Goal: Task Accomplishment & Management: Manage account settings

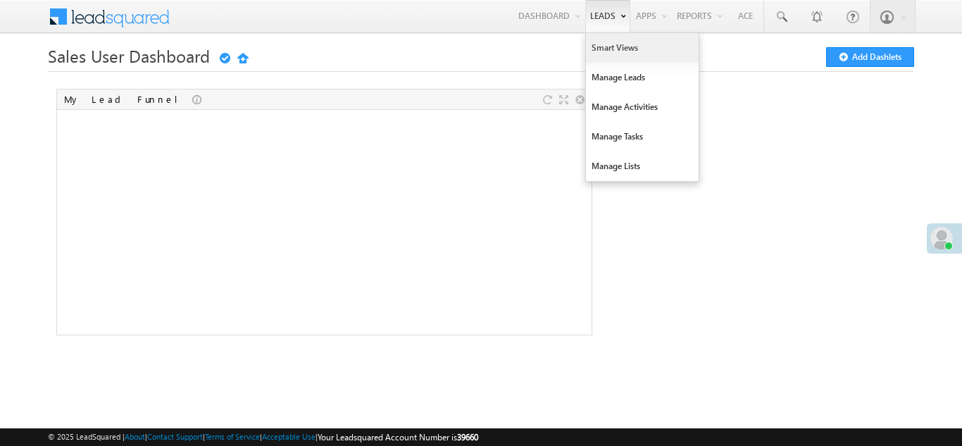
click at [605, 44] on link "Smart Views" at bounding box center [642, 48] width 113 height 30
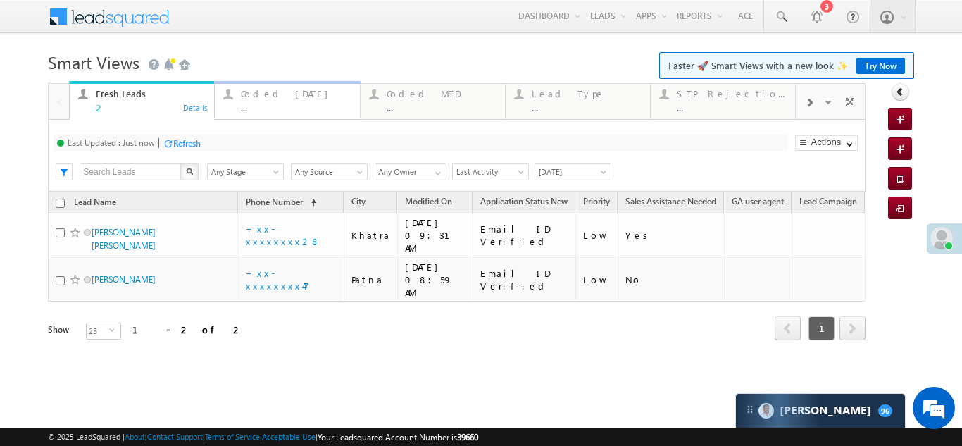
click at [270, 93] on div "Coded Today" at bounding box center [296, 93] width 110 height 11
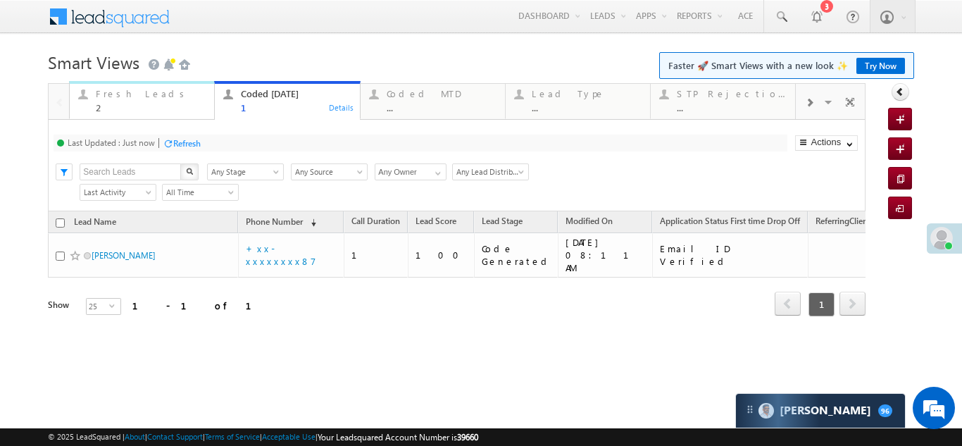
click at [120, 96] on div "Fresh Leads" at bounding box center [151, 93] width 110 height 11
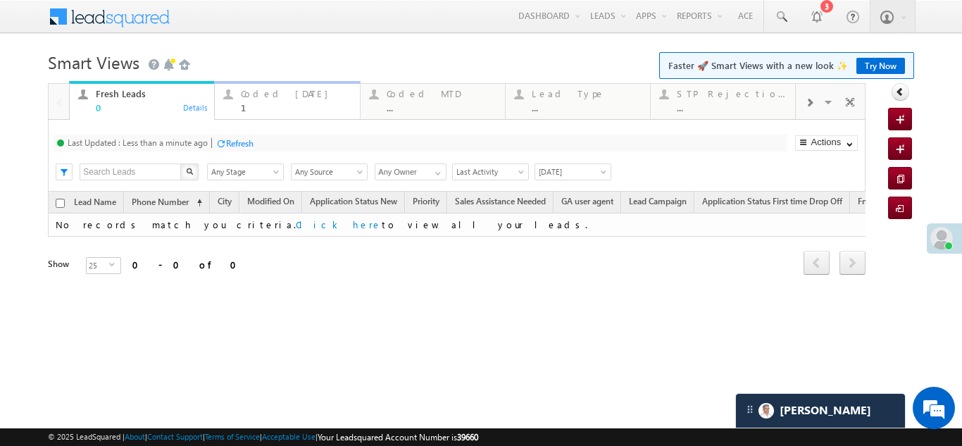
click at [276, 96] on div "Coded Today" at bounding box center [296, 93] width 110 height 11
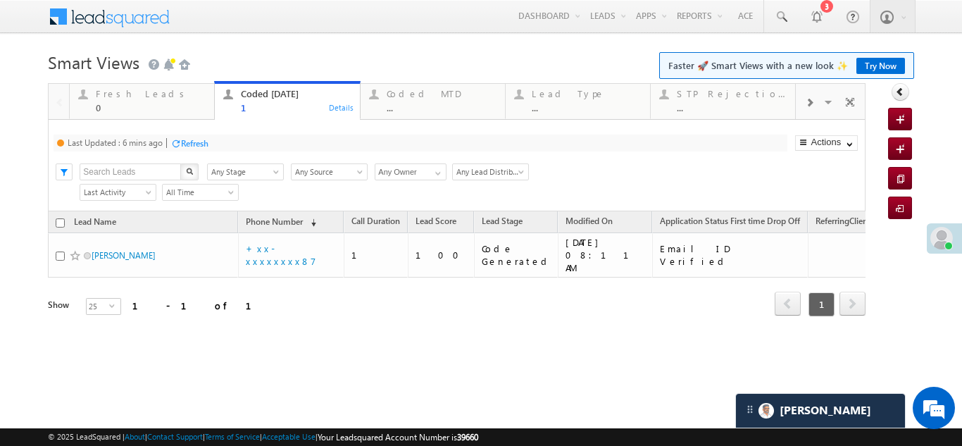
click at [205, 145] on div "Refresh" at bounding box center [194, 143] width 27 height 11
click at [233, 141] on div "Refresh" at bounding box center [239, 143] width 27 height 11
click at [113, 91] on div "Fresh Leads" at bounding box center [151, 93] width 110 height 11
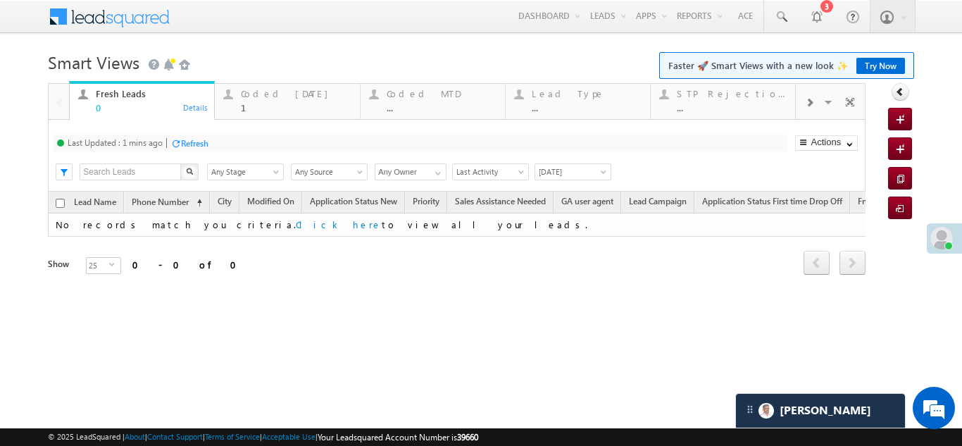
click at [194, 144] on div "Refresh" at bounding box center [194, 143] width 27 height 11
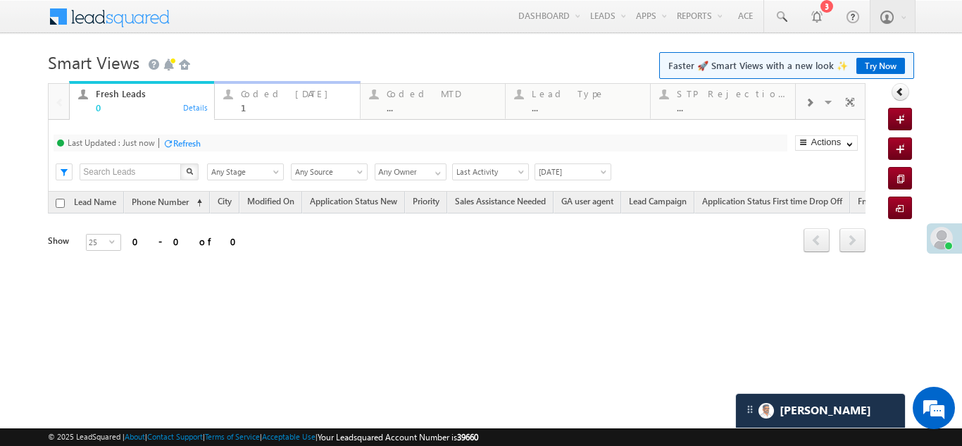
click at [284, 92] on div "Coded Today" at bounding box center [296, 93] width 110 height 11
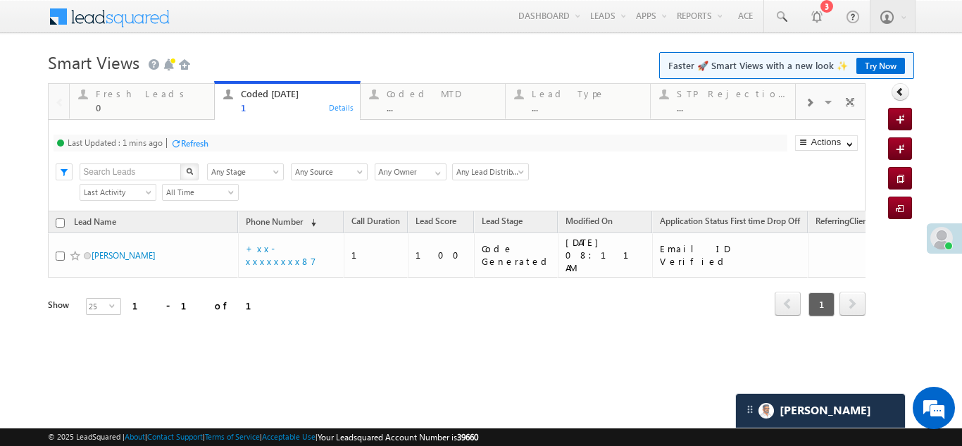
click at [195, 142] on div "Refresh" at bounding box center [194, 143] width 27 height 11
click at [124, 96] on div "Fresh Leads" at bounding box center [151, 93] width 110 height 11
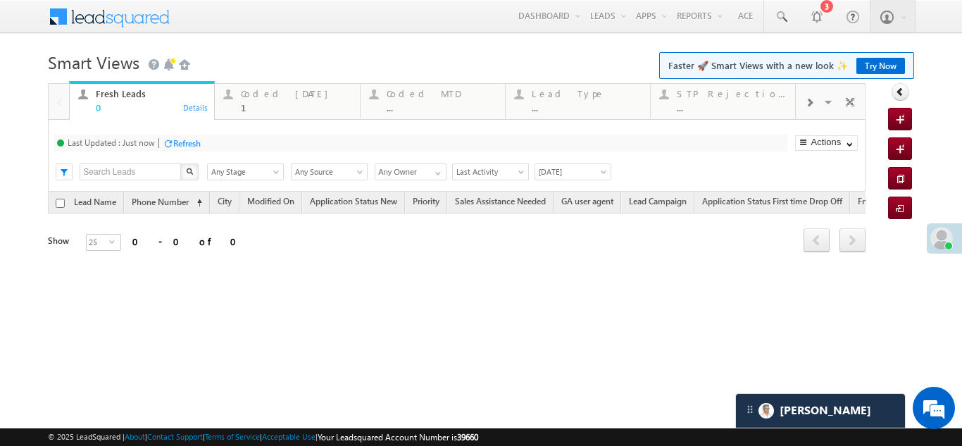
click at [187, 138] on div "Refresh" at bounding box center [186, 143] width 27 height 11
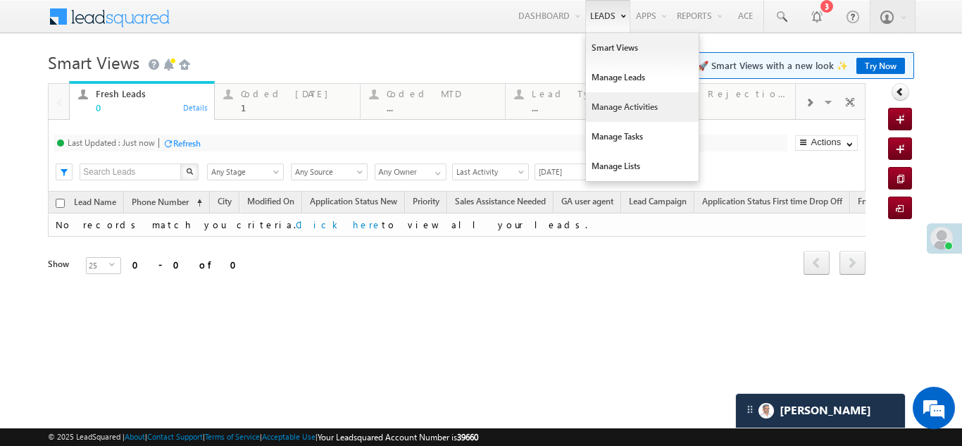
click at [612, 114] on link "Manage Activities" at bounding box center [642, 107] width 113 height 30
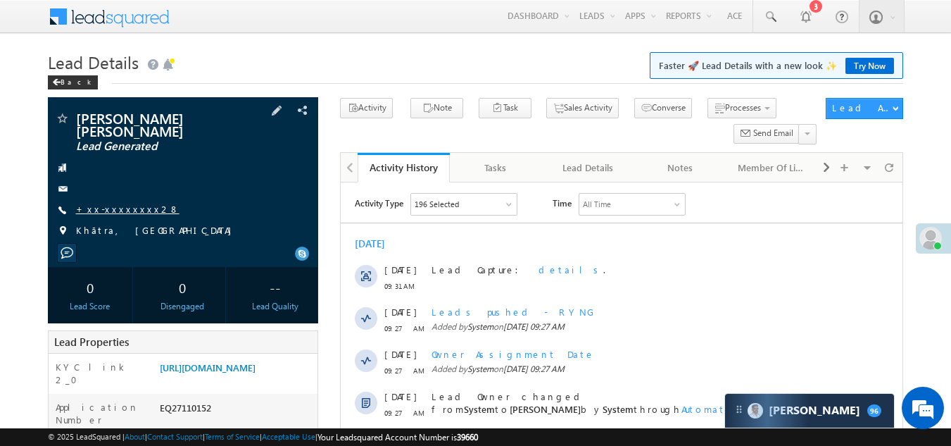
click at [122, 203] on link "+xx-xxxxxxxx28" at bounding box center [127, 209] width 103 height 12
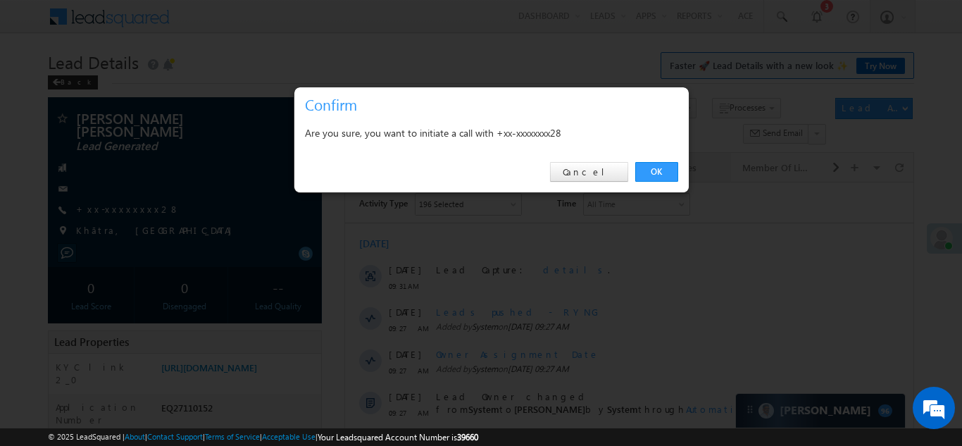
click at [656, 168] on link "OK" at bounding box center [656, 172] width 43 height 20
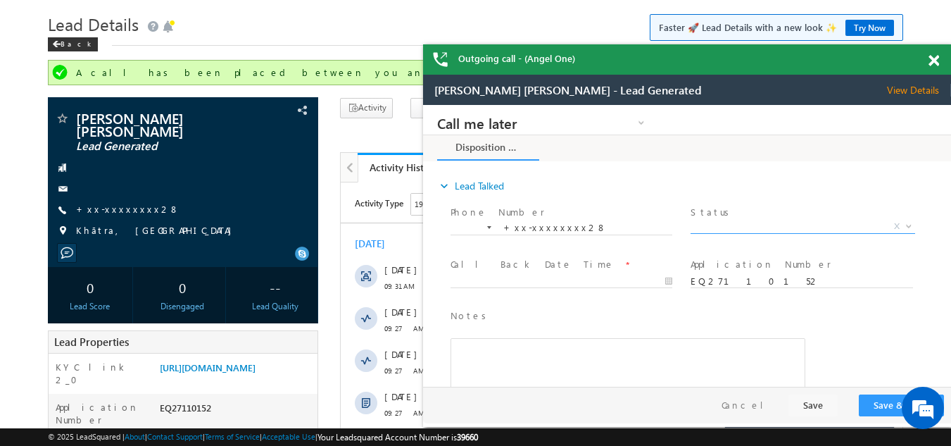
click at [760, 221] on span "X" at bounding box center [803, 227] width 224 height 14
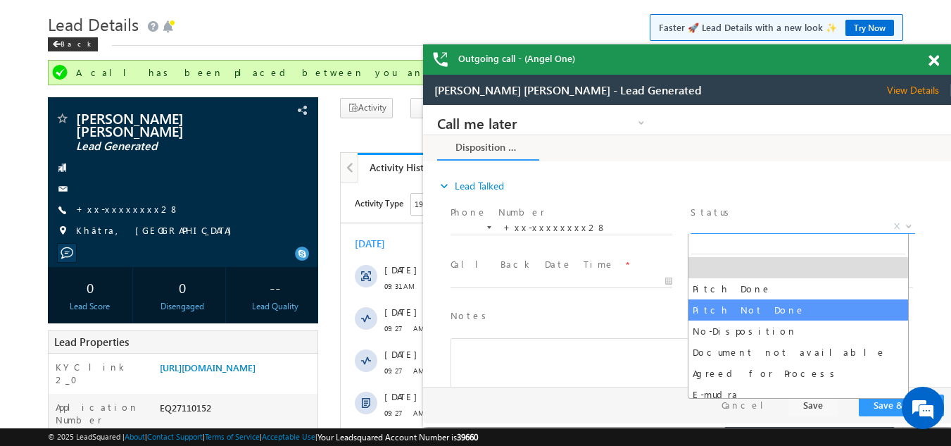
select select "Pitch Not Done"
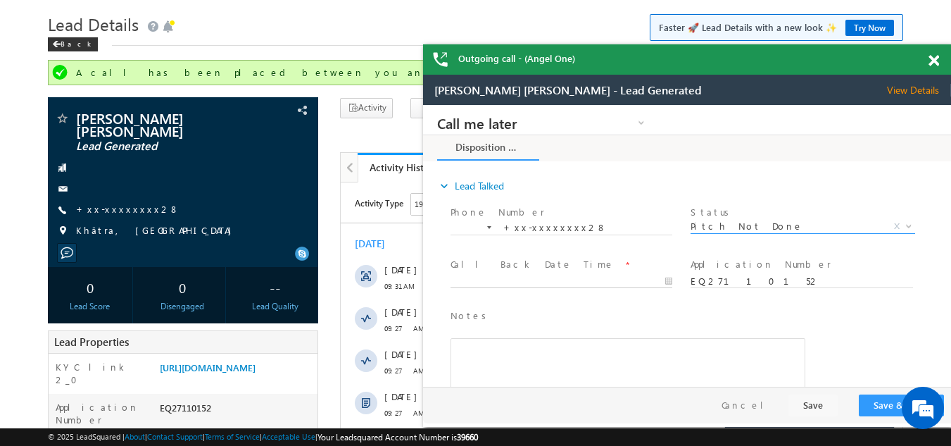
type input "08/13/25 9:31 AM"
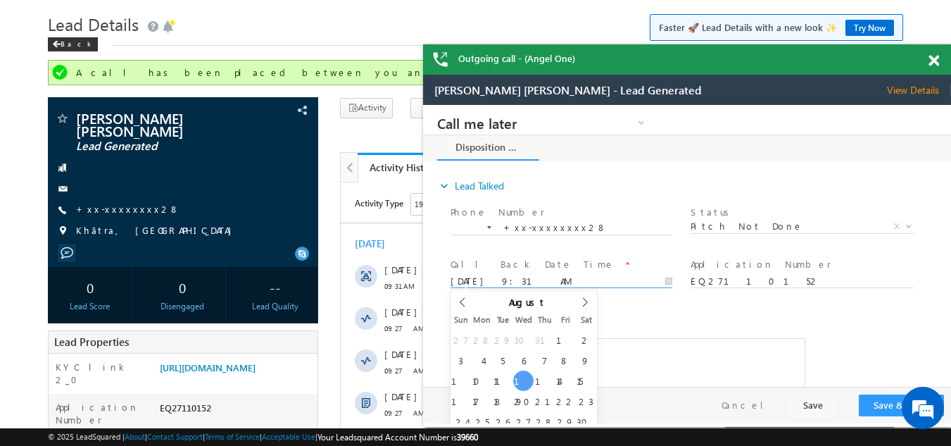
click at [518, 279] on body "Call me later Campaign Success Commitment Cross Sell Customer Drop-off reasons …" at bounding box center [687, 246] width 528 height 282
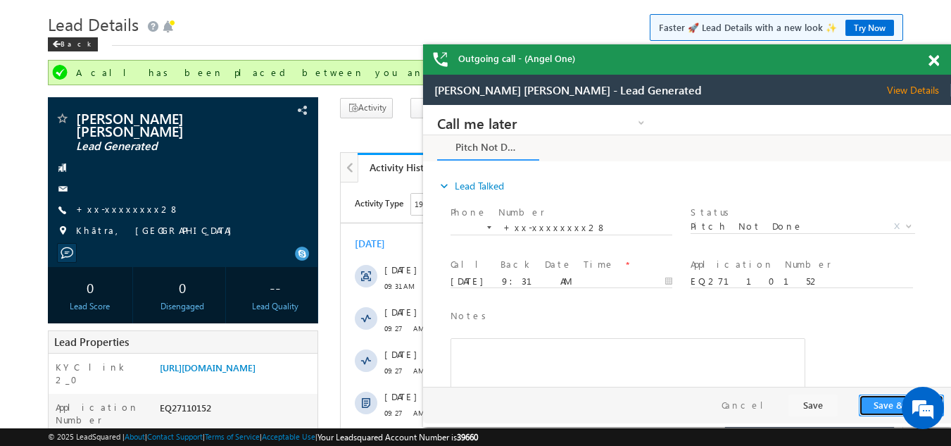
click at [866, 398] on button "Save & Close" at bounding box center [901, 405] width 85 height 22
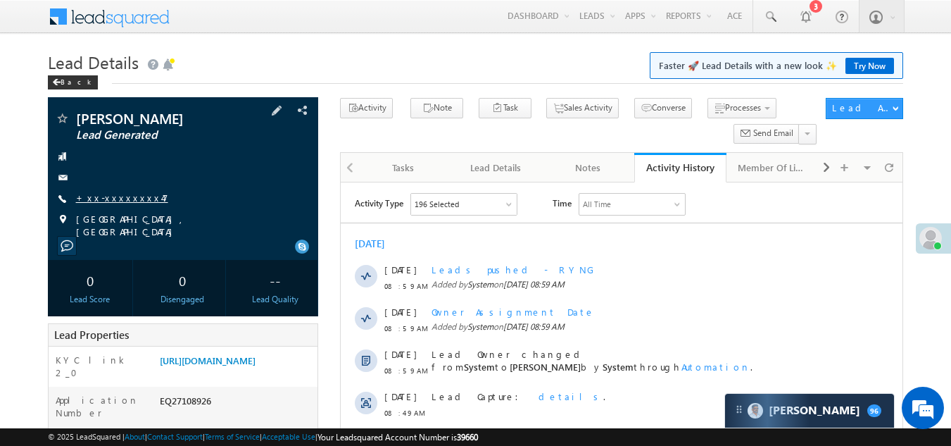
click at [122, 196] on link "+xx-xxxxxxxx47" at bounding box center [122, 197] width 92 height 12
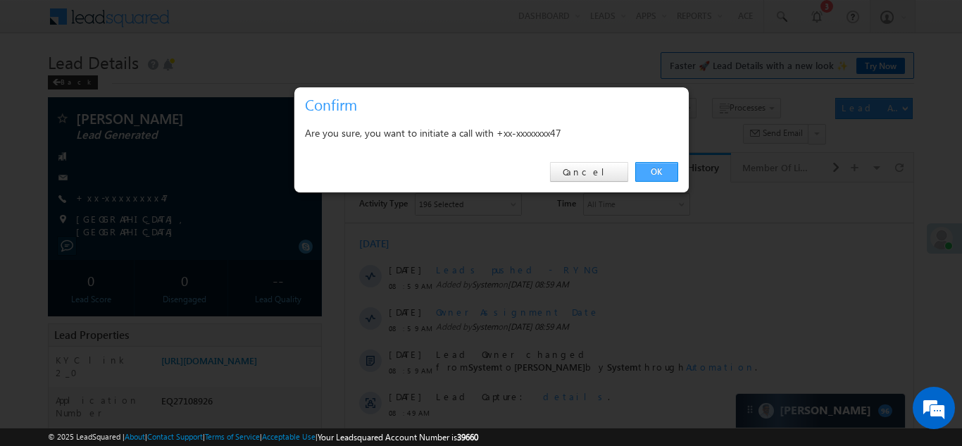
click at [651, 168] on link "OK" at bounding box center [656, 172] width 43 height 20
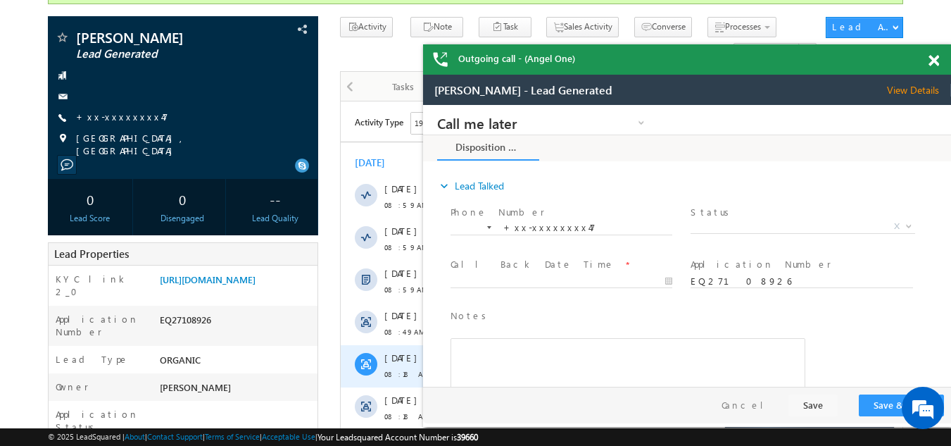
scroll to position [108, 0]
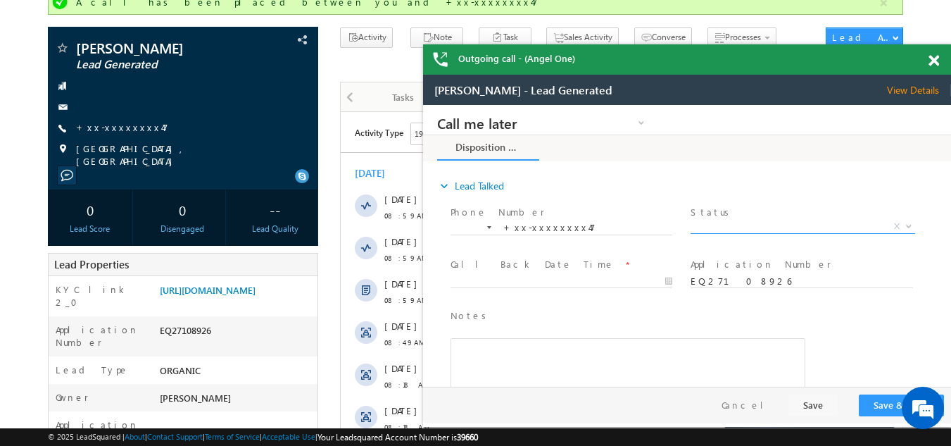
click at [767, 221] on span "X" at bounding box center [803, 227] width 224 height 14
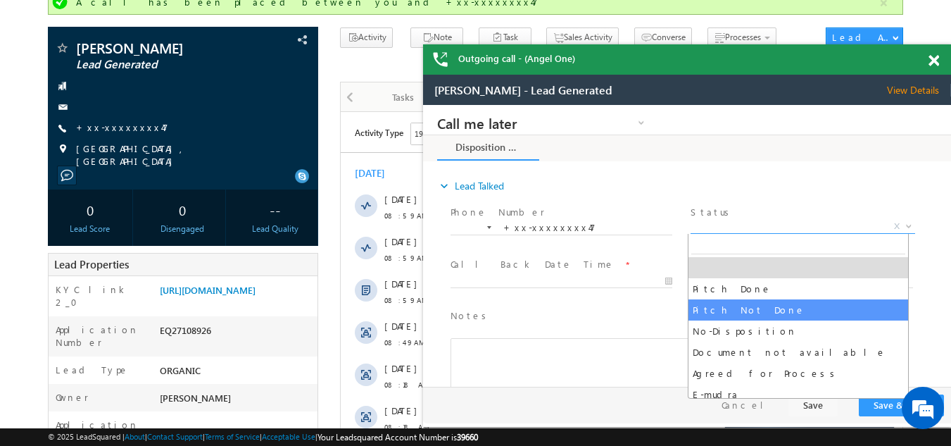
select select "Pitch Not Done"
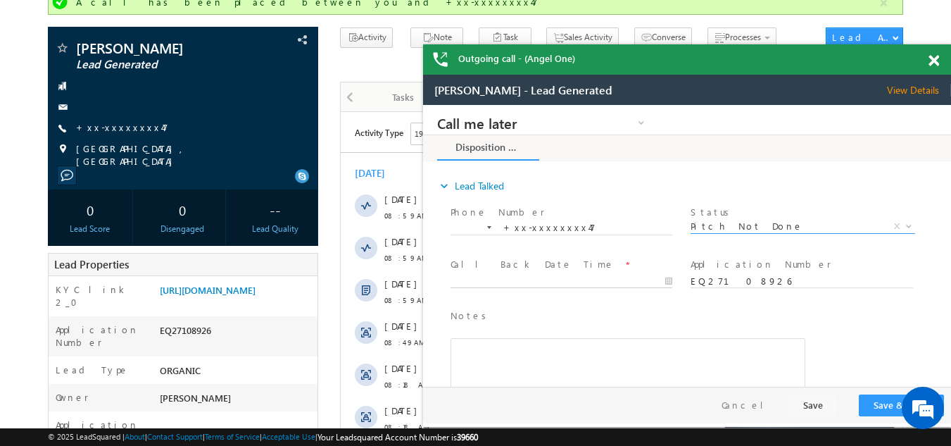
type input "08/13/25 9:33 AM"
click at [536, 277] on input "08/13/25 9:33 AM" at bounding box center [561, 282] width 222 height 14
click at [890, 410] on button "Save & Close" at bounding box center [901, 405] width 85 height 22
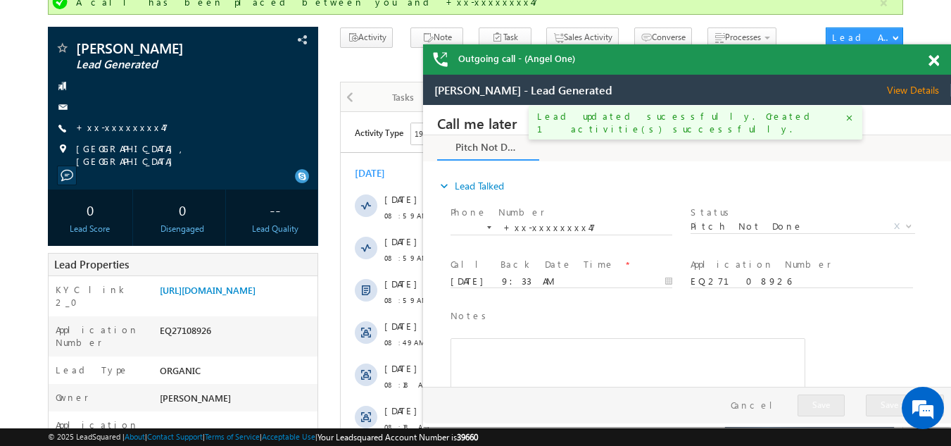
click at [931, 61] on span at bounding box center [933, 61] width 11 height 12
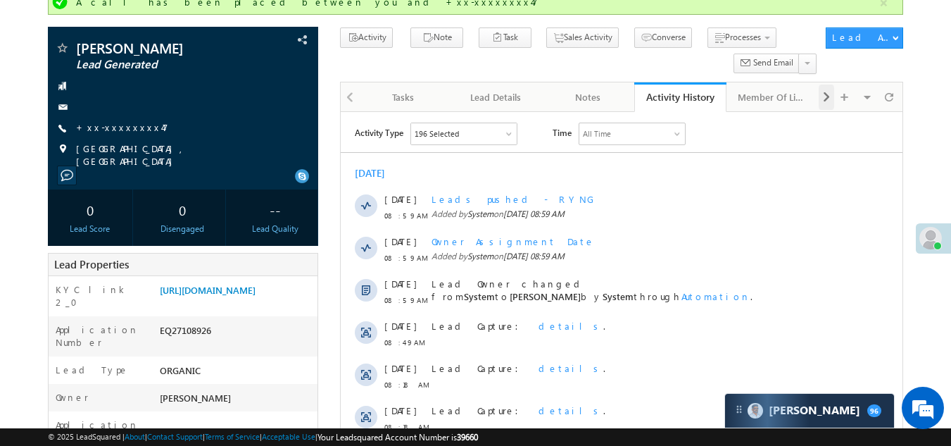
click at [823, 96] on span at bounding box center [826, 96] width 8 height 25
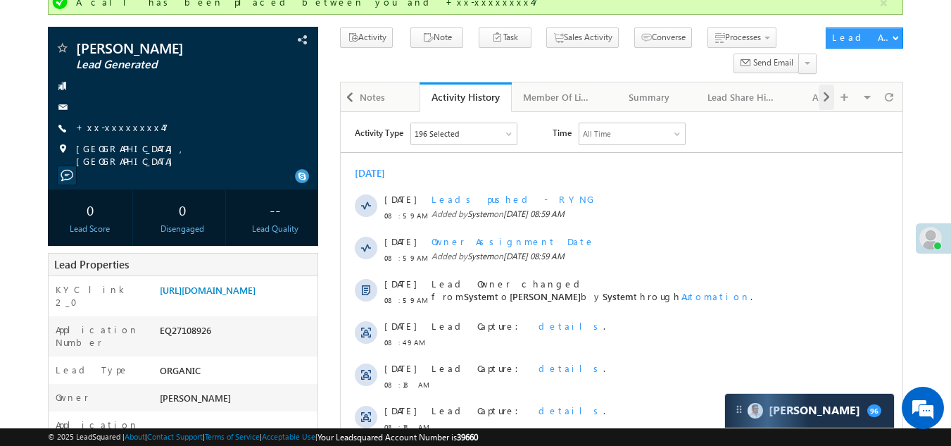
click at [823, 96] on span at bounding box center [826, 96] width 8 height 25
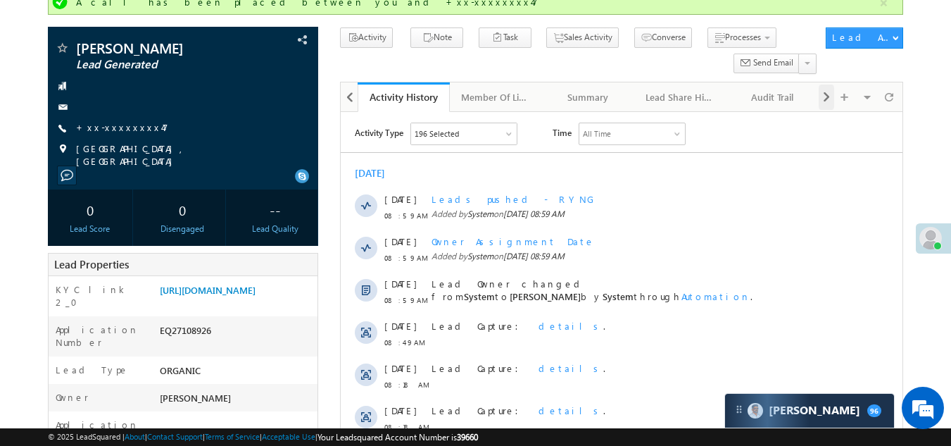
click at [823, 96] on span at bounding box center [826, 96] width 8 height 25
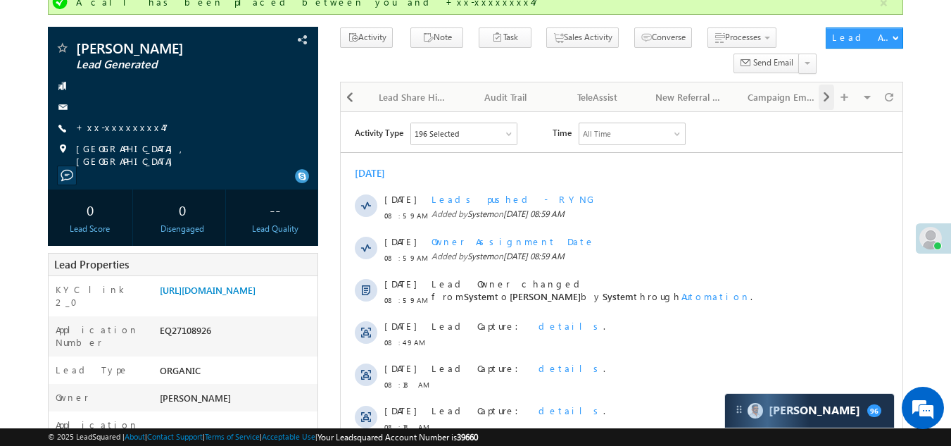
click at [823, 96] on div "Visible Tabs Tasks Default Lead Details Default Notes Default Activity History …" at bounding box center [860, 95] width 82 height 27
click at [677, 99] on div "New Referral Leads" at bounding box center [679, 97] width 68 height 17
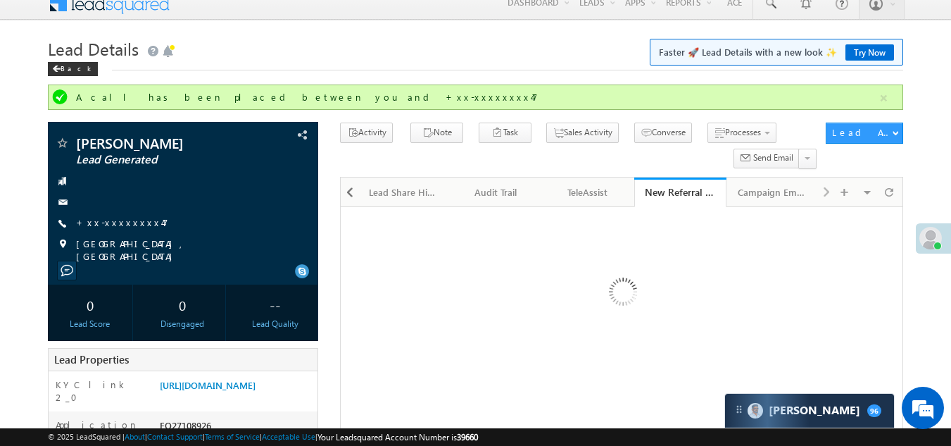
scroll to position [0, 0]
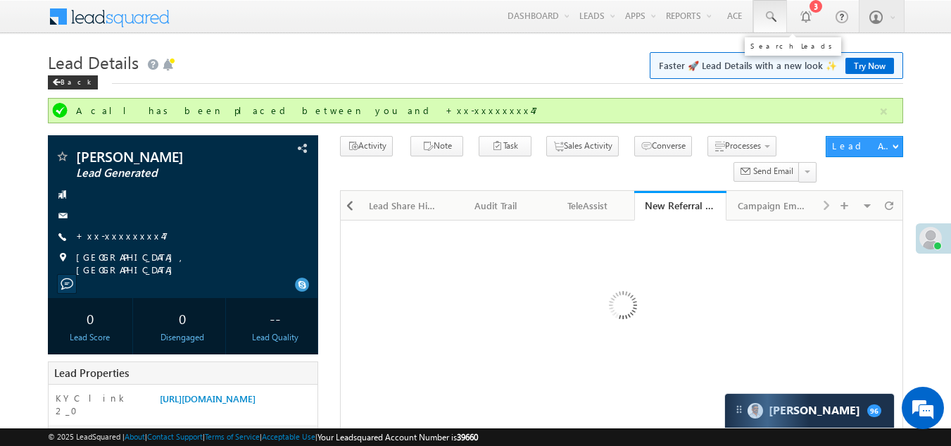
click at [769, 12] on span at bounding box center [770, 17] width 14 height 14
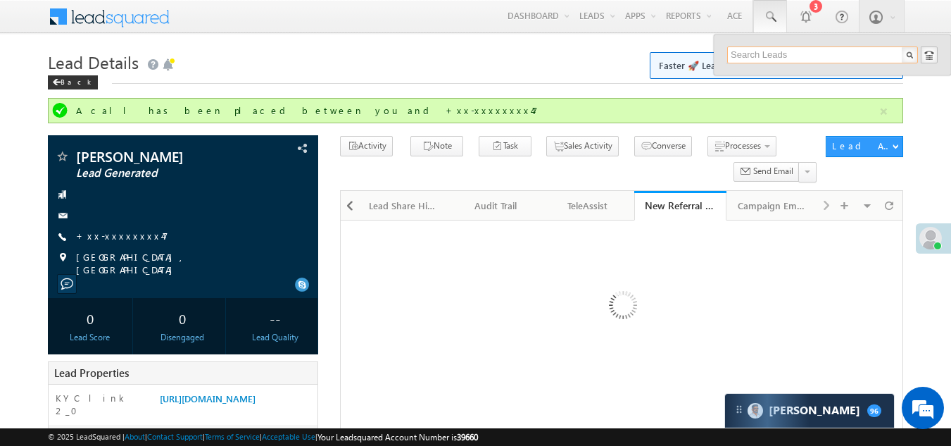
paste input "6000415062"
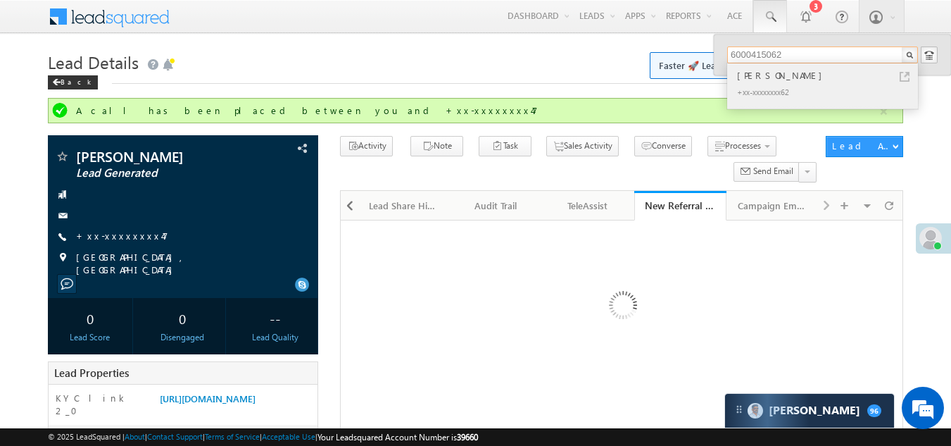
type input "6000415062"
click at [760, 77] on div "sajidul islm" at bounding box center [828, 75] width 189 height 15
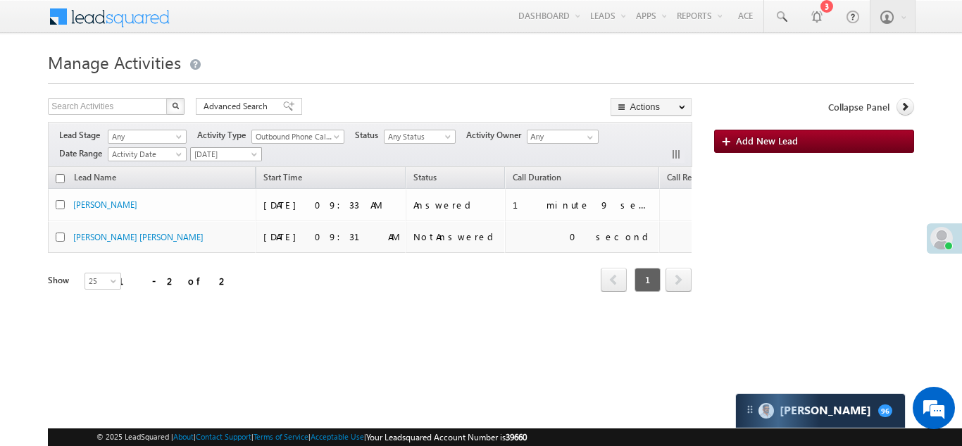
click at [215, 153] on span "[DATE]" at bounding box center [224, 154] width 67 height 13
click at [217, 197] on link "[DATE]" at bounding box center [227, 200] width 71 height 13
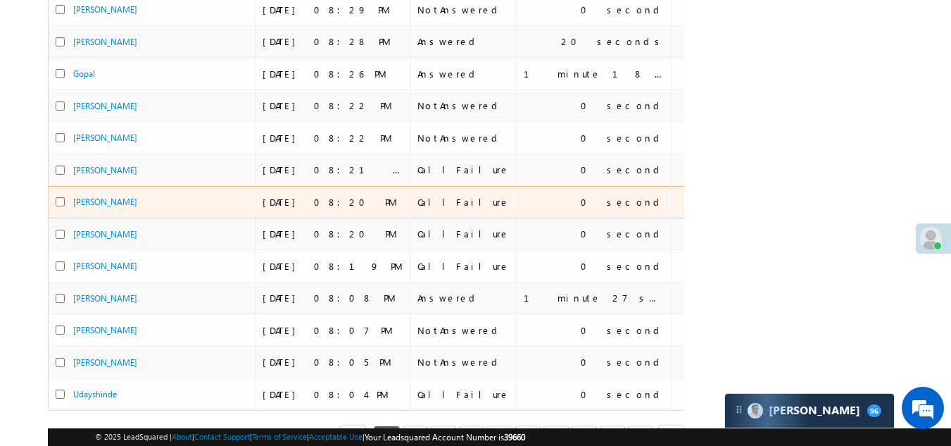
scroll to position [667, 0]
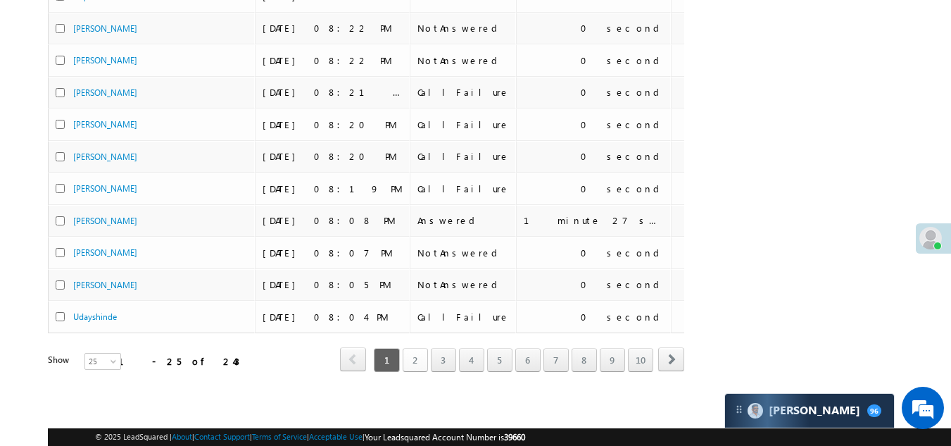
click at [417, 356] on link "2" at bounding box center [415, 360] width 25 height 24
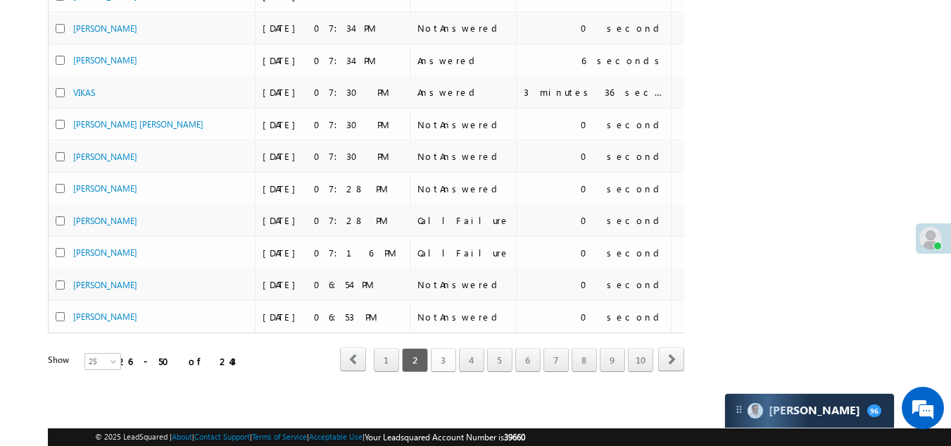
click at [447, 351] on link "3" at bounding box center [443, 360] width 25 height 24
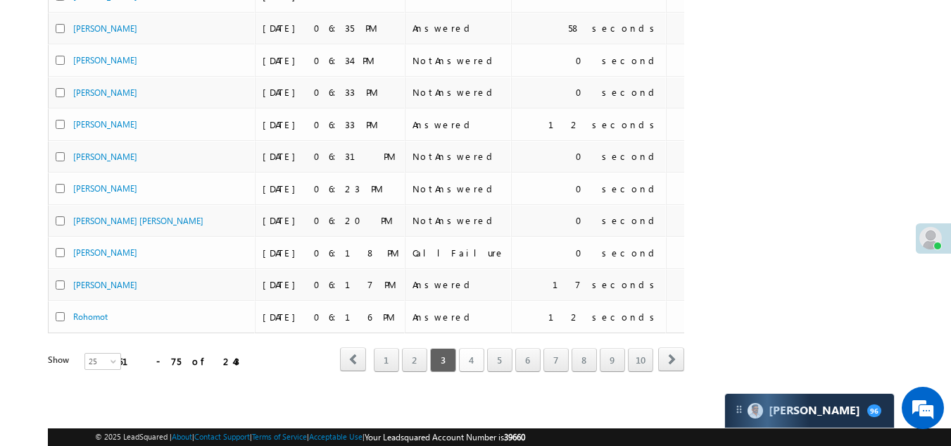
click at [472, 348] on link "4" at bounding box center [471, 360] width 25 height 24
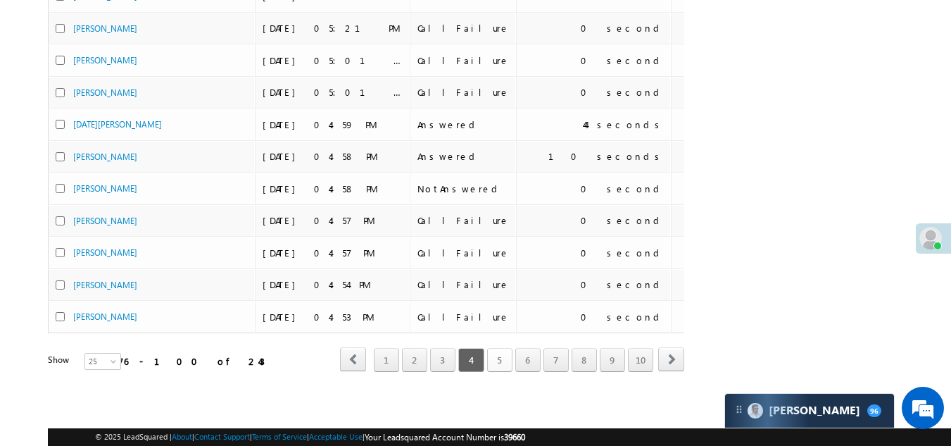
click at [500, 350] on link "5" at bounding box center [499, 360] width 25 height 24
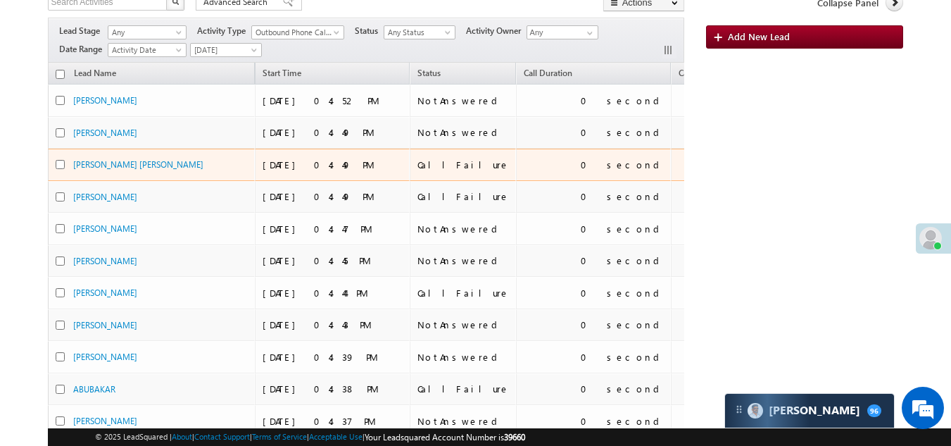
scroll to position [0, 0]
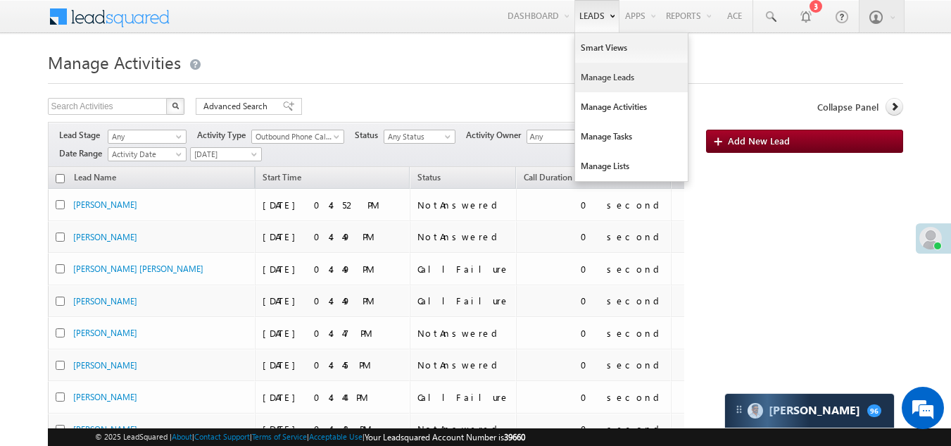
click at [600, 78] on link "Manage Leads" at bounding box center [631, 78] width 113 height 30
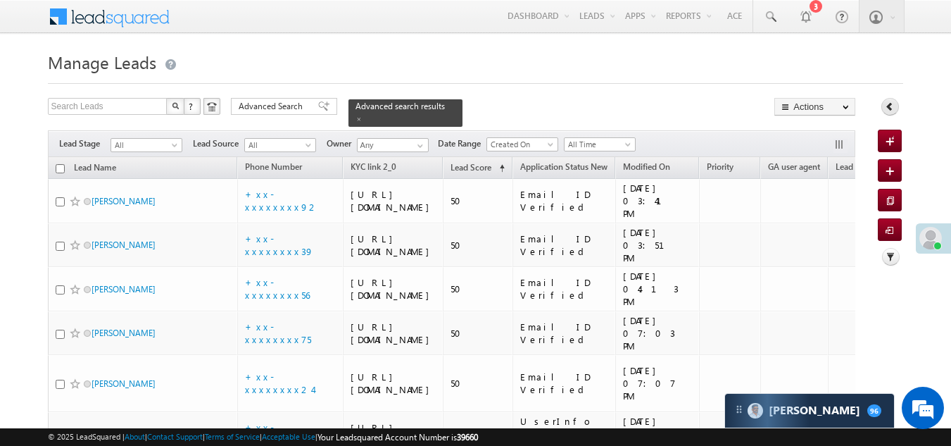
click at [888, 106] on icon at bounding box center [890, 106] width 10 height 10
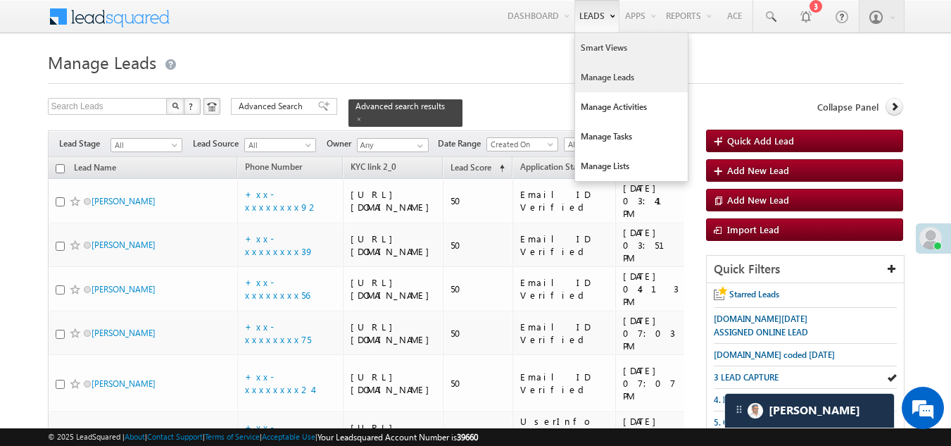
click at [593, 46] on link "Smart Views" at bounding box center [631, 48] width 113 height 30
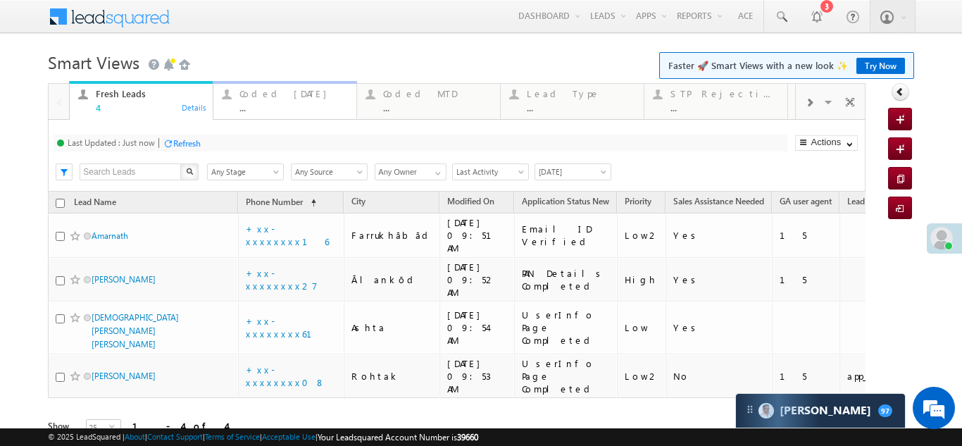
click at [260, 97] on div "Coded Today" at bounding box center [293, 93] width 108 height 11
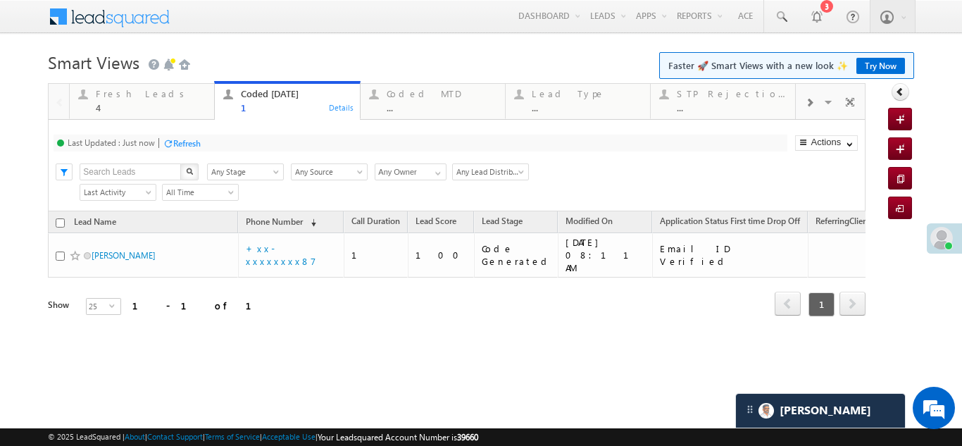
click at [199, 142] on div "Refresh" at bounding box center [186, 143] width 27 height 11
click at [196, 146] on div "Refresh" at bounding box center [186, 143] width 27 height 11
click at [132, 89] on div "Fresh Leads" at bounding box center [151, 93] width 110 height 11
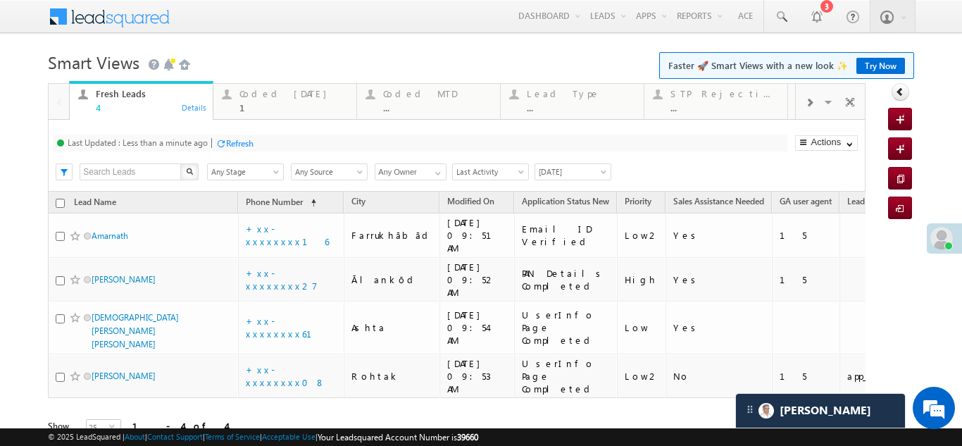
click at [241, 144] on div "Refresh" at bounding box center [239, 143] width 27 height 11
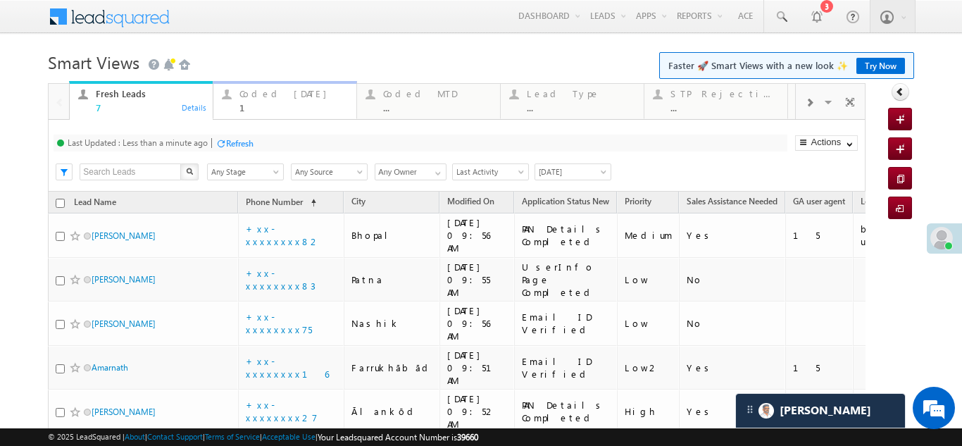
click at [256, 101] on div "Coded Today 1" at bounding box center [293, 98] width 108 height 27
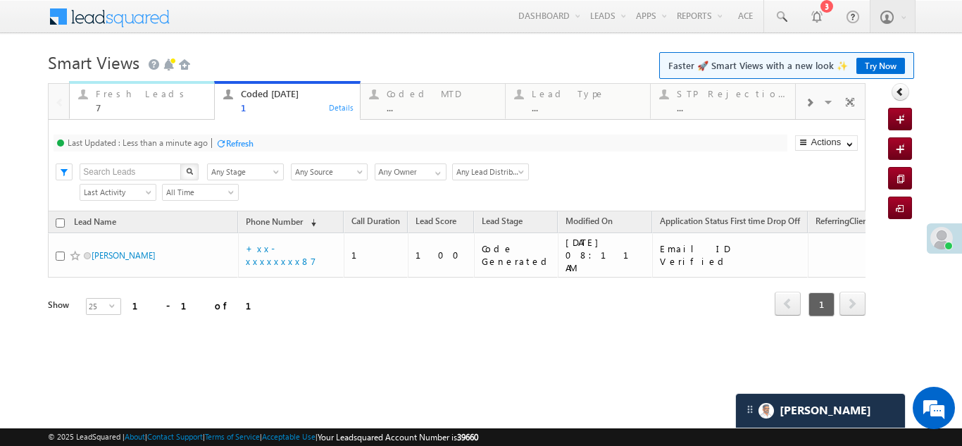
click at [107, 92] on div "Fresh Leads" at bounding box center [151, 93] width 110 height 11
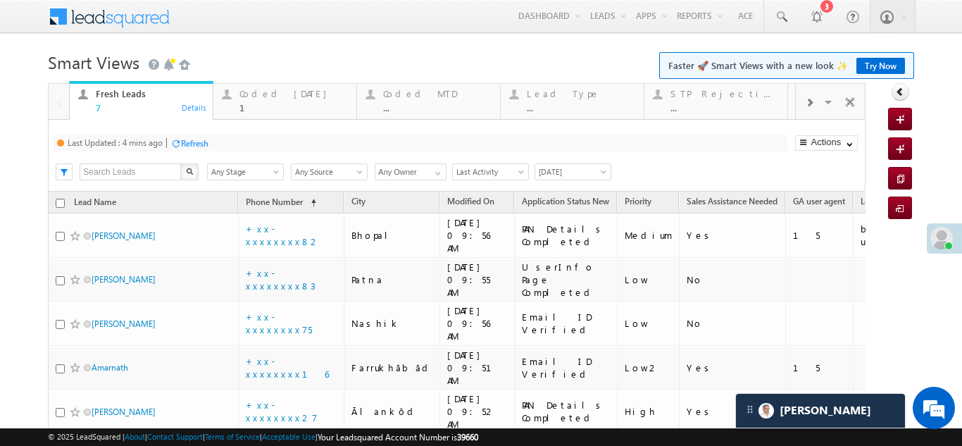
click at [194, 144] on div "Refresh" at bounding box center [194, 143] width 27 height 11
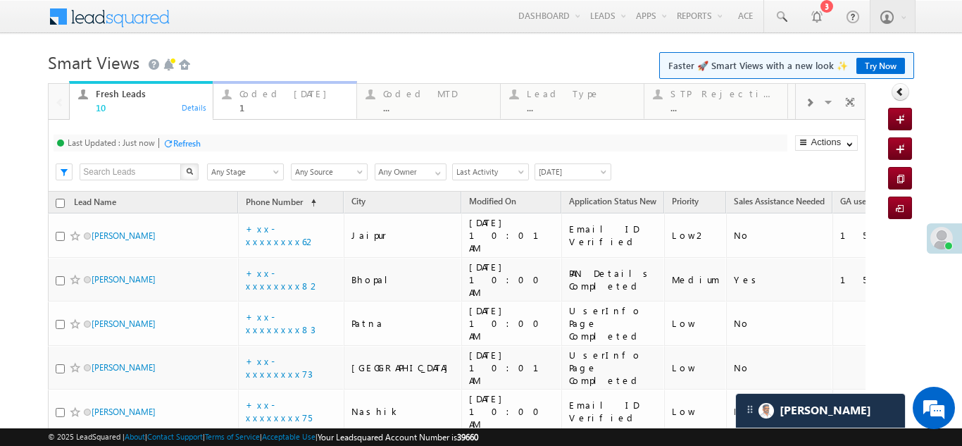
click at [258, 88] on div "Coded Today" at bounding box center [293, 93] width 108 height 11
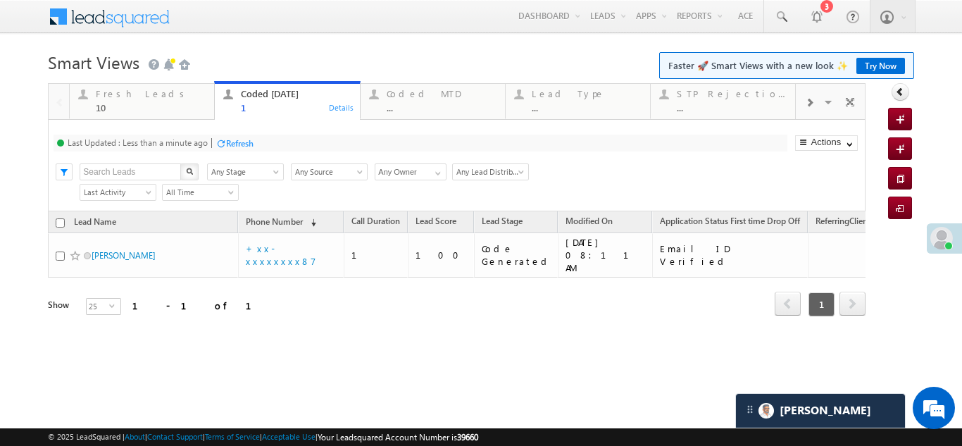
click at [242, 141] on div "Refresh" at bounding box center [239, 143] width 27 height 11
click at [106, 102] on div "10" at bounding box center [151, 107] width 110 height 11
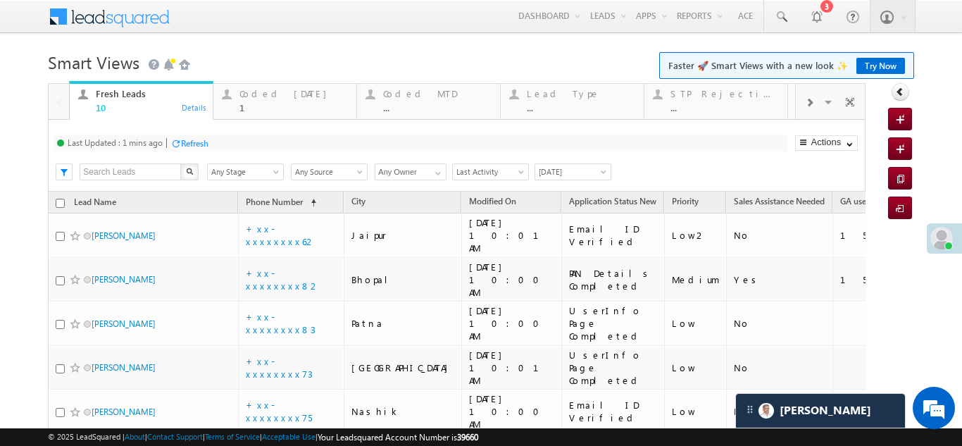
click at [190, 145] on div "Refresh" at bounding box center [194, 143] width 27 height 11
drag, startPoint x: 99, startPoint y: 244, endPoint x: 32, endPoint y: 111, distance: 148.9
click at [32, 111] on body "Menu Bikash Das bikas h.das @ange lbrok ing.c om" at bounding box center [481, 358] width 962 height 716
click at [260, 94] on div "Coded Today" at bounding box center [293, 93] width 108 height 11
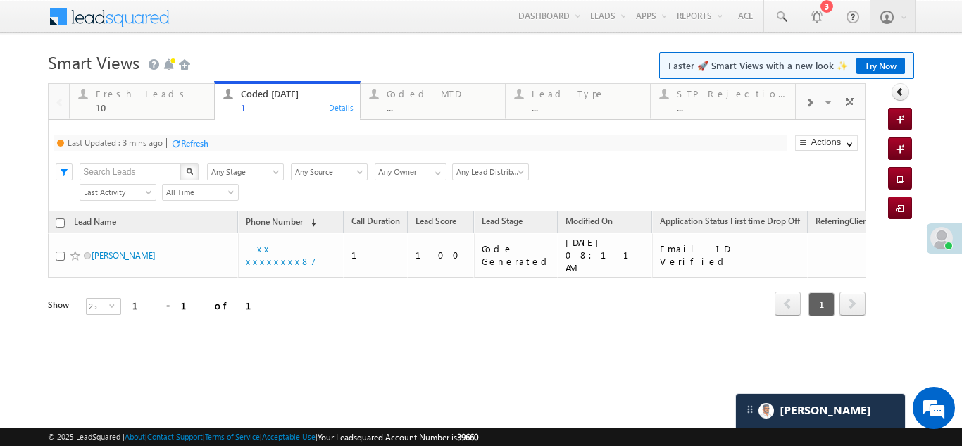
click at [201, 143] on div "Refresh" at bounding box center [194, 143] width 27 height 11
click at [120, 99] on div "Fresh Leads 10" at bounding box center [151, 98] width 110 height 27
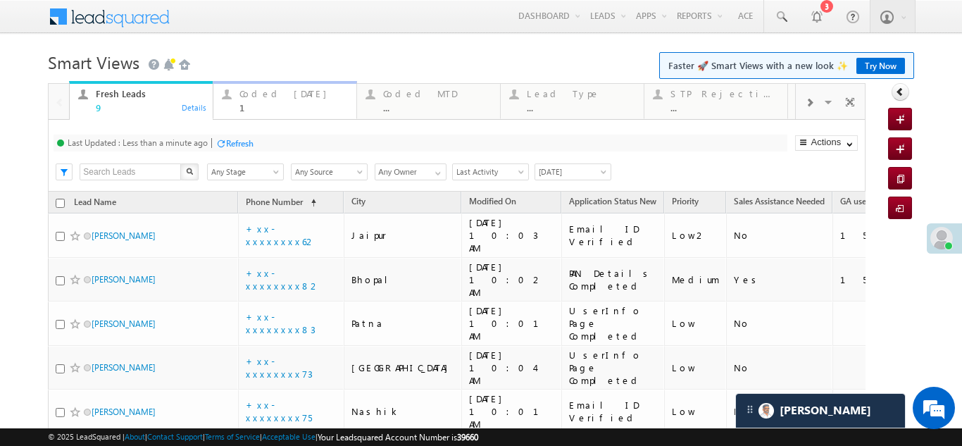
click at [265, 96] on div "Coded Today" at bounding box center [293, 93] width 108 height 11
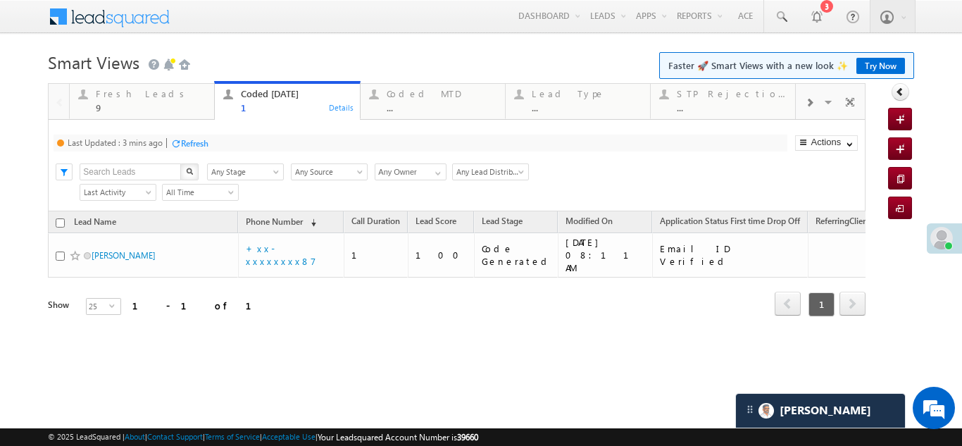
click at [202, 142] on div "Refresh" at bounding box center [194, 143] width 27 height 11
click at [126, 101] on div "Fresh Leads 9" at bounding box center [151, 98] width 110 height 27
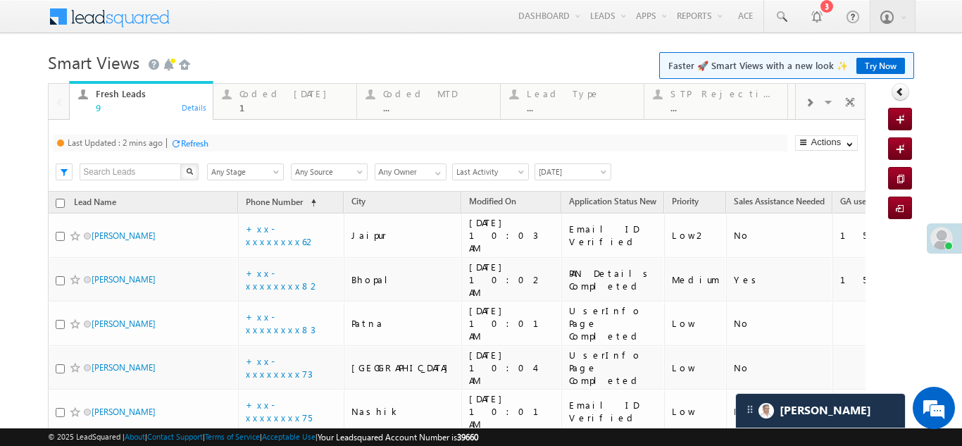
click at [198, 143] on div "Refresh" at bounding box center [194, 143] width 27 height 11
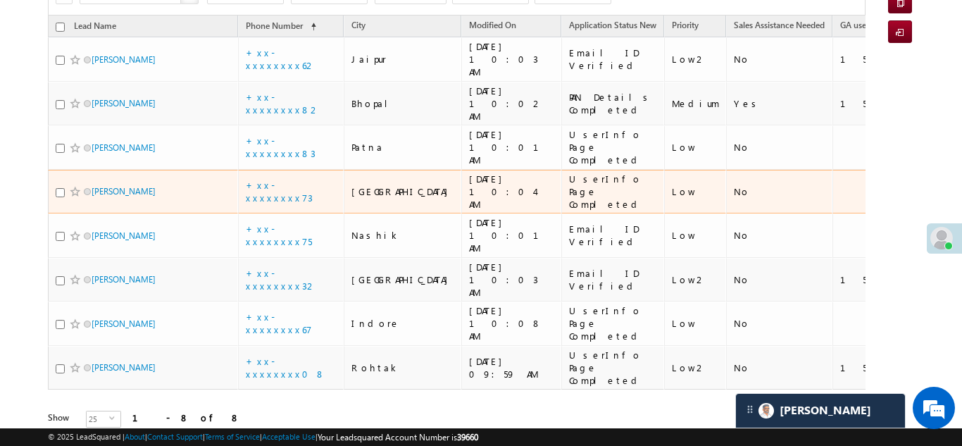
scroll to position [148, 0]
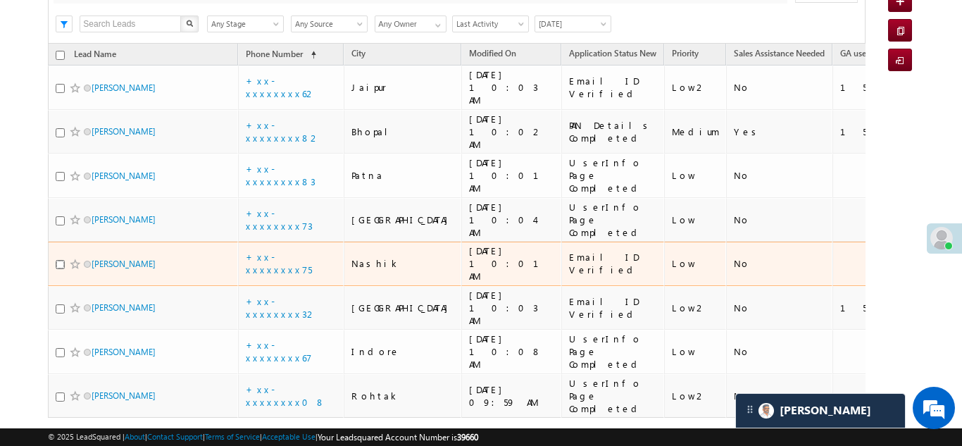
click at [58, 260] on input "checkbox" at bounding box center [60, 264] width 9 height 9
checkbox input "true"
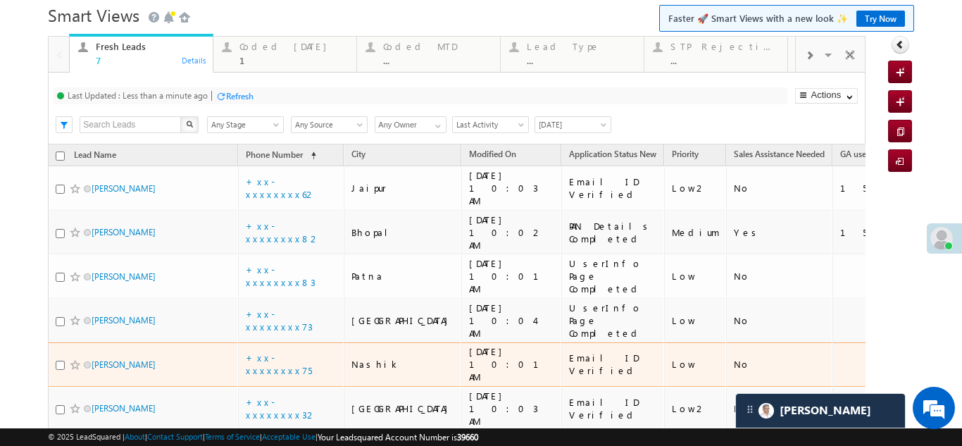
scroll to position [0, 0]
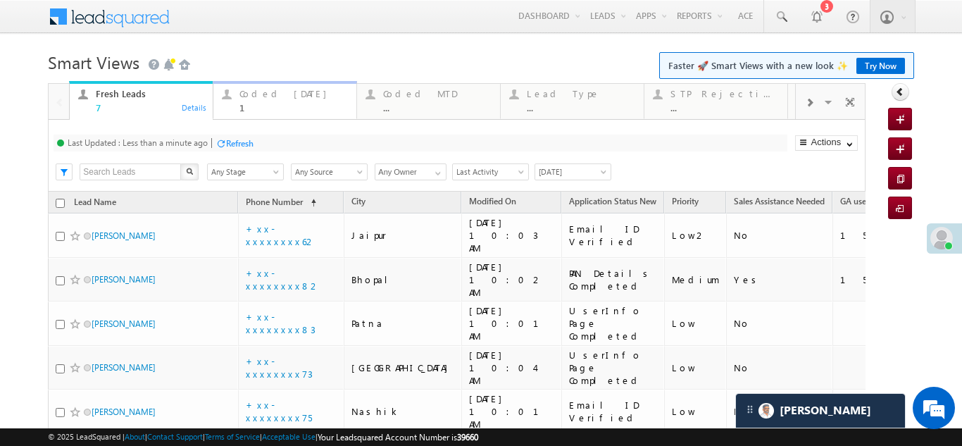
click at [262, 95] on div "Coded Today" at bounding box center [293, 93] width 108 height 11
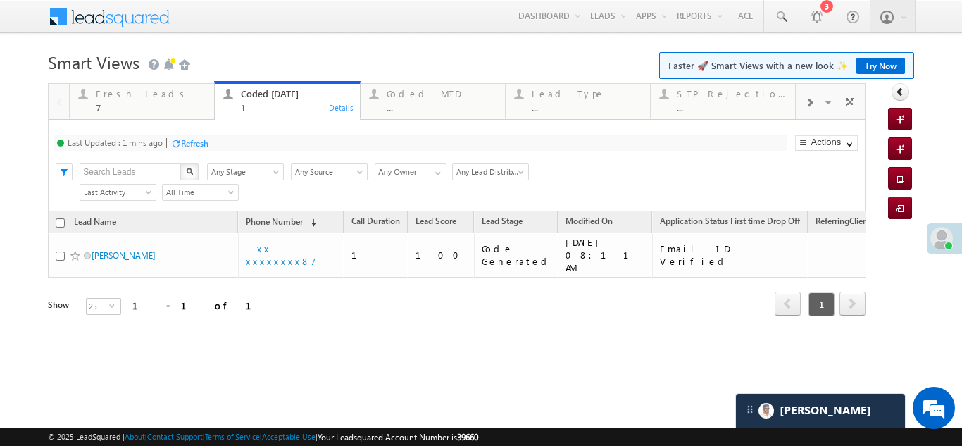
click at [195, 146] on div "Refresh" at bounding box center [194, 143] width 27 height 11
click at [118, 96] on div "Fresh Leads" at bounding box center [151, 93] width 110 height 11
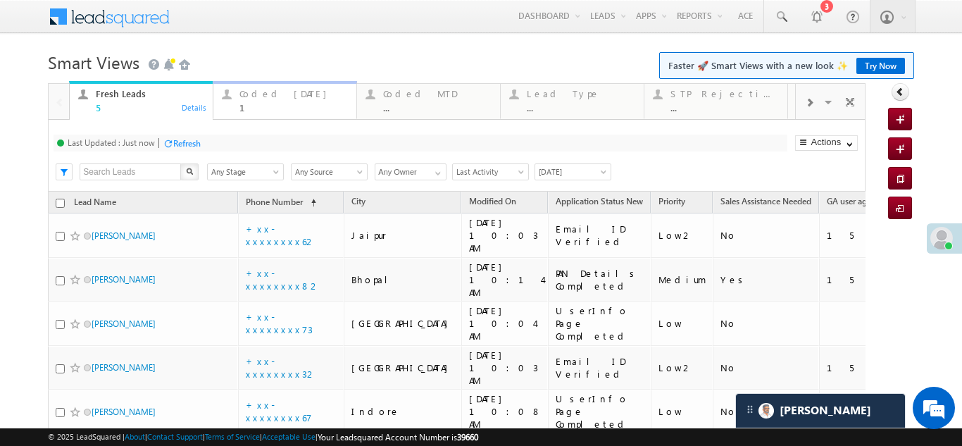
click at [265, 97] on div "Coded Today" at bounding box center [293, 93] width 108 height 11
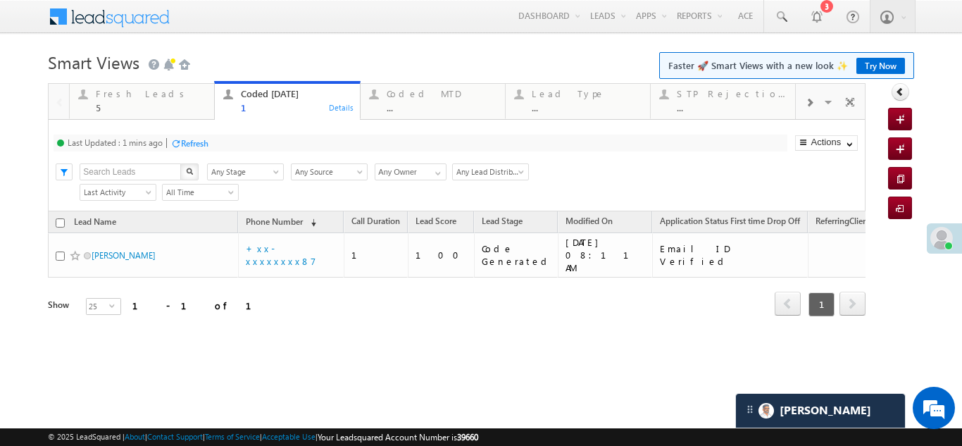
click at [198, 141] on div "Refresh" at bounding box center [194, 143] width 27 height 11
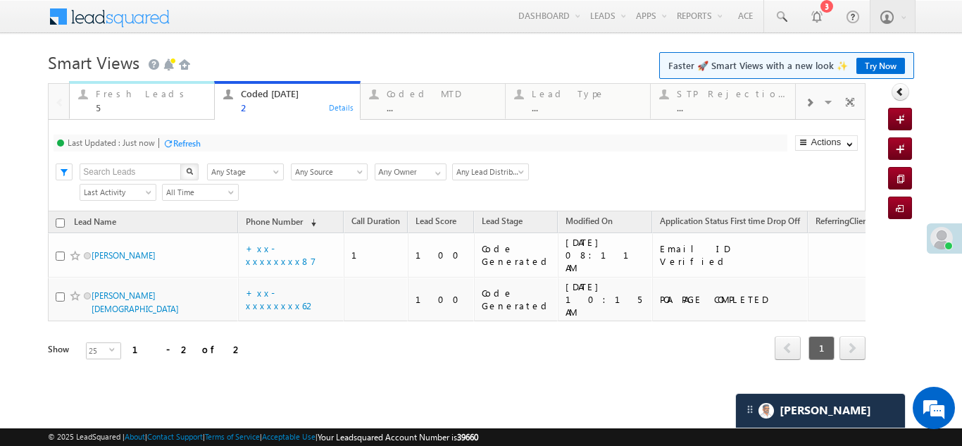
click at [108, 97] on div "Fresh Leads" at bounding box center [151, 93] width 110 height 11
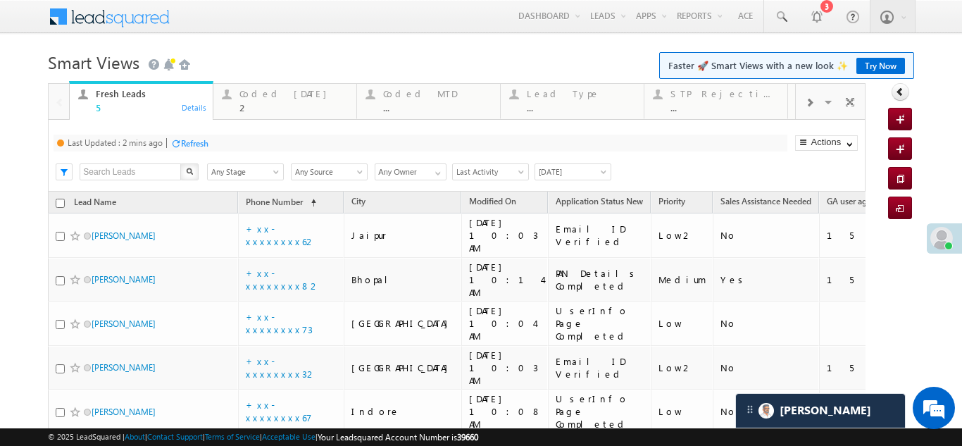
click at [191, 139] on div "Refresh" at bounding box center [194, 143] width 27 height 11
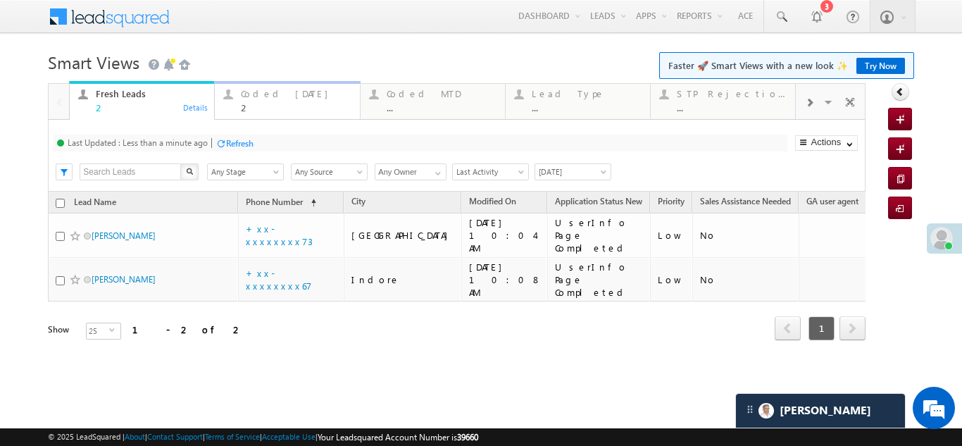
click at [271, 94] on div "Coded Today" at bounding box center [296, 93] width 110 height 11
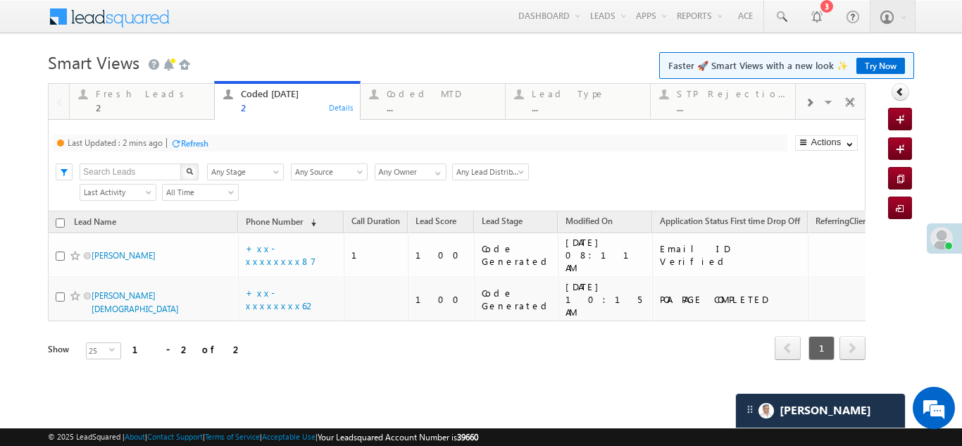
click at [205, 139] on div "Refresh" at bounding box center [194, 143] width 27 height 11
click at [111, 96] on div "Fresh Leads" at bounding box center [151, 93] width 110 height 11
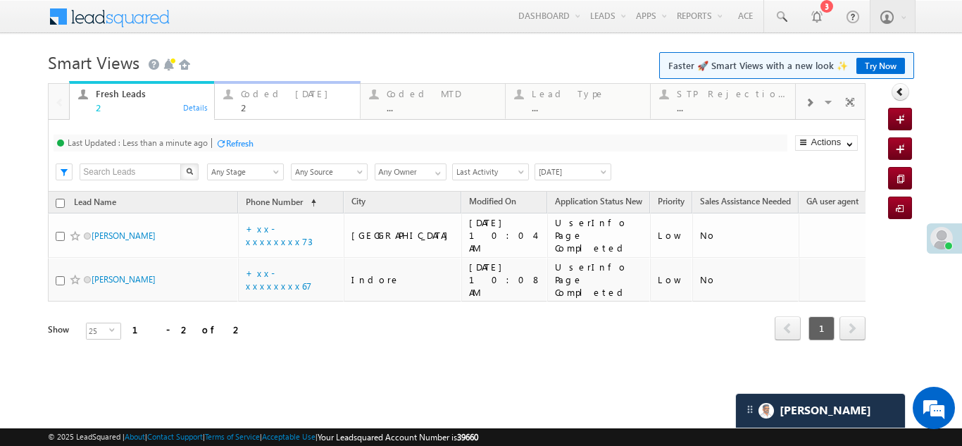
click at [270, 97] on div "Coded Today" at bounding box center [296, 93] width 110 height 11
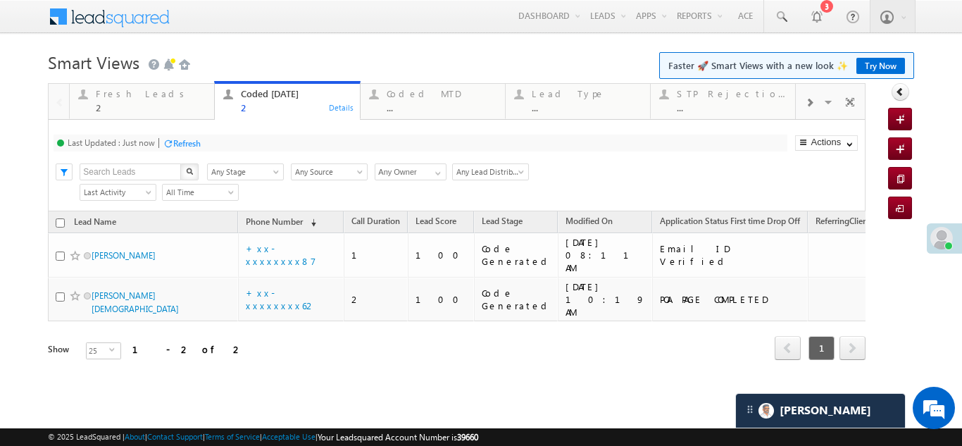
click at [189, 141] on div "Refresh" at bounding box center [186, 143] width 27 height 11
click at [113, 96] on div "Fresh Leads" at bounding box center [151, 93] width 110 height 11
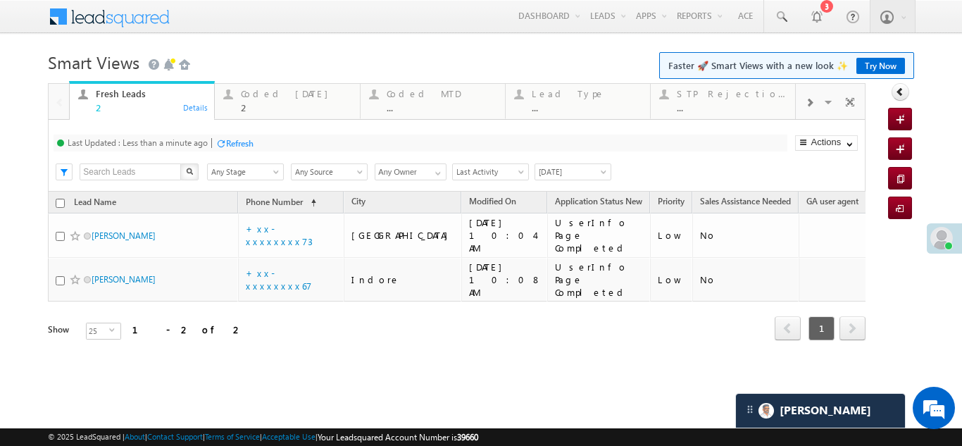
click at [253, 148] on div "Refresh" at bounding box center [239, 143] width 27 height 11
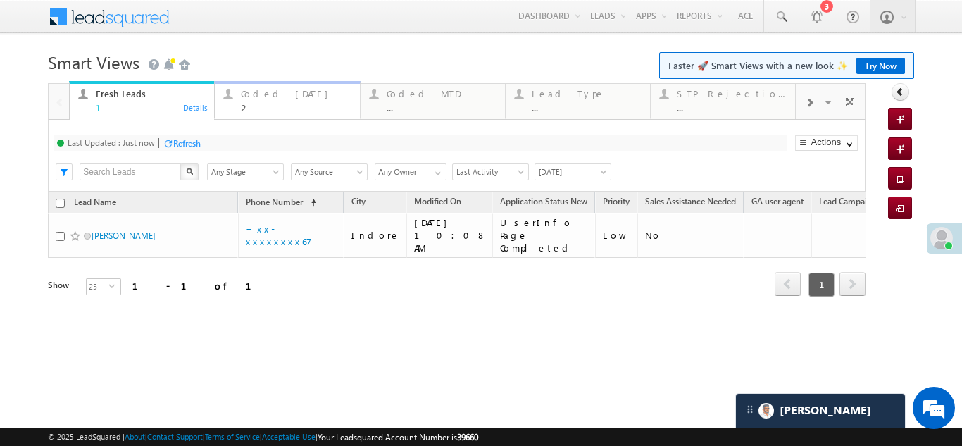
click at [267, 96] on div "Coded Today" at bounding box center [296, 93] width 110 height 11
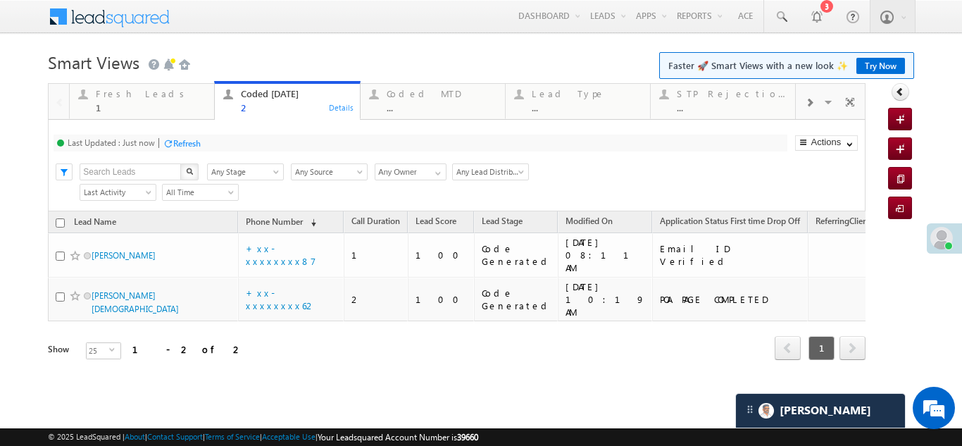
click at [189, 136] on div "Refresh" at bounding box center [182, 142] width 38 height 13
click at [120, 94] on div "Fresh Leads" at bounding box center [151, 93] width 110 height 11
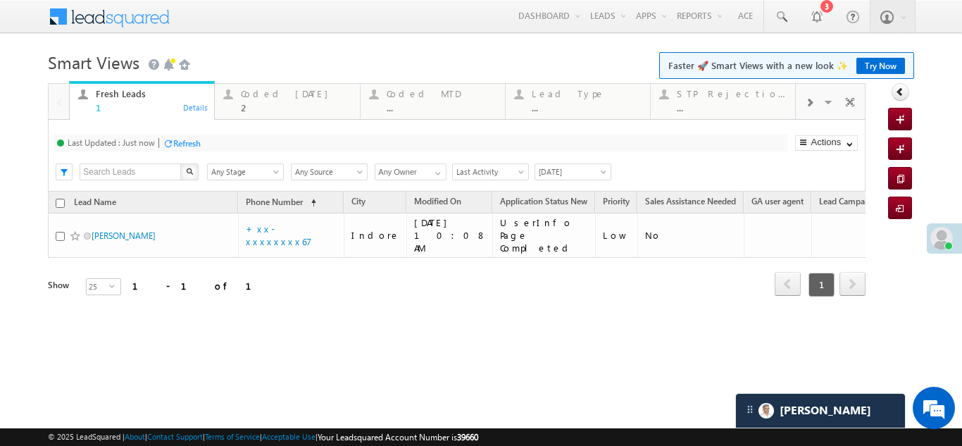
click at [181, 141] on div "Refresh" at bounding box center [186, 143] width 27 height 11
click at [258, 88] on div "Coded Today" at bounding box center [296, 93] width 110 height 11
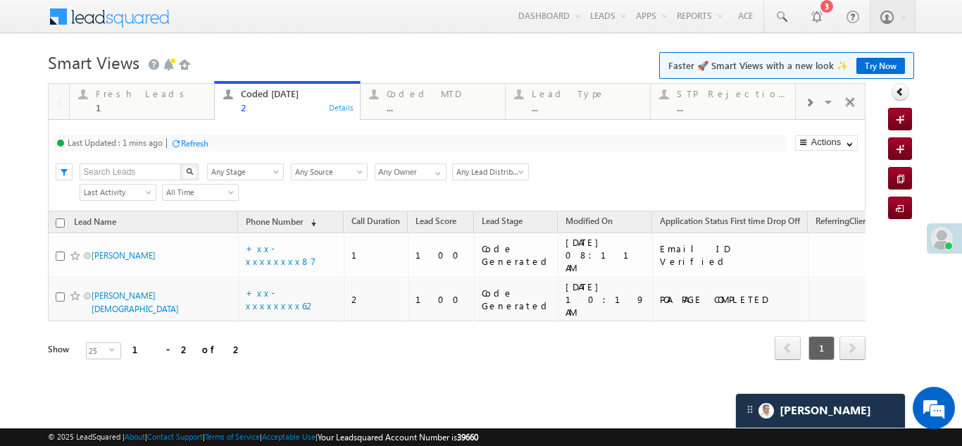
click at [199, 142] on div "Refresh" at bounding box center [194, 143] width 27 height 11
click at [135, 99] on div "Fresh Leads" at bounding box center [151, 93] width 110 height 11
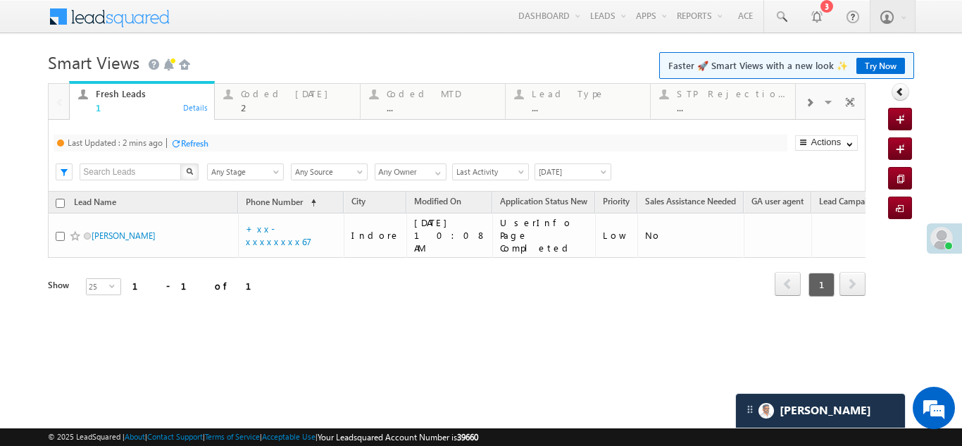
click at [202, 144] on div "Refresh" at bounding box center [194, 143] width 27 height 11
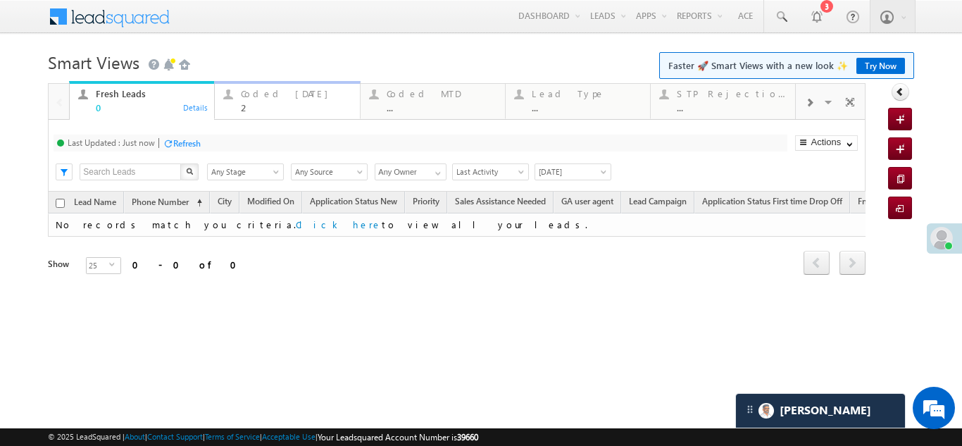
click at [265, 96] on div "Coded Today" at bounding box center [296, 93] width 110 height 11
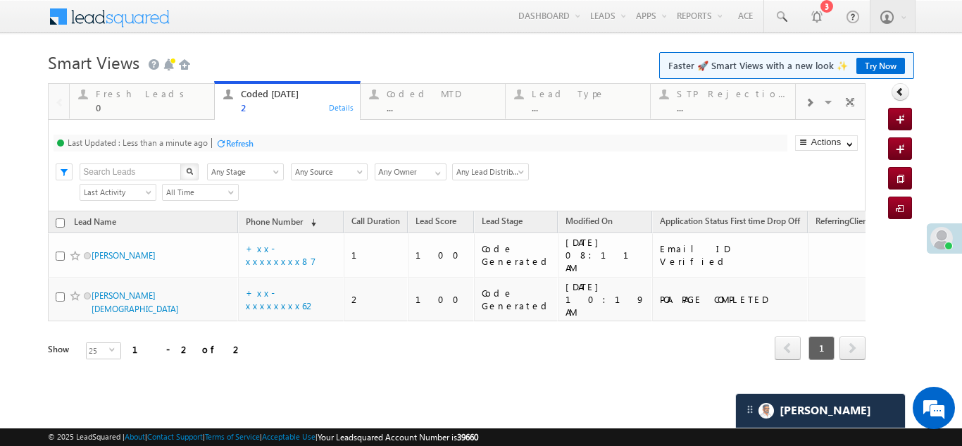
click at [249, 145] on div "Refresh" at bounding box center [239, 143] width 27 height 11
click at [245, 141] on div "Refresh" at bounding box center [239, 143] width 27 height 11
click at [238, 141] on div "Refresh" at bounding box center [239, 143] width 27 height 11
click at [194, 142] on div "Refresh" at bounding box center [186, 143] width 27 height 11
click at [182, 139] on div "Refresh" at bounding box center [186, 143] width 27 height 11
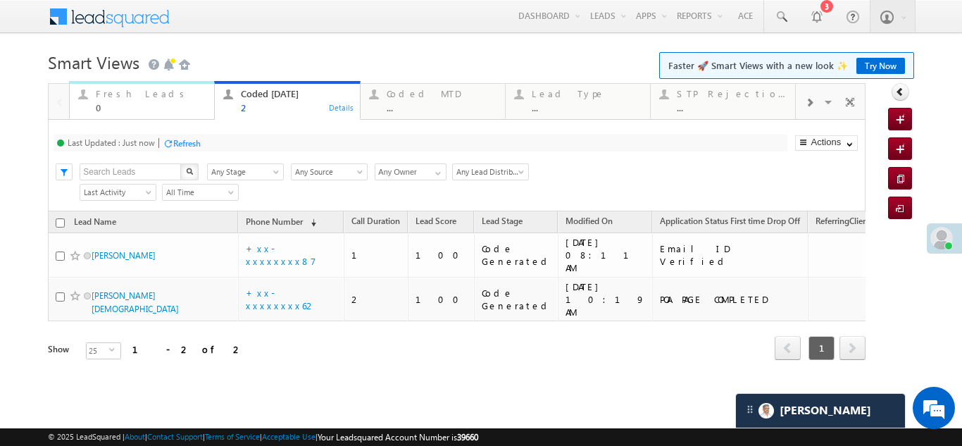
click at [111, 94] on div "Fresh Leads" at bounding box center [151, 93] width 110 height 11
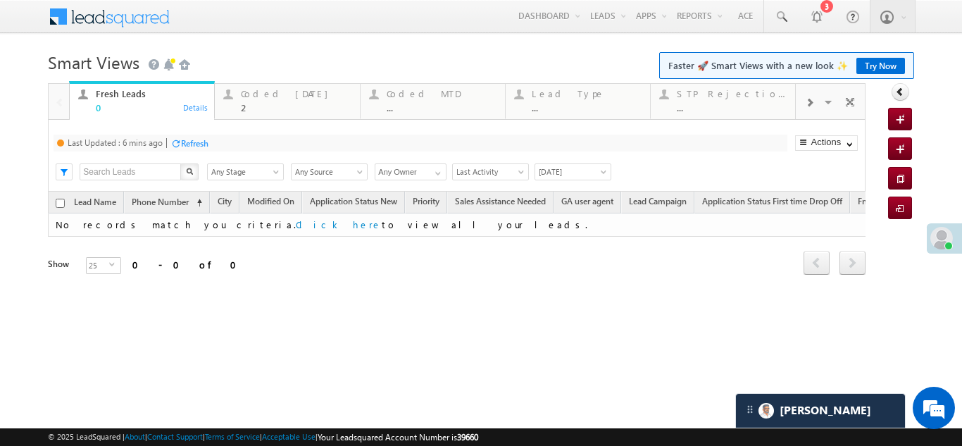
click at [192, 148] on div "Refresh" at bounding box center [194, 143] width 27 height 11
click at [185, 138] on div "Refresh" at bounding box center [186, 143] width 27 height 11
click at [264, 100] on div "Coded Today 2" at bounding box center [296, 98] width 110 height 27
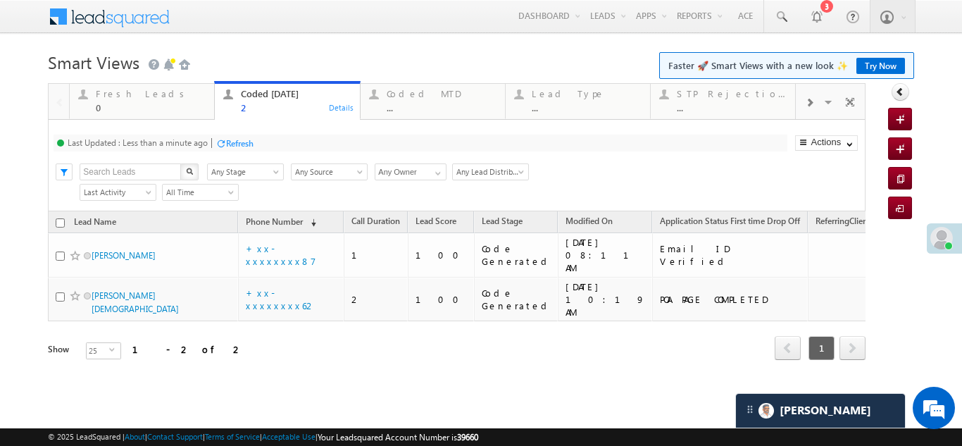
click at [239, 143] on div "Refresh" at bounding box center [239, 143] width 27 height 11
click at [196, 141] on div "Refresh" at bounding box center [186, 143] width 27 height 11
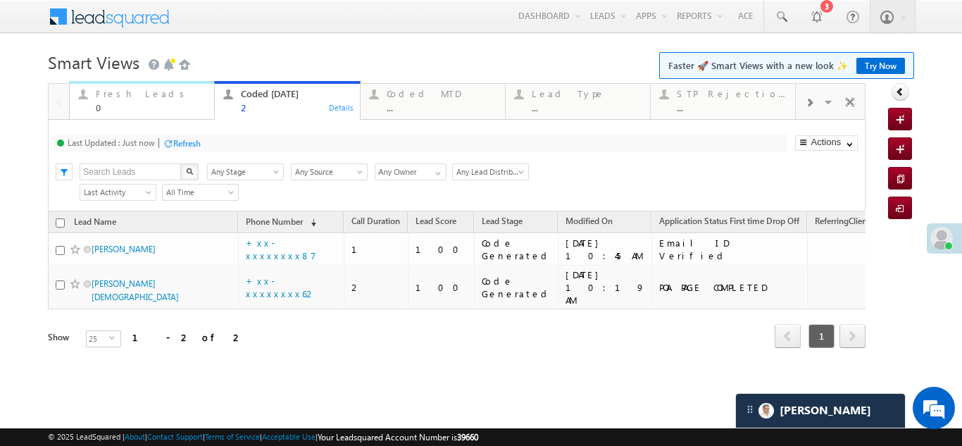
click at [120, 96] on div "Fresh Leads" at bounding box center [151, 93] width 110 height 11
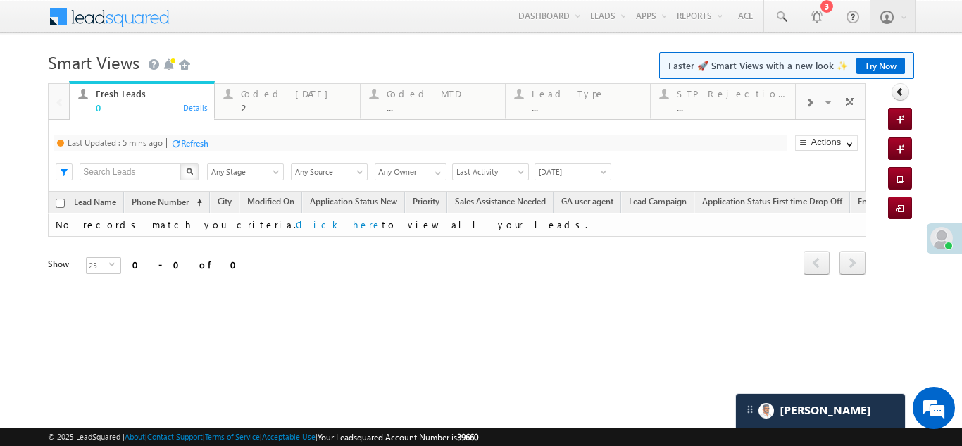
click at [188, 139] on div "Refresh" at bounding box center [194, 143] width 27 height 11
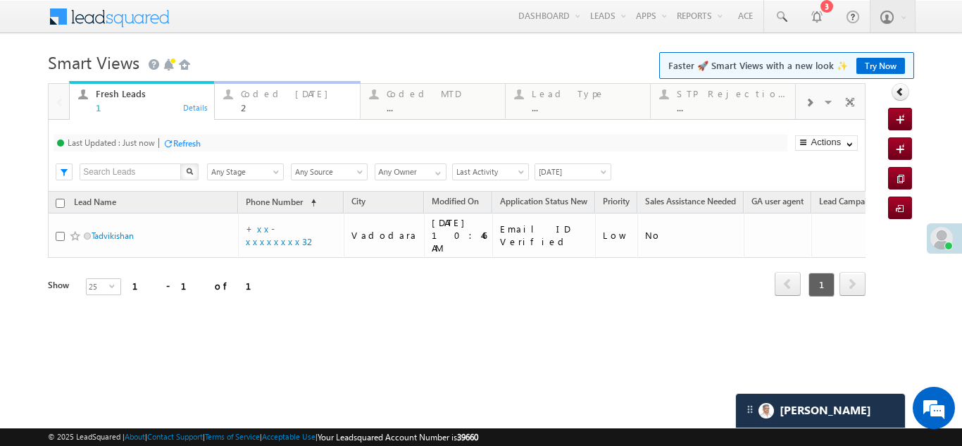
click at [263, 97] on div "Coded Today" at bounding box center [296, 93] width 110 height 11
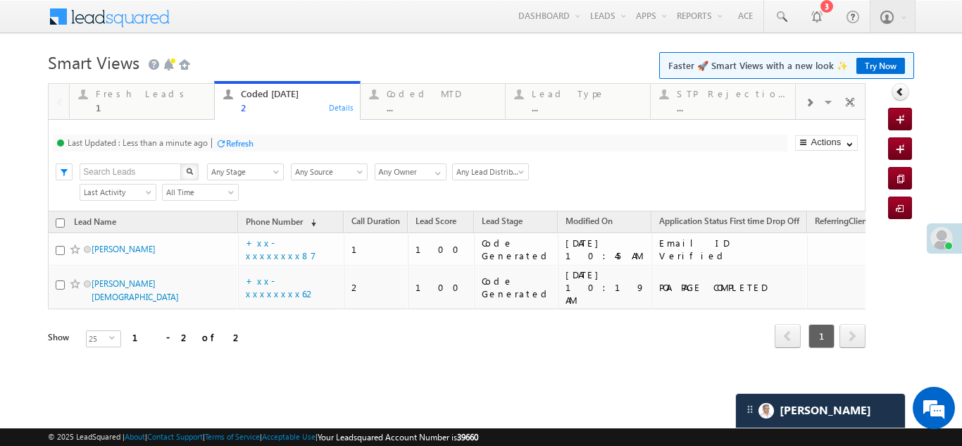
click at [243, 139] on div "Refresh" at bounding box center [239, 143] width 27 height 11
click at [187, 140] on div "Refresh" at bounding box center [186, 143] width 27 height 11
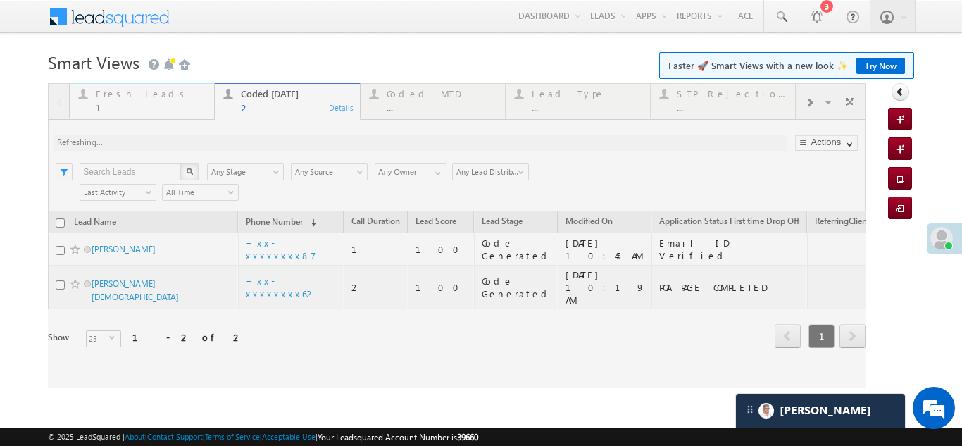
click at [99, 102] on div "1" at bounding box center [151, 107] width 110 height 11
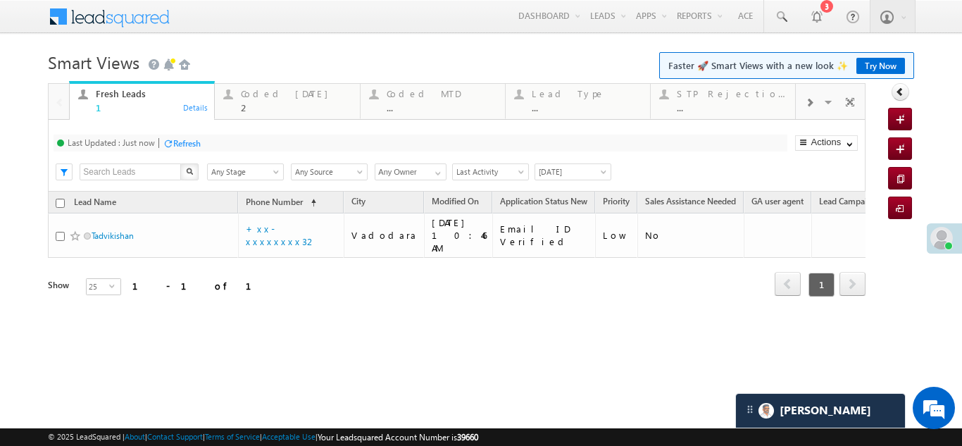
click at [189, 141] on div "Refresh" at bounding box center [186, 143] width 27 height 11
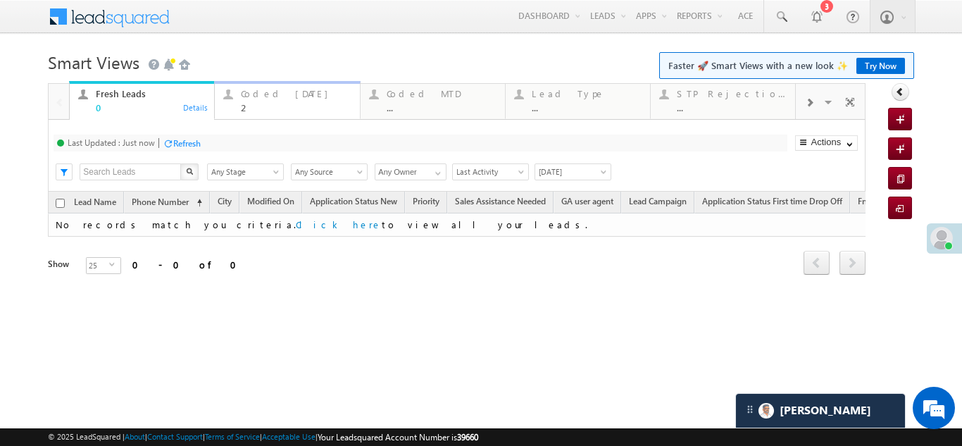
click at [265, 89] on div "Coded Today" at bounding box center [296, 93] width 110 height 11
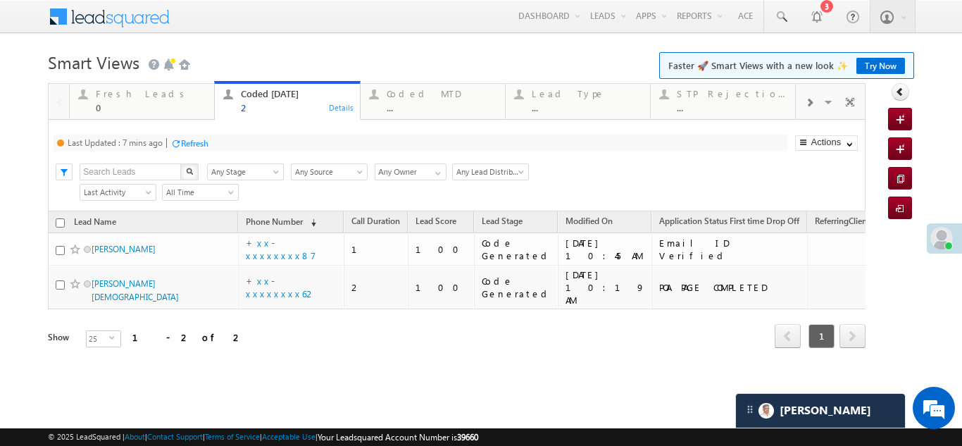
click at [200, 142] on div "Refresh" at bounding box center [194, 143] width 27 height 11
click at [245, 139] on div "Refresh" at bounding box center [239, 143] width 27 height 11
click at [131, 100] on div "Fresh Leads 0" at bounding box center [151, 98] width 110 height 27
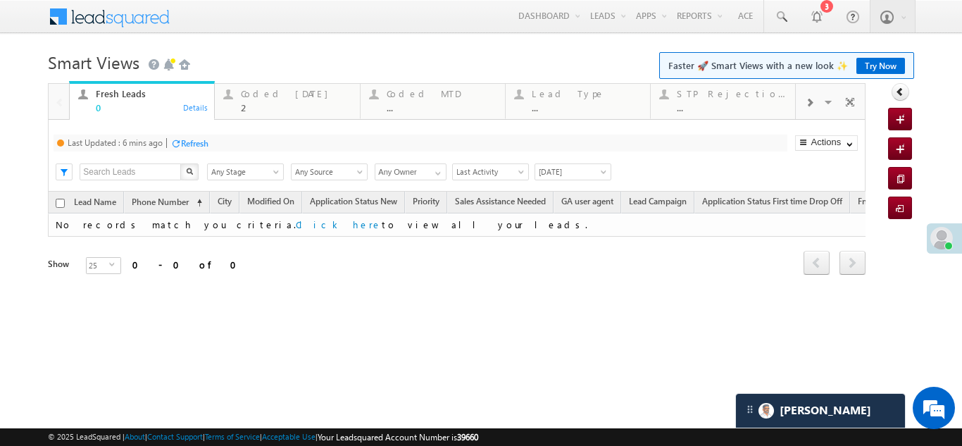
click at [189, 138] on div "Refresh" at bounding box center [194, 143] width 27 height 11
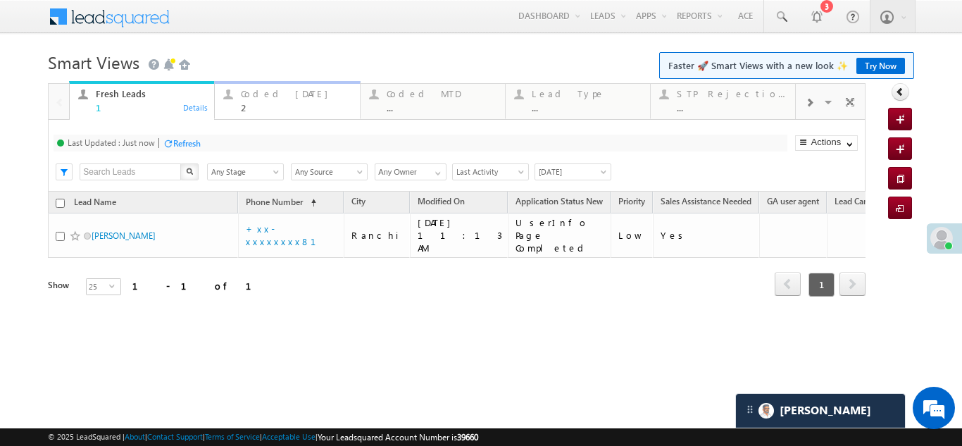
click at [279, 99] on div "Coded Today" at bounding box center [296, 93] width 110 height 11
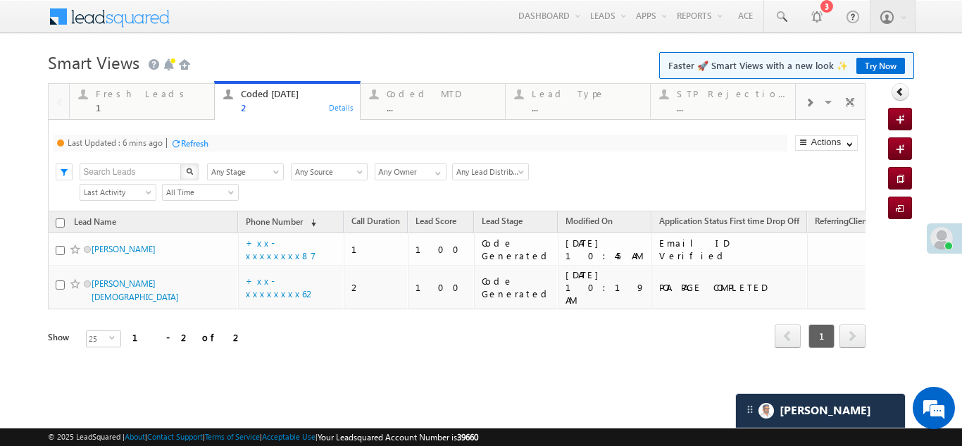
click at [196, 146] on div "Refresh" at bounding box center [194, 143] width 27 height 11
click at [127, 92] on div "Fresh Leads" at bounding box center [151, 93] width 110 height 11
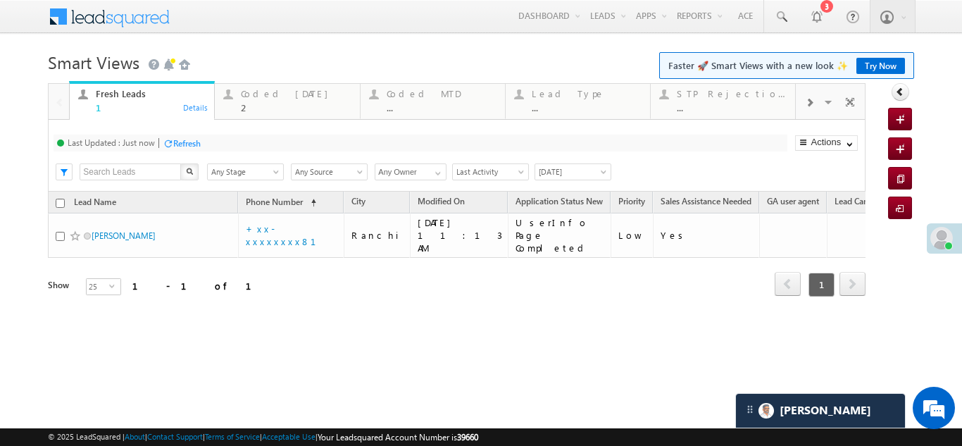
click at [192, 141] on div "Refresh" at bounding box center [186, 143] width 27 height 11
click at [244, 92] on div "Coded Today" at bounding box center [296, 93] width 110 height 11
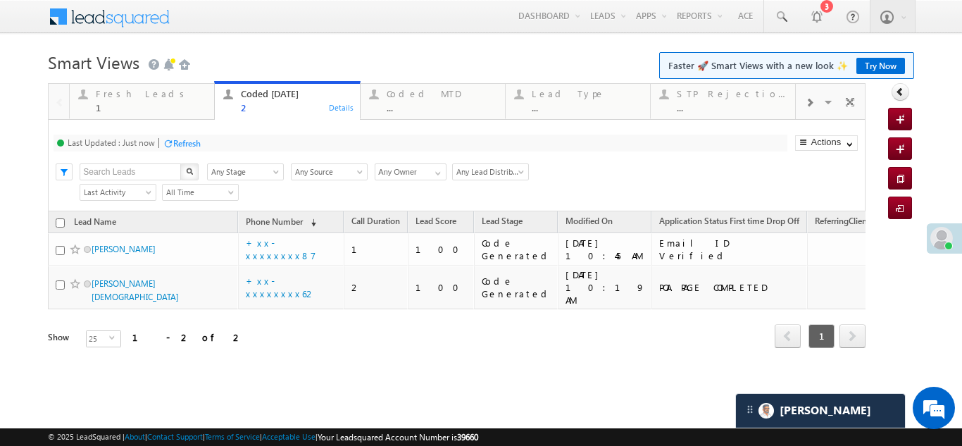
click at [194, 145] on div "Refresh" at bounding box center [186, 143] width 27 height 11
click at [118, 93] on div "Fresh Leads" at bounding box center [151, 93] width 110 height 11
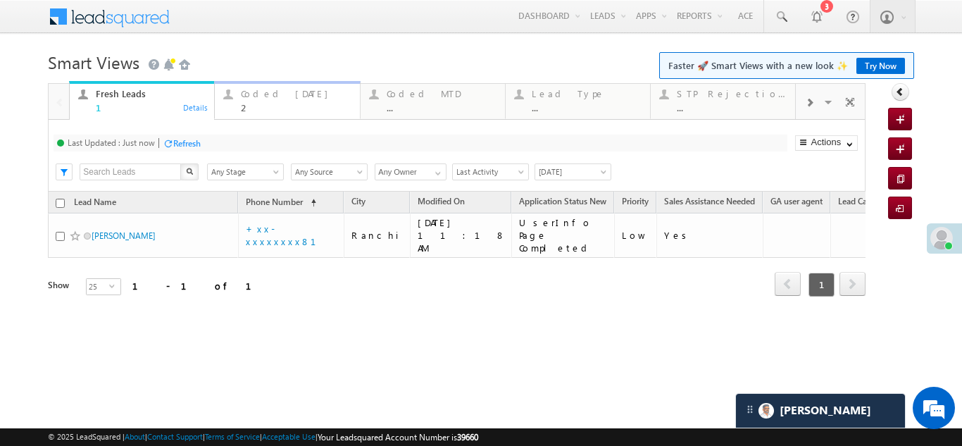
click at [269, 85] on div "Coded Today 2" at bounding box center [296, 98] width 110 height 27
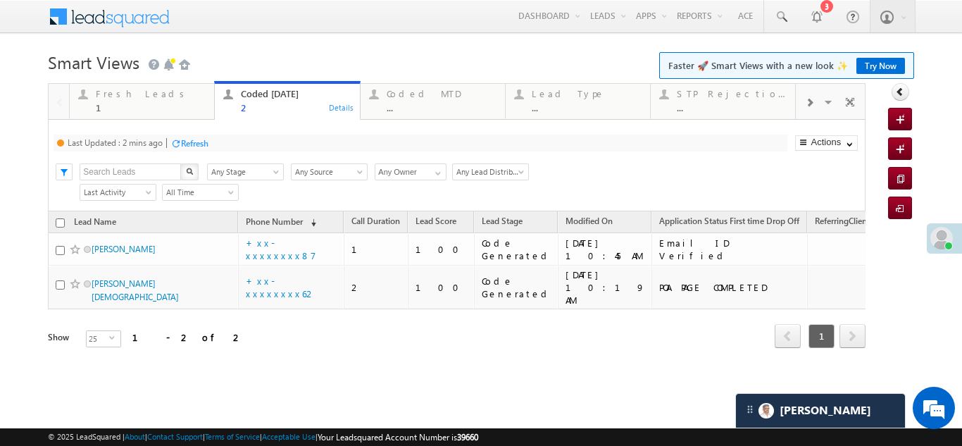
click at [208, 141] on div "Refresh" at bounding box center [194, 143] width 27 height 11
click at [128, 91] on div "Fresh Leads" at bounding box center [151, 93] width 110 height 11
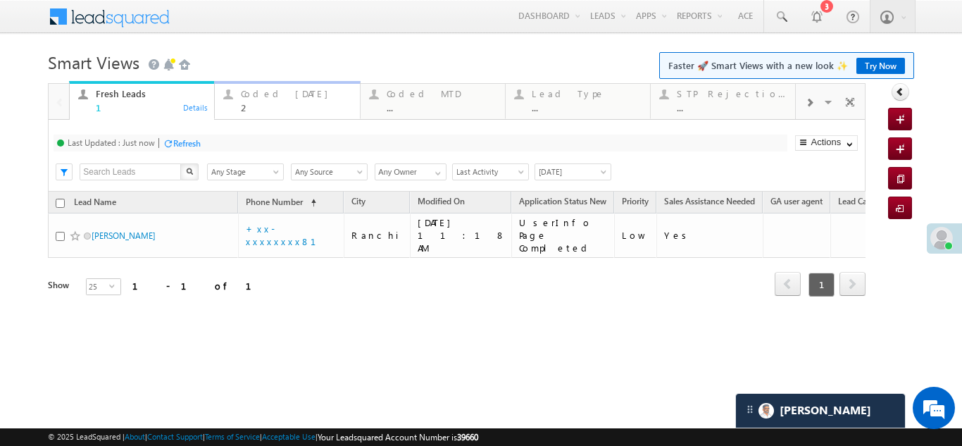
click at [260, 96] on div "Coded Today" at bounding box center [296, 93] width 110 height 11
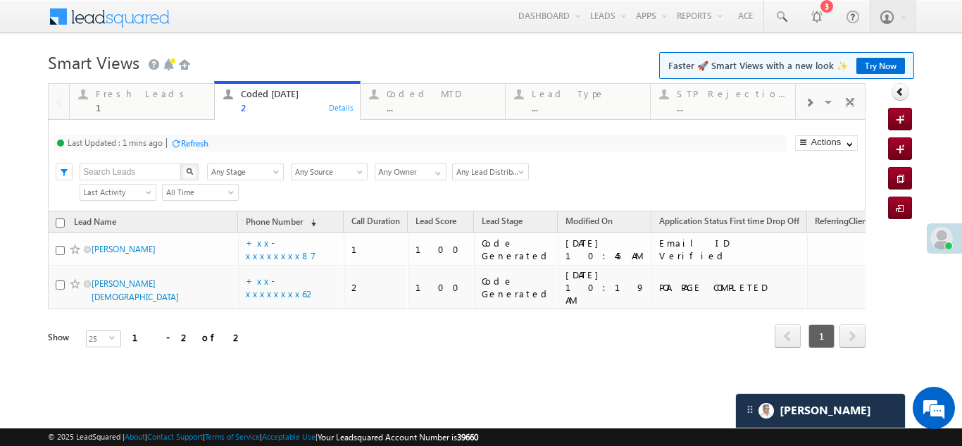
click at [203, 139] on div "Refresh" at bounding box center [194, 143] width 27 height 11
click at [193, 144] on div "Refresh" at bounding box center [186, 143] width 27 height 11
click at [106, 94] on div "Fresh Leads" at bounding box center [151, 93] width 110 height 11
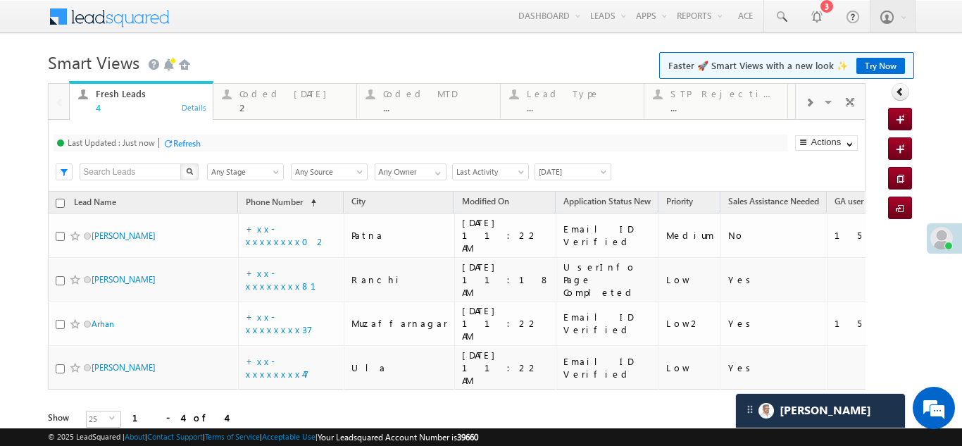
click at [182, 142] on div "Refresh" at bounding box center [186, 143] width 27 height 11
click at [194, 141] on div "Refresh" at bounding box center [186, 143] width 27 height 11
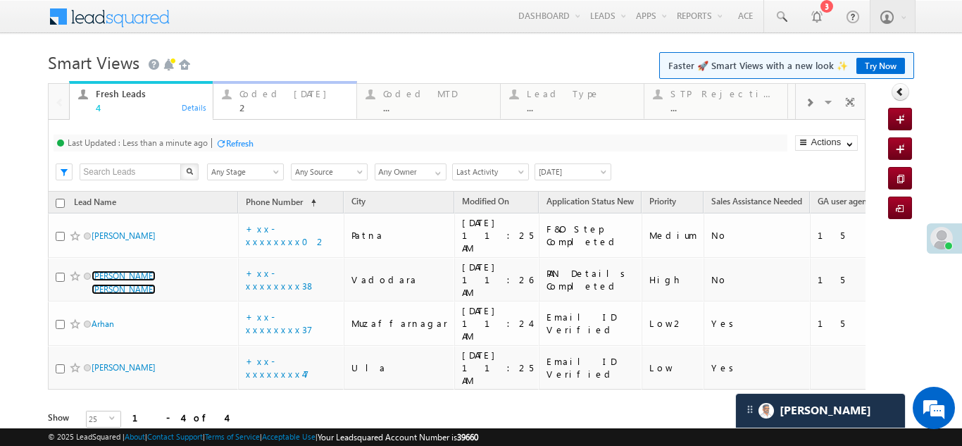
click at [253, 96] on div "Coded Today" at bounding box center [293, 93] width 108 height 11
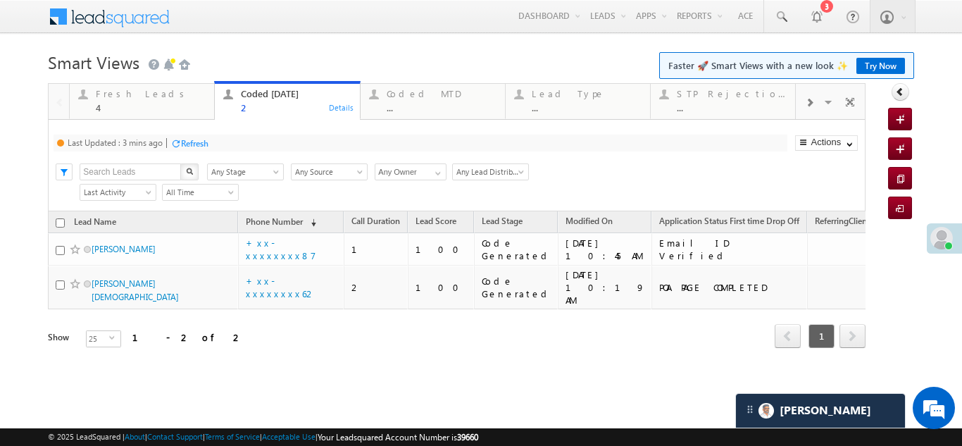
click at [196, 144] on div "Refresh" at bounding box center [194, 143] width 27 height 11
click at [113, 103] on div "4" at bounding box center [151, 107] width 110 height 11
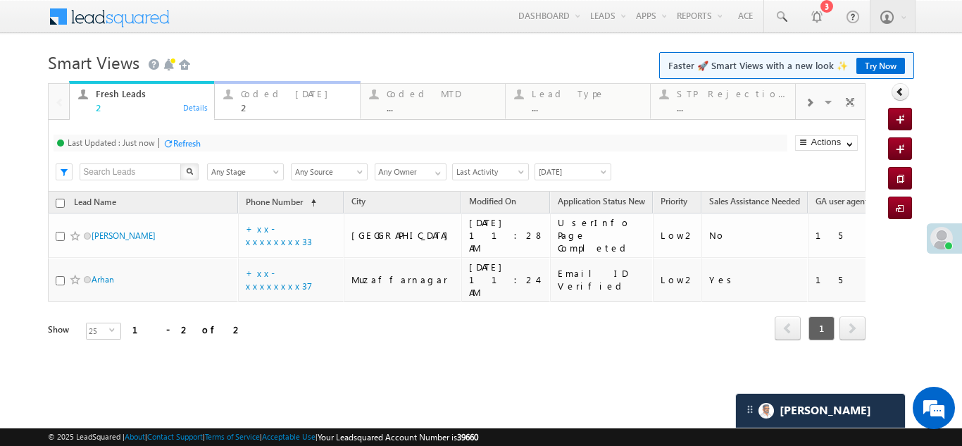
click at [261, 94] on div "Coded Today" at bounding box center [296, 93] width 110 height 11
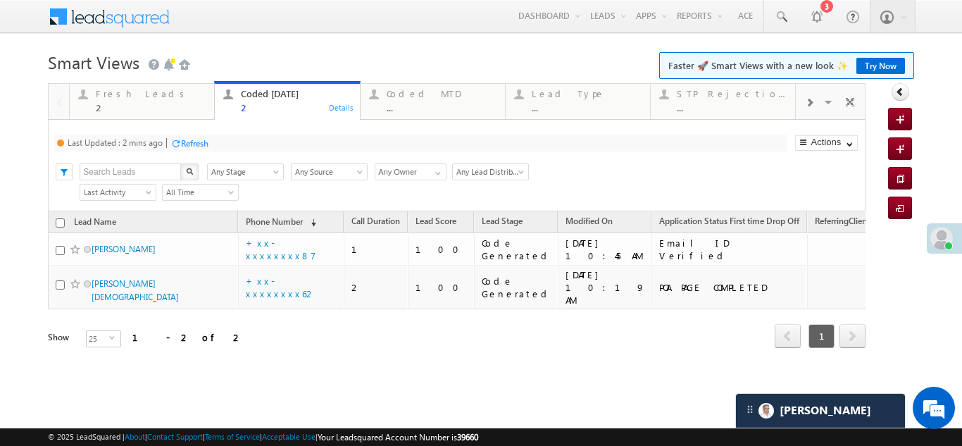
click at [197, 139] on div "Refresh" at bounding box center [194, 143] width 27 height 11
click at [114, 94] on div "Fresh Leads" at bounding box center [151, 93] width 110 height 11
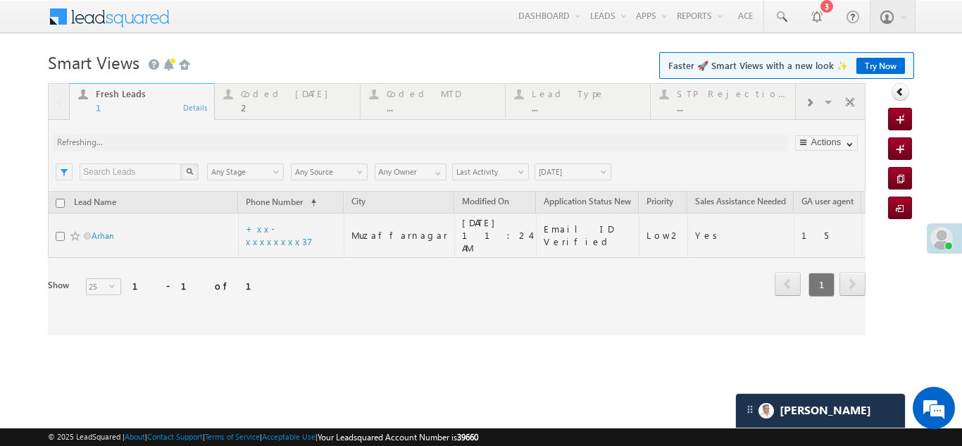
click at [279, 87] on div at bounding box center [456, 209] width 817 height 252
click at [270, 98] on div at bounding box center [456, 209] width 817 height 252
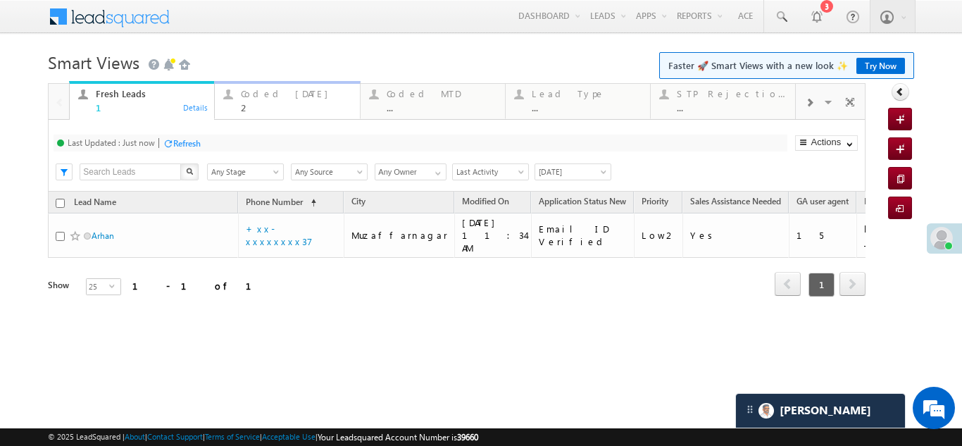
click at [258, 97] on div "Coded Today" at bounding box center [296, 93] width 110 height 11
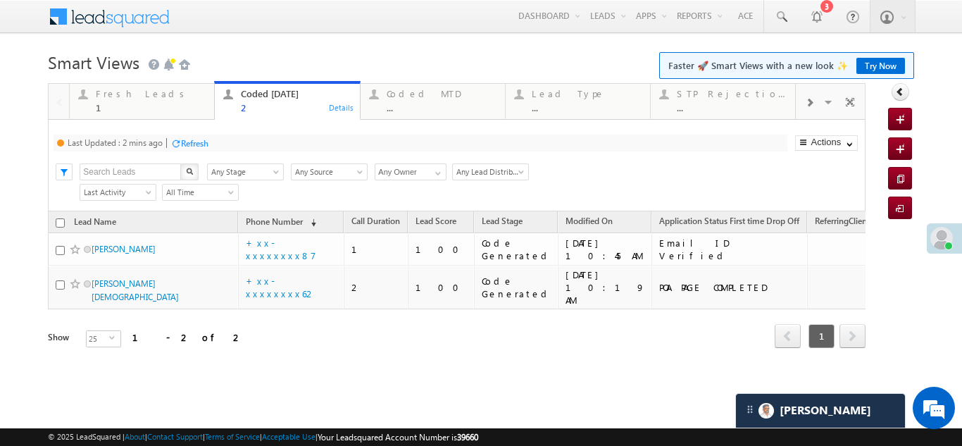
click at [201, 148] on div "Refresh" at bounding box center [194, 143] width 27 height 11
click at [127, 94] on div "Fresh Leads" at bounding box center [151, 93] width 110 height 11
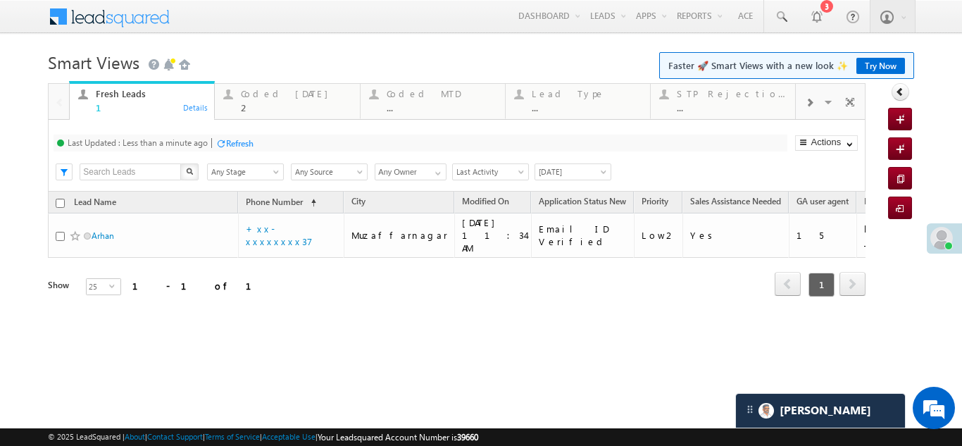
click at [248, 139] on div "Refresh" at bounding box center [239, 143] width 27 height 11
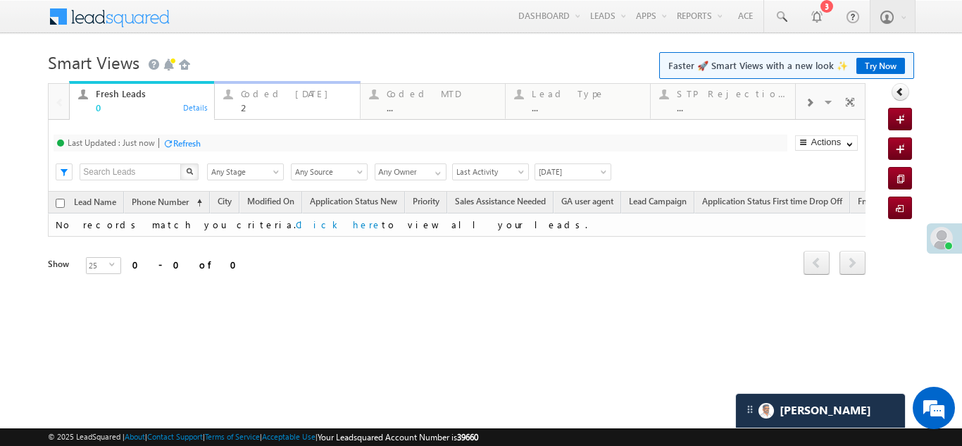
click at [286, 94] on div "Coded Today" at bounding box center [296, 93] width 110 height 11
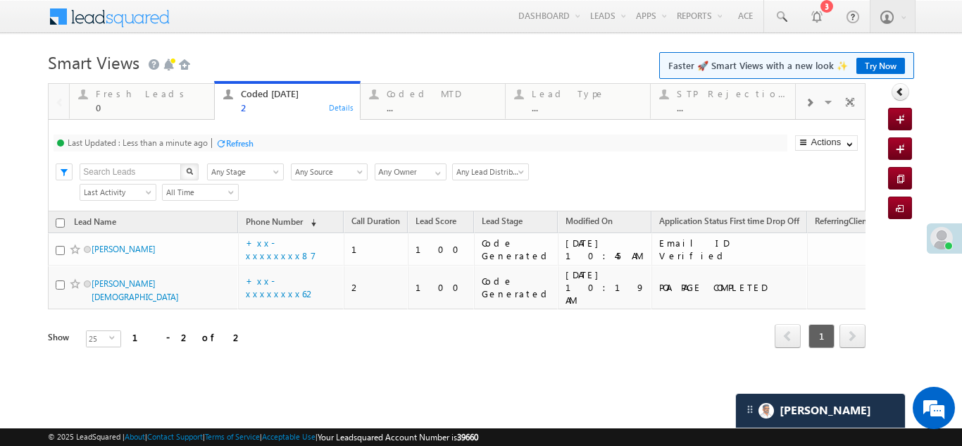
click at [250, 138] on div "Refresh" at bounding box center [239, 143] width 27 height 11
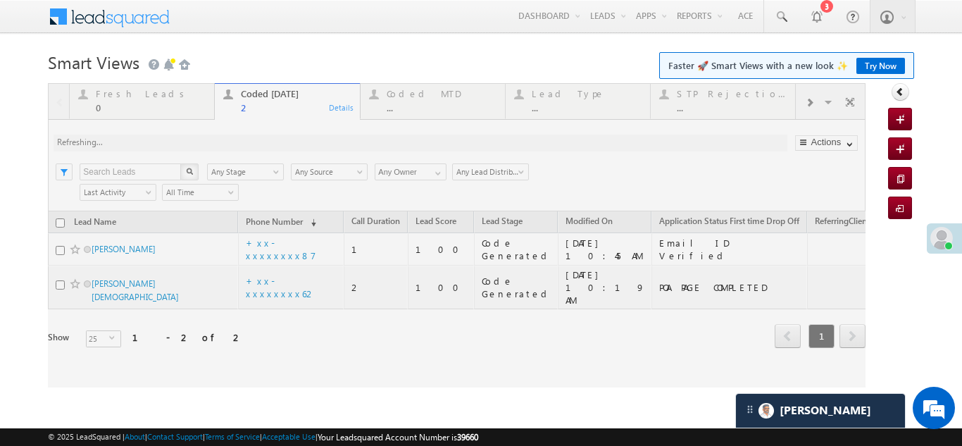
click at [245, 139] on div at bounding box center [456, 235] width 817 height 304
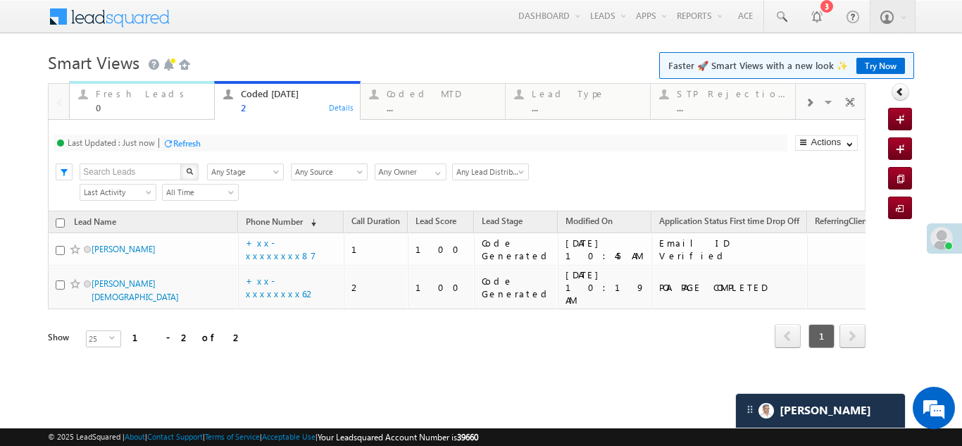
click at [115, 91] on div "Fresh Leads" at bounding box center [151, 93] width 110 height 11
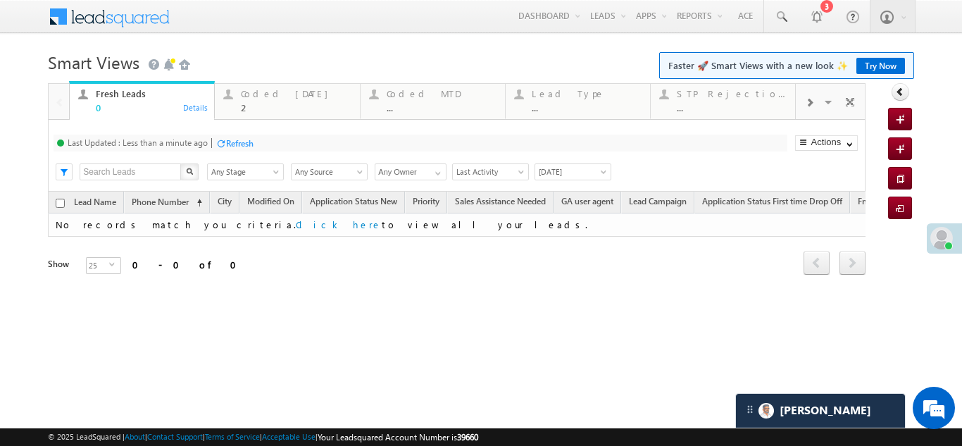
click at [246, 141] on div "Refresh" at bounding box center [239, 143] width 27 height 11
click at [276, 96] on div "Coded Today" at bounding box center [296, 93] width 110 height 11
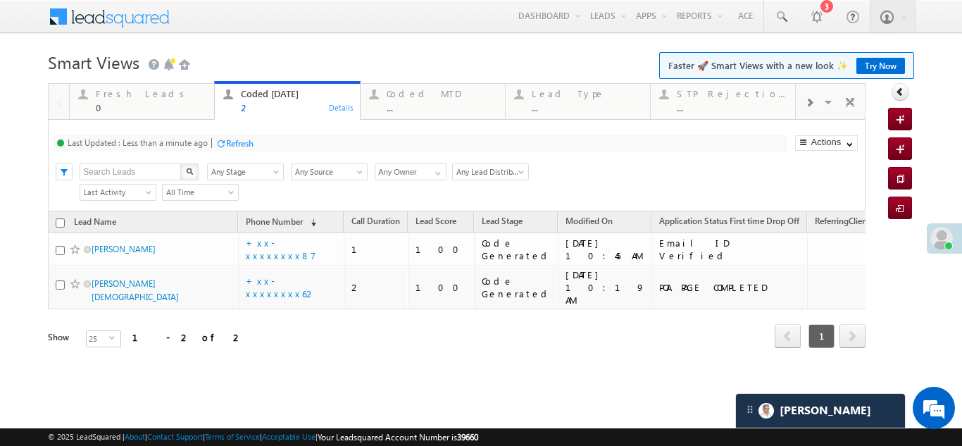
click at [240, 142] on div "Refresh" at bounding box center [239, 143] width 27 height 11
click at [190, 141] on div "Refresh" at bounding box center [186, 143] width 27 height 11
click at [125, 96] on div "Fresh Leads" at bounding box center [151, 93] width 110 height 11
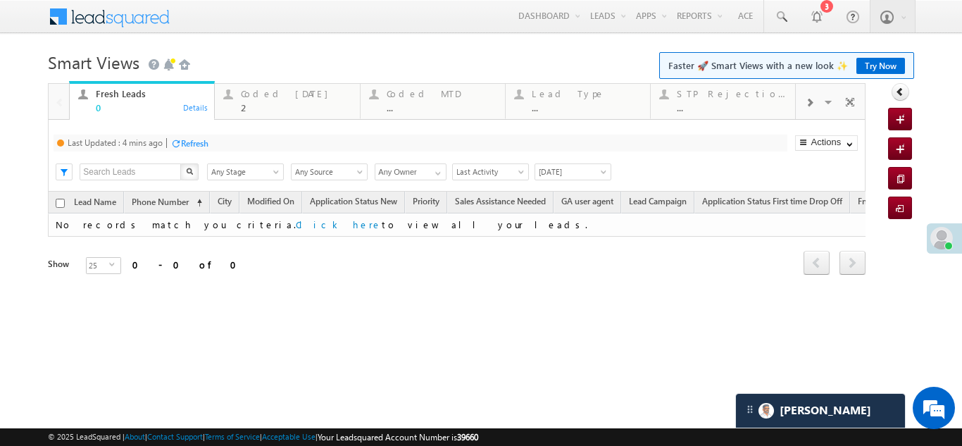
click at [194, 144] on div "Refresh" at bounding box center [194, 143] width 27 height 11
click at [269, 99] on div "Coded Today 2" at bounding box center [296, 98] width 110 height 27
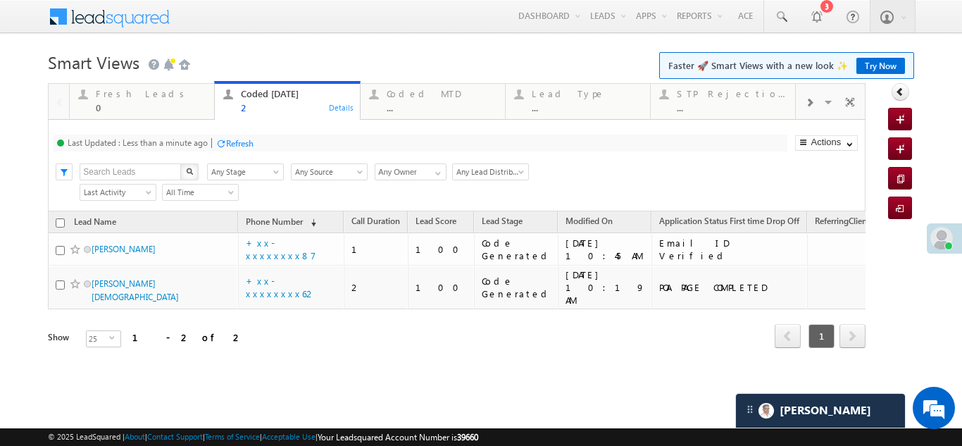
click at [244, 144] on div "Refresh" at bounding box center [239, 143] width 27 height 11
click at [126, 99] on div "Fresh Leads" at bounding box center [151, 93] width 110 height 11
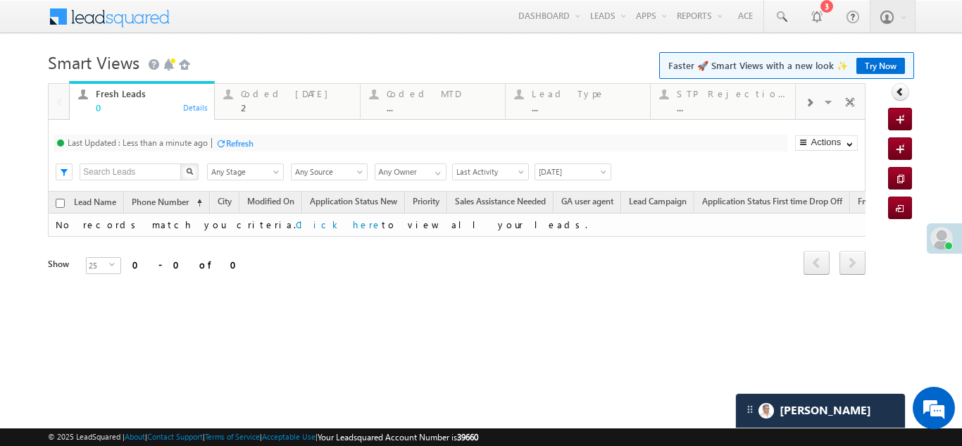
click at [245, 141] on div "Refresh" at bounding box center [239, 143] width 27 height 11
click at [179, 140] on div "Refresh" at bounding box center [186, 143] width 27 height 11
click at [182, 142] on div "Refresh" at bounding box center [186, 143] width 27 height 11
click at [264, 93] on div "Coded Today" at bounding box center [296, 93] width 110 height 11
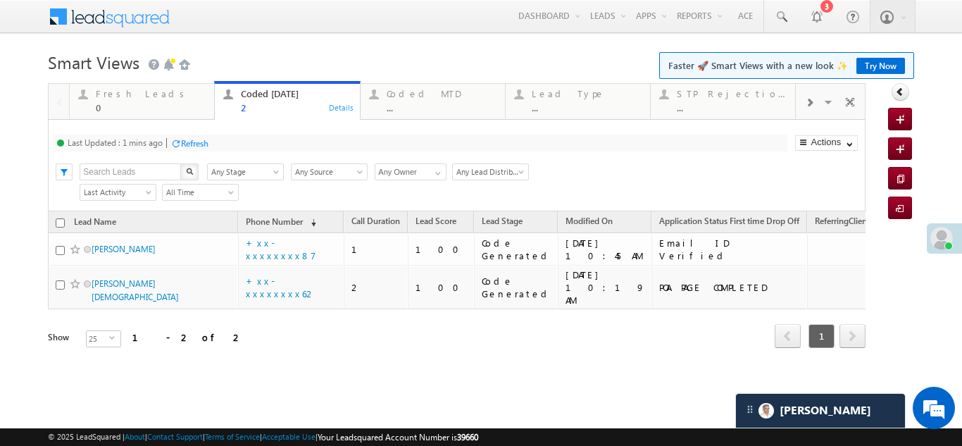
click at [198, 140] on div "Refresh" at bounding box center [194, 143] width 27 height 11
click at [187, 139] on div "Refresh" at bounding box center [186, 143] width 27 height 11
drag, startPoint x: 345, startPoint y: 26, endPoint x: 409, endPoint y: 0, distance: 69.1
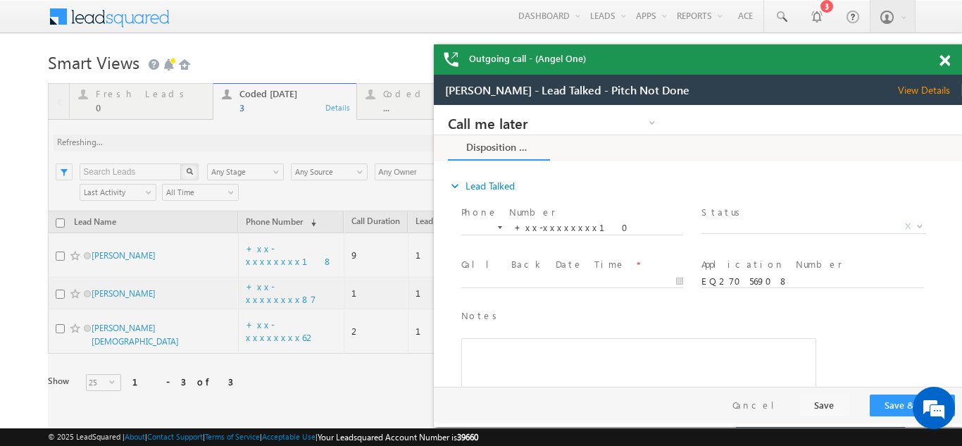
click at [945, 60] on span at bounding box center [944, 61] width 11 height 12
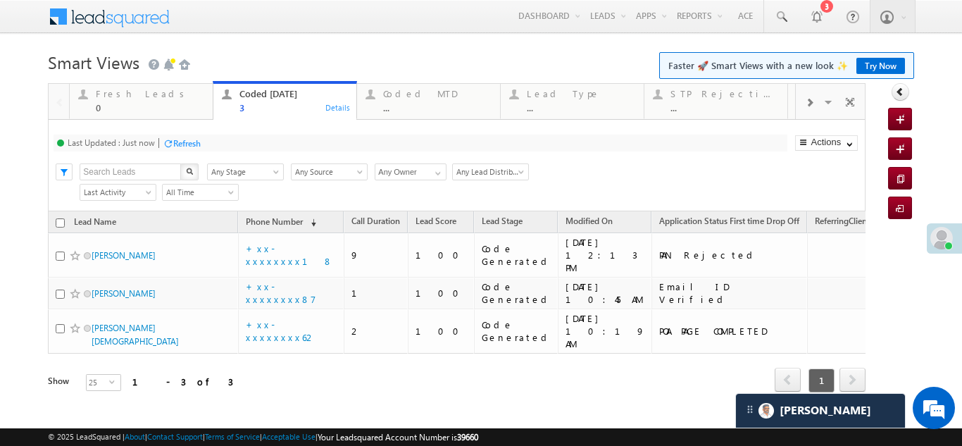
click at [194, 144] on div "Refresh" at bounding box center [186, 143] width 27 height 11
click at [124, 95] on div "Fresh Leads" at bounding box center [150, 93] width 108 height 11
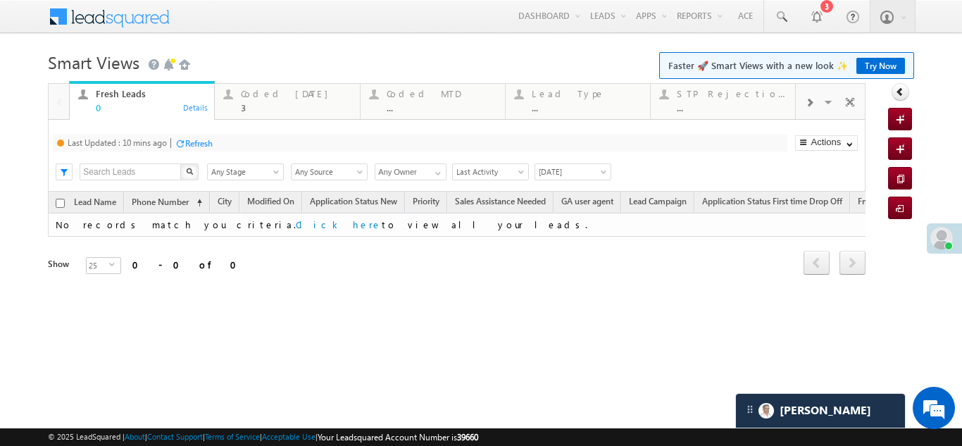
click at [203, 145] on div "Refresh" at bounding box center [198, 143] width 27 height 11
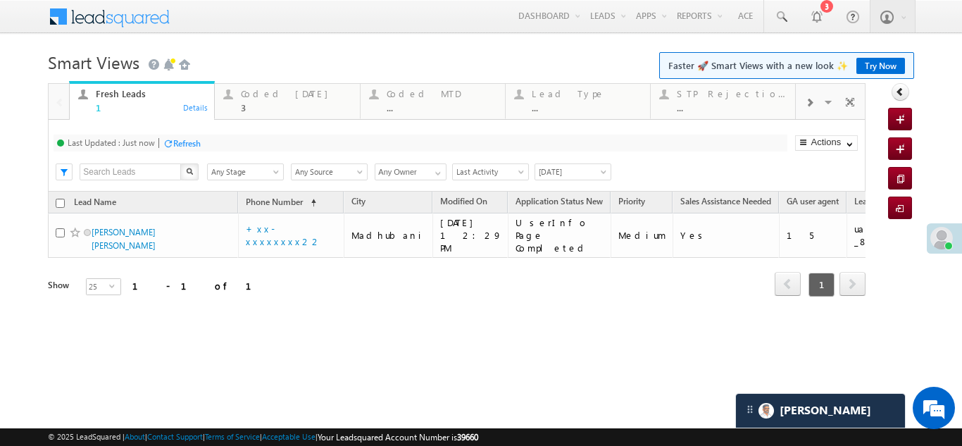
drag, startPoint x: 267, startPoint y: 93, endPoint x: 365, endPoint y: 289, distance: 219.4
click at [365, 290] on div "Lead Name Phone Number (sorted ascending) City Modified On Application Status N…" at bounding box center [456, 254] width 817 height 126
click at [246, 96] on div "Coded Today" at bounding box center [296, 93] width 110 height 11
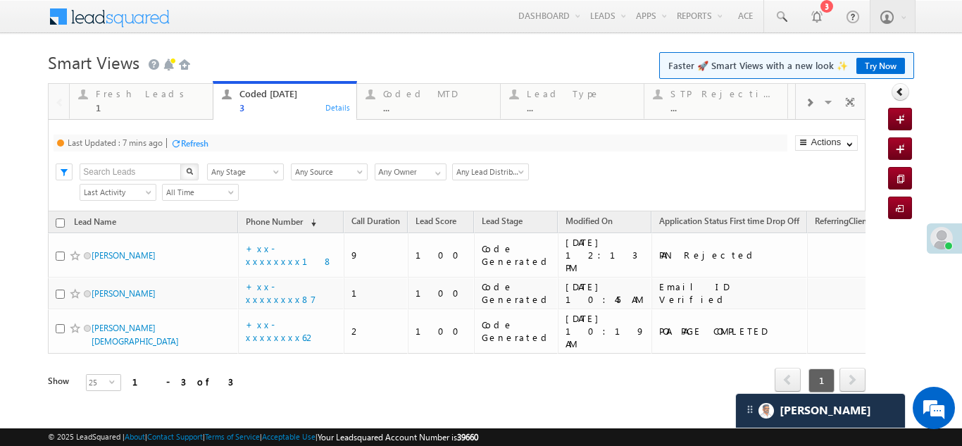
click at [184, 143] on div "Refresh" at bounding box center [194, 143] width 27 height 11
click at [250, 139] on div "Refresh" at bounding box center [239, 143] width 27 height 11
click at [118, 96] on div "Fresh Leads" at bounding box center [150, 93] width 108 height 11
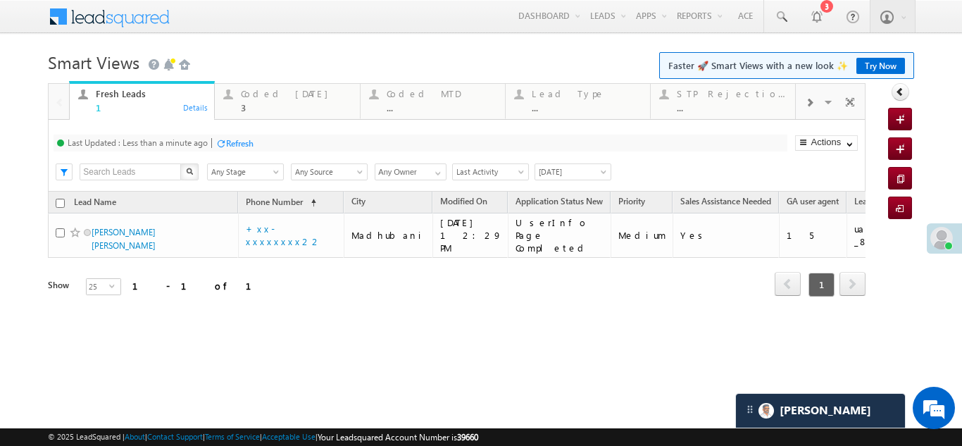
click at [246, 145] on div "Refresh" at bounding box center [239, 143] width 27 height 11
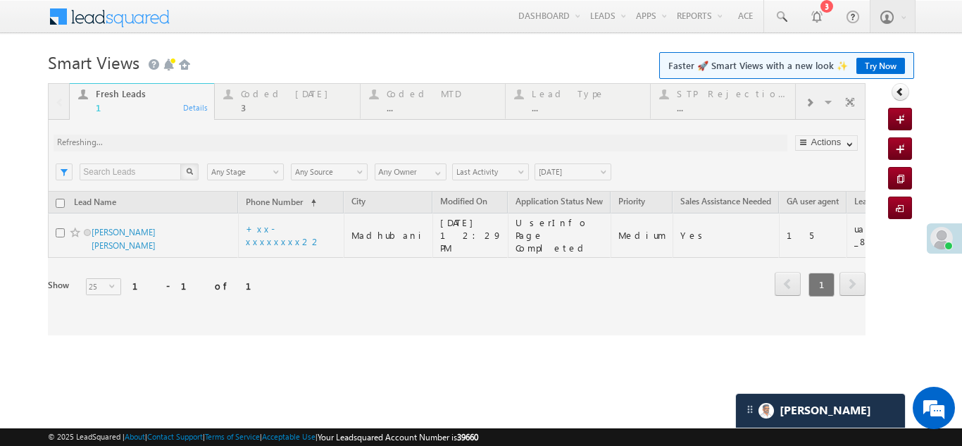
click at [265, 100] on div at bounding box center [456, 209] width 817 height 252
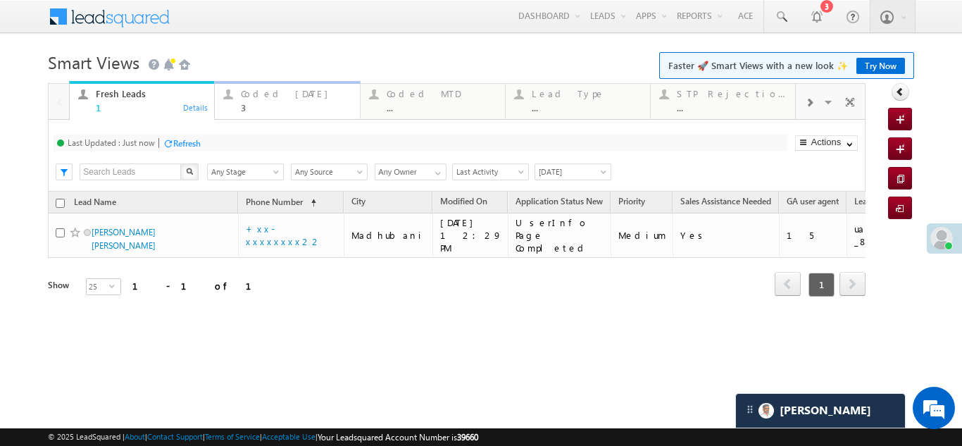
click at [272, 92] on div "Coded Today" at bounding box center [296, 93] width 110 height 11
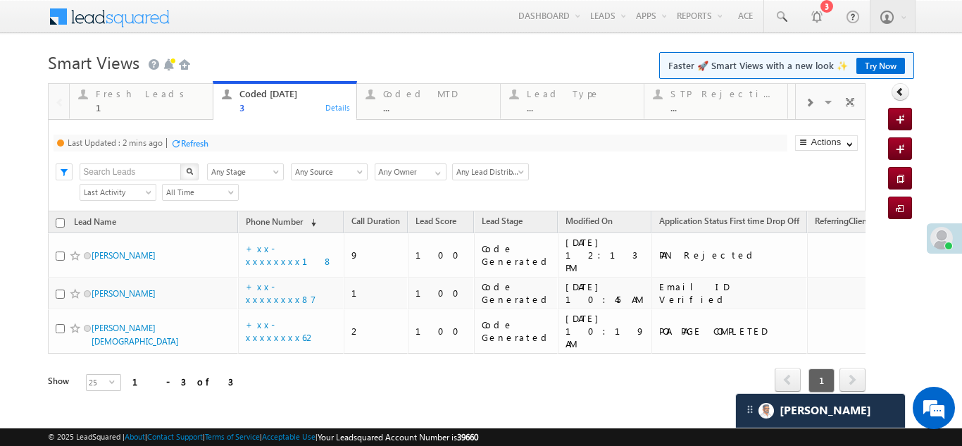
click at [196, 141] on div "Refresh" at bounding box center [194, 143] width 27 height 11
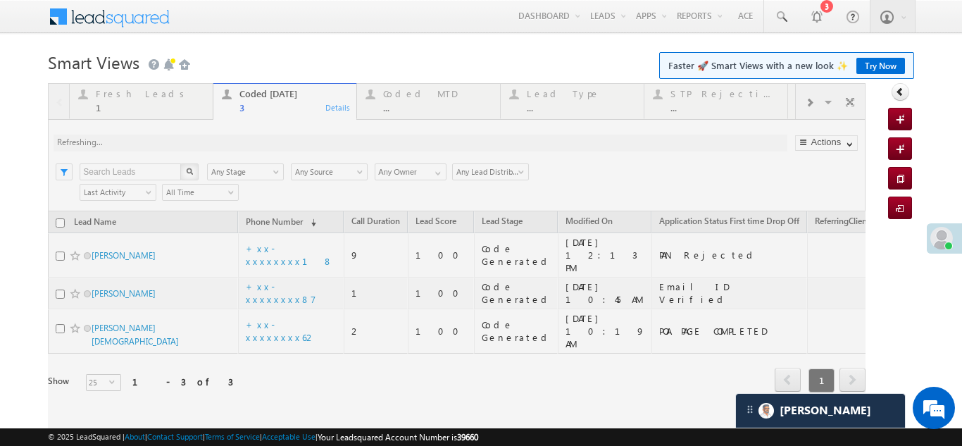
click at [117, 93] on div at bounding box center [456, 257] width 817 height 348
click at [105, 96] on div at bounding box center [456, 257] width 817 height 348
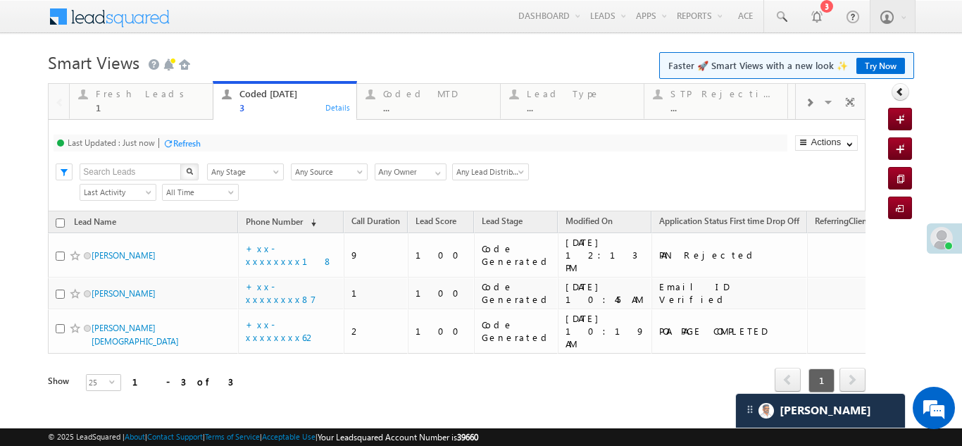
click at [105, 96] on div "Fresh Leads" at bounding box center [150, 93] width 108 height 11
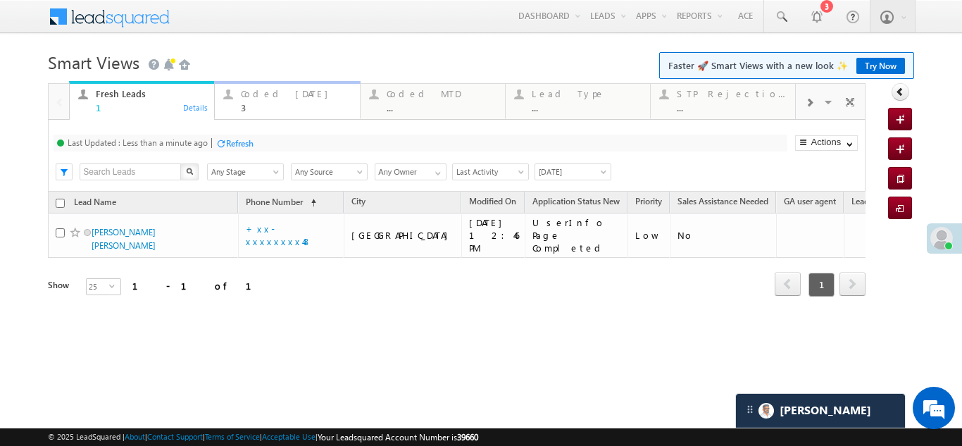
click at [260, 92] on div "Coded Today" at bounding box center [296, 93] width 110 height 11
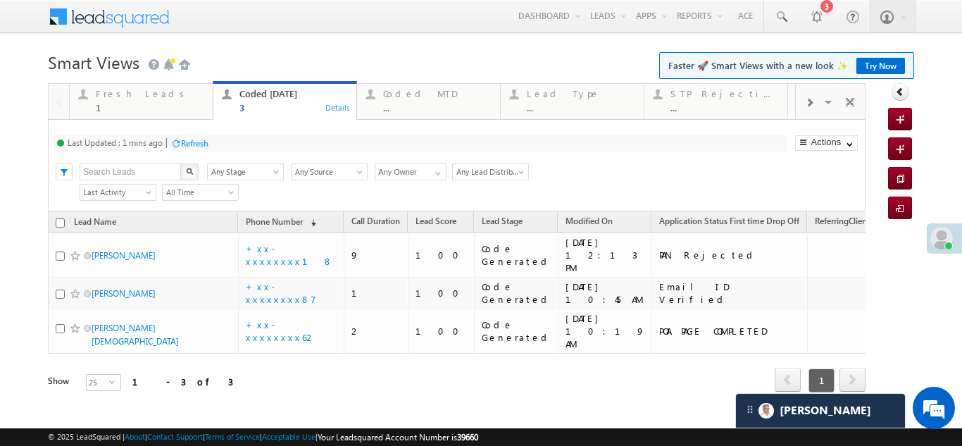
click at [202, 146] on div "Refresh" at bounding box center [194, 143] width 27 height 11
click at [184, 143] on div "Refresh" at bounding box center [186, 143] width 27 height 11
click at [179, 144] on div "Refresh" at bounding box center [186, 143] width 27 height 11
click at [189, 139] on div "Refresh" at bounding box center [186, 143] width 27 height 11
click at [187, 139] on div "Refresh" at bounding box center [186, 143] width 27 height 11
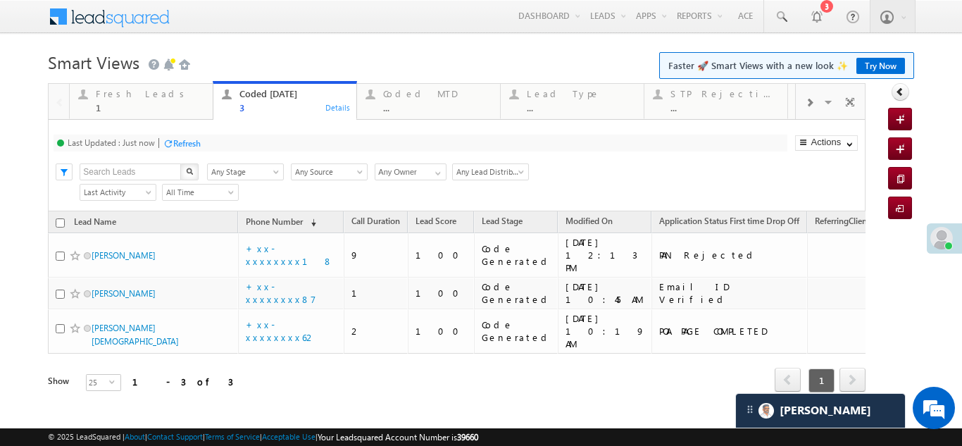
click at [189, 141] on div "Refresh" at bounding box center [186, 143] width 27 height 11
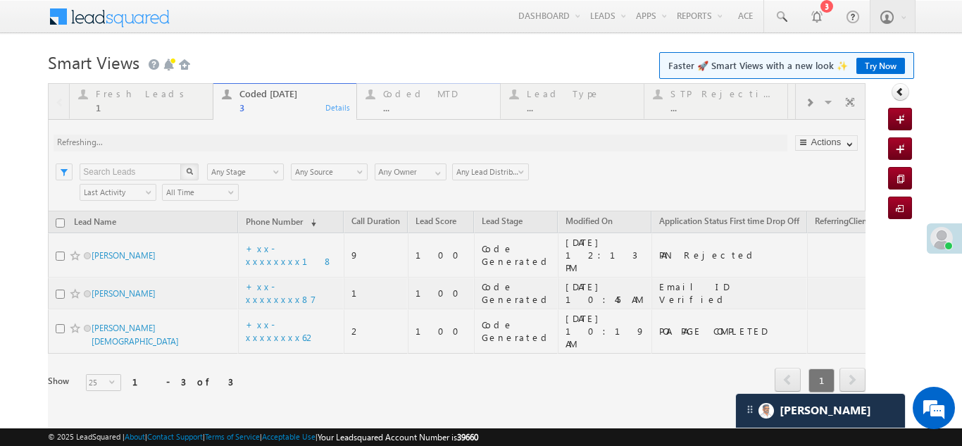
click at [427, 96] on div "Coded MTD" at bounding box center [437, 93] width 108 height 11
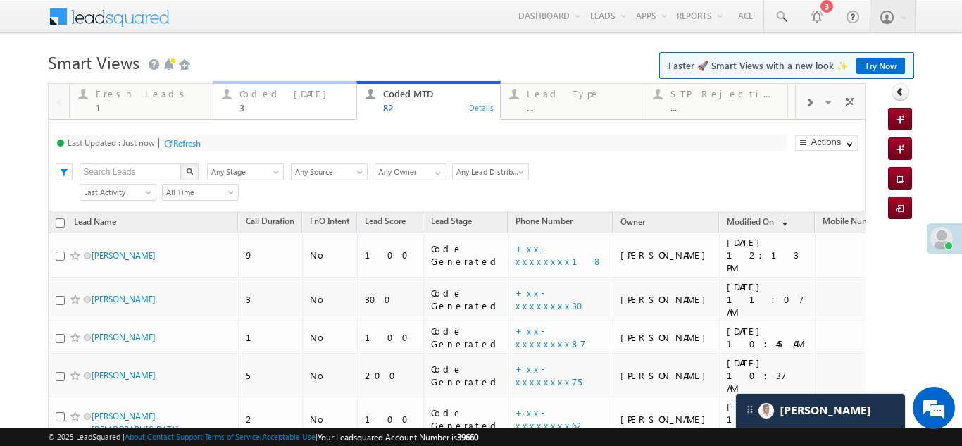
click at [255, 95] on div "Coded Today" at bounding box center [293, 93] width 108 height 11
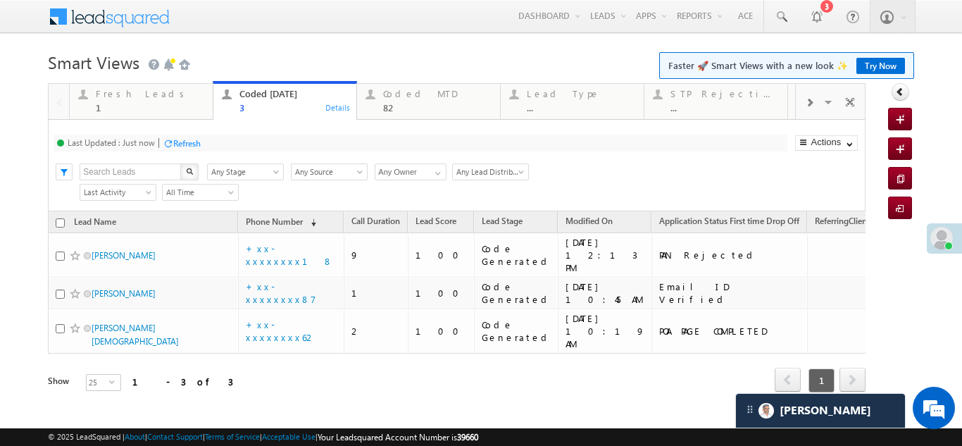
click at [193, 144] on div "Refresh" at bounding box center [186, 143] width 27 height 11
click at [123, 94] on div "Fresh Leads" at bounding box center [150, 93] width 108 height 11
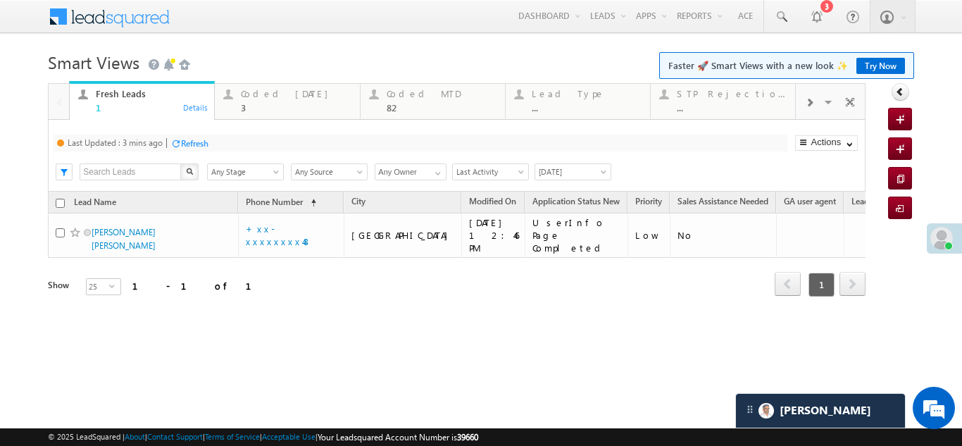
click at [206, 139] on div "Refresh" at bounding box center [194, 143] width 27 height 11
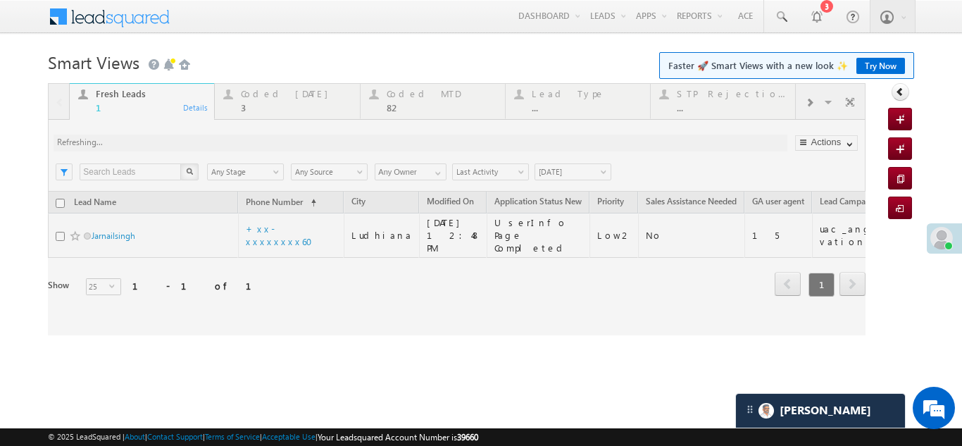
drag, startPoint x: 93, startPoint y: 229, endPoint x: 389, endPoint y: 245, distance: 296.1
click at [389, 258] on div "Refresh first prev 1 next last 1 - 1 of 1" at bounding box center [456, 278] width 817 height 41
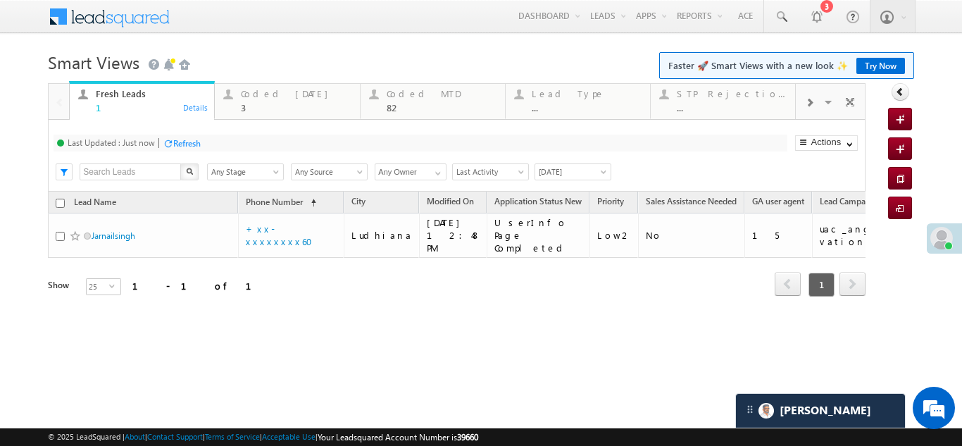
click at [279, 100] on div "Coded Today 3" at bounding box center [296, 98] width 110 height 27
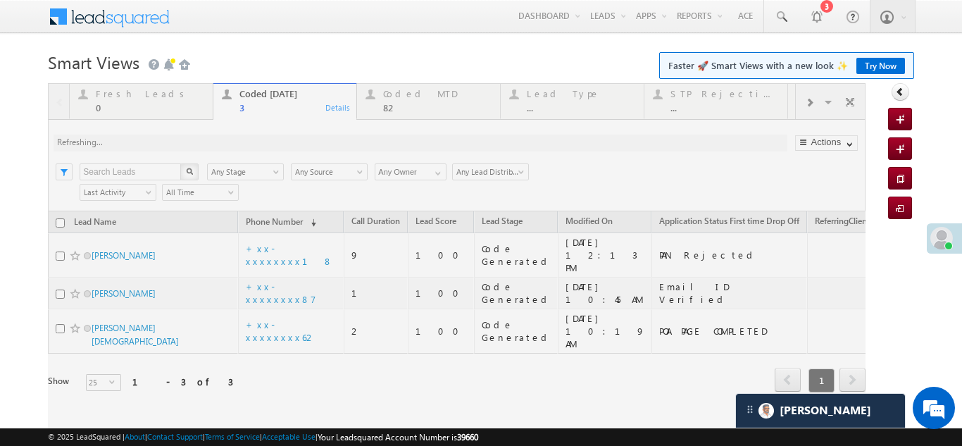
click at [130, 92] on div at bounding box center [456, 257] width 817 height 348
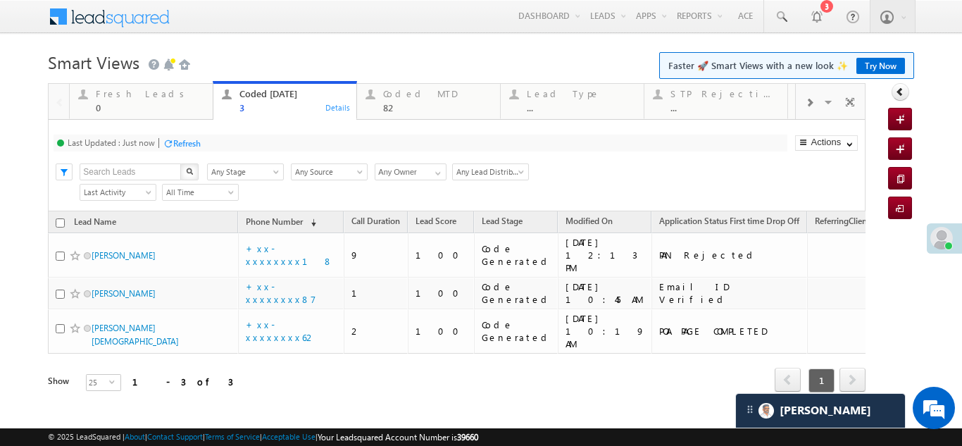
click at [130, 92] on div "Fresh Leads" at bounding box center [150, 93] width 108 height 11
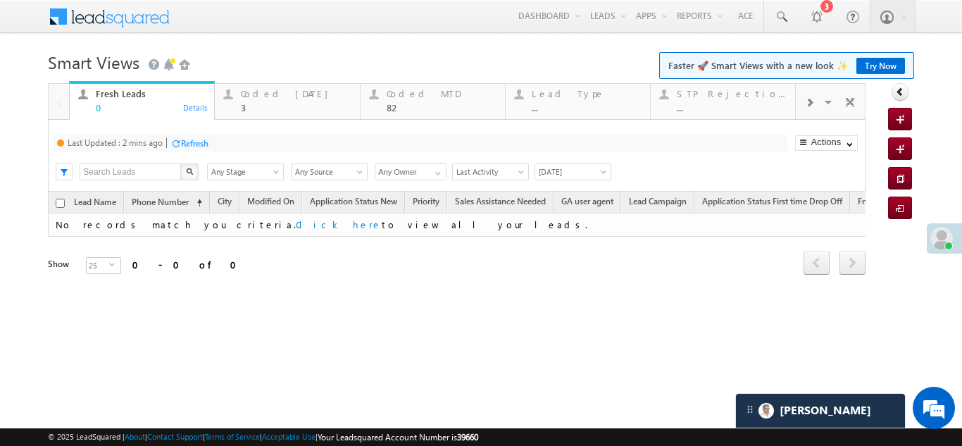
click at [130, 92] on div "Fresh Leads" at bounding box center [151, 93] width 110 height 11
click at [203, 145] on div "Refresh" at bounding box center [194, 143] width 27 height 11
click at [260, 99] on div "Coded Today 3" at bounding box center [296, 98] width 110 height 27
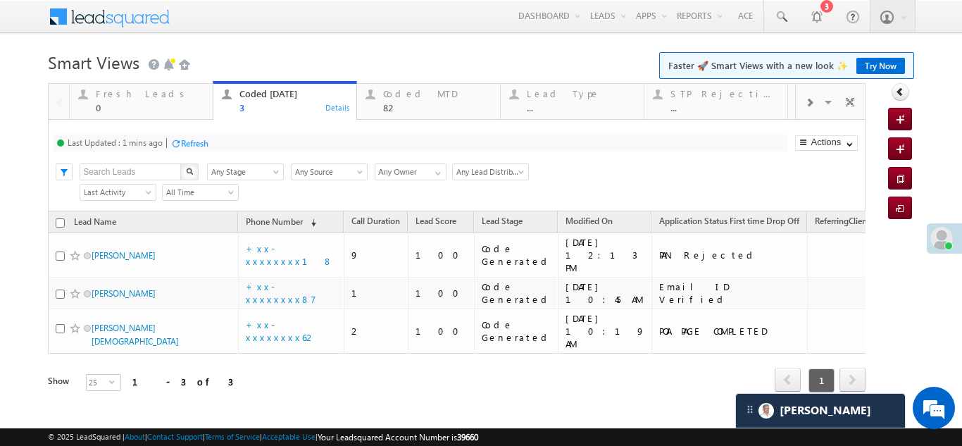
click at [196, 142] on div "Refresh" at bounding box center [194, 143] width 27 height 11
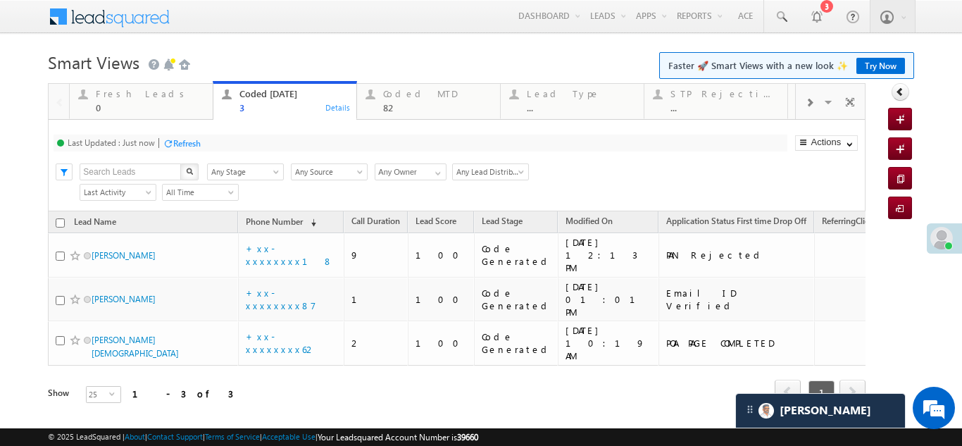
click at [193, 144] on div "Refresh" at bounding box center [186, 143] width 27 height 11
click at [120, 100] on div "Fresh Leads 0" at bounding box center [150, 98] width 108 height 27
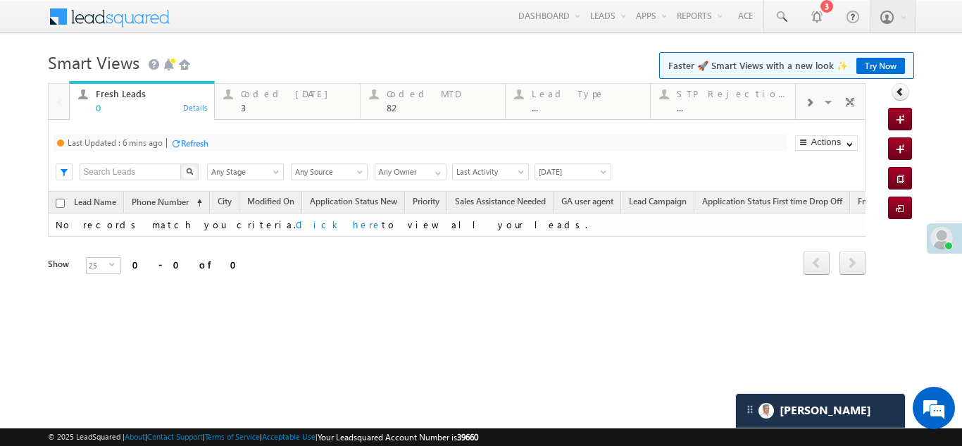
click at [208, 141] on div "Refresh" at bounding box center [194, 143] width 27 height 11
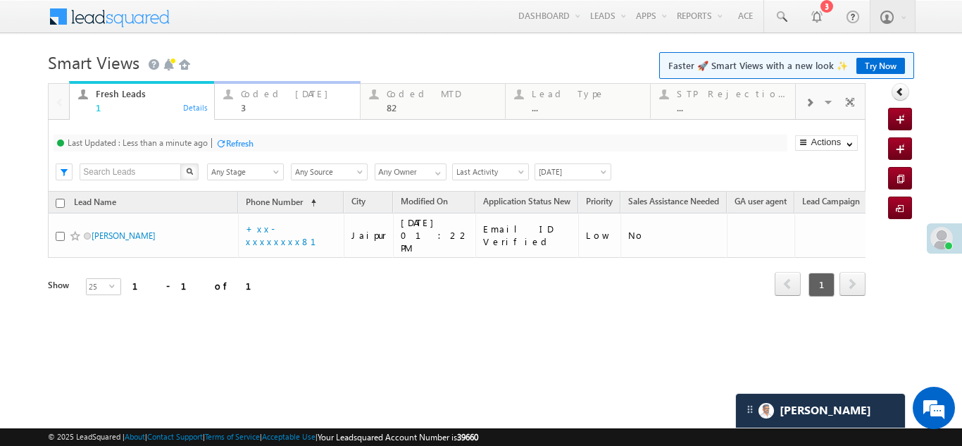
click at [267, 95] on div "Coded Today" at bounding box center [296, 93] width 110 height 11
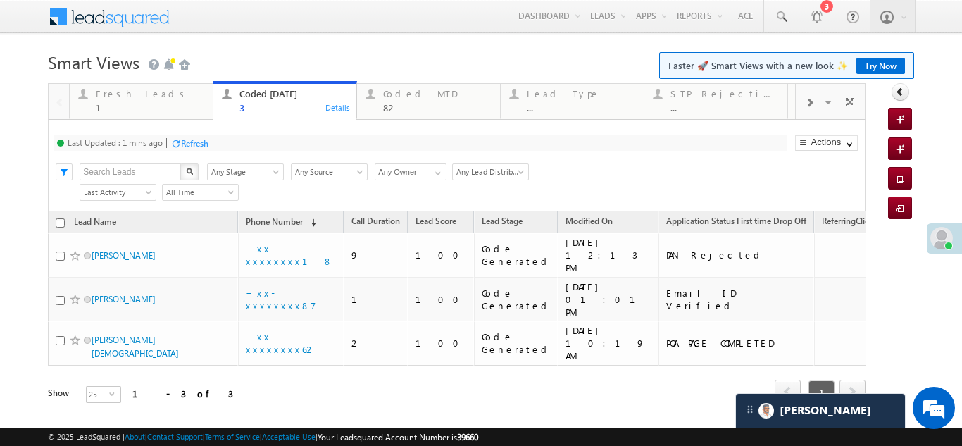
click at [194, 139] on div "Refresh" at bounding box center [194, 143] width 27 height 11
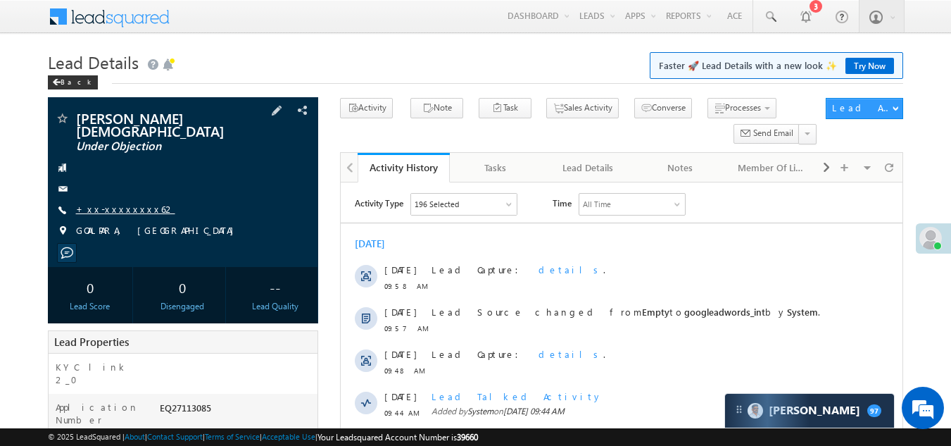
click at [110, 203] on link "+xx-xxxxxxxx62" at bounding box center [125, 209] width 99 height 12
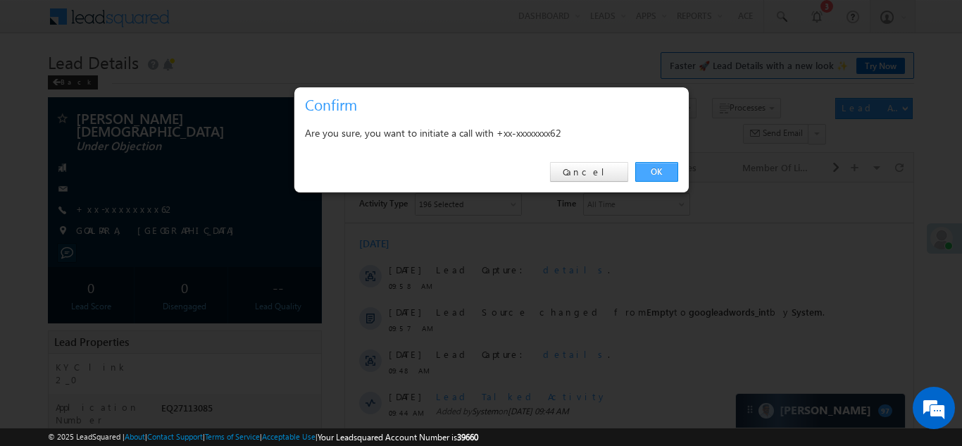
click at [655, 163] on link "OK" at bounding box center [656, 172] width 43 height 20
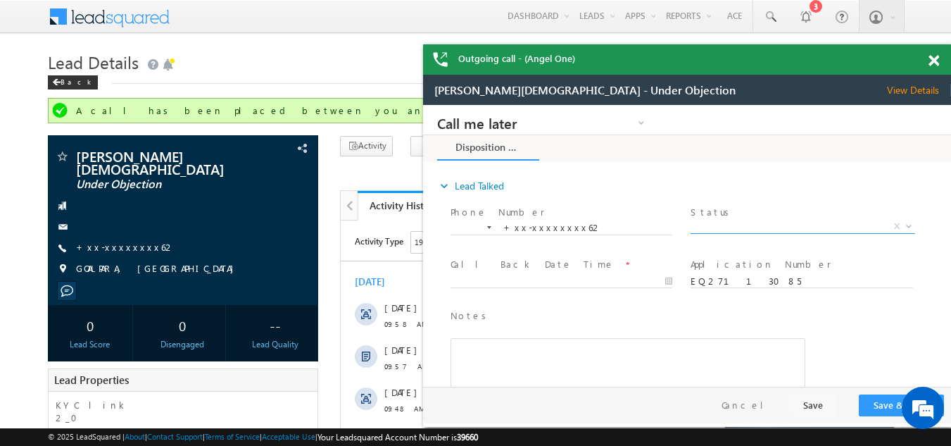
click at [730, 225] on span "X" at bounding box center [803, 227] width 224 height 14
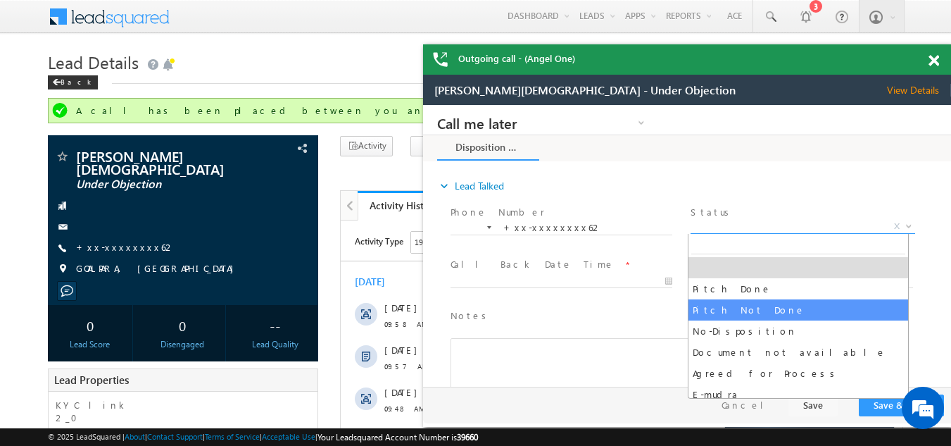
select select "Pitch Not Done"
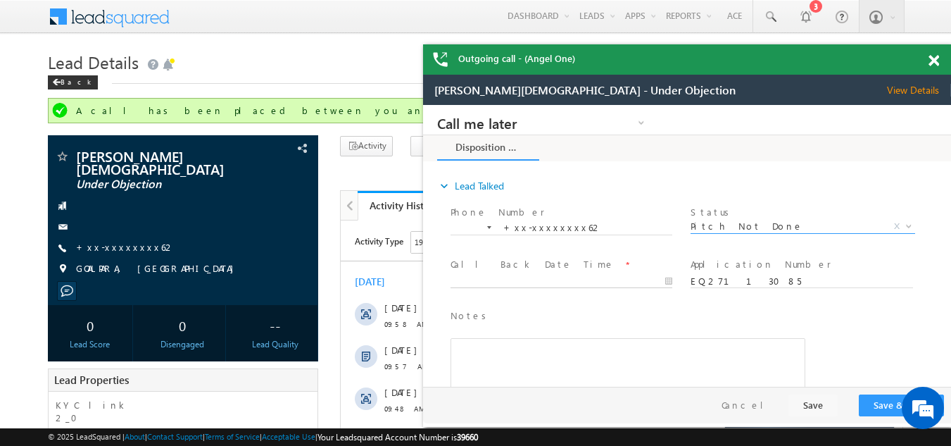
type input "08/13/25 9:59 AM"
click at [539, 279] on body "Call me later Campaign Success Commitment Cross Sell Customer Drop-off reasons …" at bounding box center [687, 246] width 528 height 282
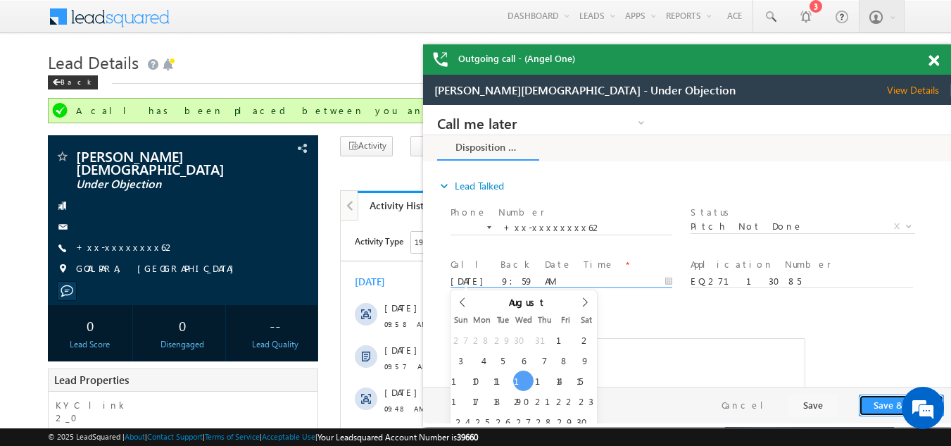
click at [886, 403] on button "Save & Close" at bounding box center [901, 405] width 85 height 22
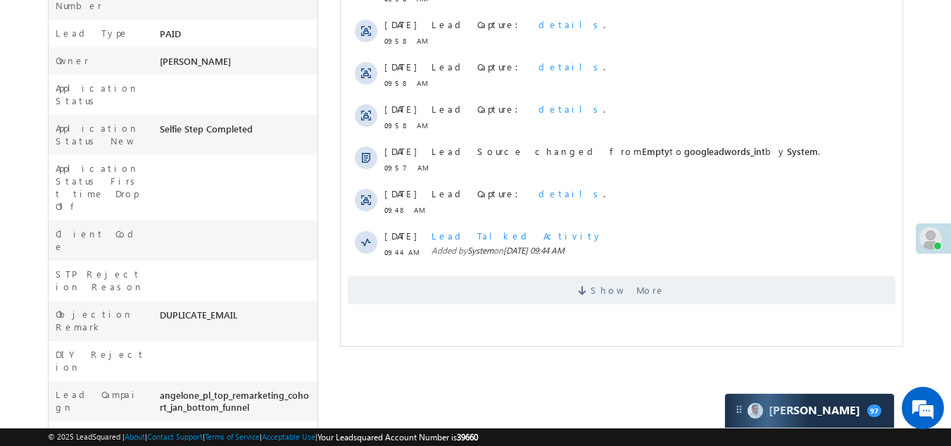
scroll to position [422, 0]
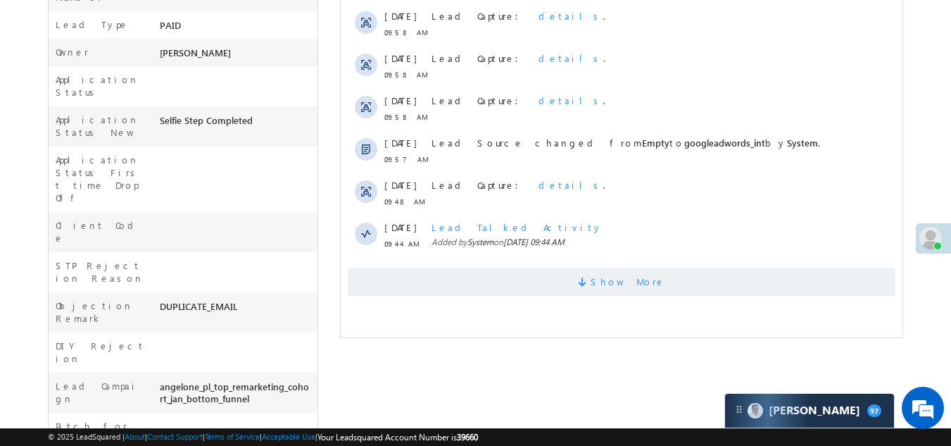
click at [481, 275] on span "Show More" at bounding box center [622, 281] width 548 height 28
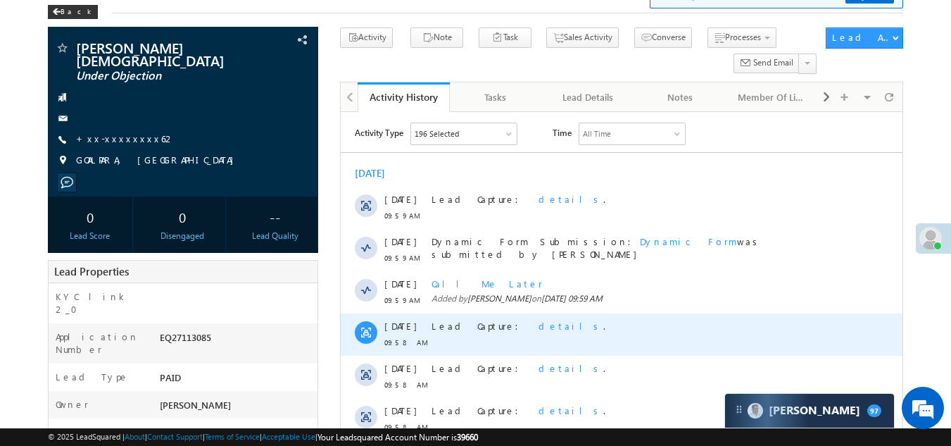
scroll to position [0, 0]
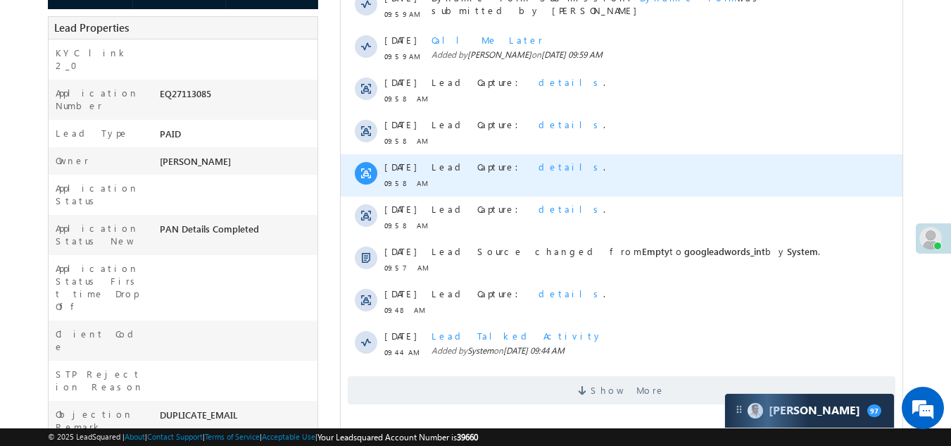
scroll to position [422, 0]
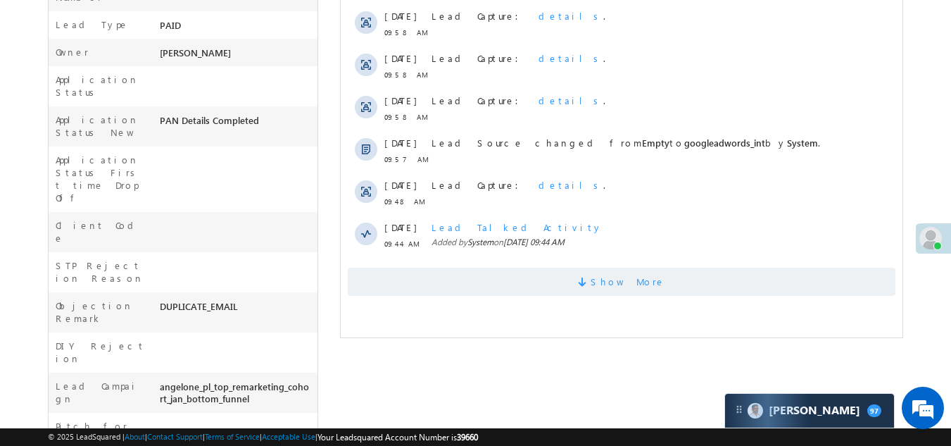
click at [586, 270] on span "Show More" at bounding box center [622, 281] width 548 height 28
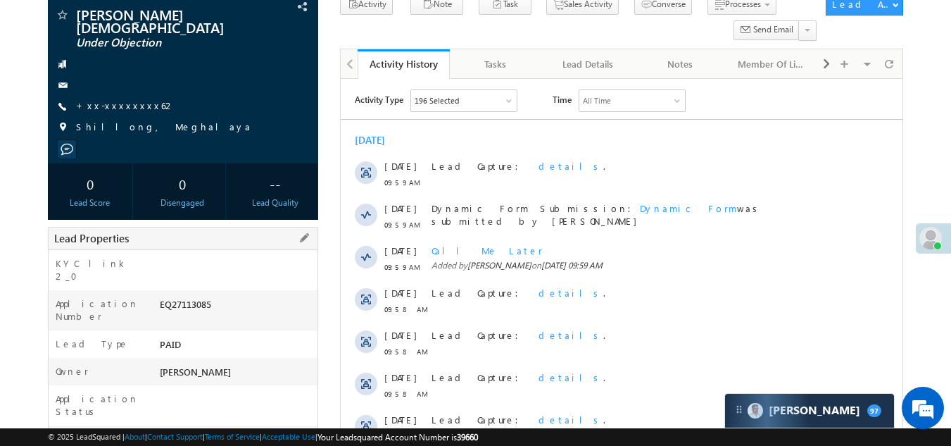
scroll to position [0, 0]
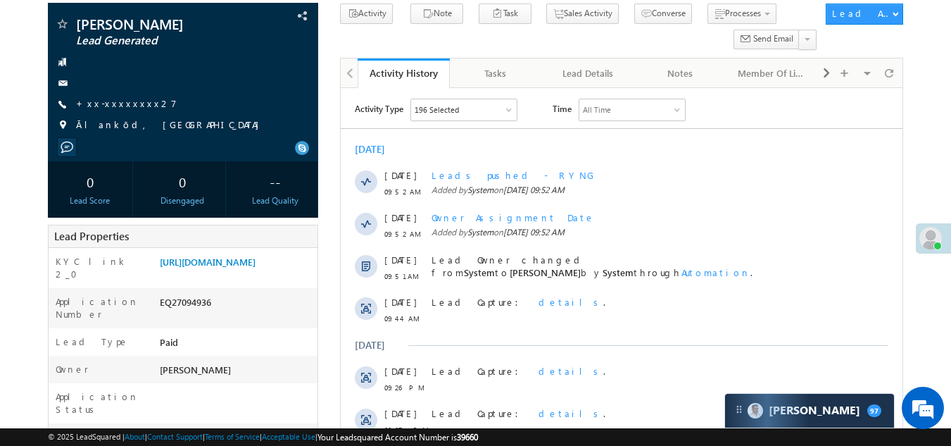
scroll to position [211, 0]
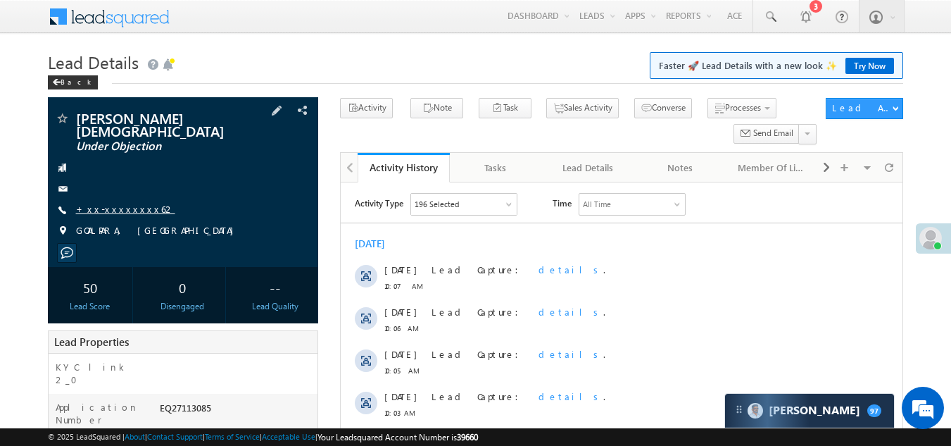
click at [95, 203] on link "+xx-xxxxxxxx62" at bounding box center [125, 209] width 99 height 12
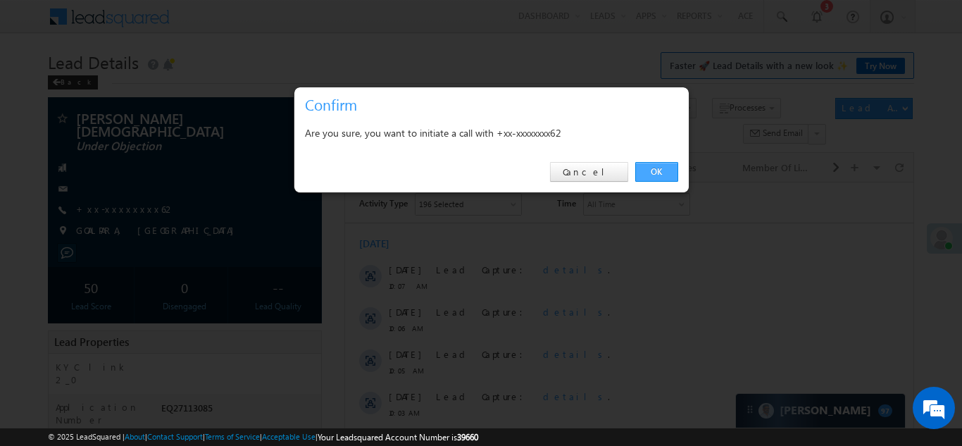
click at [651, 168] on link "OK" at bounding box center [656, 172] width 43 height 20
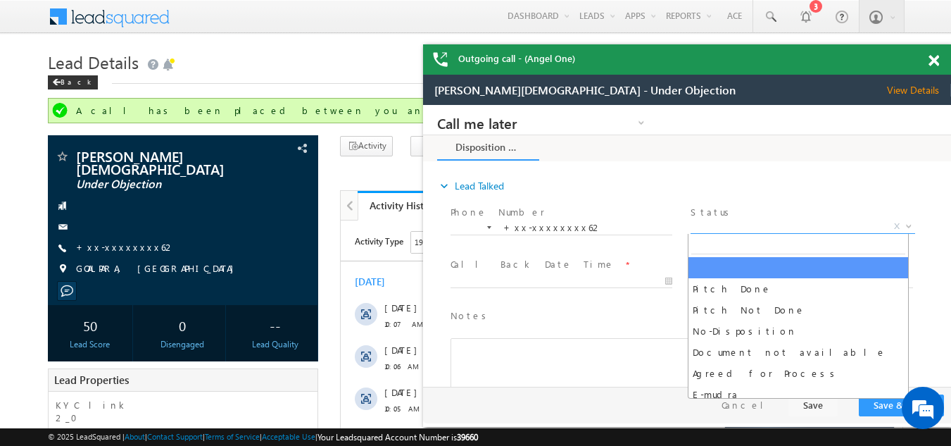
click at [731, 225] on span "X" at bounding box center [803, 227] width 224 height 14
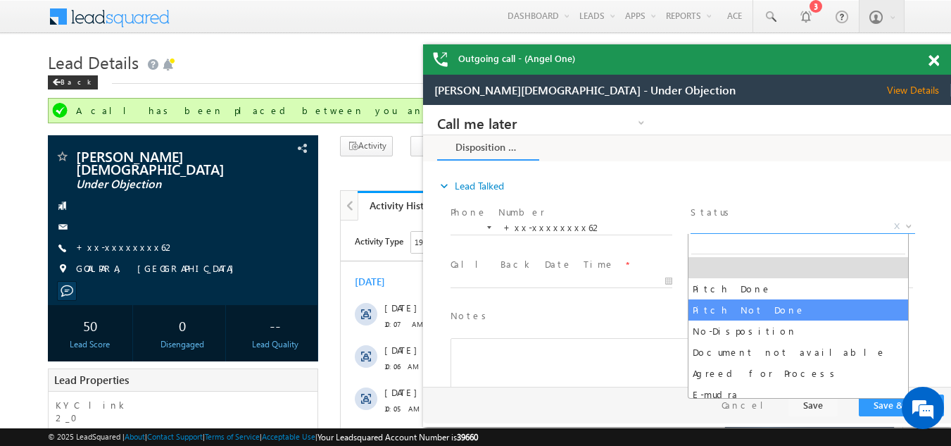
select select "Pitch Not Done"
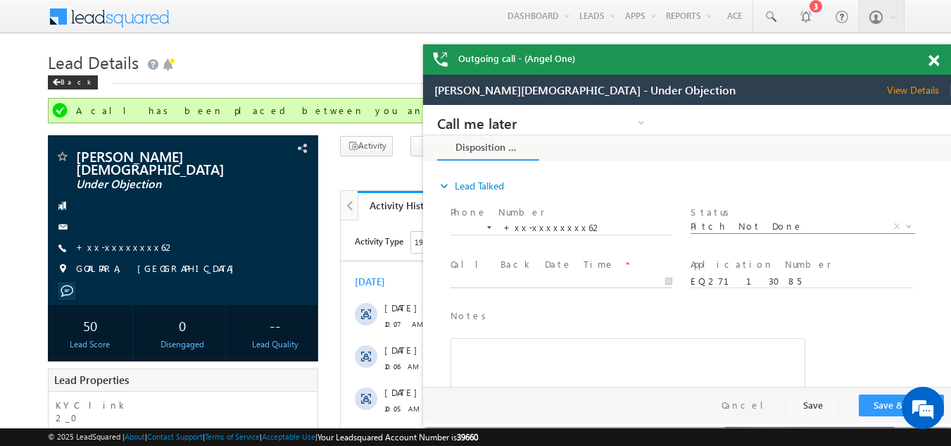
type input "08/13/25 10:09 AM"
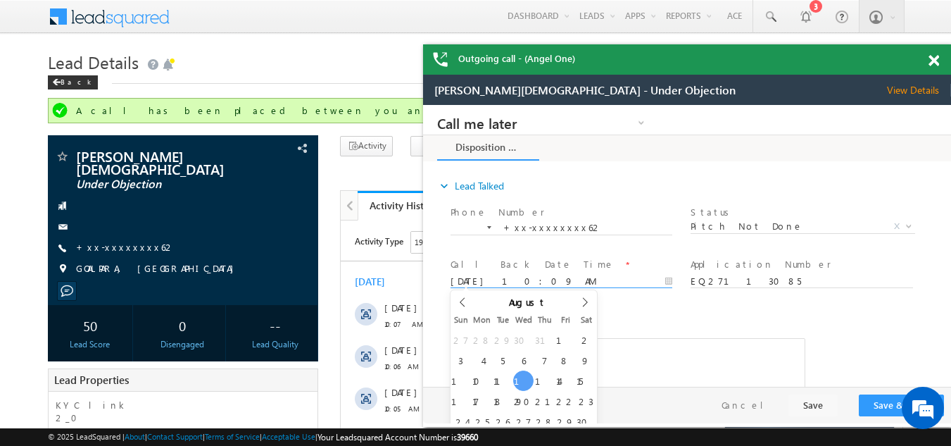
click at [491, 275] on input "08/13/25 10:09 AM" at bounding box center [561, 282] width 222 height 14
click at [877, 399] on button "Save & Close" at bounding box center [901, 405] width 85 height 22
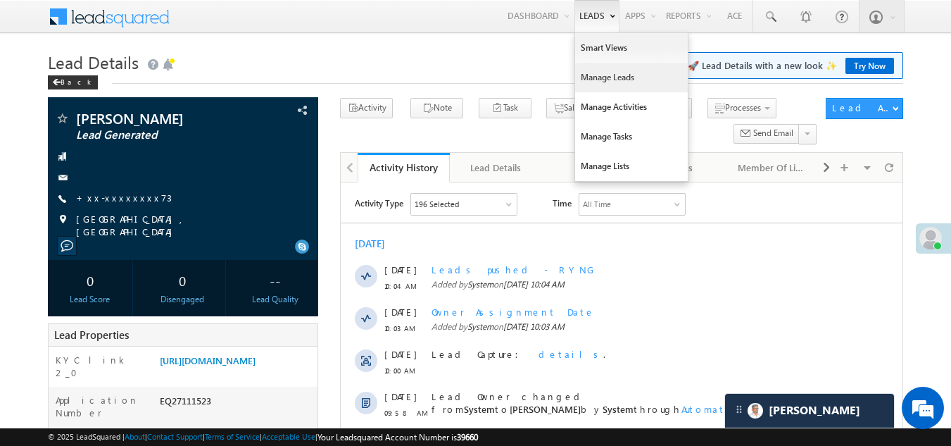
click at [594, 81] on link "Manage Leads" at bounding box center [631, 78] width 113 height 30
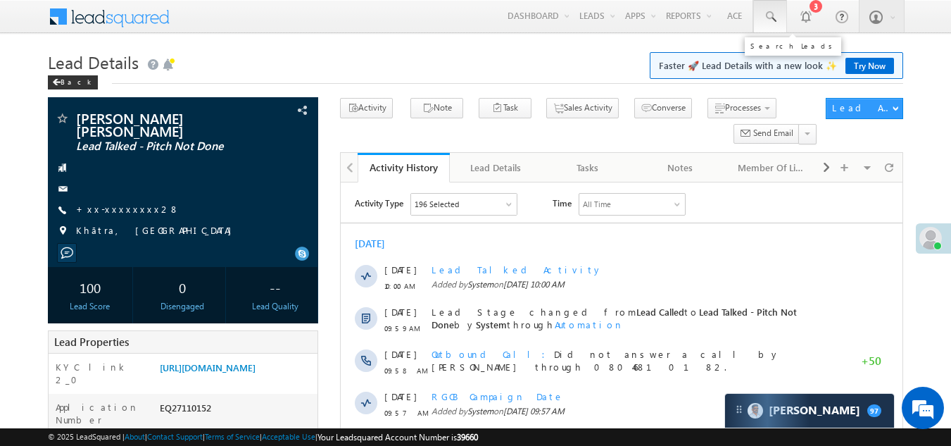
click at [769, 15] on span at bounding box center [770, 17] width 14 height 14
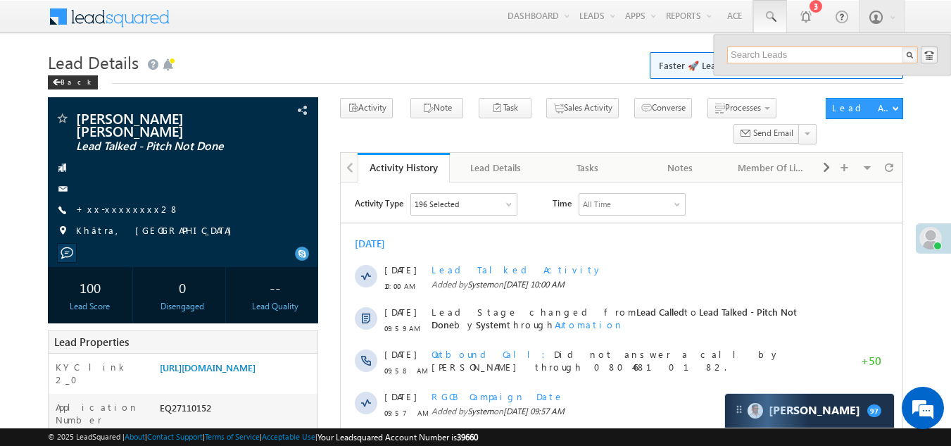
paste input "EQ27046381"
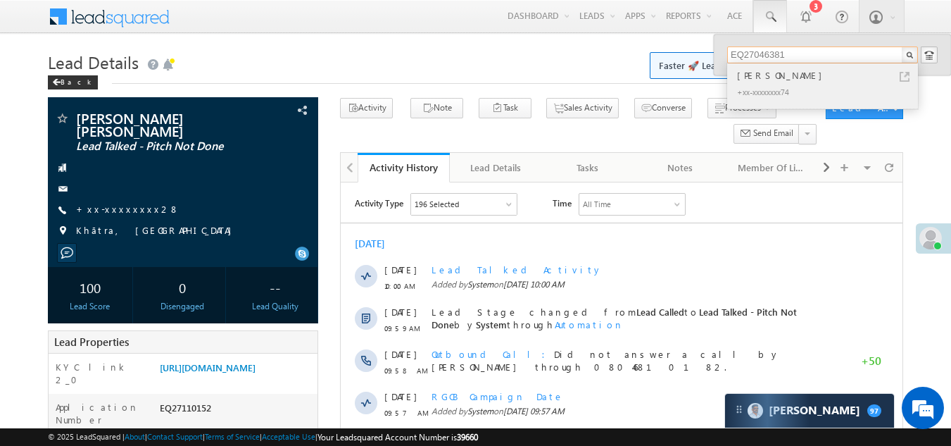
type input "EQ27046381"
click at [765, 77] on div "[PERSON_NAME]" at bounding box center [828, 75] width 189 height 15
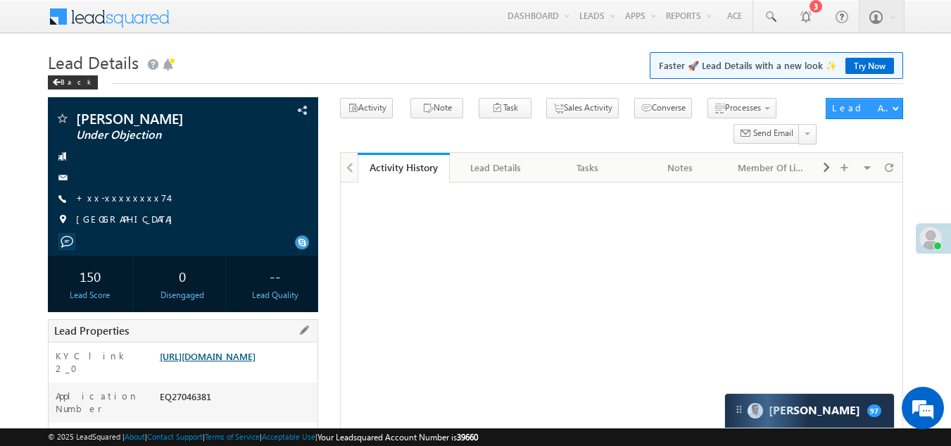
click at [243, 362] on link "[URL][DOMAIN_NAME]" at bounding box center [208, 356] width 96 height 12
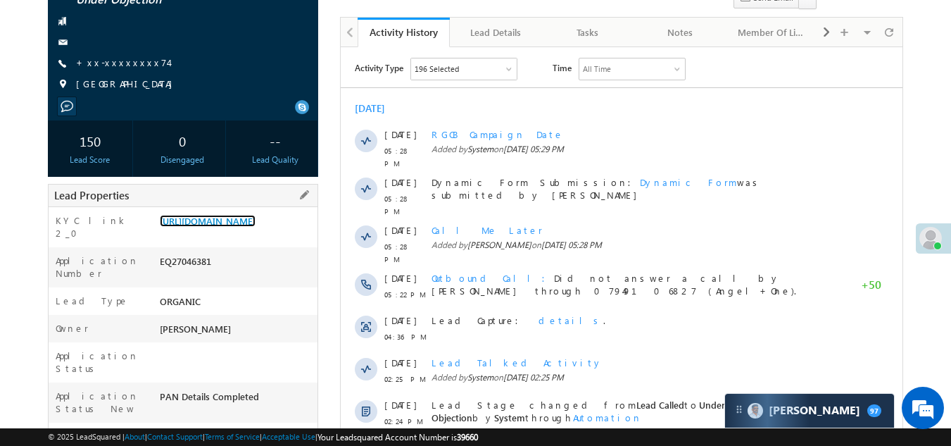
scroll to position [141, 0]
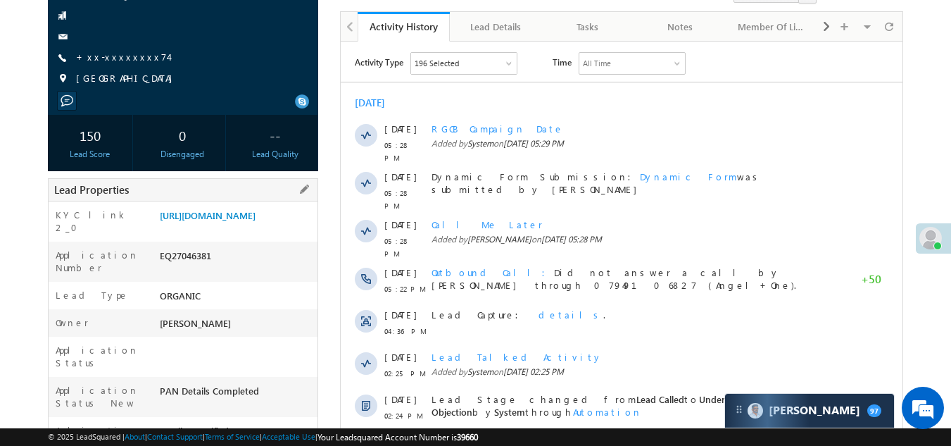
drag, startPoint x: 160, startPoint y: 275, endPoint x: 228, endPoint y: 275, distance: 67.6
click at [228, 268] on div "EQ27046381" at bounding box center [237, 258] width 162 height 20
copy div "EQ27046381"
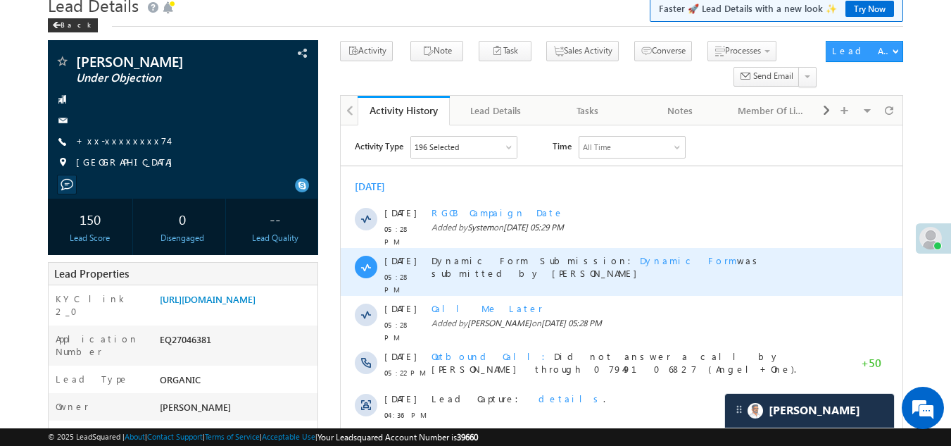
scroll to position [0, 0]
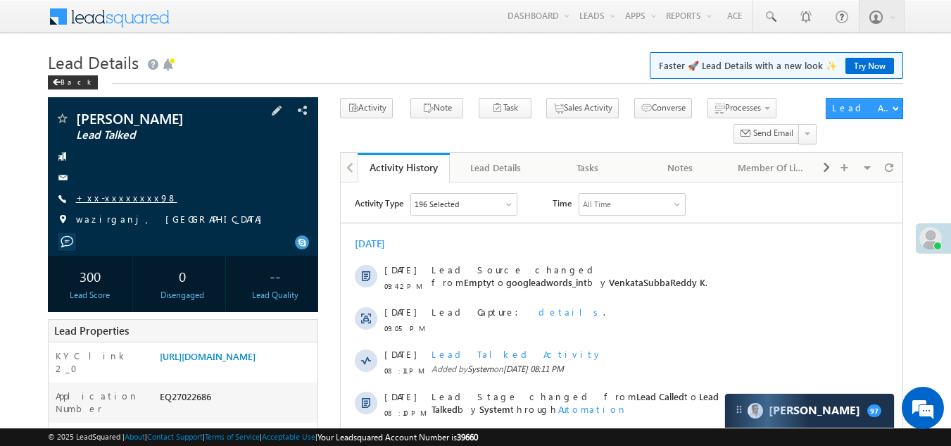
click at [111, 198] on link "+xx-xxxxxxxx98" at bounding box center [126, 197] width 101 height 12
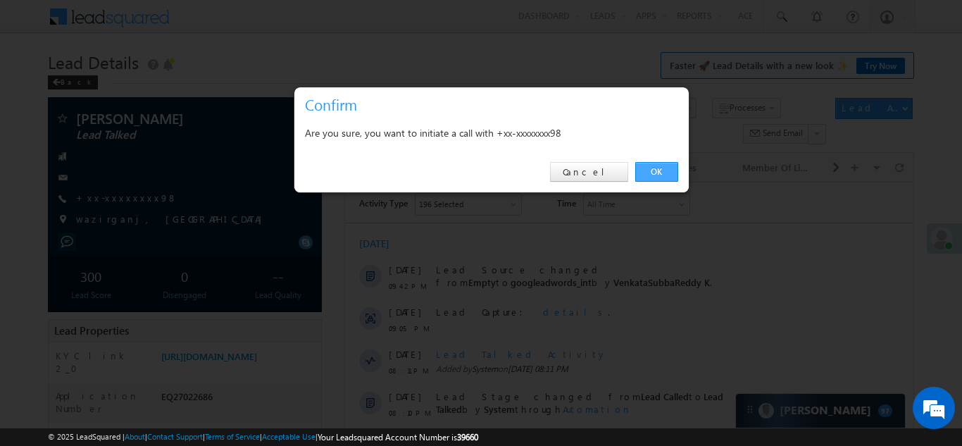
click at [655, 168] on link "OK" at bounding box center [656, 172] width 43 height 20
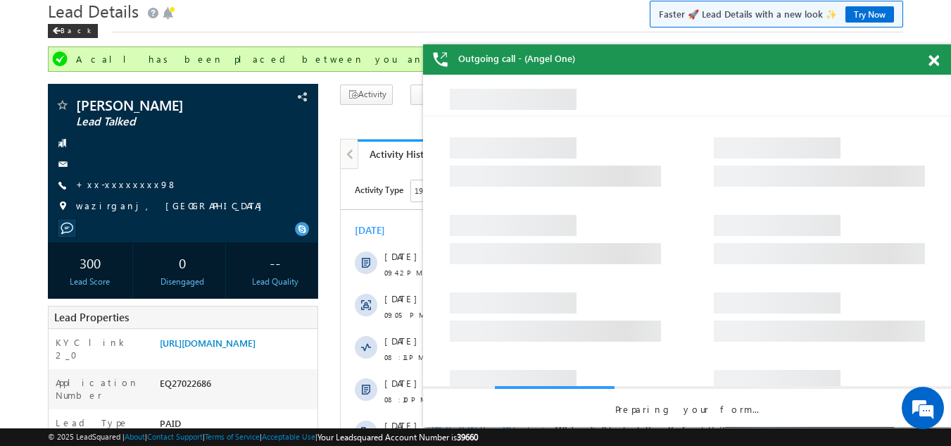
scroll to position [141, 0]
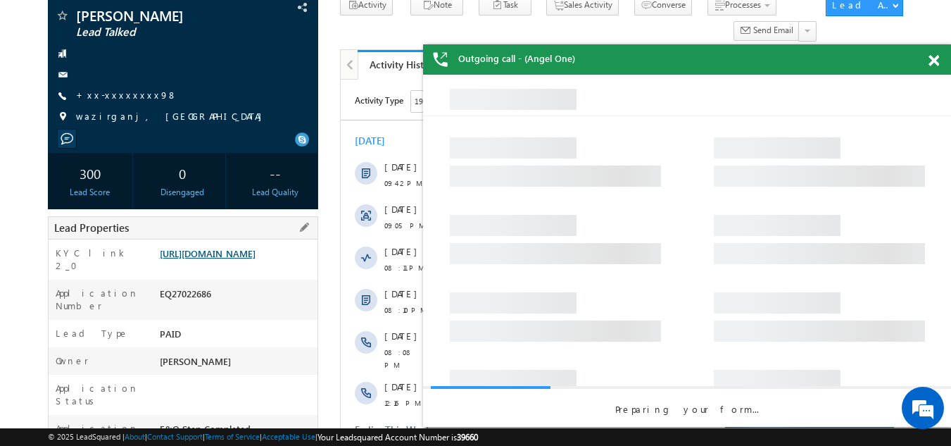
click at [220, 254] on link "[URL][DOMAIN_NAME]" at bounding box center [208, 253] width 96 height 12
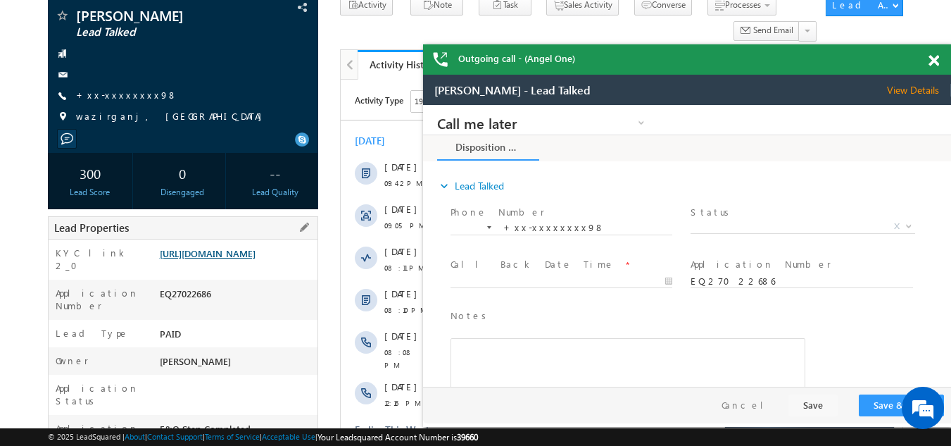
scroll to position [0, 0]
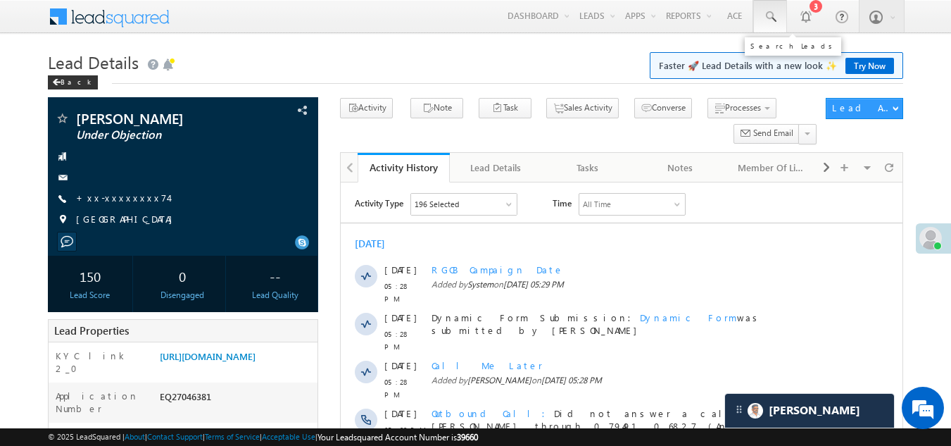
click at [773, 15] on span at bounding box center [770, 17] width 14 height 14
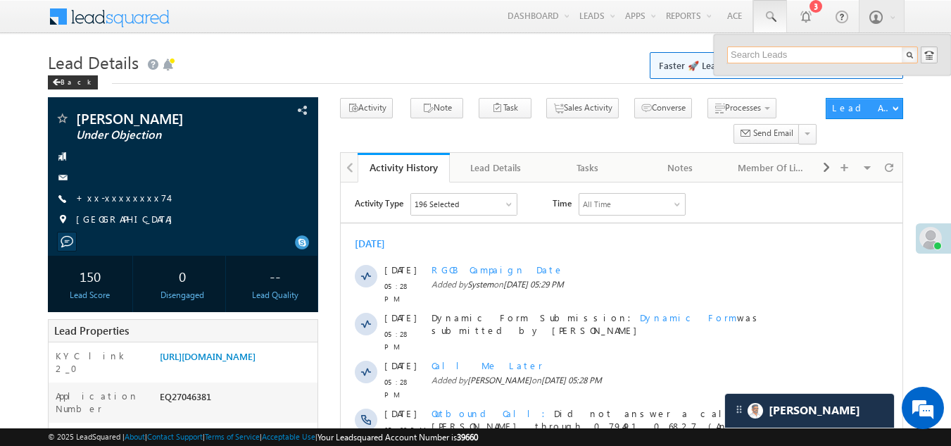
paste input "EQ22927335"
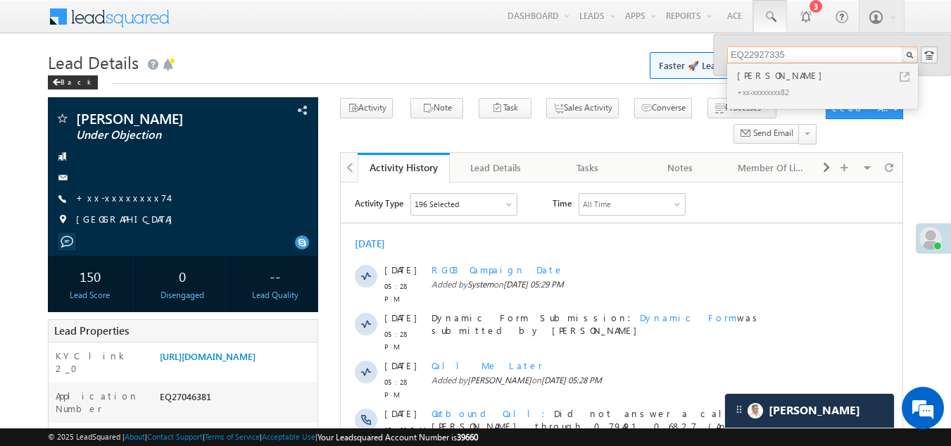
type input "EQ22927335"
click at [764, 79] on div "Siyaram Gurjar" at bounding box center [828, 75] width 189 height 15
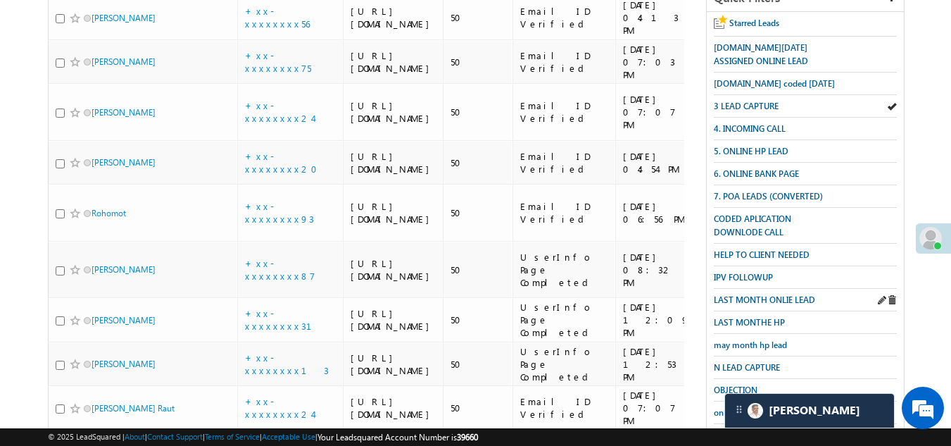
scroll to position [137, 0]
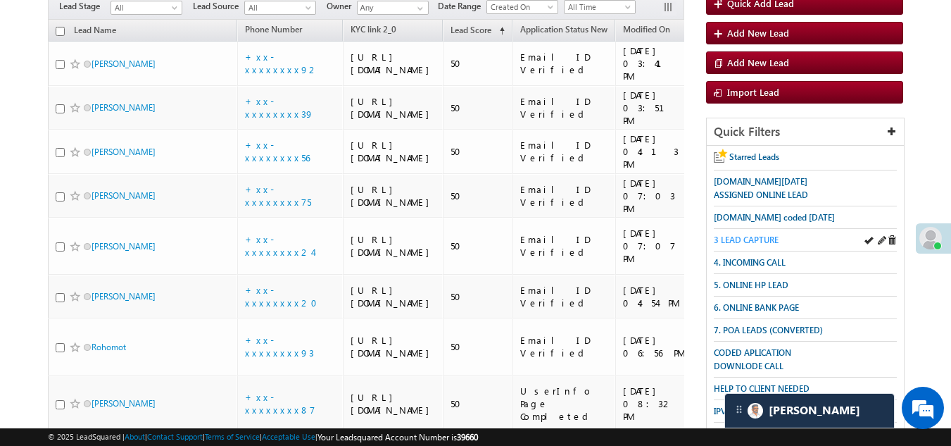
click at [749, 237] on span "3 LEAD CAPTURE" at bounding box center [746, 239] width 65 height 11
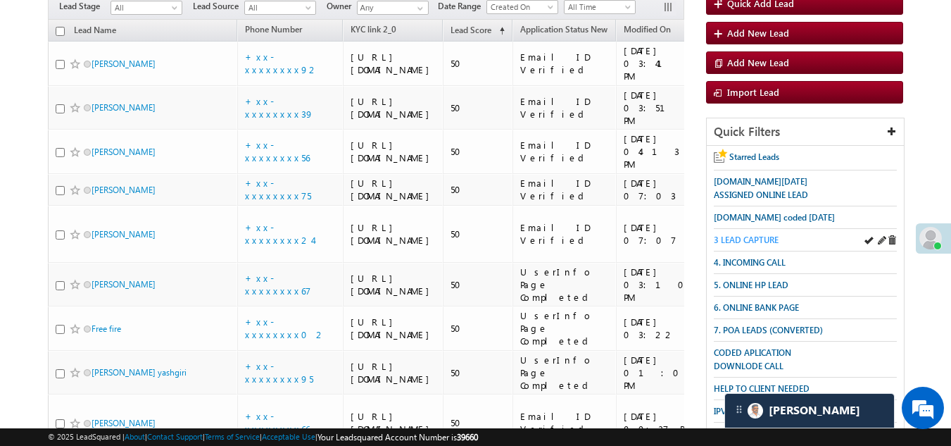
click at [764, 235] on span "3 LEAD CAPTURE" at bounding box center [746, 239] width 65 height 11
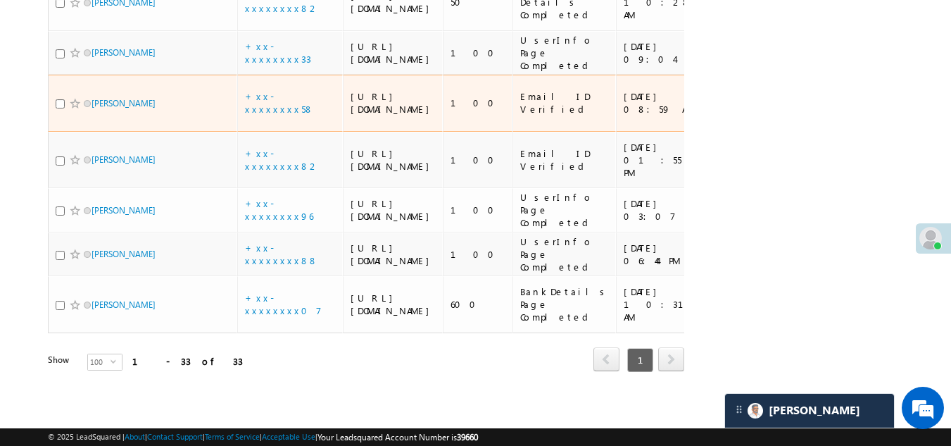
scroll to position [2554, 0]
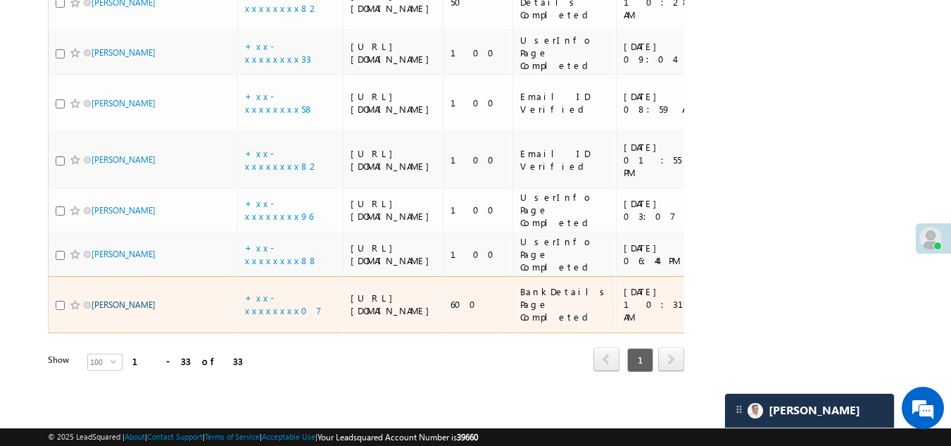
drag, startPoint x: 113, startPoint y: 298, endPoint x: 103, endPoint y: 280, distance: 20.5
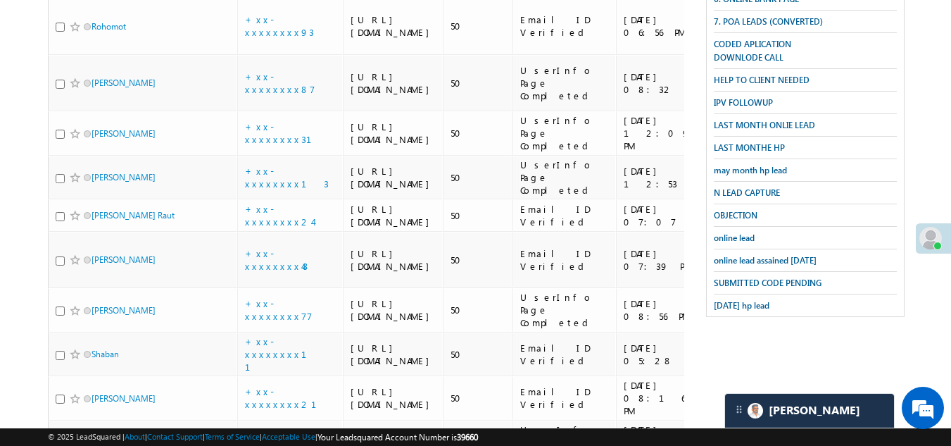
scroll to position [232, 0]
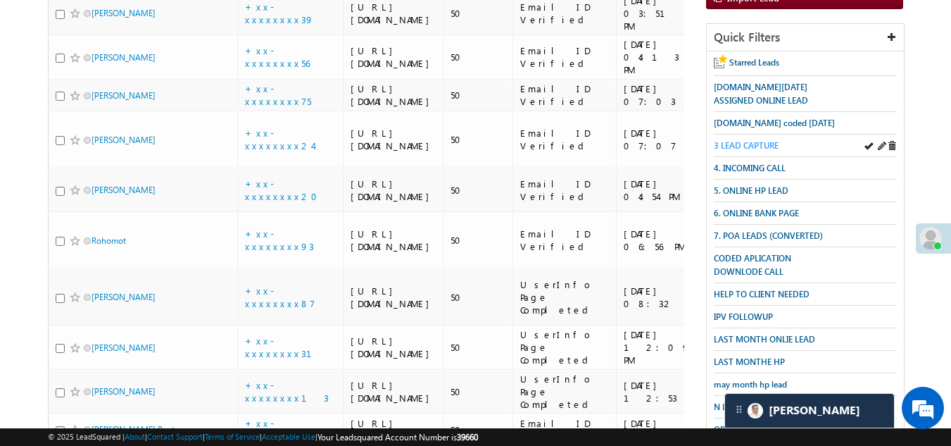
click at [750, 140] on span "3 LEAD CAPTURE" at bounding box center [746, 145] width 65 height 11
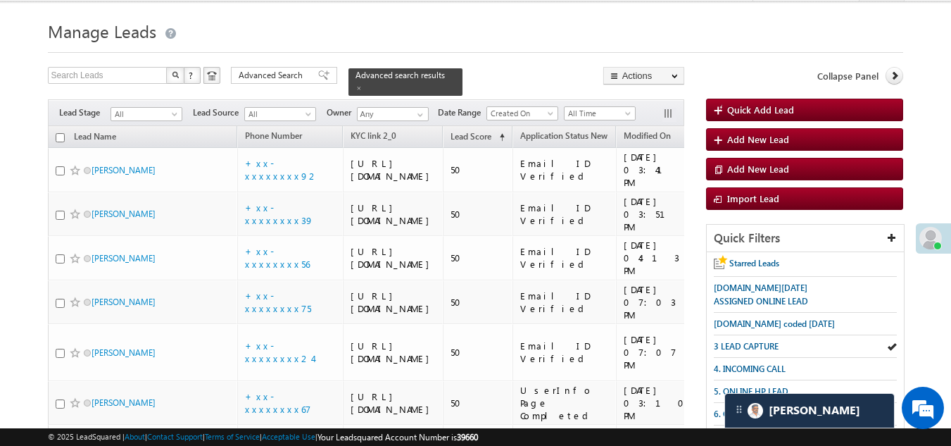
scroll to position [0, 0]
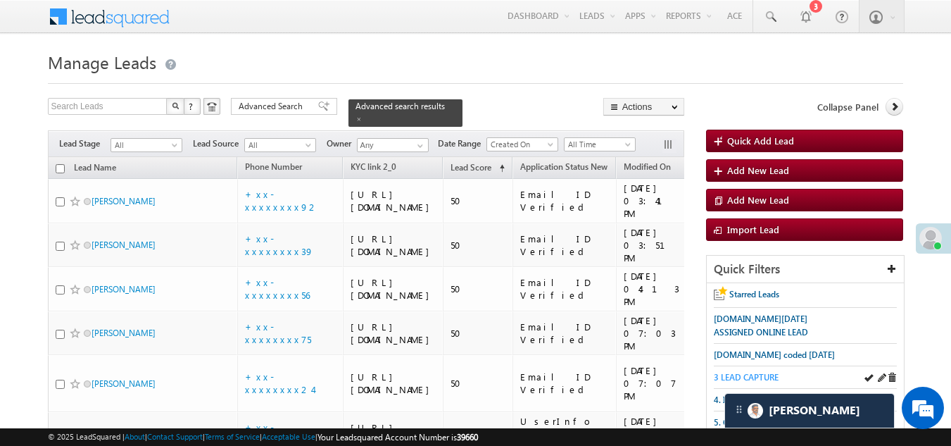
click at [745, 377] on span "3 LEAD CAPTURE" at bounding box center [746, 377] width 65 height 11
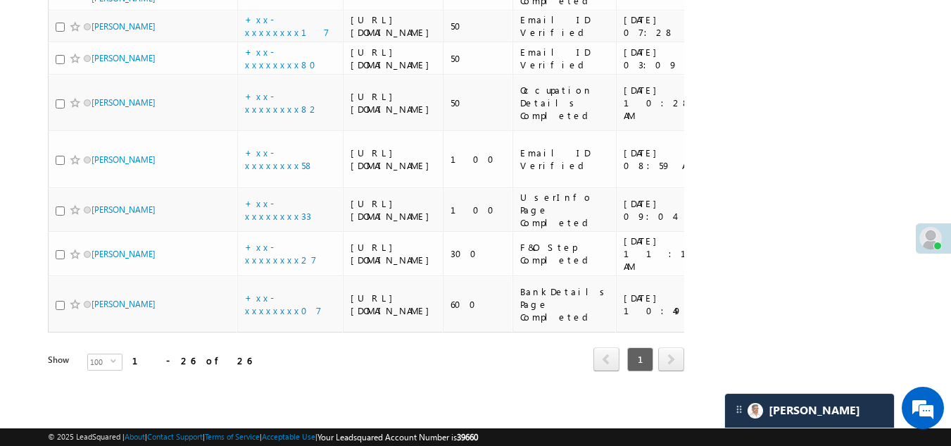
scroll to position [1981, 0]
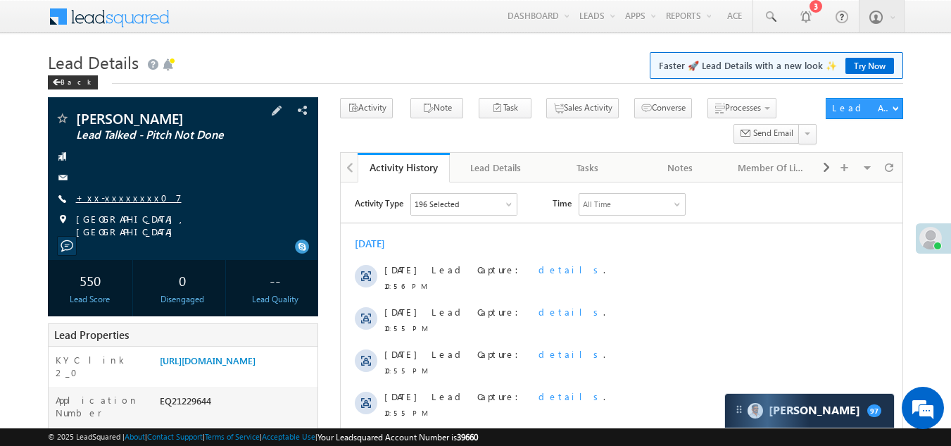
click at [112, 197] on link "+xx-xxxxxxxx07" at bounding box center [129, 197] width 106 height 12
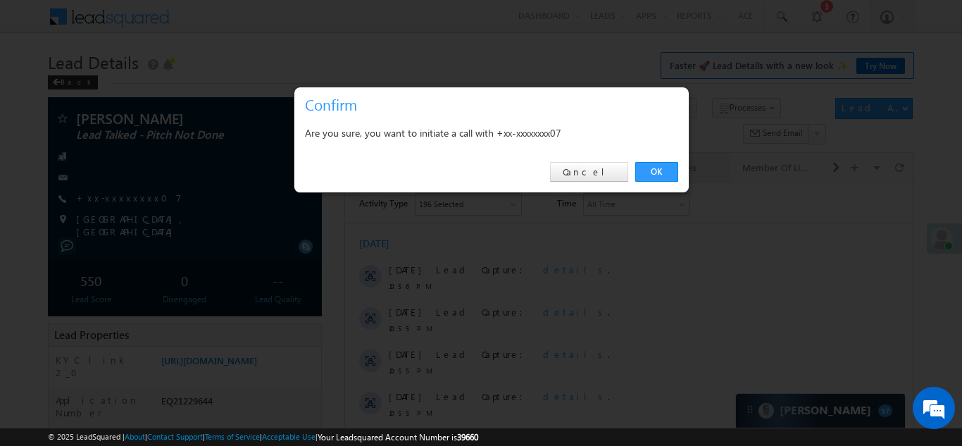
click at [659, 170] on link "OK" at bounding box center [656, 172] width 43 height 20
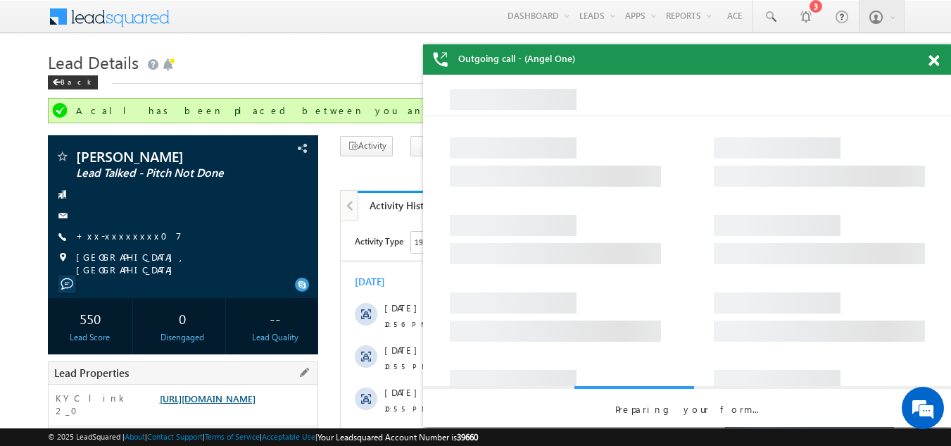
click at [206, 397] on link "[URL][DOMAIN_NAME]" at bounding box center [208, 398] width 96 height 12
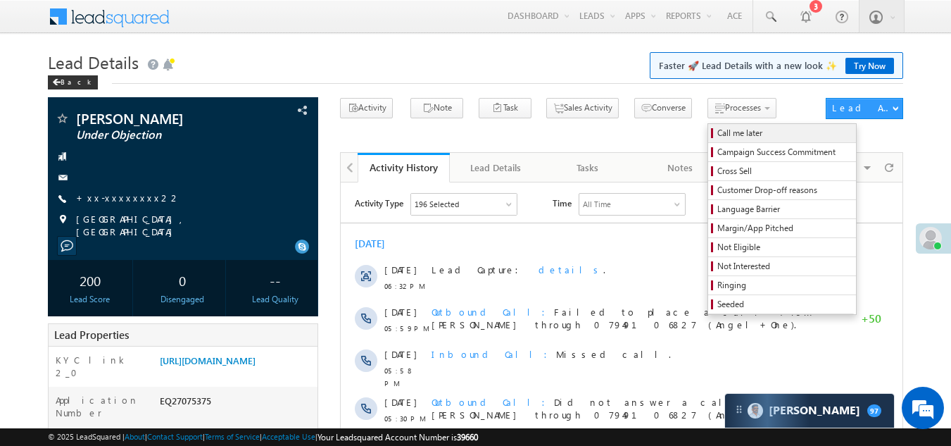
click at [717, 127] on span "Call me later" at bounding box center [784, 133] width 134 height 13
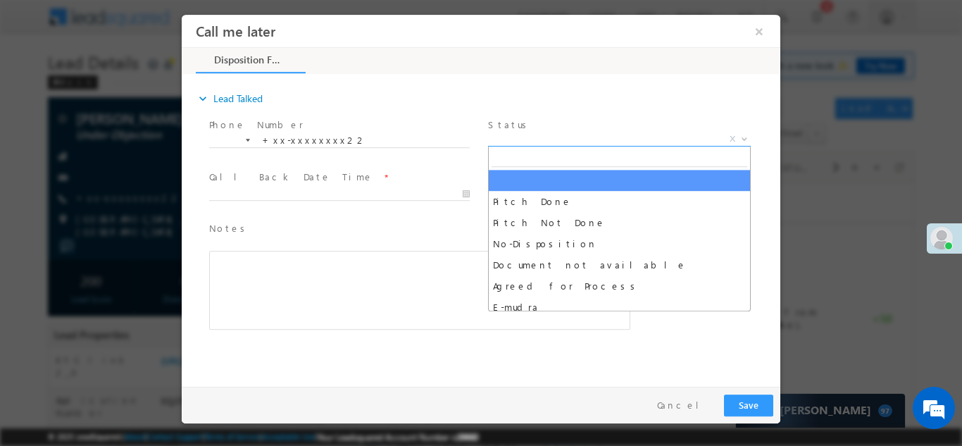
click at [564, 132] on span "X" at bounding box center [619, 139] width 263 height 14
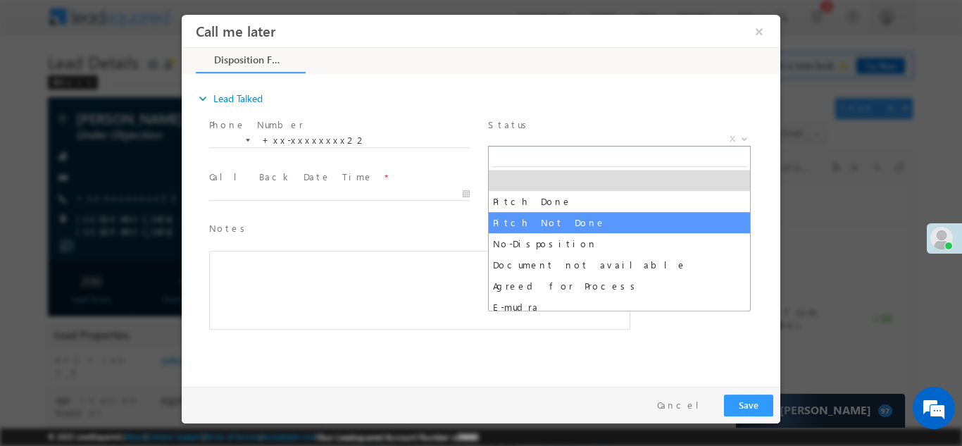
select select "Pitch Not Done"
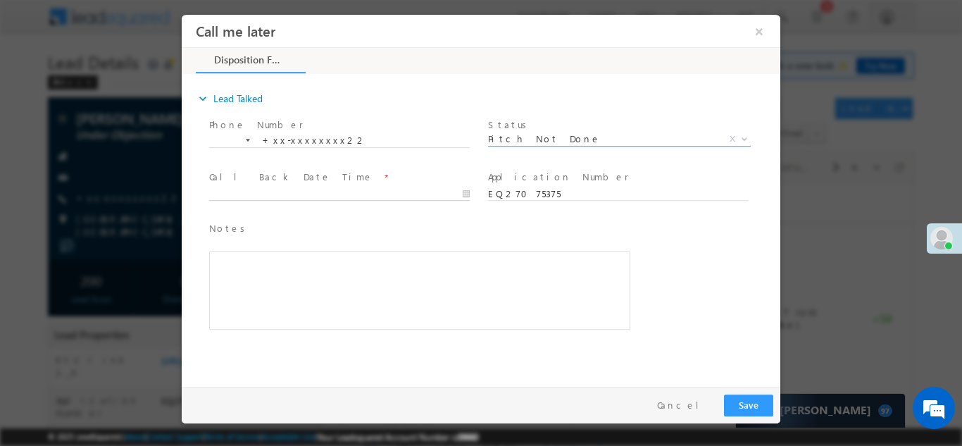
type input "08/13/25 10:30 AM"
click at [307, 190] on input "08/13/25 10:30 AM" at bounding box center [339, 194] width 260 height 14
click at [746, 405] on button "Save" at bounding box center [748, 404] width 49 height 22
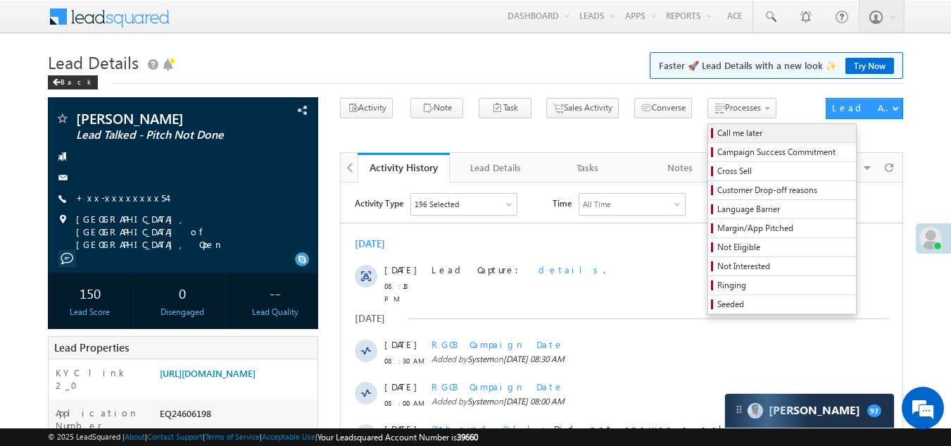
click at [717, 137] on span "Call me later" at bounding box center [784, 133] width 134 height 13
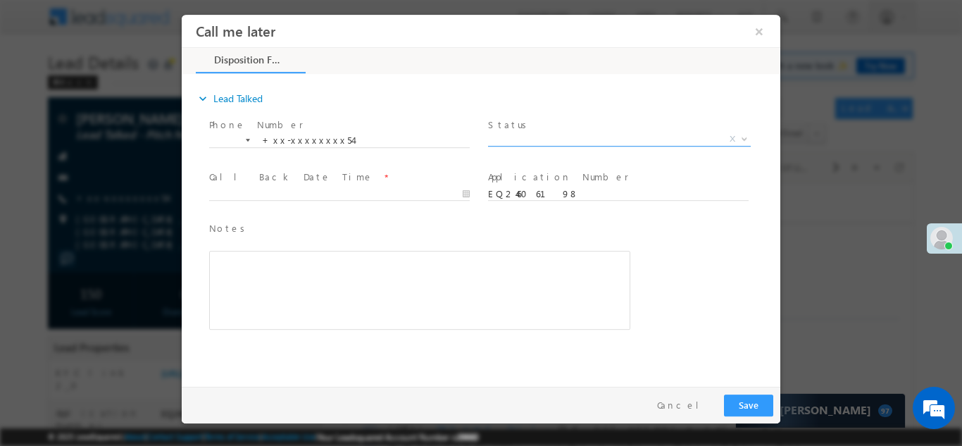
click at [512, 134] on span "X" at bounding box center [619, 139] width 263 height 14
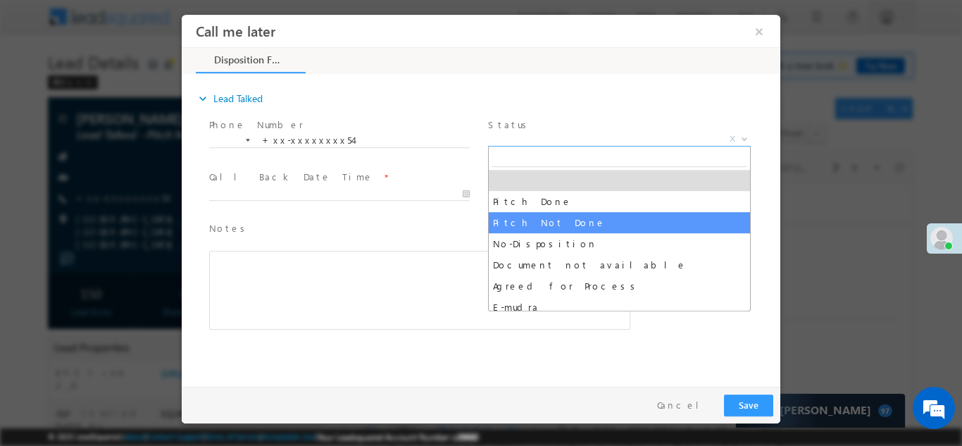
drag, startPoint x: 567, startPoint y: 223, endPoint x: 522, endPoint y: 215, distance: 45.1
select select "Pitch Not Done"
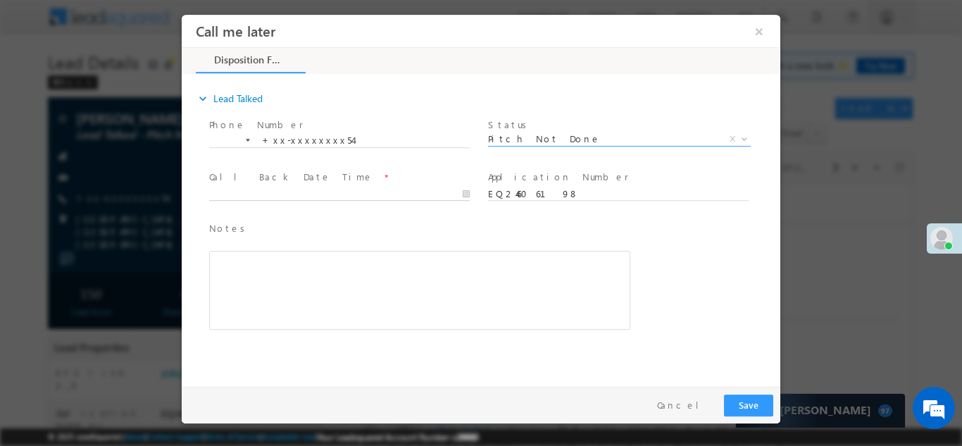
type input "08/13/25 10:31 AM"
click at [305, 189] on input "08/13/25 10:31 AM" at bounding box center [339, 194] width 260 height 14
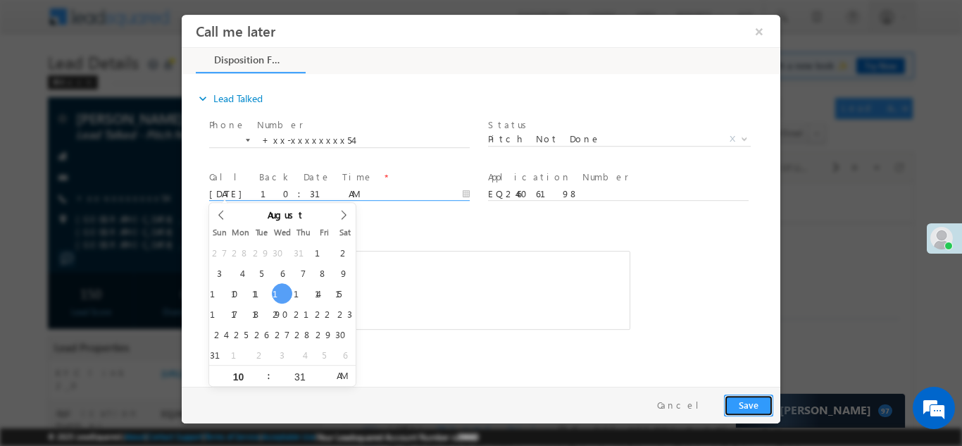
click at [748, 404] on button "Save" at bounding box center [748, 404] width 49 height 22
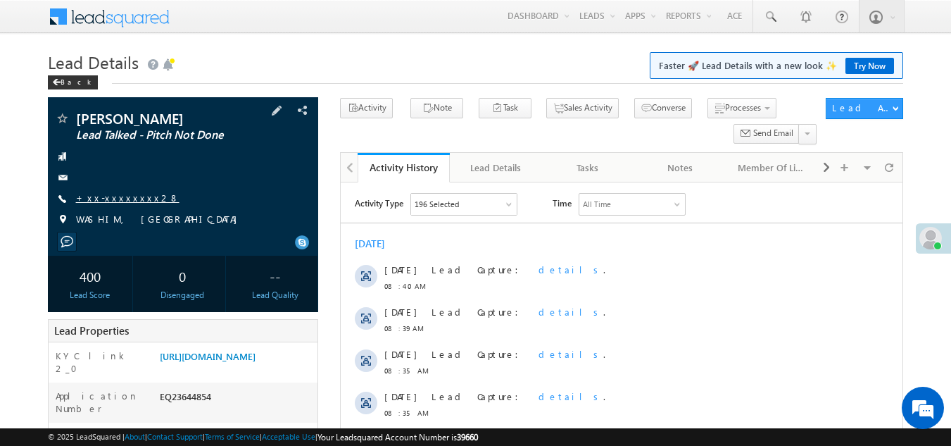
click at [113, 193] on link "+xx-xxxxxxxx28" at bounding box center [127, 197] width 103 height 12
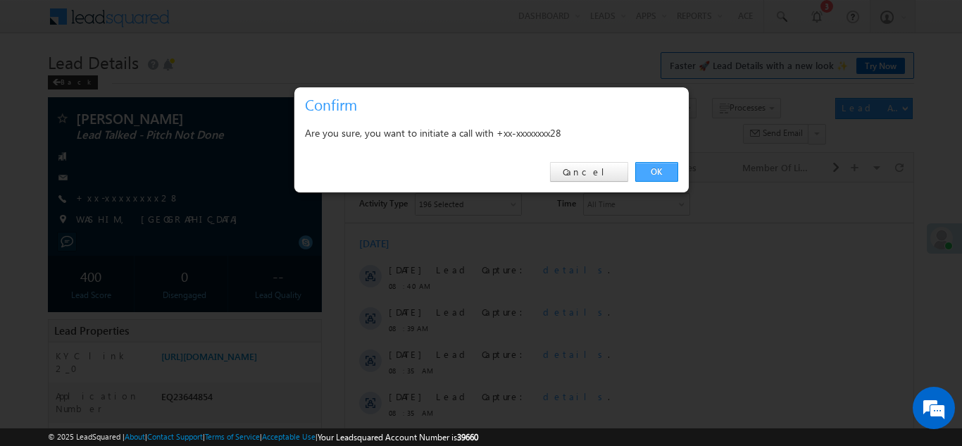
click at [655, 170] on link "OK" at bounding box center [656, 172] width 43 height 20
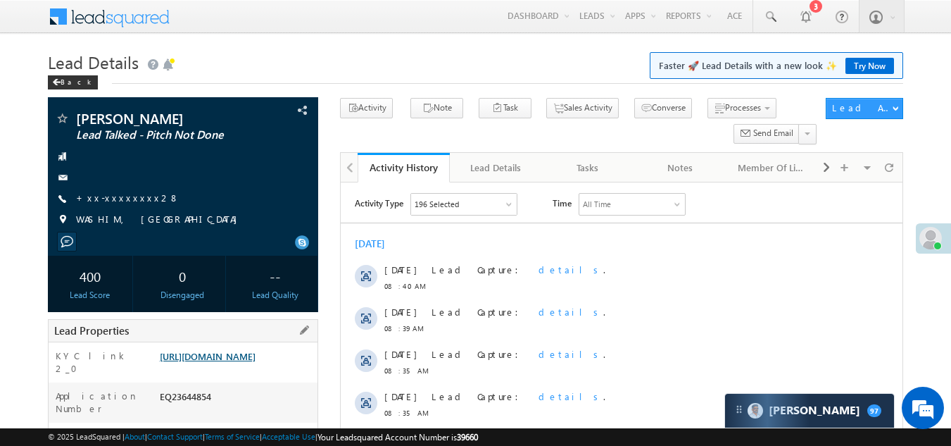
click at [217, 362] on link "[URL][DOMAIN_NAME]" at bounding box center [208, 356] width 96 height 12
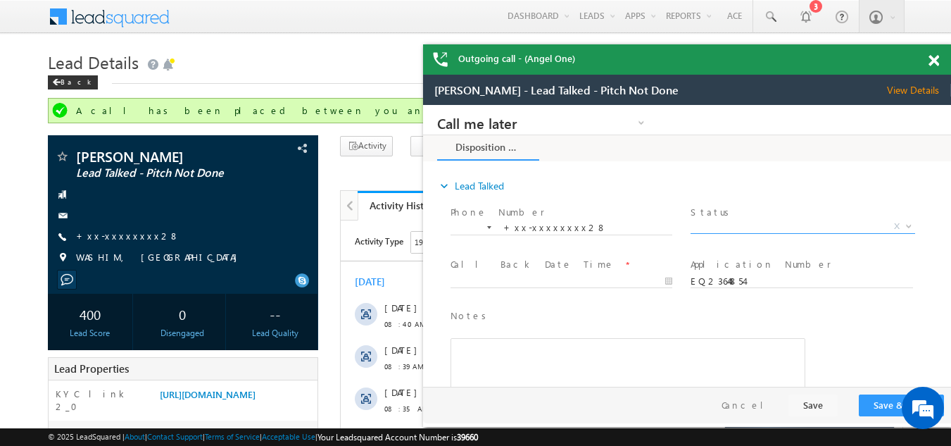
click at [743, 221] on span "X" at bounding box center [803, 227] width 224 height 14
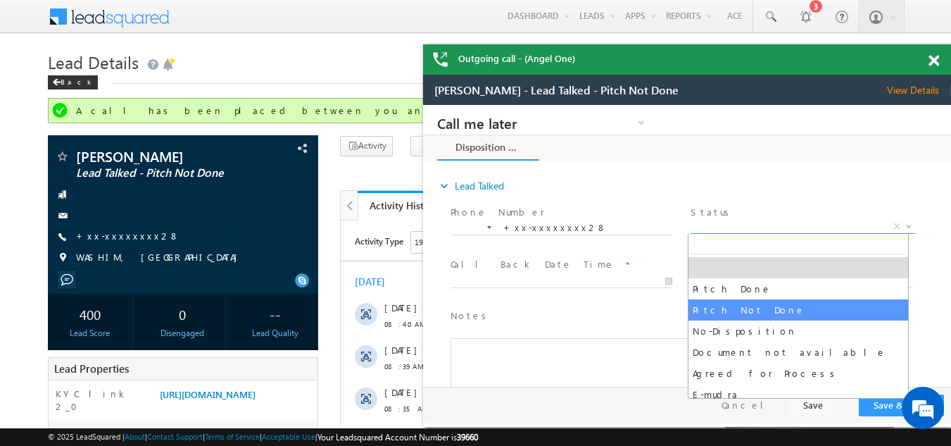
select select "Pitch Not Done"
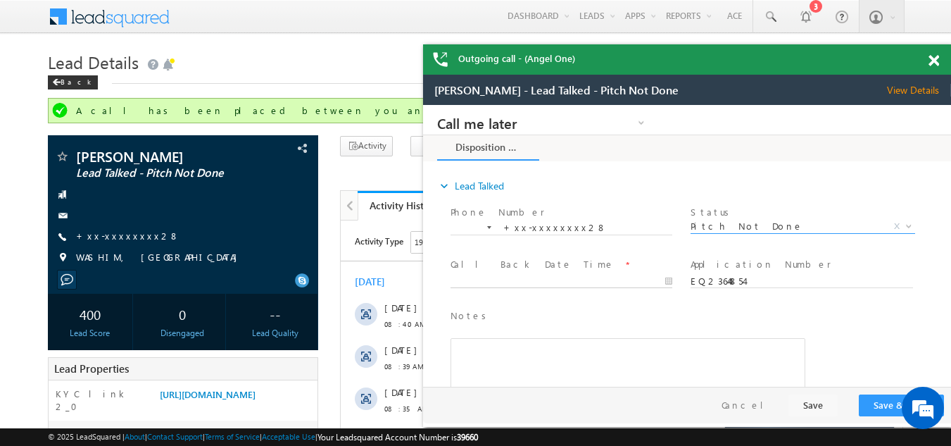
type input "[DATE] 10:32 AM"
click at [487, 278] on input "[DATE] 10:32 AM" at bounding box center [561, 282] width 222 height 14
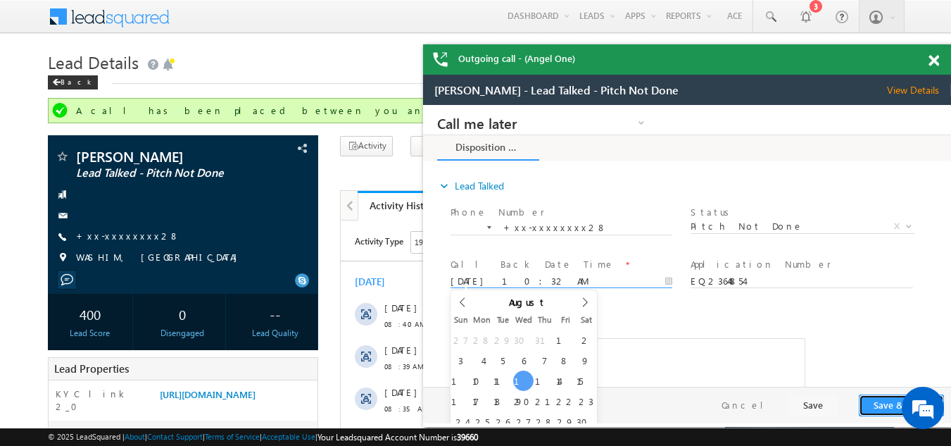
click at [879, 406] on button "Save & Close" at bounding box center [901, 405] width 85 height 22
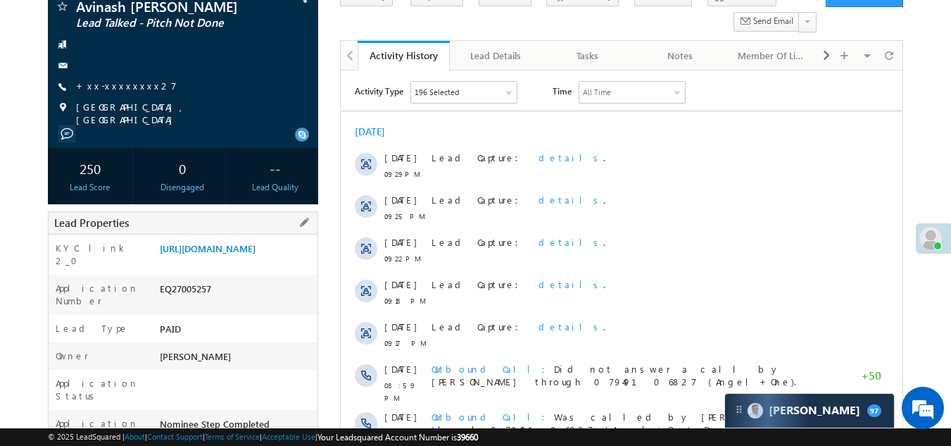
scroll to position [70, 0]
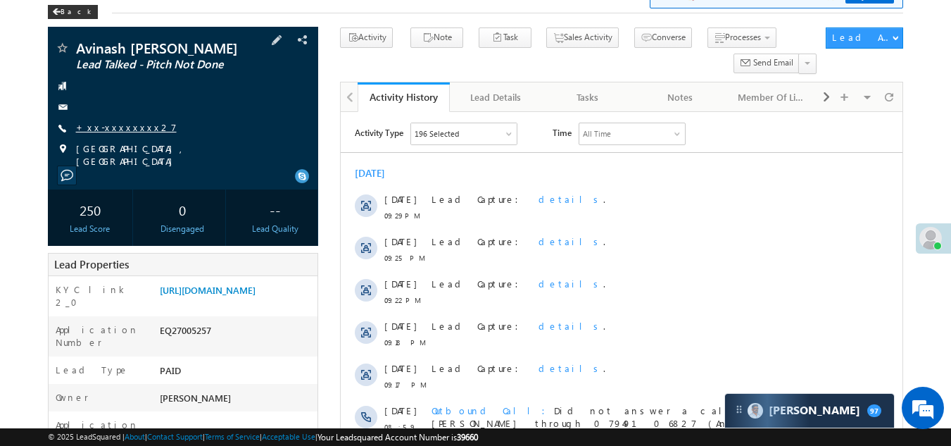
click at [120, 128] on link "+xx-xxxxxxxx27" at bounding box center [126, 127] width 101 height 12
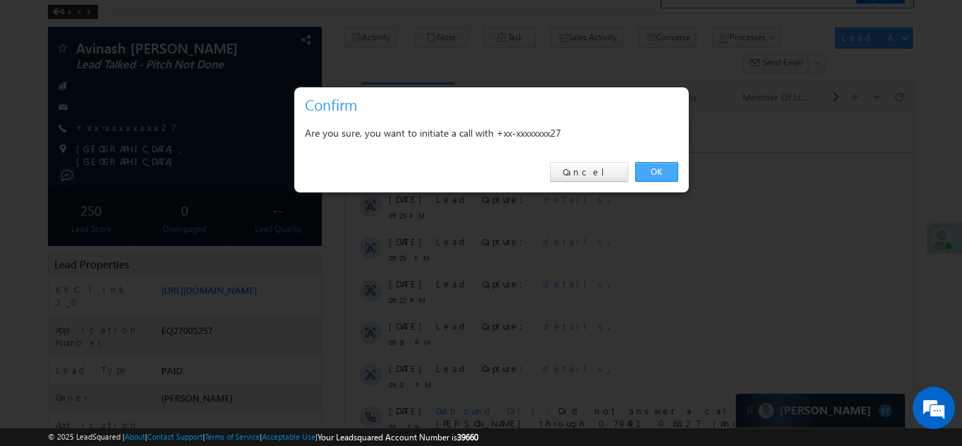
click at [660, 167] on link "OK" at bounding box center [656, 172] width 43 height 20
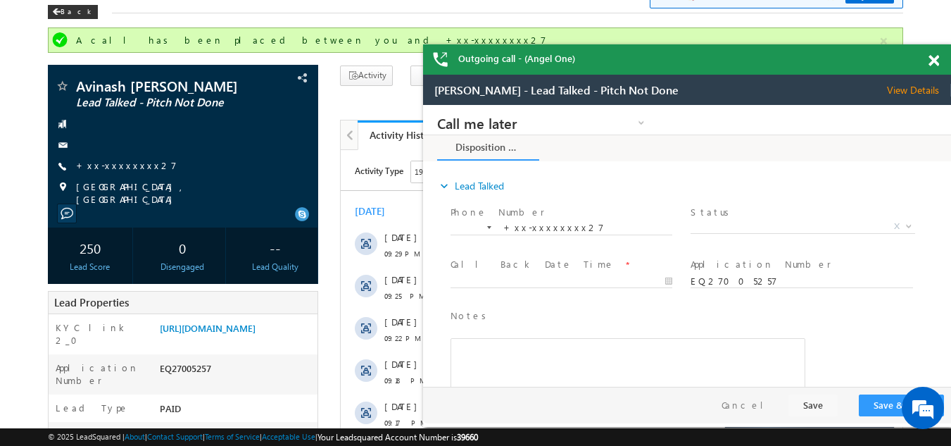
scroll to position [0, 0]
click at [933, 61] on span at bounding box center [933, 61] width 11 height 12
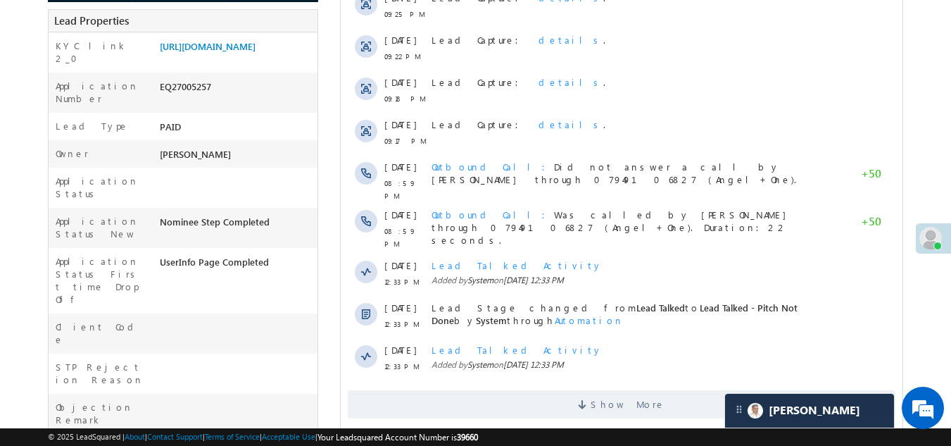
scroll to position [70, 0]
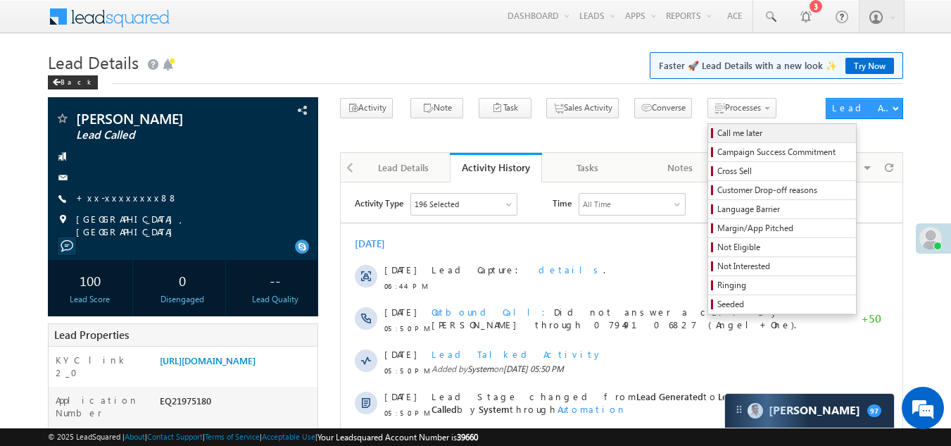
click at [717, 132] on span "Call me later" at bounding box center [784, 133] width 134 height 13
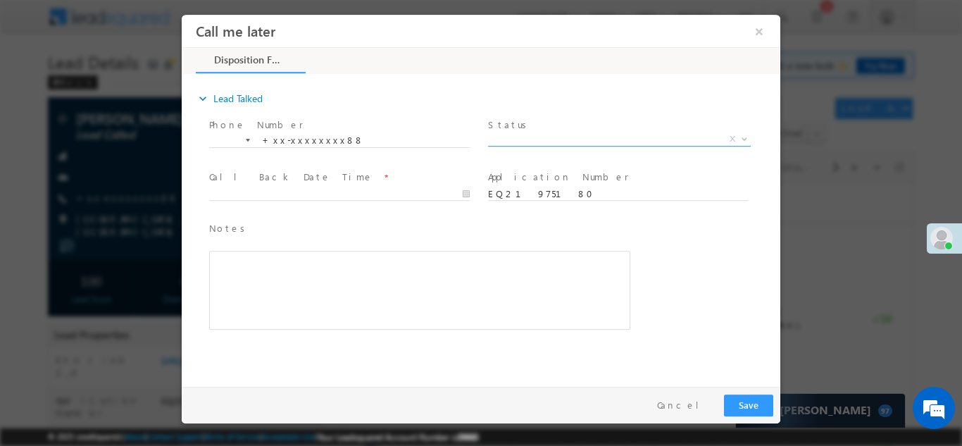
click at [562, 134] on span "X" at bounding box center [619, 139] width 263 height 14
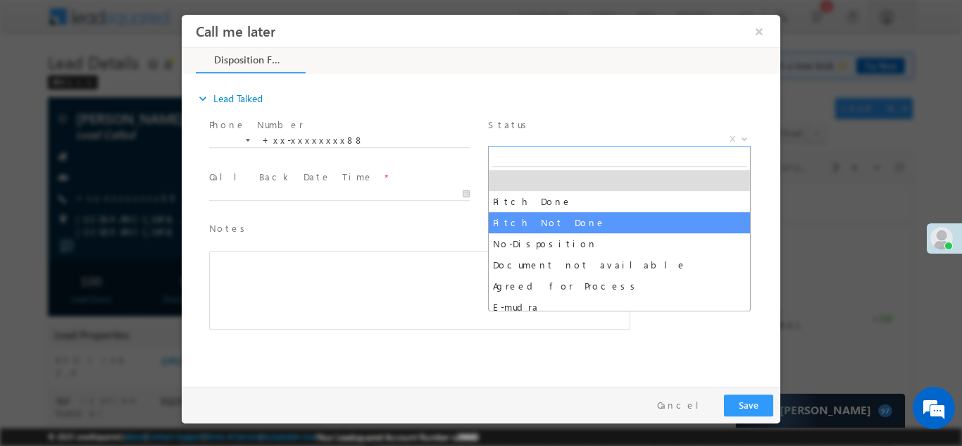
select select "Pitch Not Done"
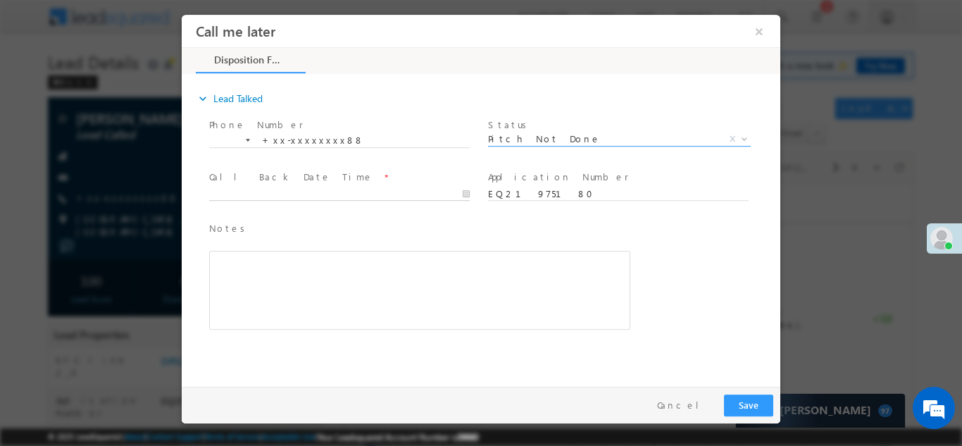
type input "08/13/25 10:38 AM"
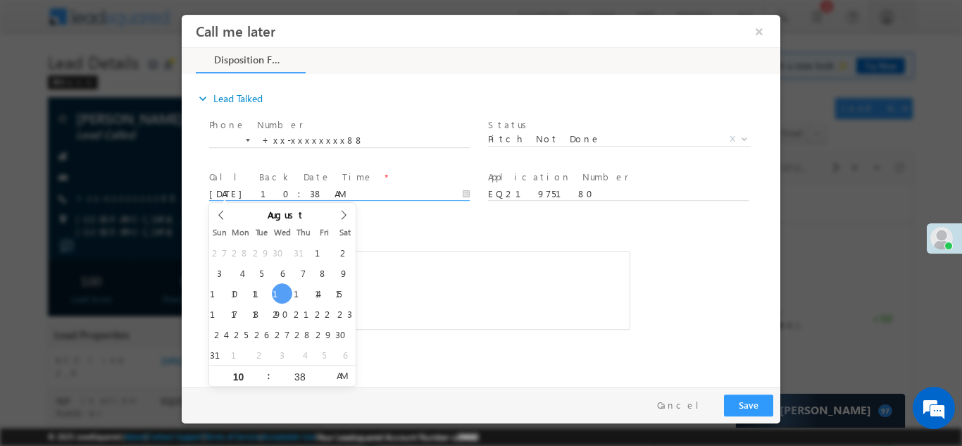
click at [251, 191] on input "08/13/25 10:38 AM" at bounding box center [339, 194] width 260 height 14
click at [742, 405] on button "Save" at bounding box center [748, 404] width 49 height 22
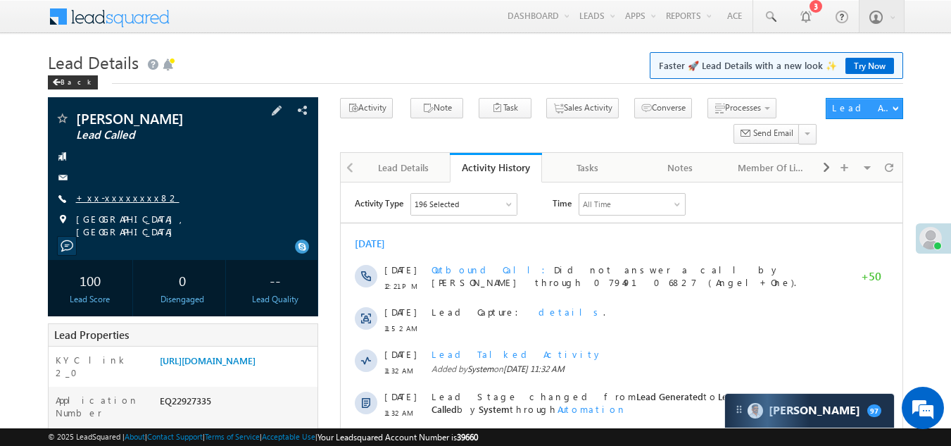
click at [100, 193] on link "+xx-xxxxxxxx82" at bounding box center [127, 197] width 103 height 12
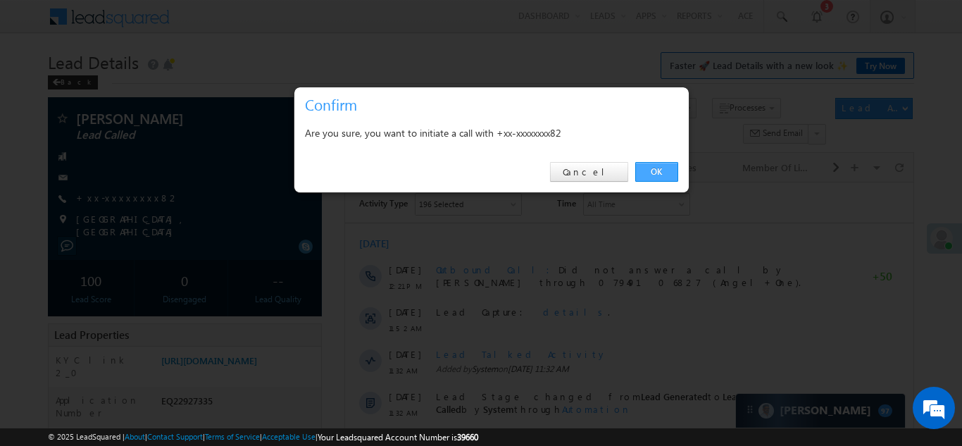
click at [653, 166] on link "OK" at bounding box center [656, 172] width 43 height 20
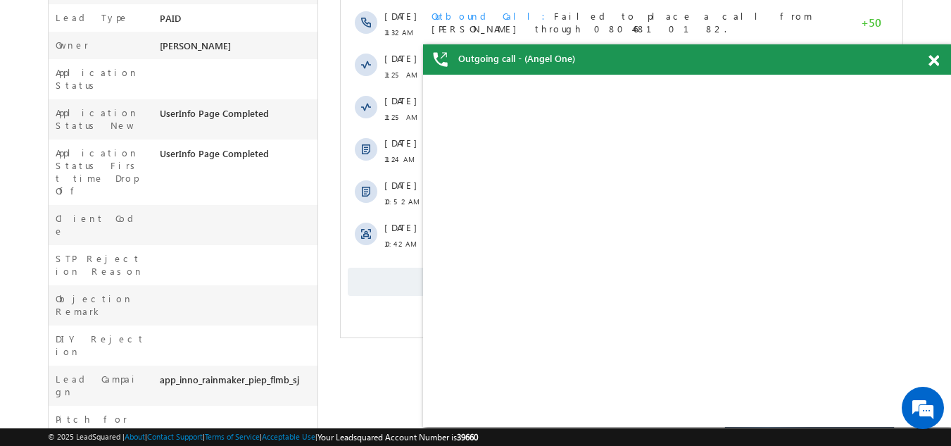
click at [376, 292] on span "Show More" at bounding box center [622, 281] width 548 height 28
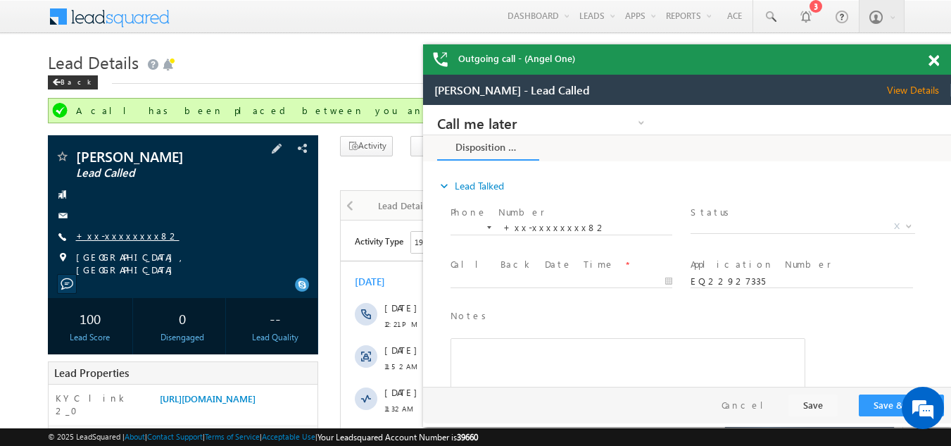
click at [118, 234] on link "+xx-xxxxxxxx82" at bounding box center [127, 235] width 103 height 12
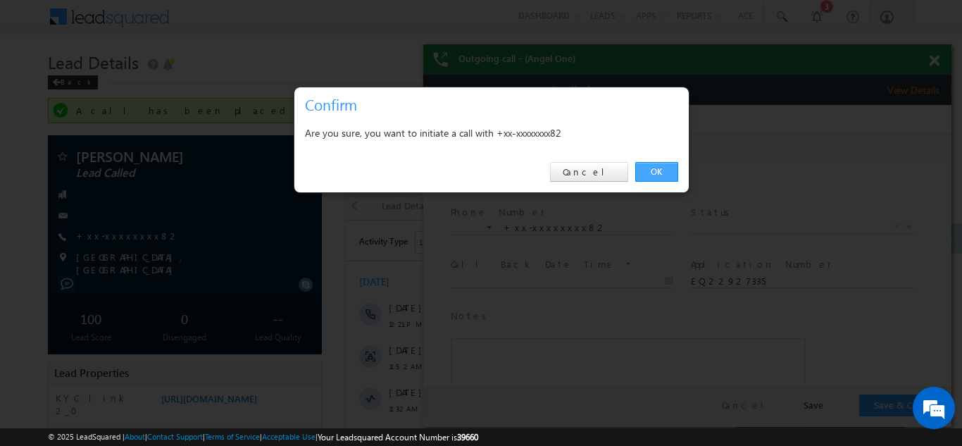
drag, startPoint x: 656, startPoint y: 176, endPoint x: 285, endPoint y: 53, distance: 390.6
click at [656, 176] on link "OK" at bounding box center [656, 172] width 43 height 20
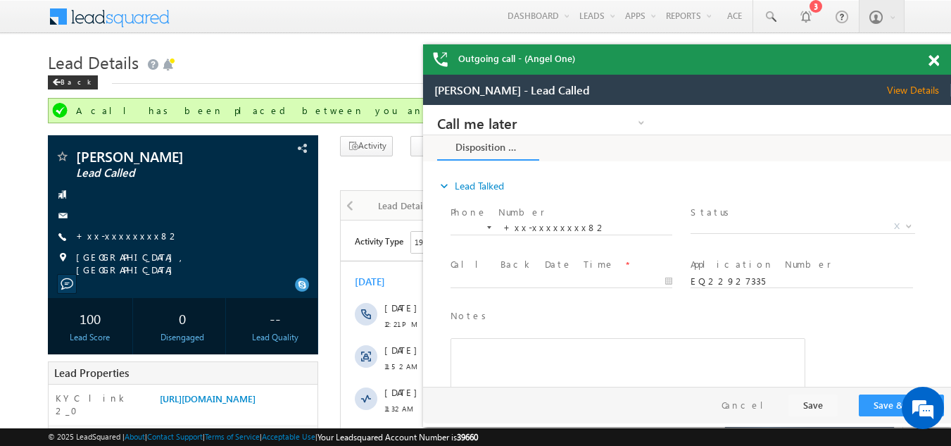
click at [935, 58] on span at bounding box center [933, 61] width 11 height 12
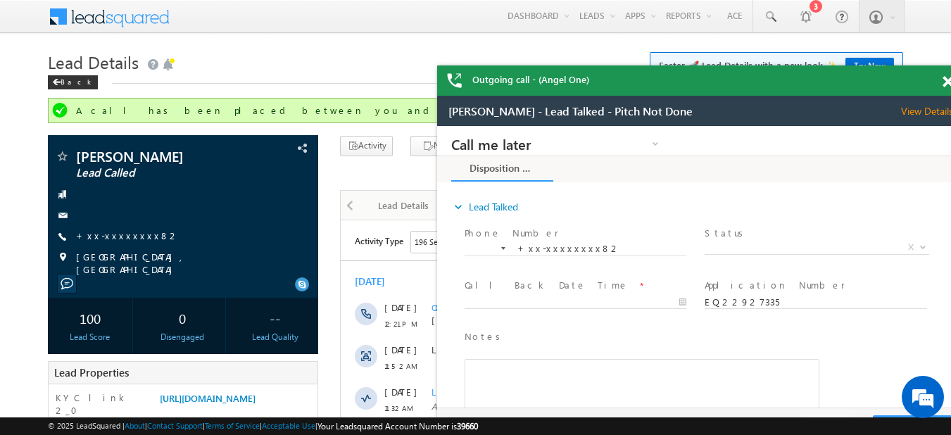
click at [945, 79] on span at bounding box center [948, 82] width 11 height 12
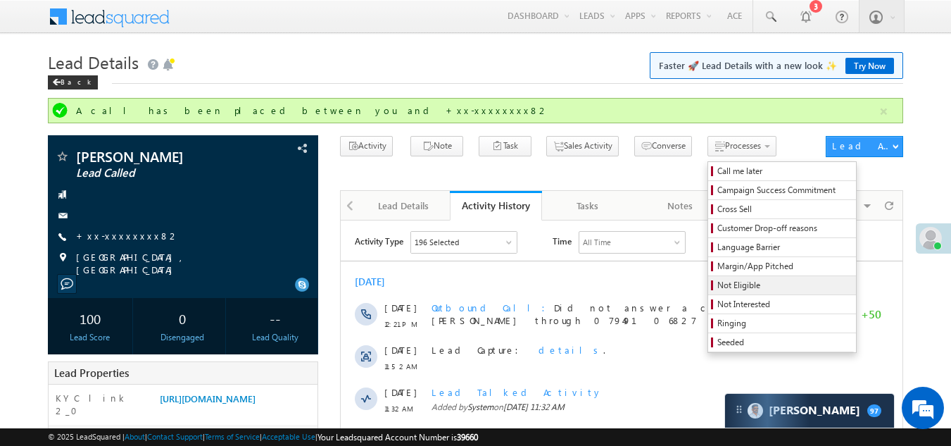
click at [717, 285] on span "Not Eligible" at bounding box center [784, 285] width 134 height 13
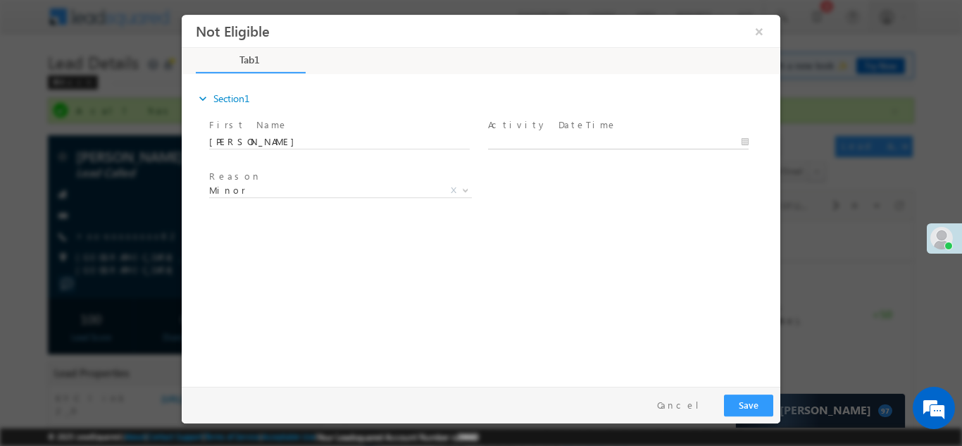
type input "08/13/25 10:42 AM"
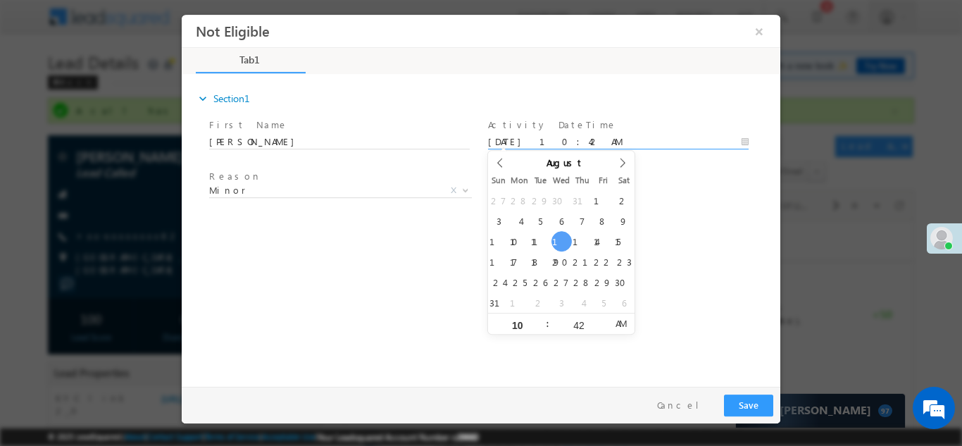
click at [569, 137] on input "08/13/25 10:42 AM" at bounding box center [618, 141] width 260 height 14
click at [746, 403] on button "Save" at bounding box center [748, 404] width 49 height 22
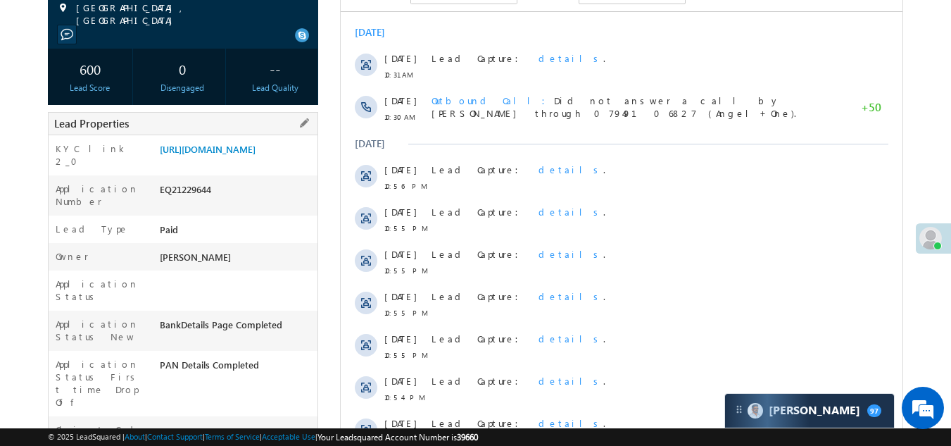
scroll to position [493, 0]
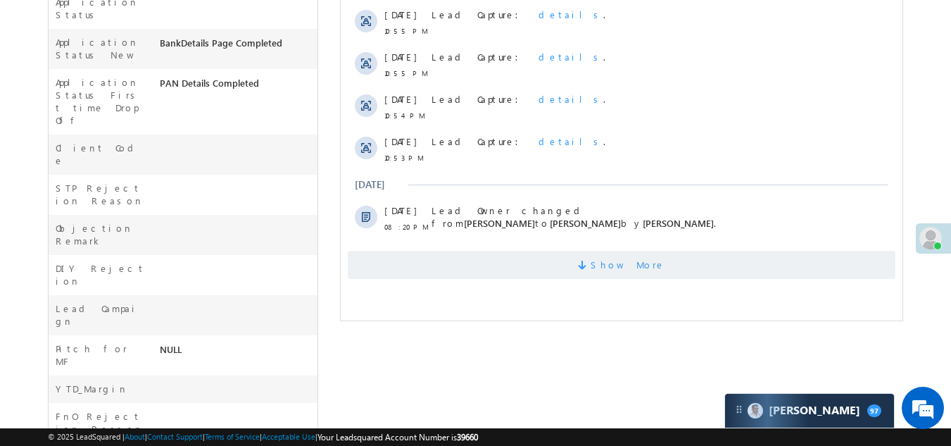
click at [538, 267] on span "Show More" at bounding box center [622, 265] width 548 height 28
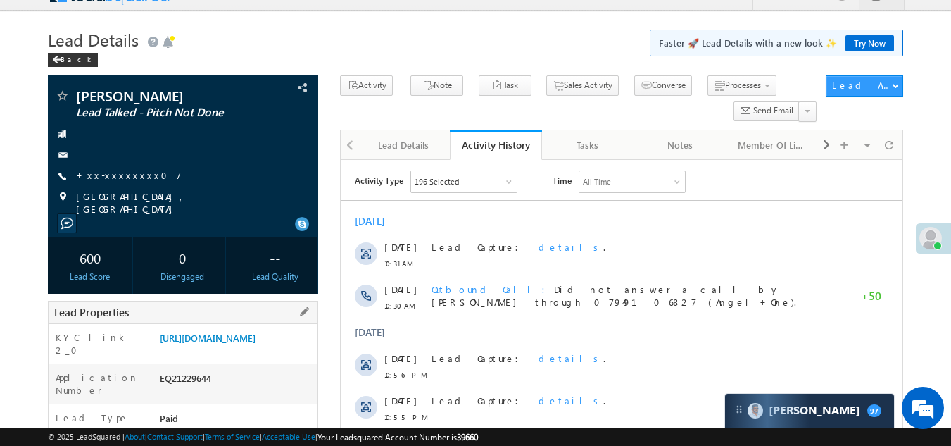
scroll to position [0, 0]
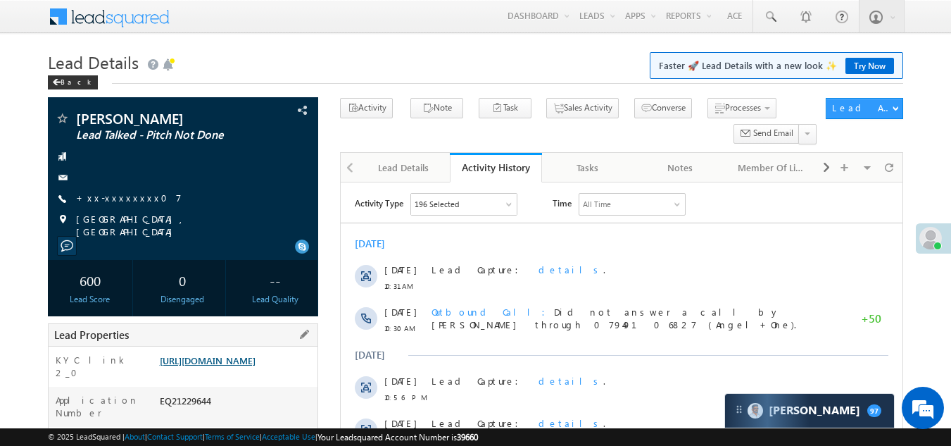
click at [256, 366] on link "[URL][DOMAIN_NAME]" at bounding box center [208, 360] width 96 height 12
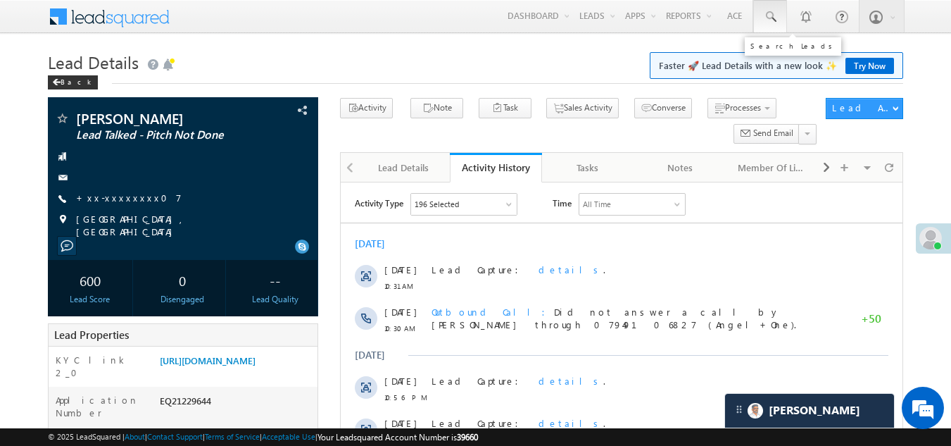
click at [770, 13] on span at bounding box center [770, 17] width 14 height 14
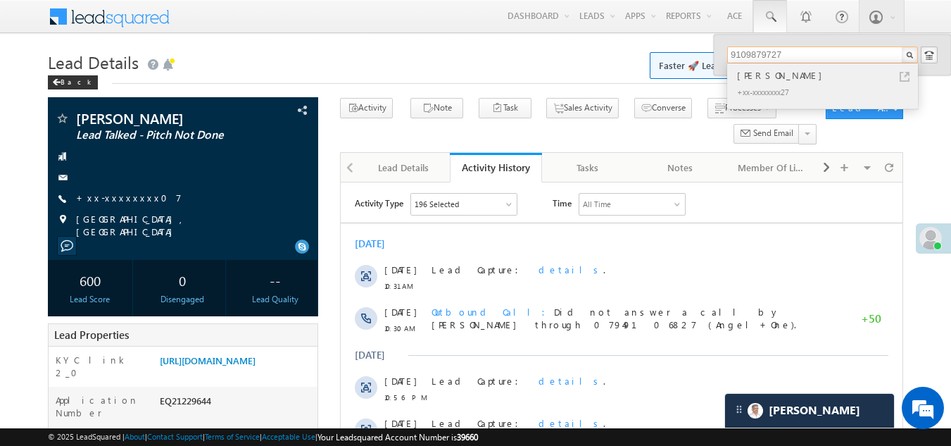
type input "9109879727"
click at [756, 76] on div "[PERSON_NAME]" at bounding box center [828, 75] width 189 height 15
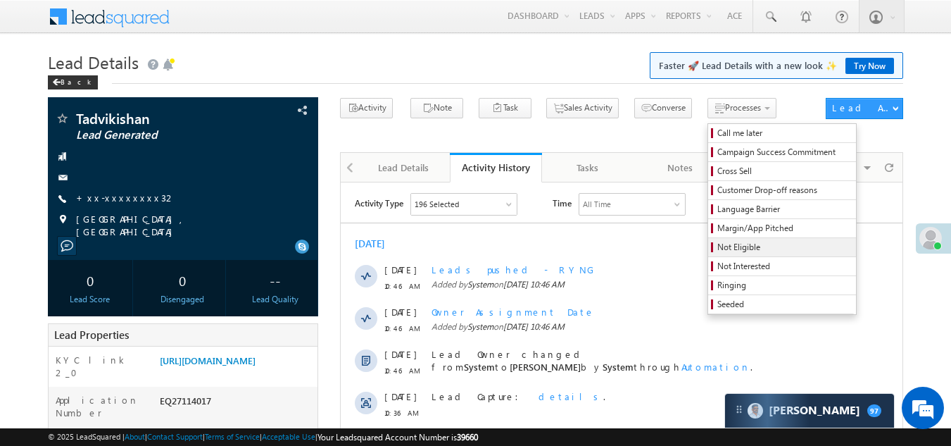
click at [717, 250] on span "Not Eligible" at bounding box center [784, 247] width 134 height 13
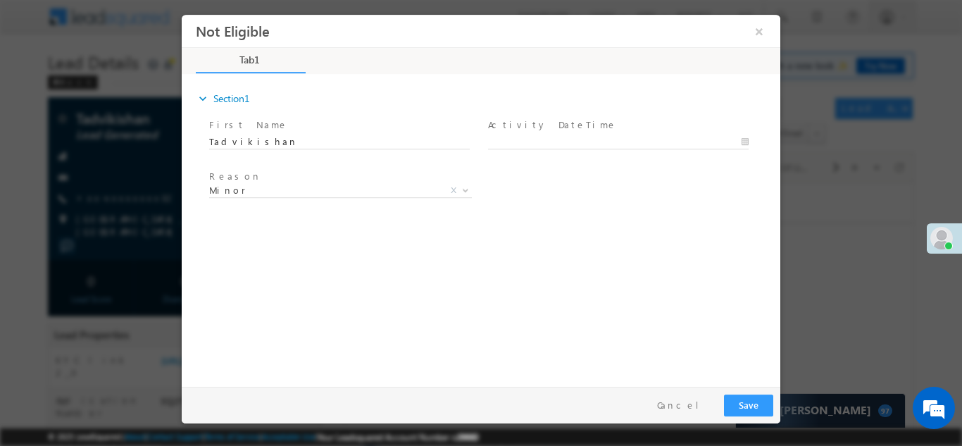
click at [571, 132] on div at bounding box center [624, 140] width 273 height 17
type input "08/13/25 10:50 AM"
click at [566, 136] on input "08/13/25 10:50 AM" at bounding box center [618, 141] width 260 height 14
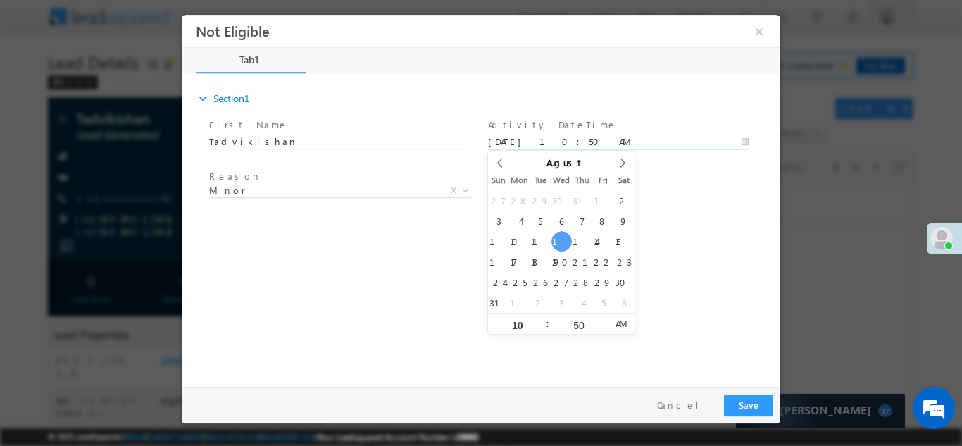
click at [722, 291] on div "expand_more Section1 First Name *" at bounding box center [484, 227] width 591 height 304
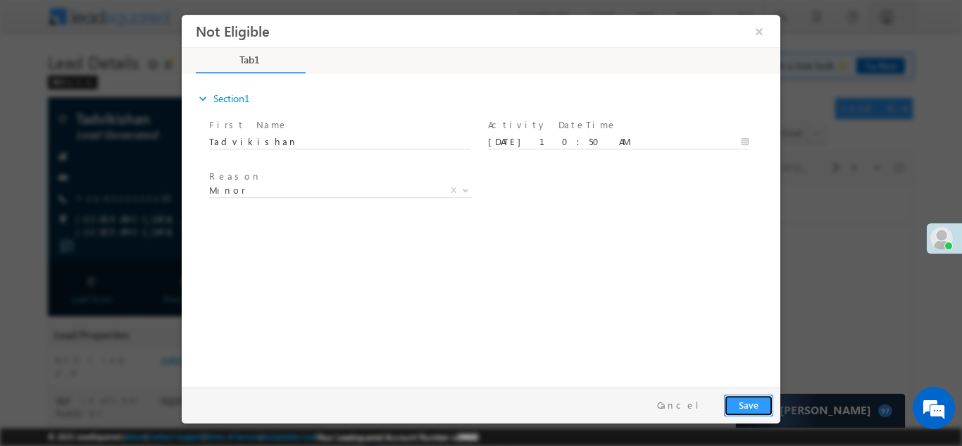
click at [743, 398] on button "Save" at bounding box center [748, 404] width 49 height 22
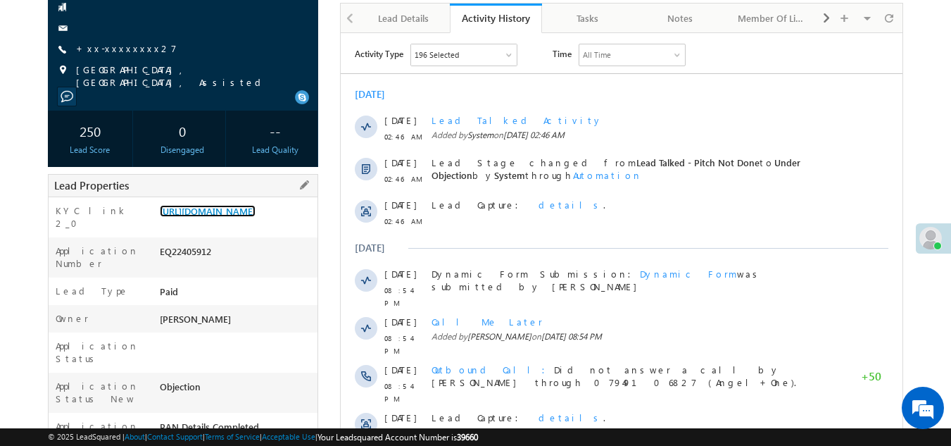
scroll to position [70, 0]
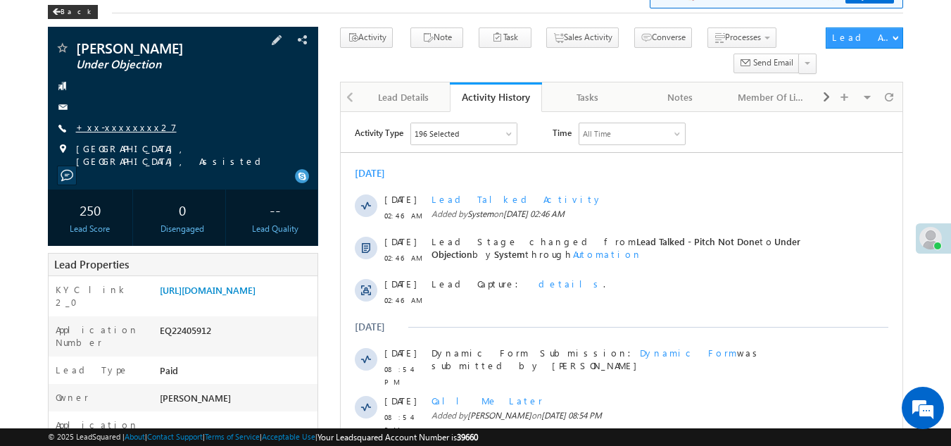
click at [125, 126] on link "+xx-xxxxxxxx27" at bounding box center [126, 127] width 101 height 12
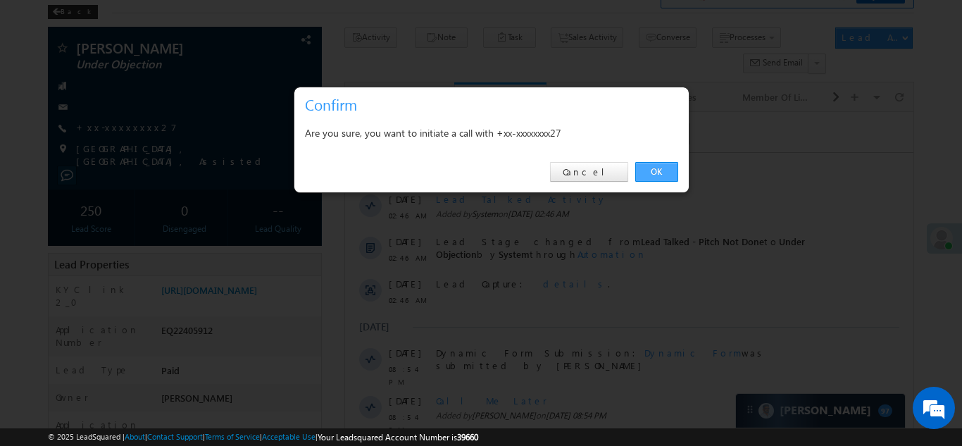
click at [655, 167] on link "OK" at bounding box center [656, 172] width 43 height 20
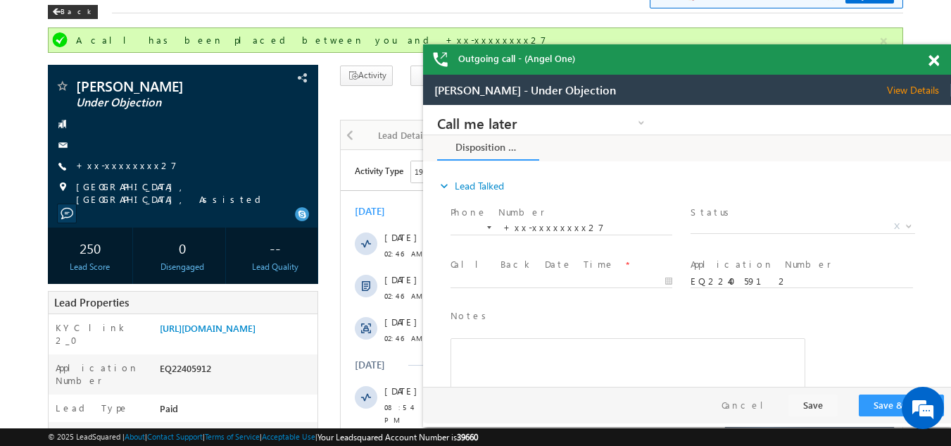
scroll to position [0, 0]
click at [929, 63] on span at bounding box center [933, 61] width 11 height 12
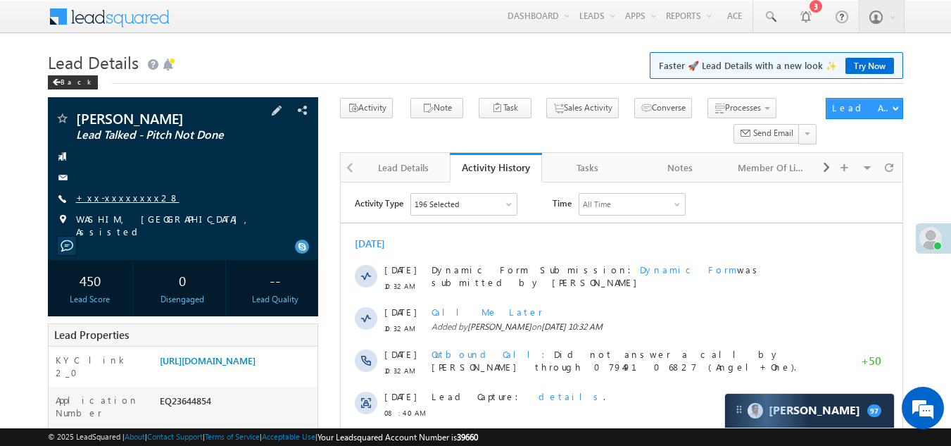
click at [113, 194] on link "+xx-xxxxxxxx28" at bounding box center [127, 197] width 103 height 12
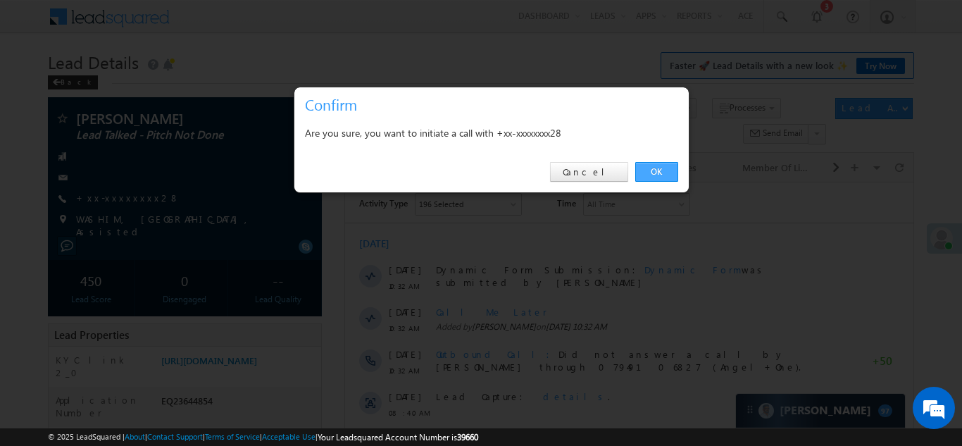
click at [652, 170] on link "OK" at bounding box center [656, 172] width 43 height 20
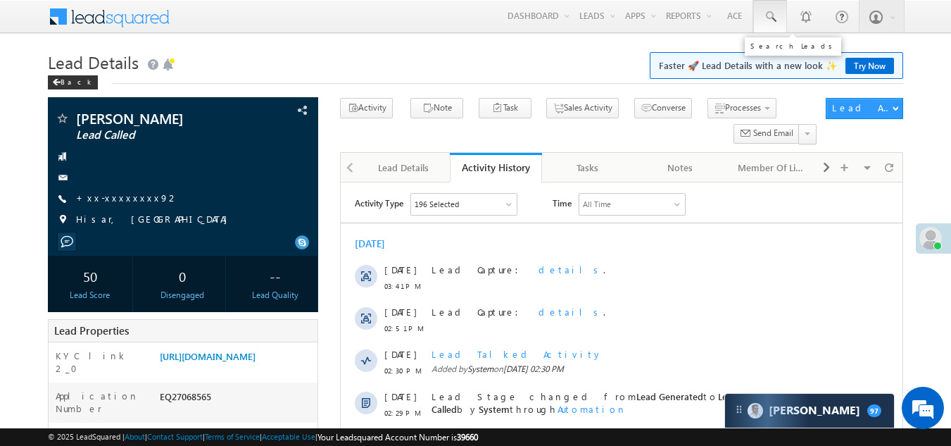
click at [771, 14] on span at bounding box center [770, 17] width 14 height 14
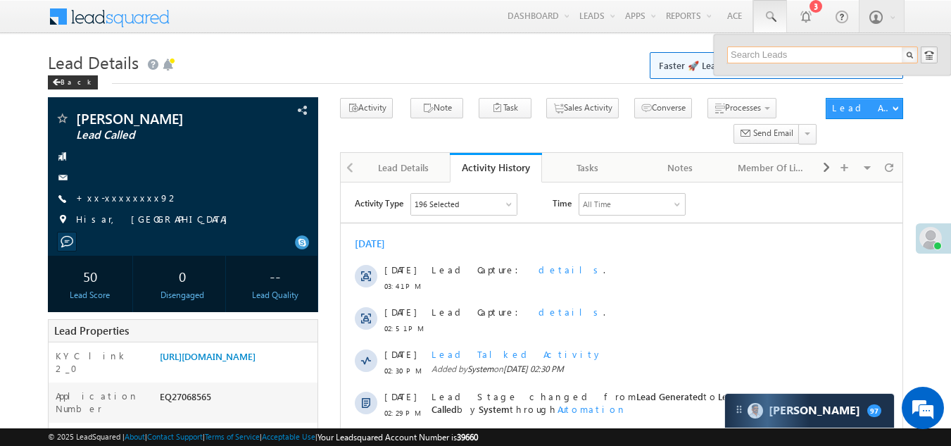
paste input "EQ20731495"
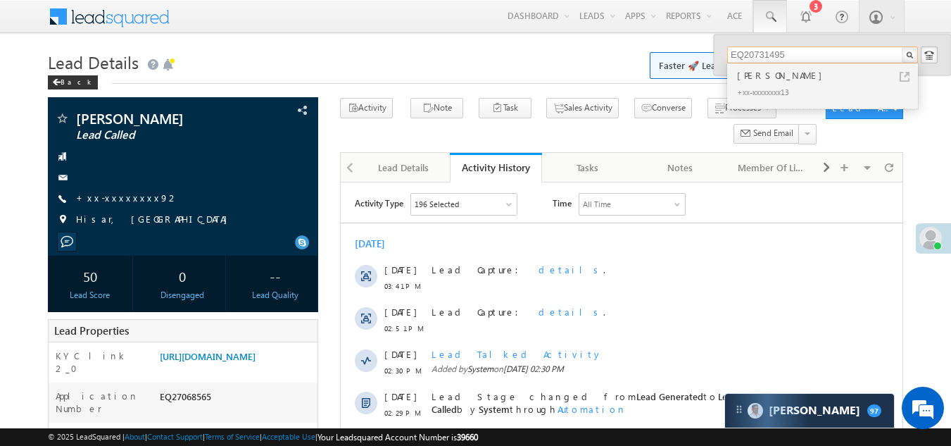
type input "EQ20731495"
click at [758, 74] on div "Suraj Yadav" at bounding box center [828, 75] width 189 height 15
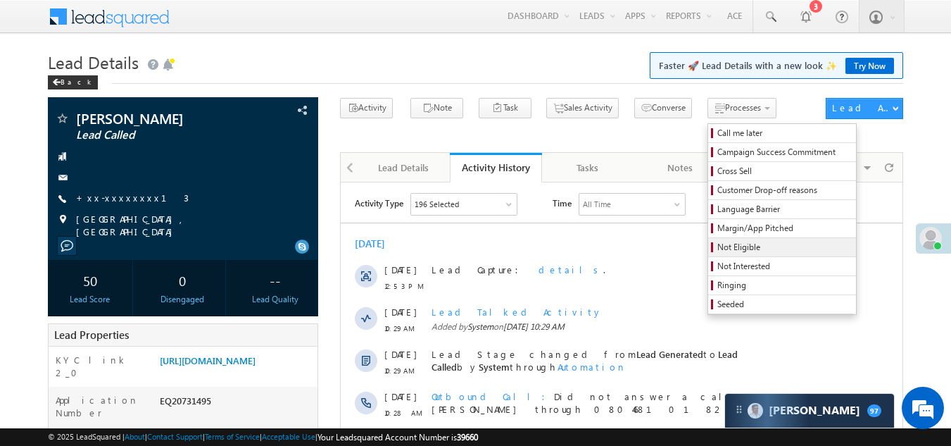
click at [717, 241] on span "Not Eligible" at bounding box center [784, 247] width 134 height 13
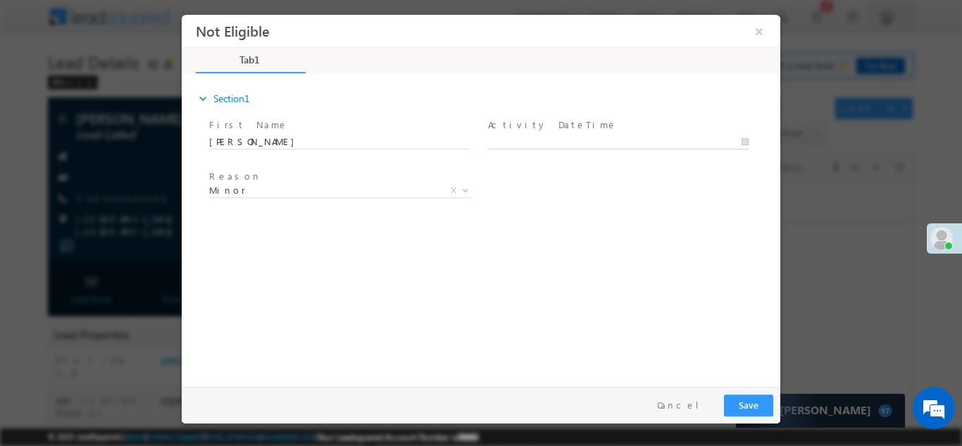
type input "08/13/25 11:13 AM"
click at [553, 134] on input "08/13/25 11:13 AM" at bounding box center [618, 141] width 260 height 14
click at [742, 403] on button "Save" at bounding box center [748, 404] width 49 height 22
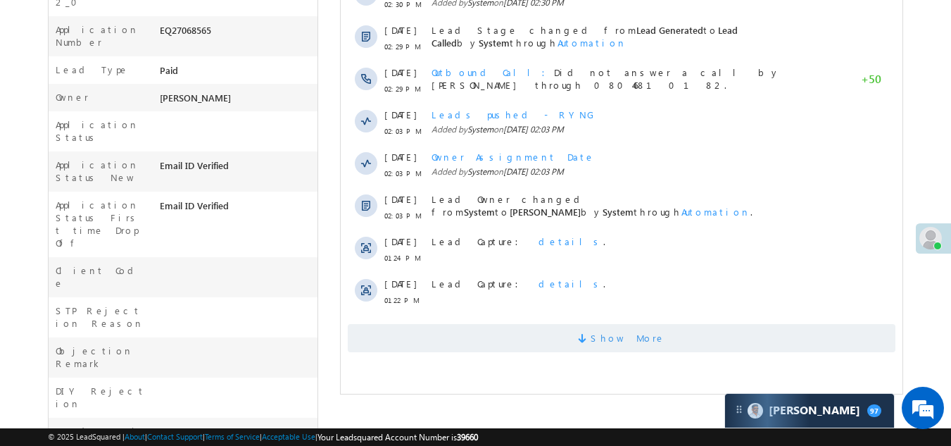
scroll to position [493, 0]
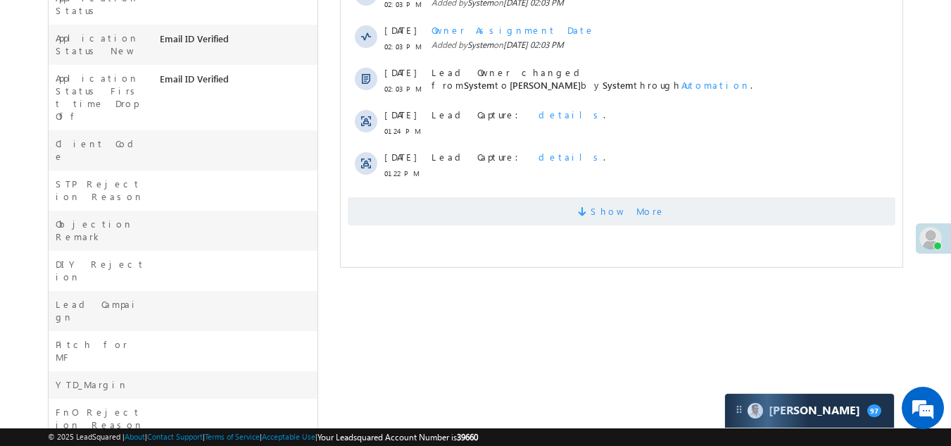
click at [424, 206] on span "Show More" at bounding box center [622, 211] width 548 height 28
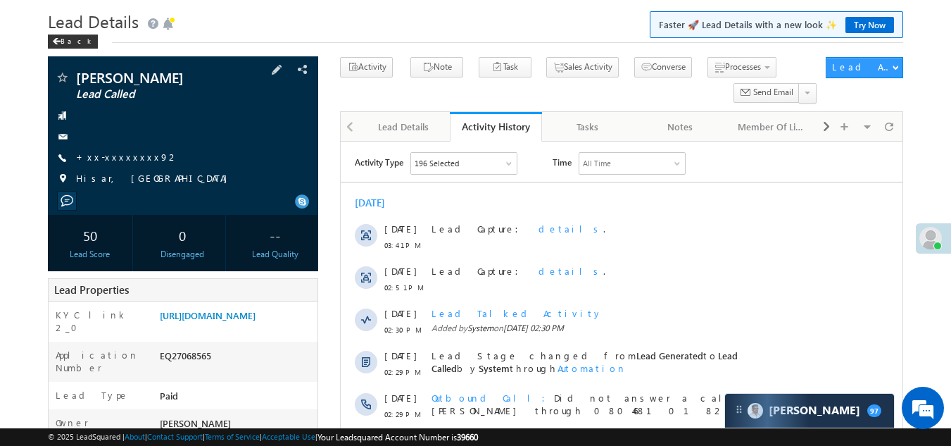
scroll to position [0, 0]
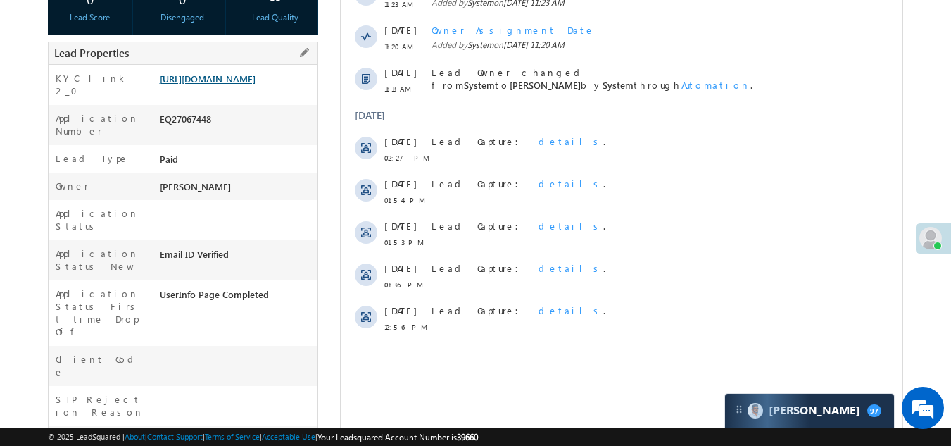
click at [229, 81] on link "https://angelbroking1-pk3em7sa.customui-test.leadsquared.com?leadId=9f50f986-ad…" at bounding box center [208, 79] width 96 height 12
drag, startPoint x: 160, startPoint y: 134, endPoint x: 232, endPoint y: 130, distance: 71.3
click at [232, 130] on div "Application Number EQ27067448" at bounding box center [184, 125] width 270 height 40
copy div "EQ27067448"
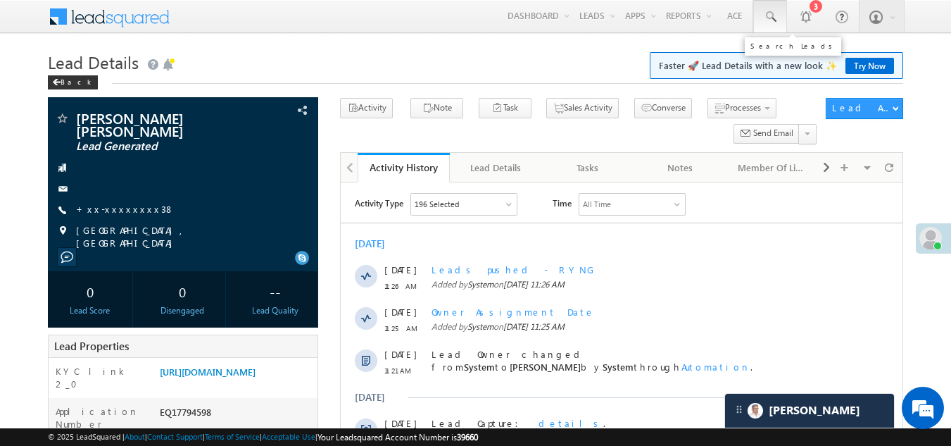
click at [765, 15] on span at bounding box center [770, 17] width 14 height 14
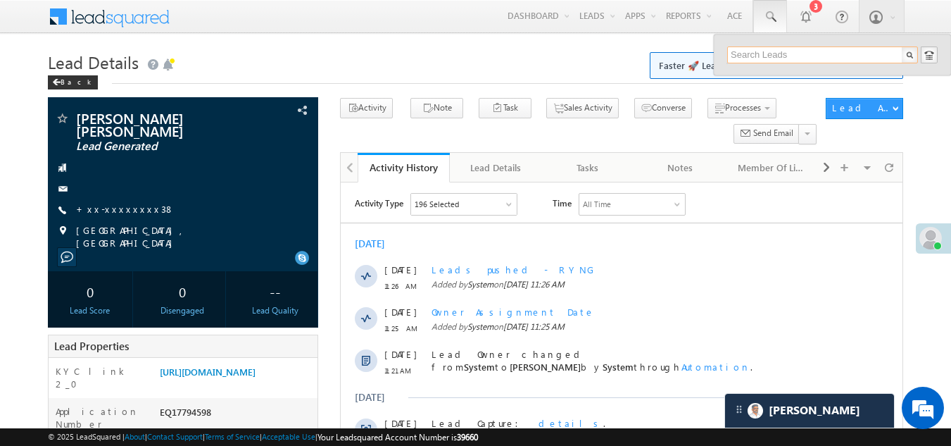
paste input "EQ27067448"
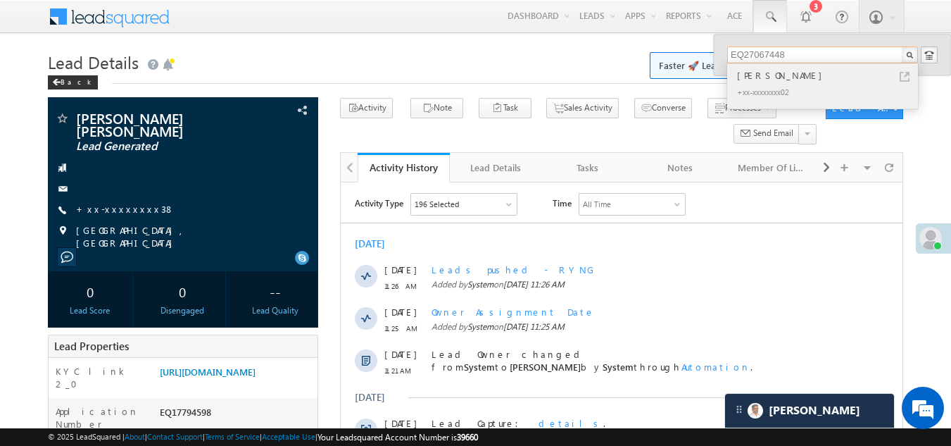
type input "EQ27067448"
click at [755, 79] on div "Chandani Sharma" at bounding box center [828, 75] width 189 height 15
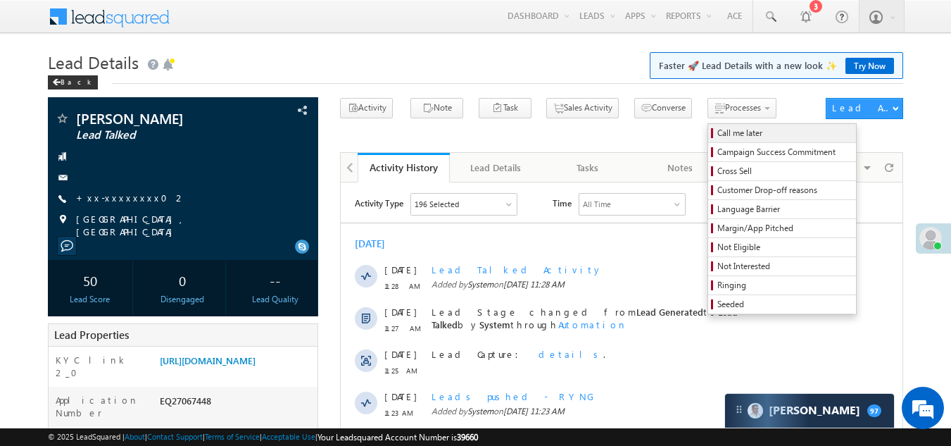
click at [717, 137] on span "Call me later" at bounding box center [784, 133] width 134 height 13
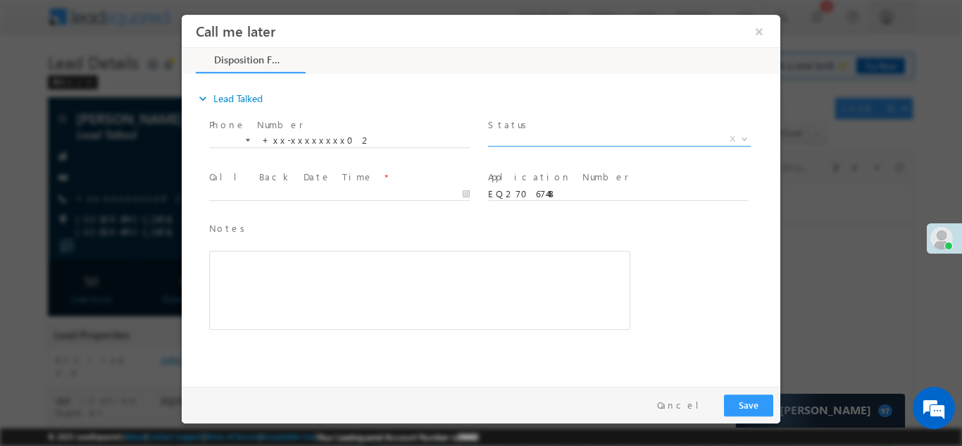
click at [574, 134] on span "X" at bounding box center [619, 139] width 263 height 14
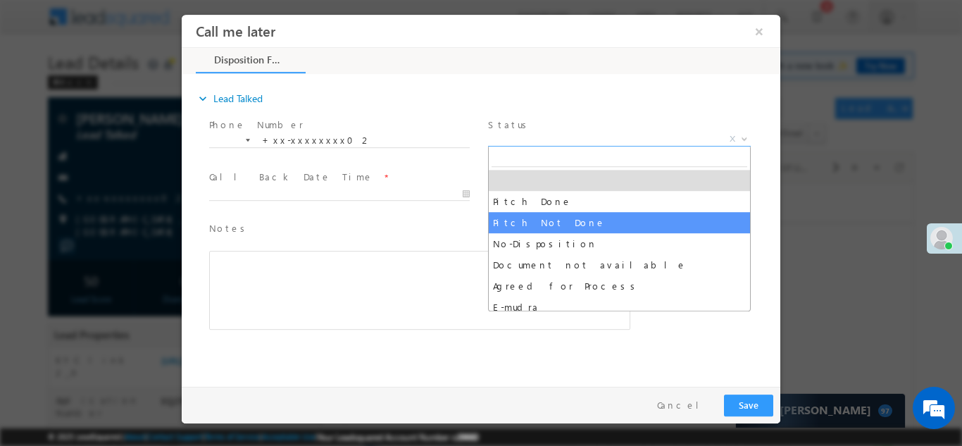
select select "Pitch Not Done"
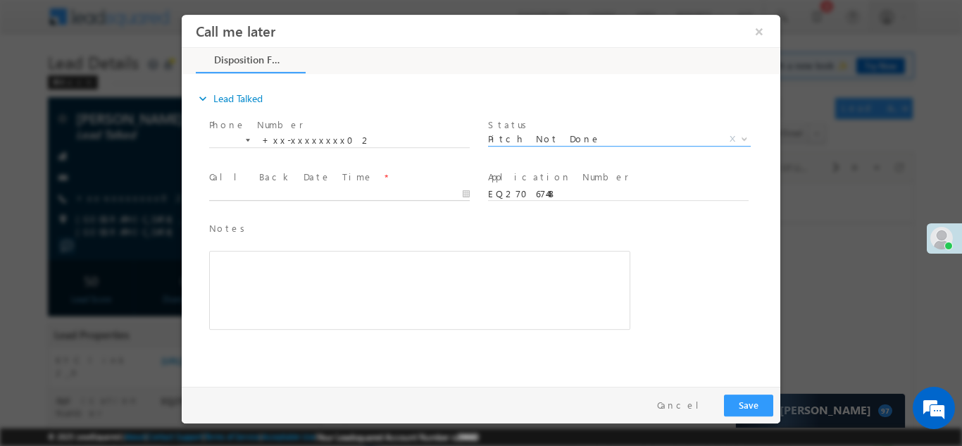
type input "[DATE] 11:32 AM"
click at [270, 191] on input "[DATE] 11:32 AM" at bounding box center [339, 194] width 260 height 14
click at [748, 405] on button "Save" at bounding box center [748, 404] width 49 height 22
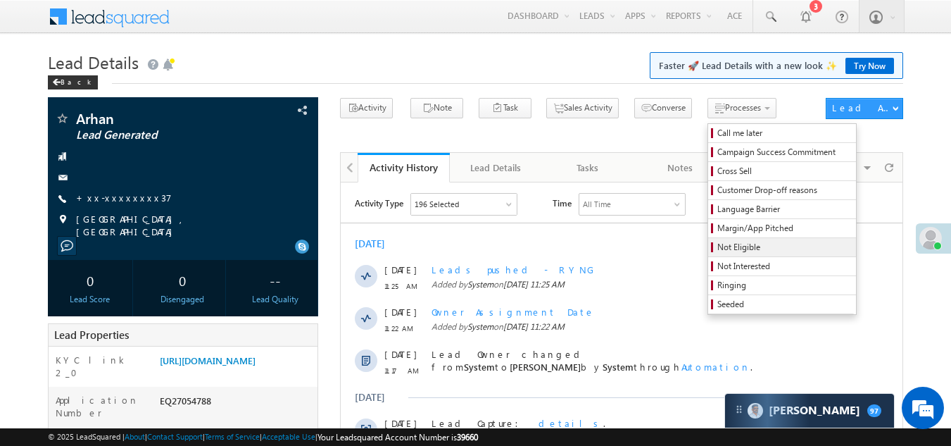
click at [717, 248] on span "Not Eligible" at bounding box center [784, 247] width 134 height 13
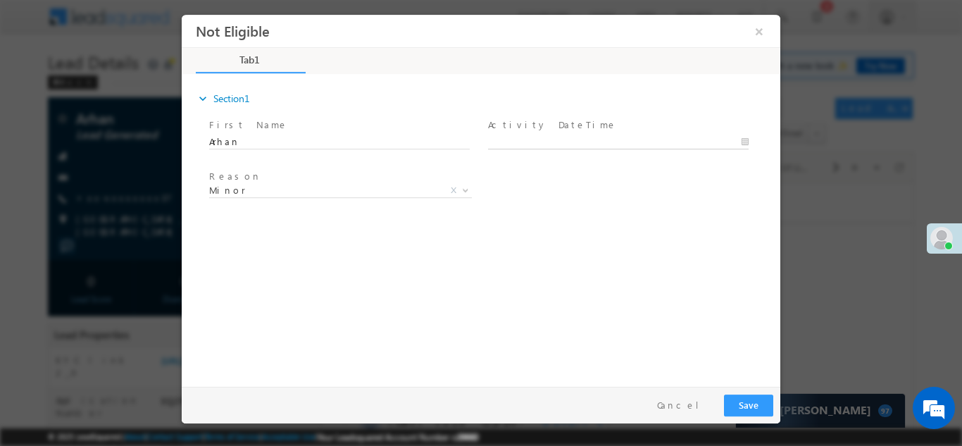
type input "[DATE] 11:34 AM"
click at [581, 134] on input "[DATE] 11:34 AM" at bounding box center [618, 141] width 260 height 14
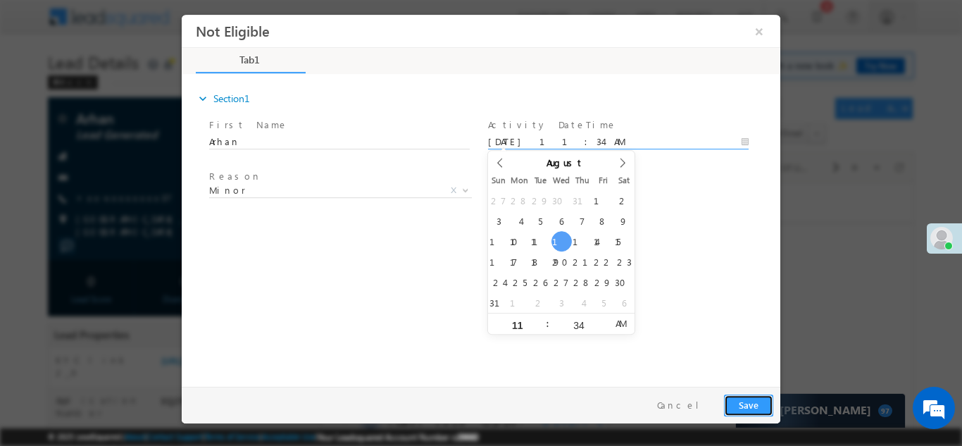
click at [748, 399] on button "Save" at bounding box center [748, 404] width 49 height 22
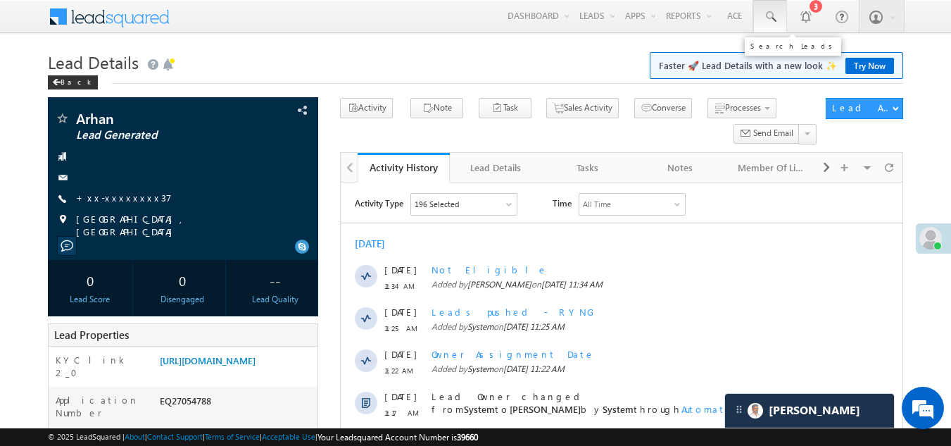
click at [768, 13] on span at bounding box center [770, 17] width 14 height 14
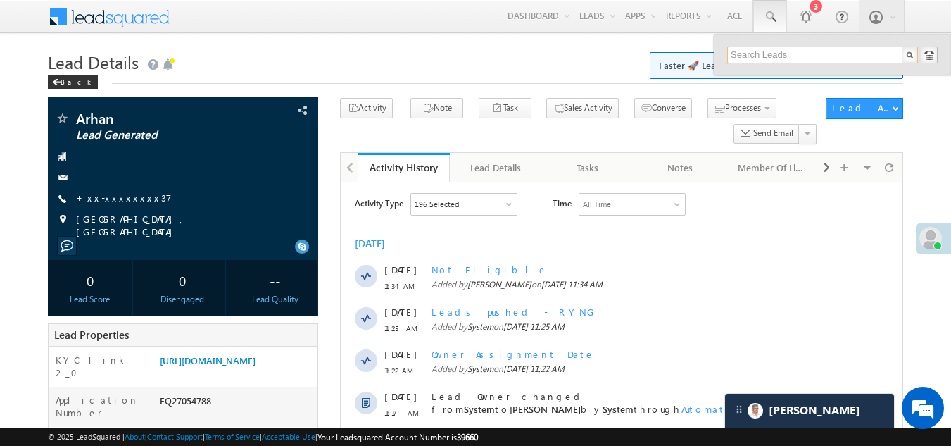
paste input "EQ27071677"
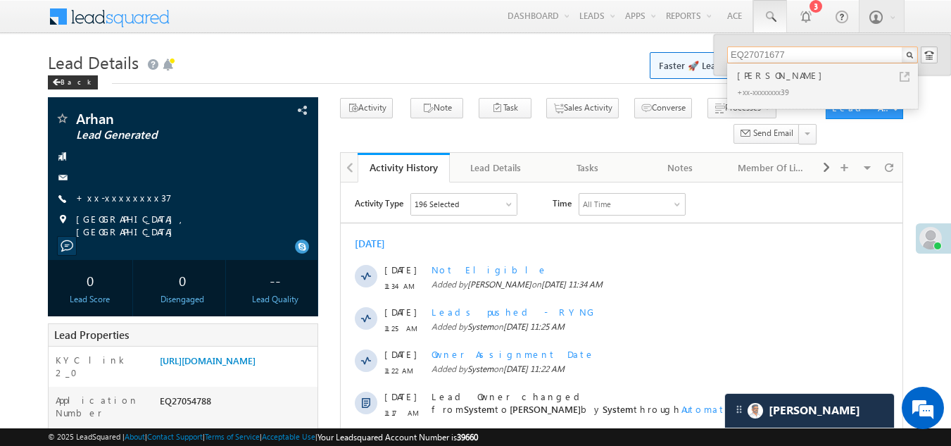
type input "EQ27071677"
click at [762, 79] on div "[PERSON_NAME]" at bounding box center [828, 75] width 189 height 15
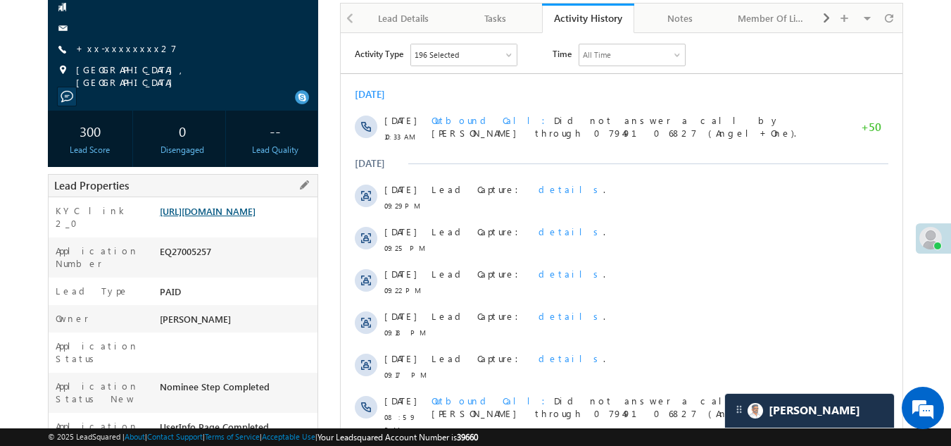
scroll to position [70, 0]
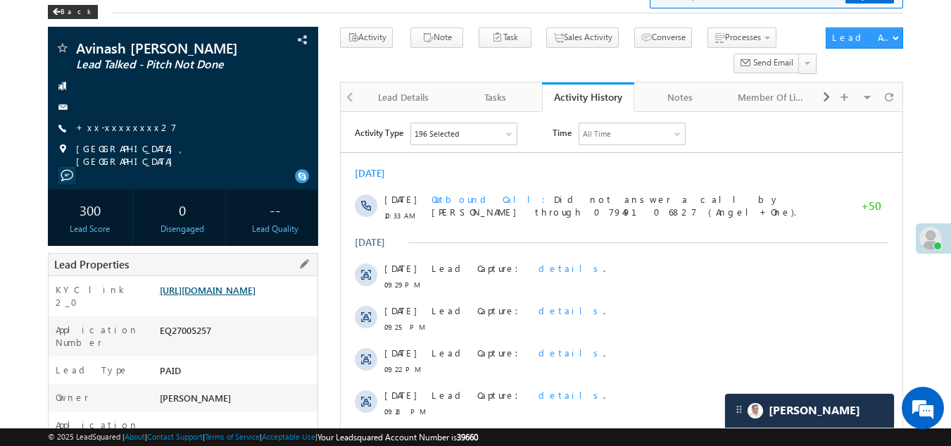
click at [252, 293] on link "[URL][DOMAIN_NAME]" at bounding box center [208, 290] width 96 height 12
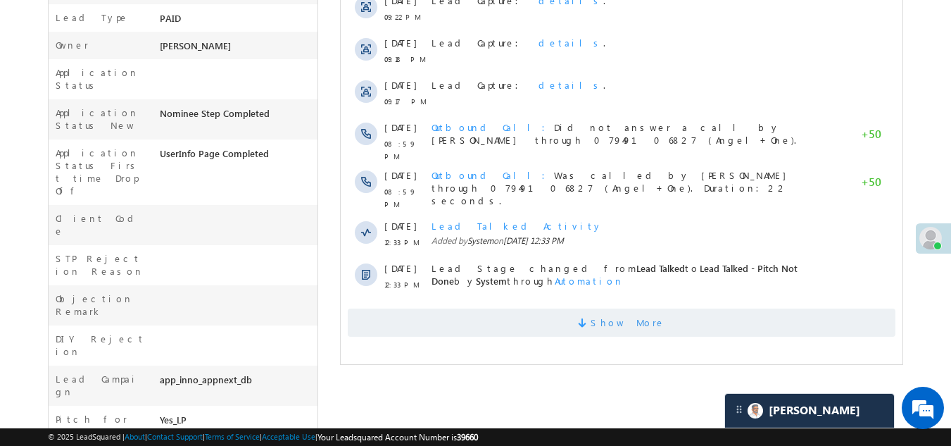
click at [524, 308] on span "Show More" at bounding box center [622, 322] width 548 height 28
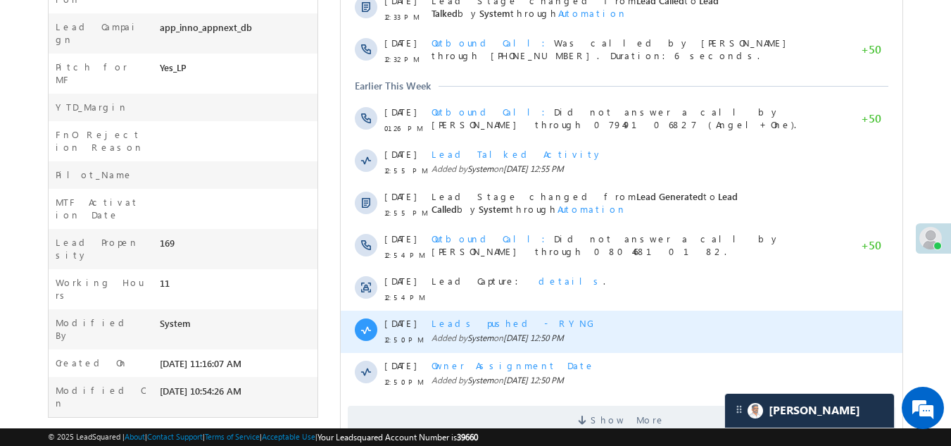
scroll to position [807, 0]
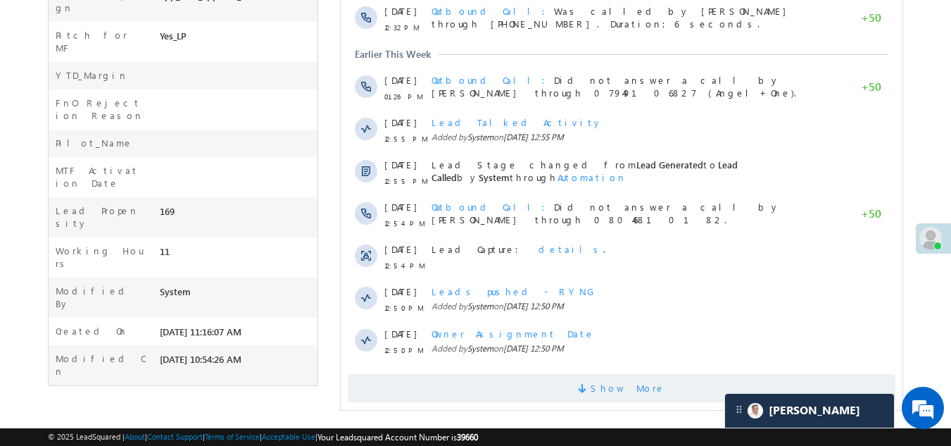
click at [572, 374] on span "Show More" at bounding box center [622, 388] width 548 height 28
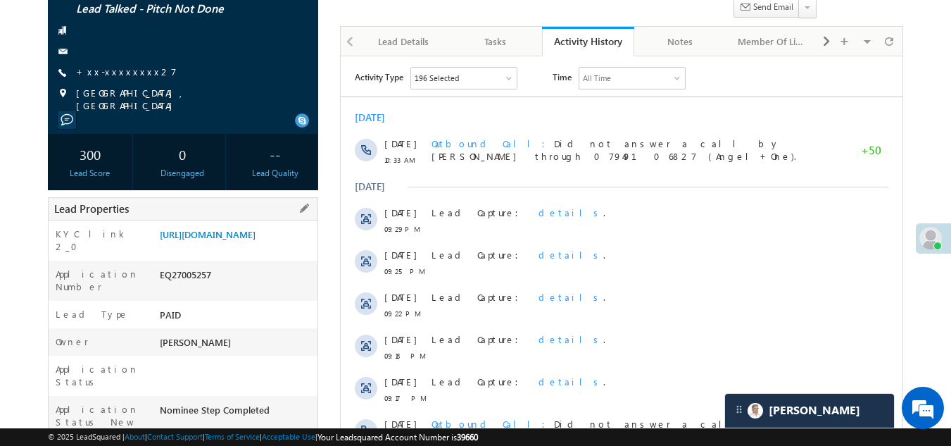
scroll to position [0, 0]
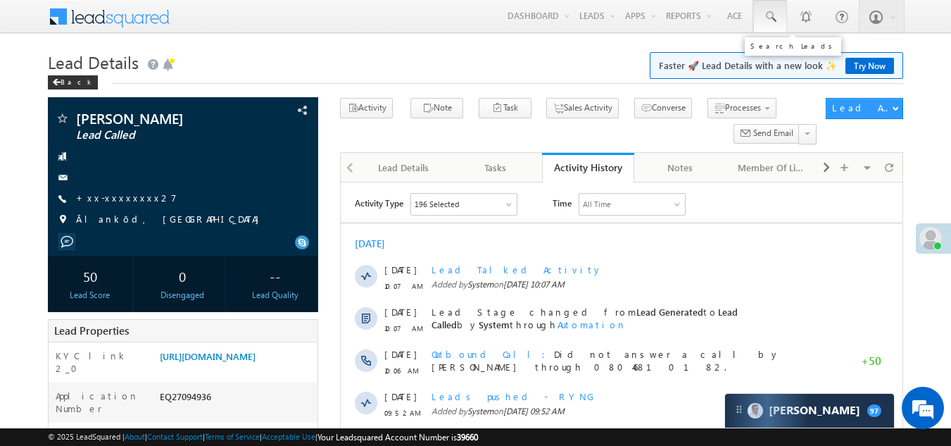
click at [767, 14] on span at bounding box center [770, 17] width 14 height 14
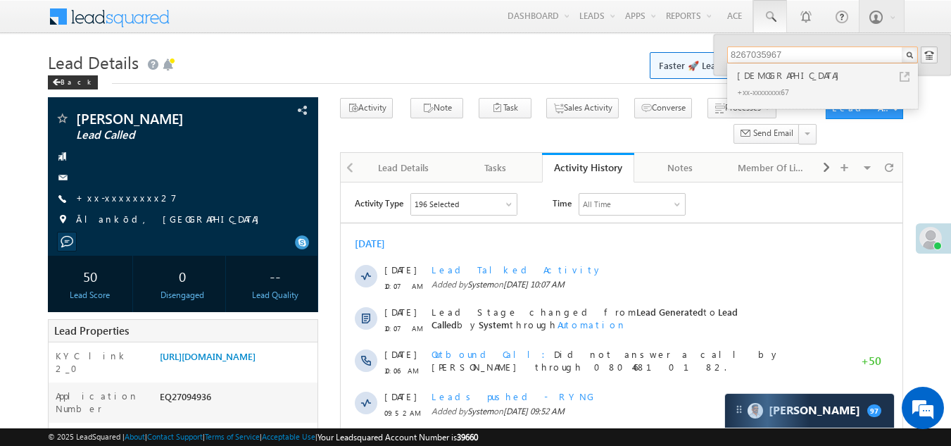
drag, startPoint x: 786, startPoint y: 53, endPoint x: 728, endPoint y: 51, distance: 58.5
click at [728, 51] on input "8267035967" at bounding box center [822, 54] width 191 height 17
type input "8267035967"
click at [749, 76] on div "[DEMOGRAPHIC_DATA]" at bounding box center [828, 75] width 189 height 15
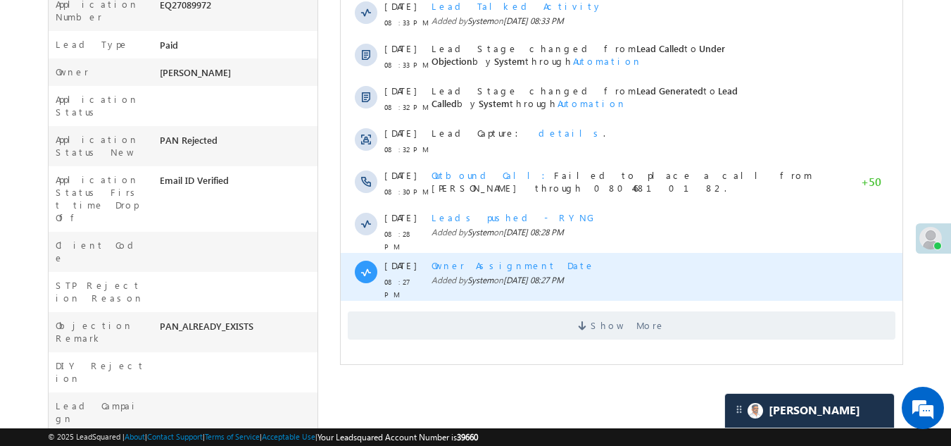
scroll to position [422, 0]
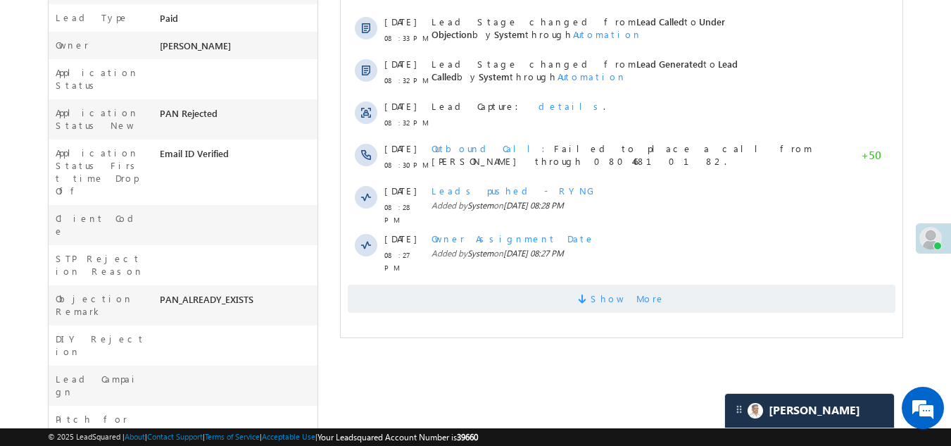
click at [500, 284] on span "Show More" at bounding box center [622, 298] width 548 height 28
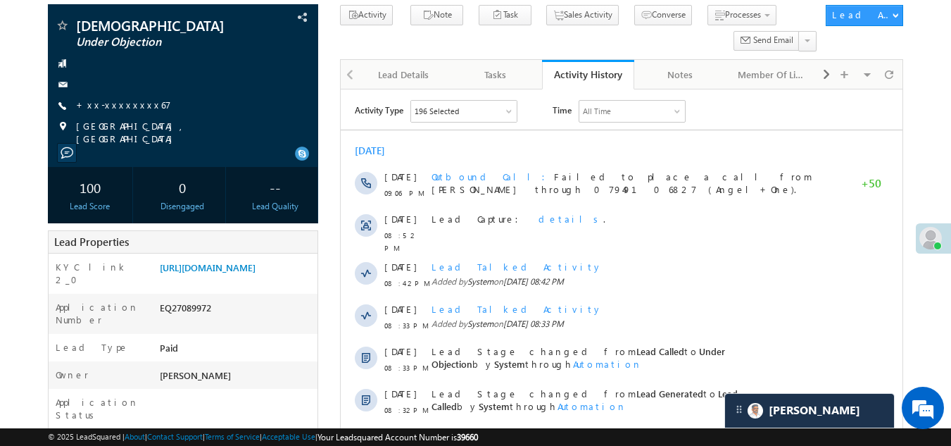
scroll to position [0, 0]
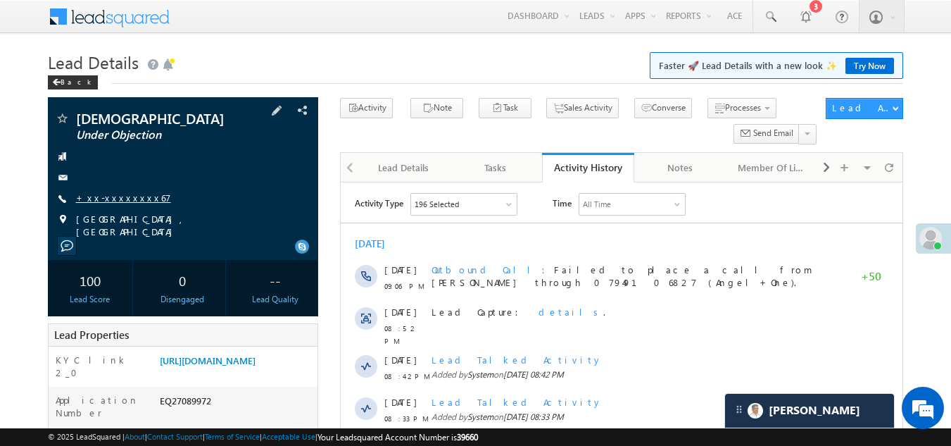
click at [118, 201] on link "+xx-xxxxxxxx67" at bounding box center [123, 197] width 95 height 12
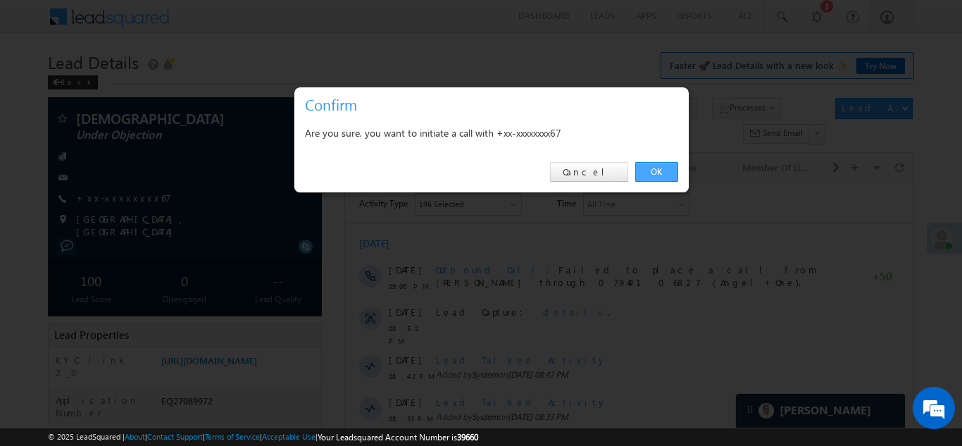
click at [658, 168] on link "OK" at bounding box center [656, 172] width 43 height 20
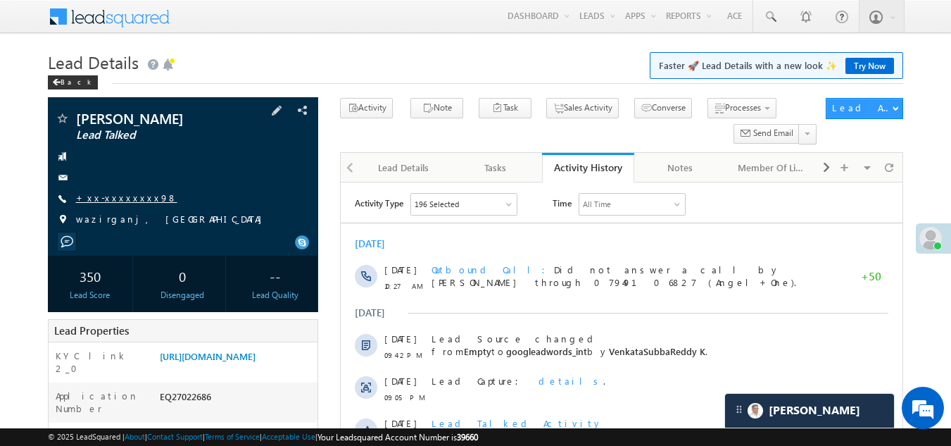
click at [109, 198] on link "+xx-xxxxxxxx98" at bounding box center [126, 197] width 101 height 12
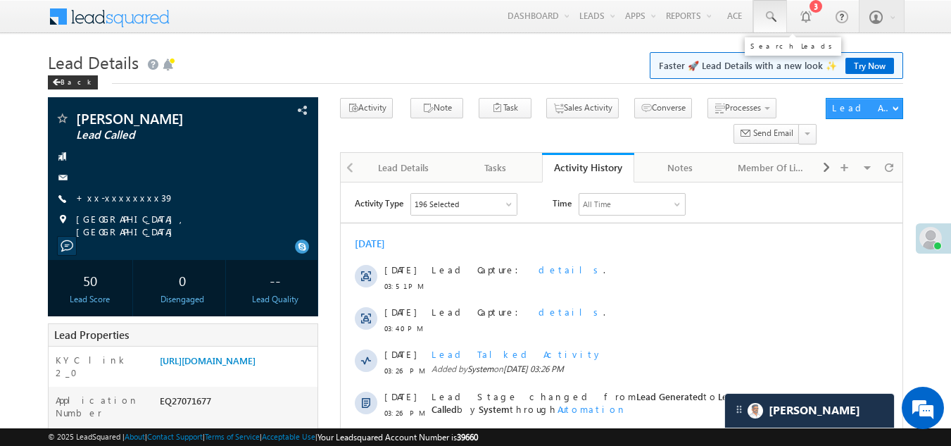
click at [767, 11] on span at bounding box center [770, 17] width 14 height 14
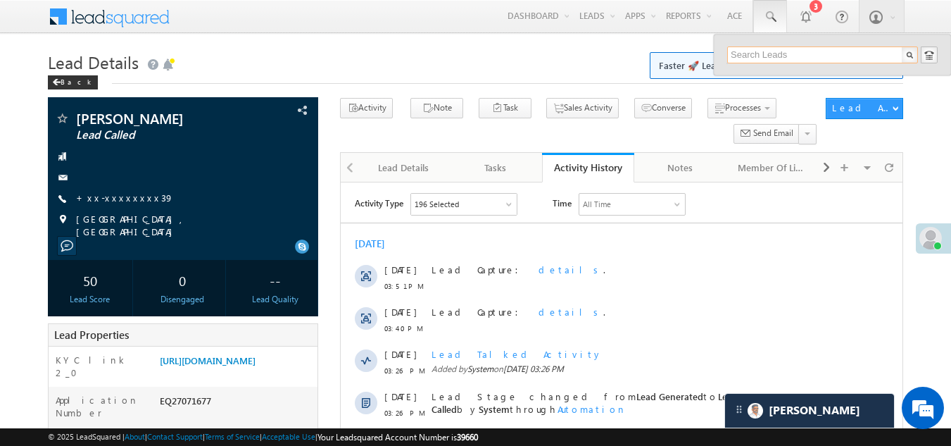
paste input "EQ27056908"
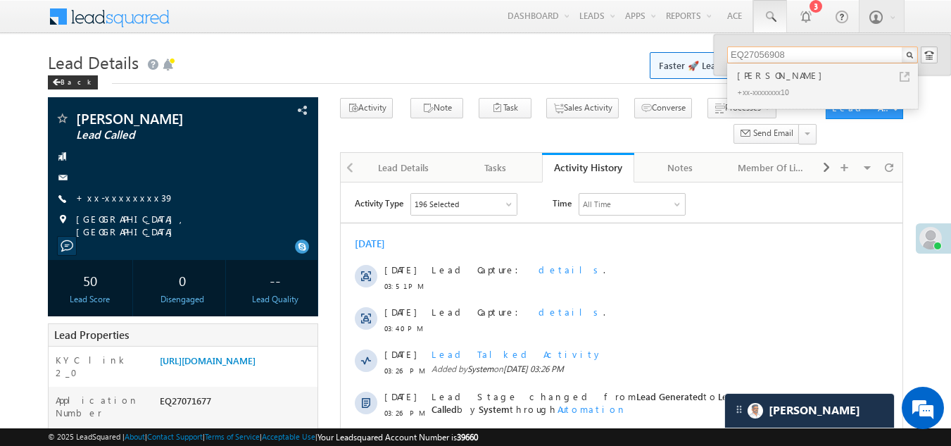
type input "EQ27056908"
click at [748, 76] on div "Jyoti chaudhary" at bounding box center [828, 75] width 189 height 15
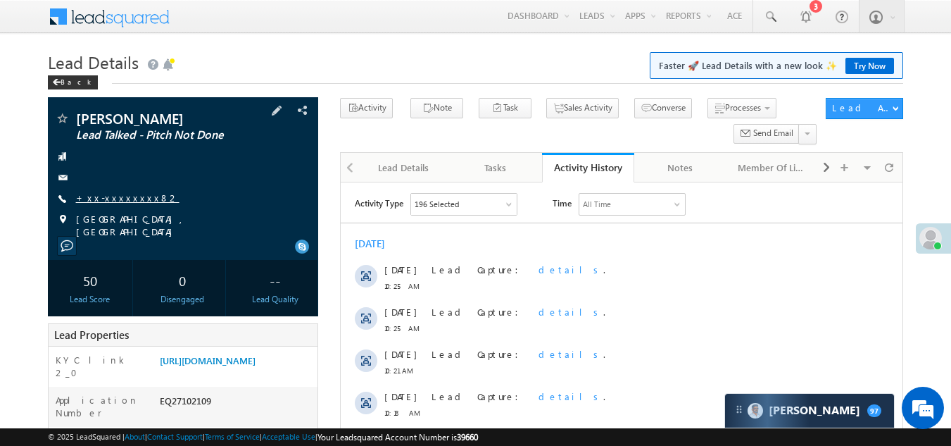
click at [105, 198] on link "+xx-xxxxxxxx82" at bounding box center [127, 197] width 103 height 12
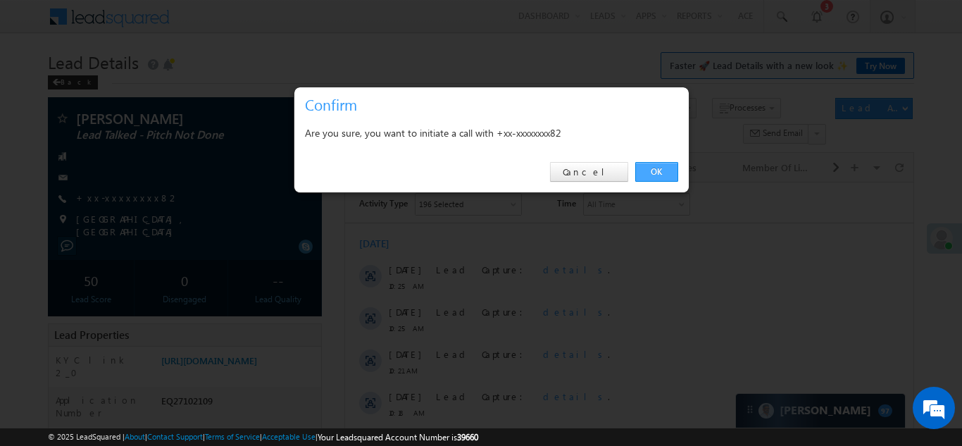
click at [651, 166] on link "OK" at bounding box center [656, 172] width 43 height 20
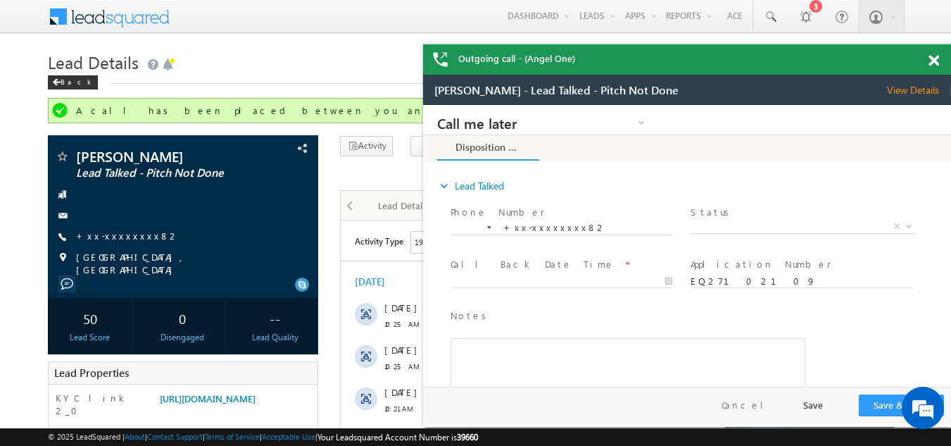
click at [935, 61] on span at bounding box center [933, 61] width 11 height 12
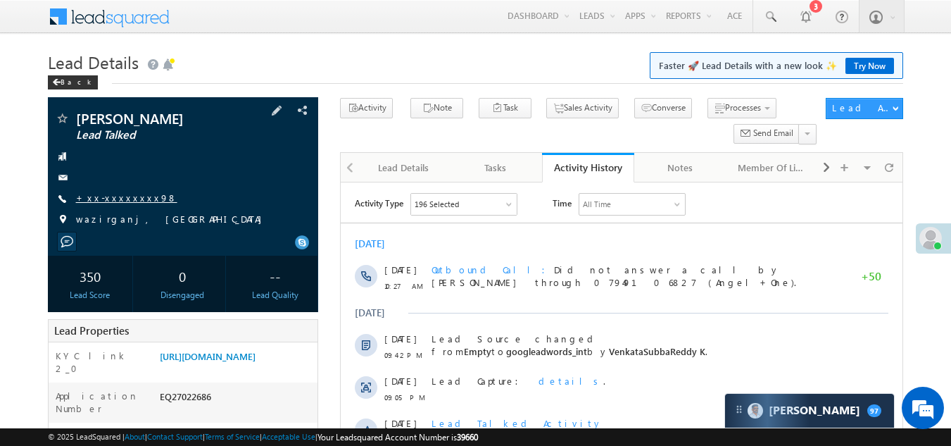
click at [113, 198] on link "+xx-xxxxxxxx98" at bounding box center [126, 197] width 101 height 12
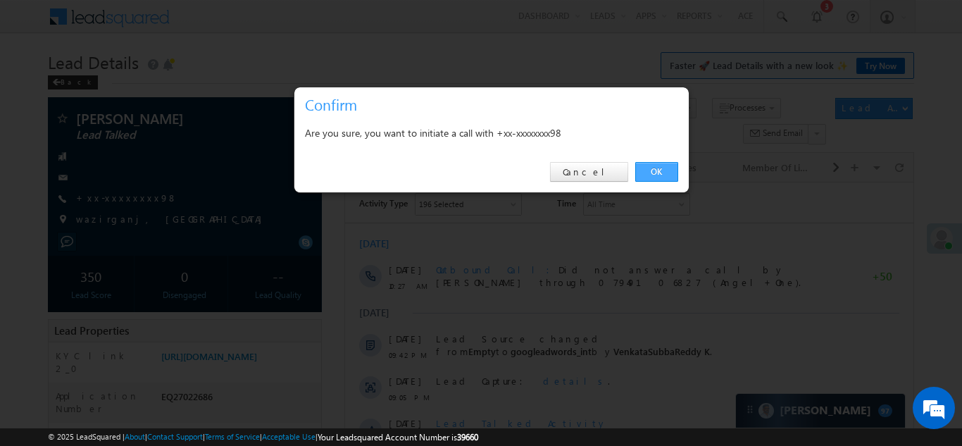
click at [645, 166] on link "OK" at bounding box center [656, 172] width 43 height 20
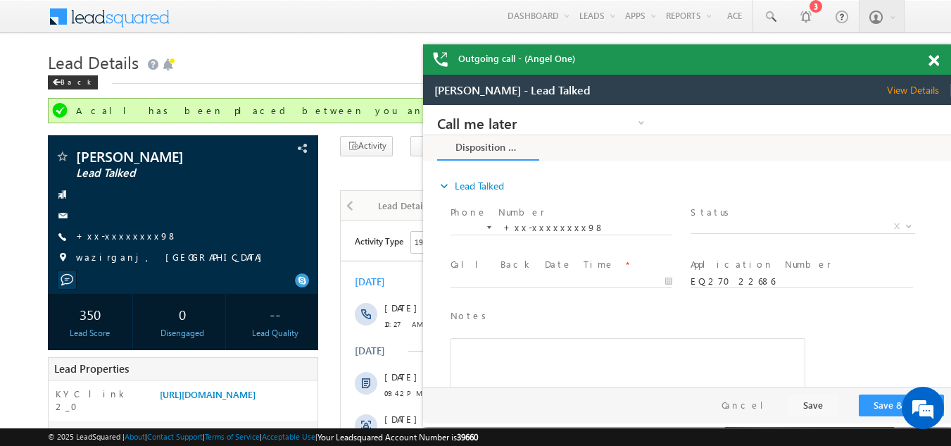
click at [932, 62] on span at bounding box center [933, 61] width 11 height 12
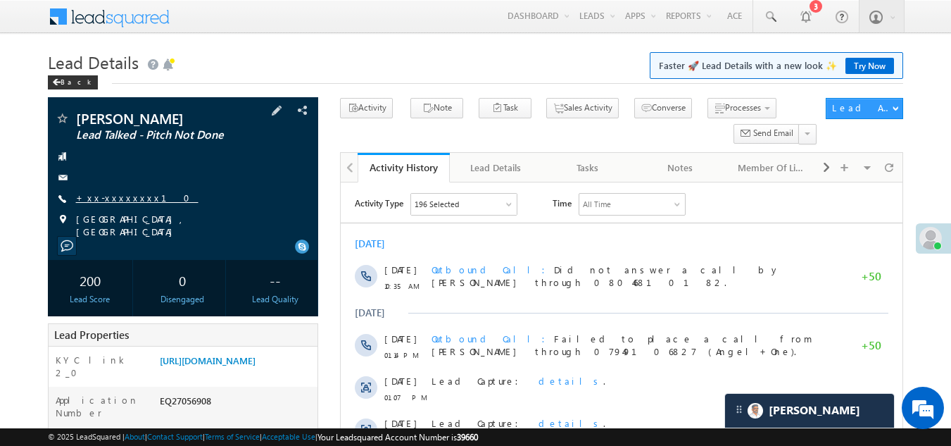
click at [117, 198] on link "+xx-xxxxxxxx10" at bounding box center [137, 197] width 122 height 12
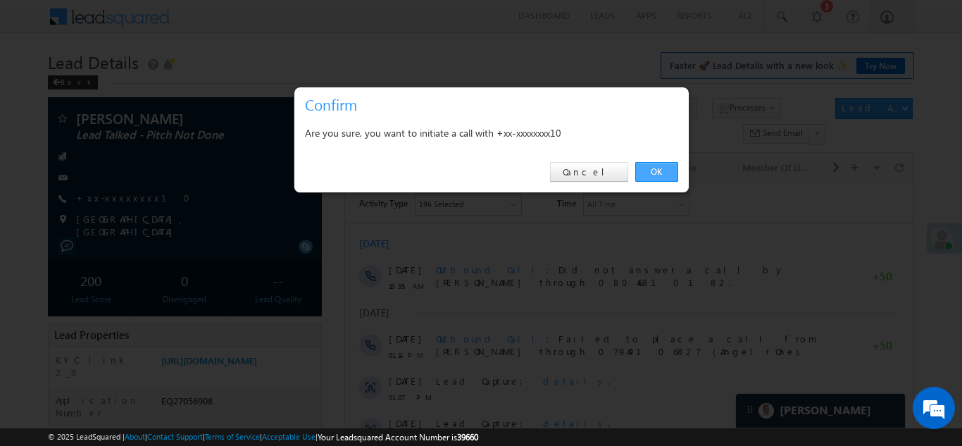
click at [661, 172] on link "OK" at bounding box center [656, 172] width 43 height 20
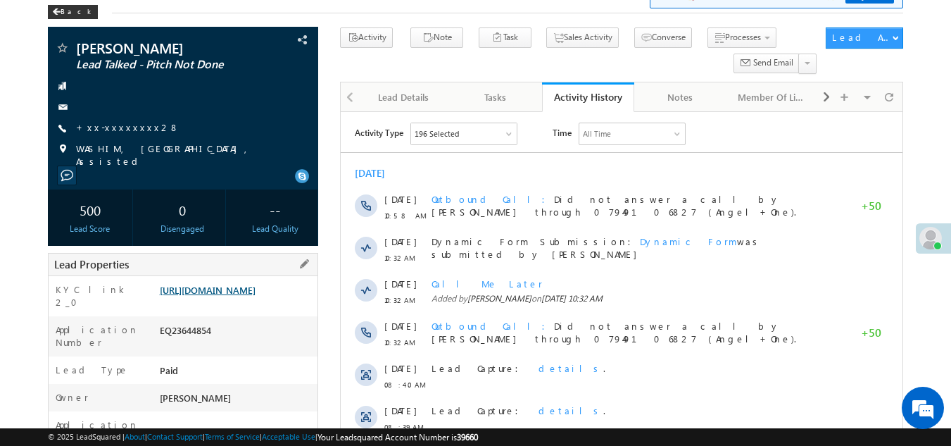
click at [251, 296] on link "https://angelbroking1-pk3em7sa.customui-test.leadsquared.com?leadId=28997a8b-ad…" at bounding box center [208, 290] width 96 height 12
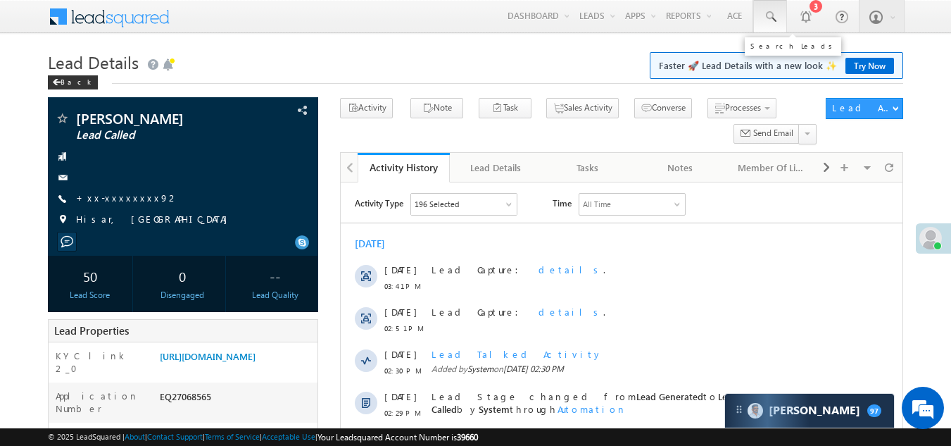
click at [771, 15] on span at bounding box center [770, 17] width 14 height 14
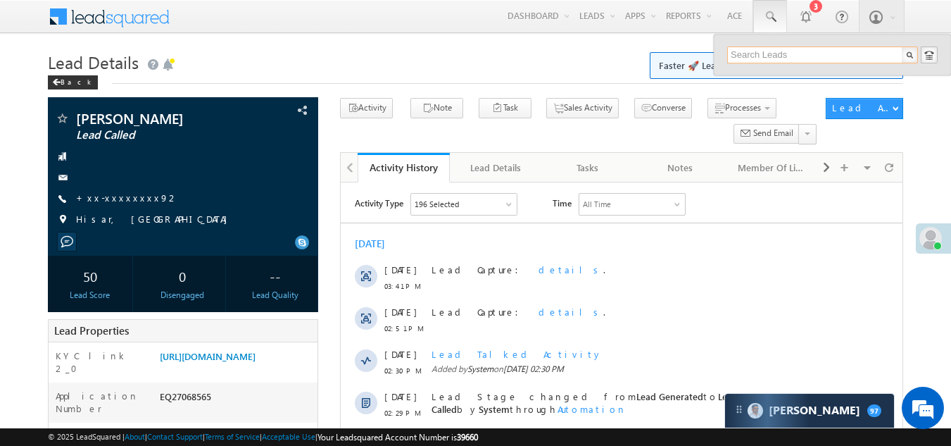
paste input "EQ27115994"
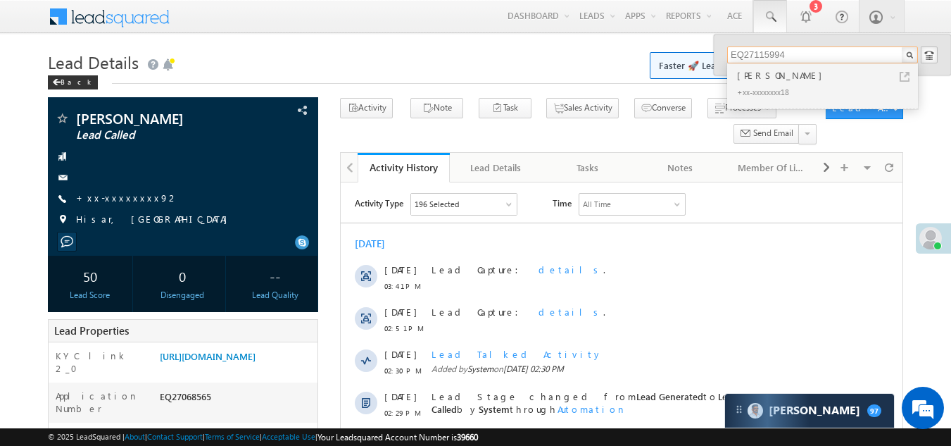
type input "EQ27115994"
click at [756, 80] on div "[PERSON_NAME]" at bounding box center [828, 75] width 189 height 15
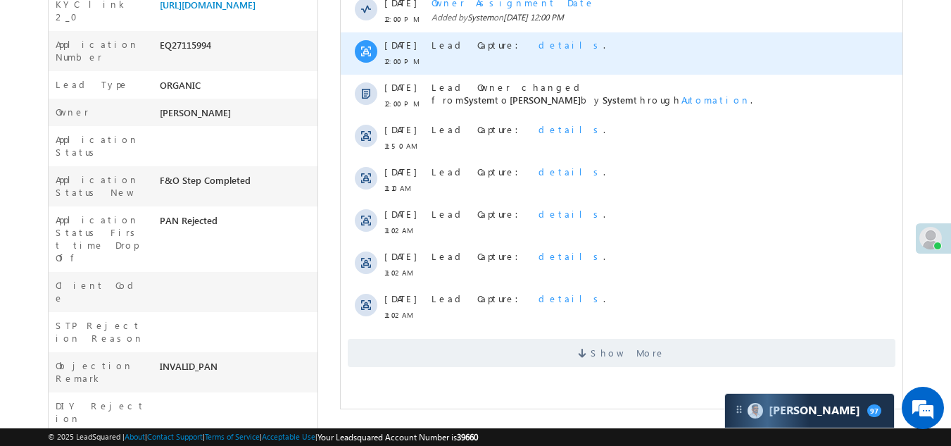
scroll to position [352, 0]
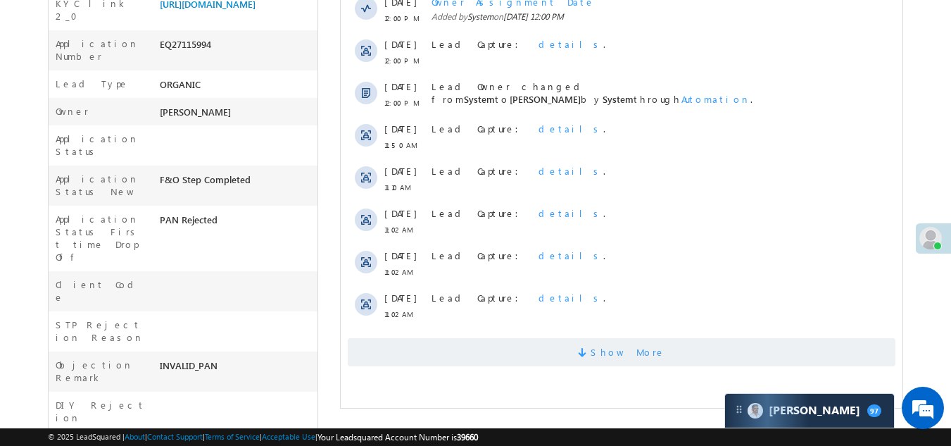
click at [505, 348] on span "Show More" at bounding box center [622, 352] width 548 height 28
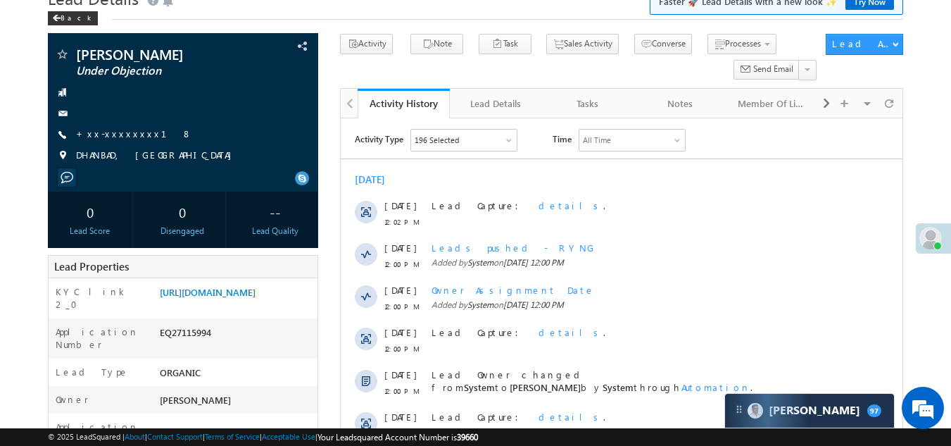
scroll to position [0, 0]
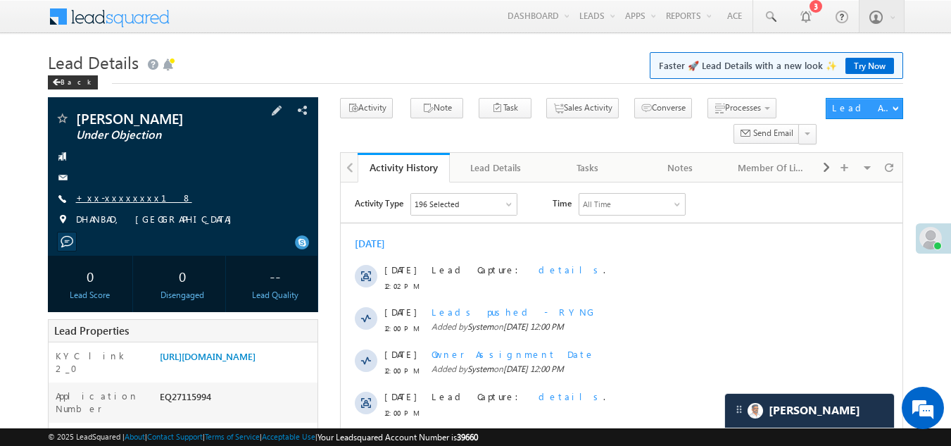
click at [120, 194] on link "+xx-xxxxxxxx18" at bounding box center [134, 197] width 116 height 12
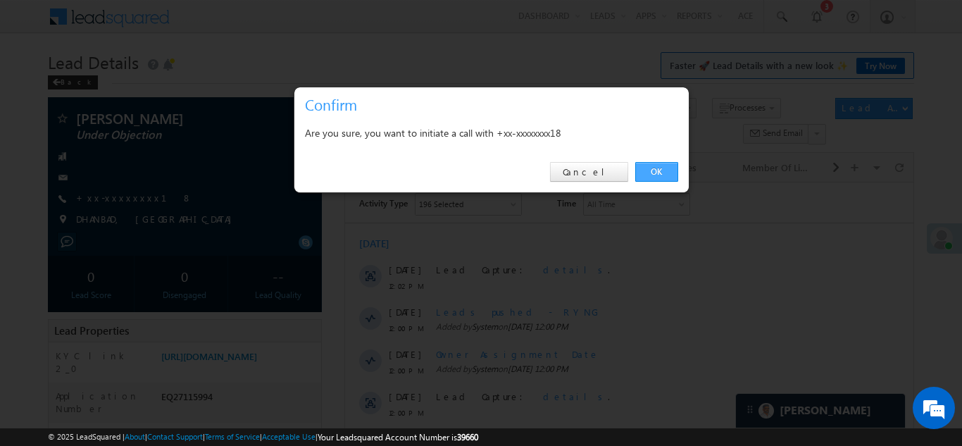
click at [649, 165] on link "OK" at bounding box center [656, 172] width 43 height 20
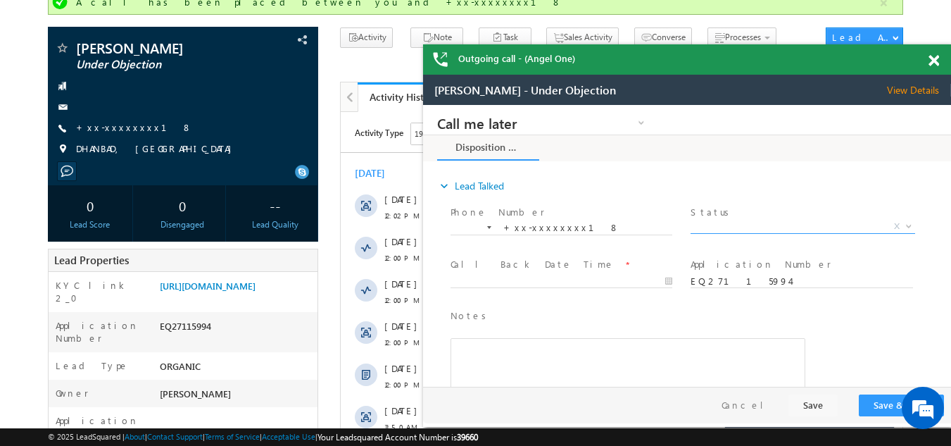
click at [751, 226] on span "X" at bounding box center [803, 227] width 224 height 14
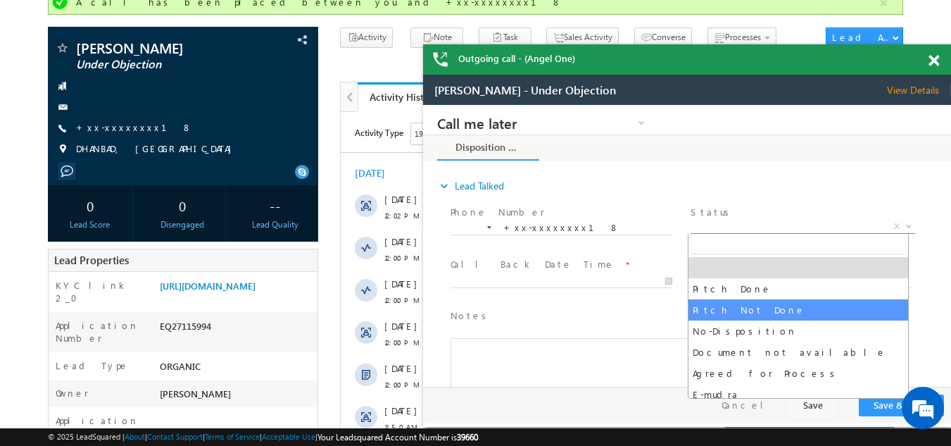
select select "Pitch Not Done"
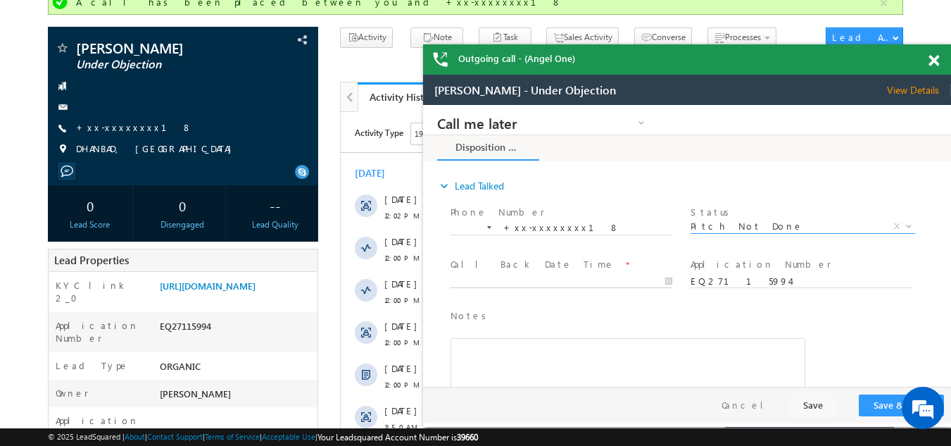
type input "08/13/25 12:06 PM"
click at [506, 279] on input "08/13/25 12:06 PM" at bounding box center [561, 282] width 222 height 14
click at [876, 405] on button "Save & Close" at bounding box center [901, 405] width 85 height 22
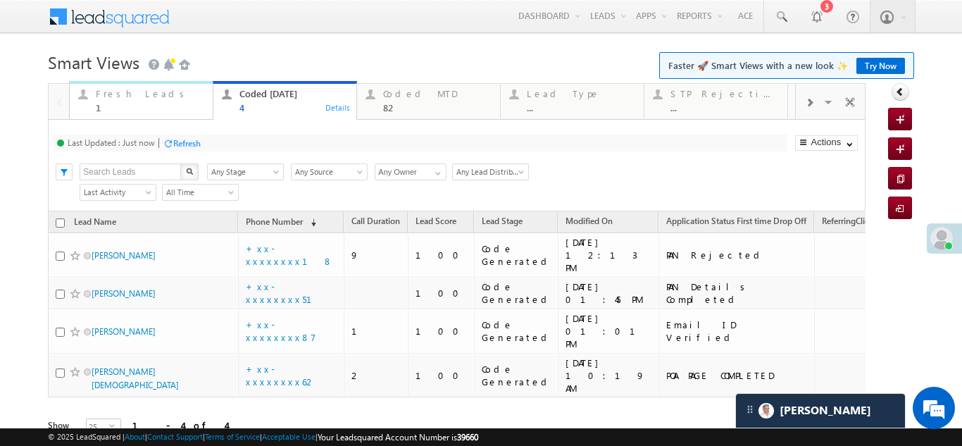
click at [114, 95] on div "Fresh Leads" at bounding box center [150, 93] width 108 height 11
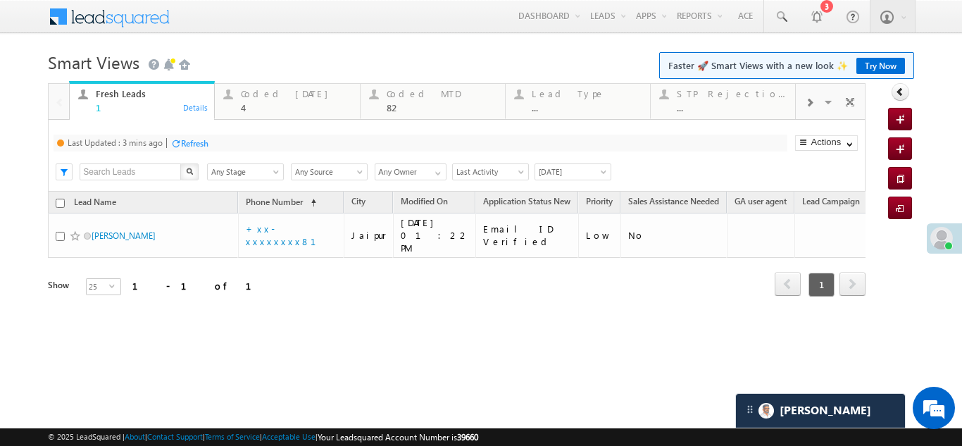
click at [119, 94] on div "Fresh Leads" at bounding box center [151, 93] width 110 height 11
click at [194, 141] on div "Refresh" at bounding box center [194, 143] width 27 height 11
click at [258, 90] on div "Coded Today" at bounding box center [296, 93] width 110 height 11
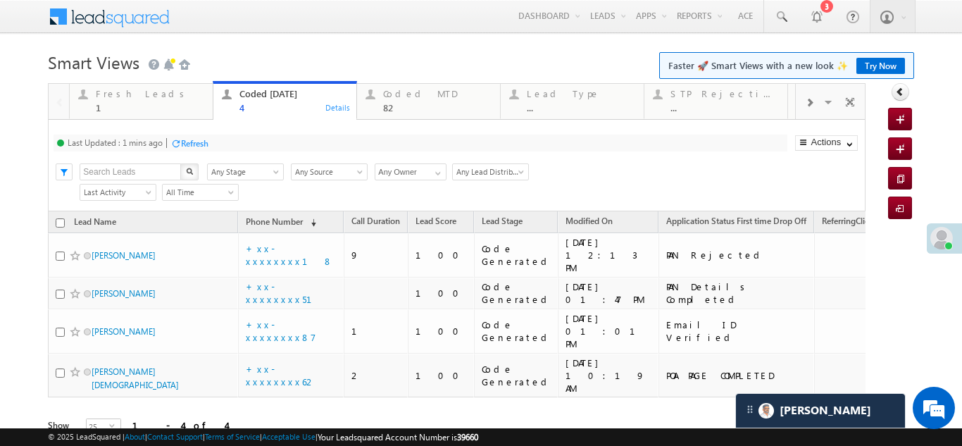
click at [192, 141] on div "Refresh" at bounding box center [194, 143] width 27 height 11
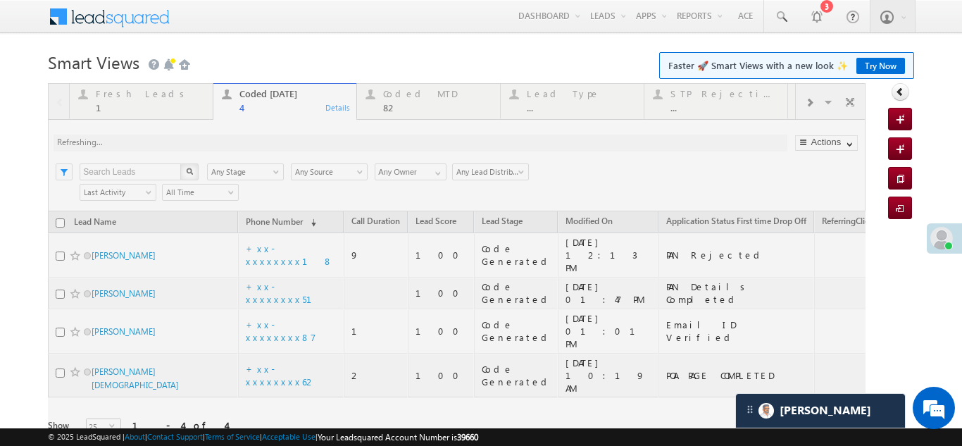
click at [122, 94] on div at bounding box center [456, 279] width 817 height 392
click at [121, 99] on div at bounding box center [456, 279] width 817 height 392
click at [128, 94] on div at bounding box center [456, 279] width 817 height 392
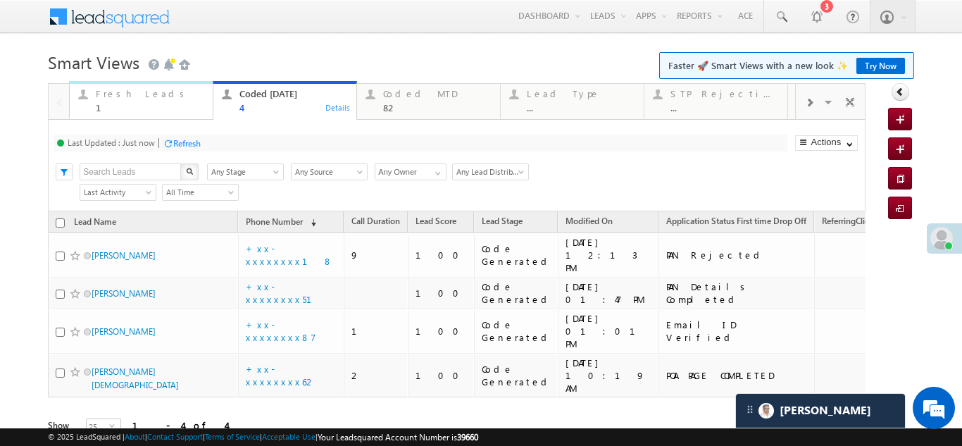
click at [128, 101] on div "Fresh Leads 1" at bounding box center [150, 98] width 108 height 27
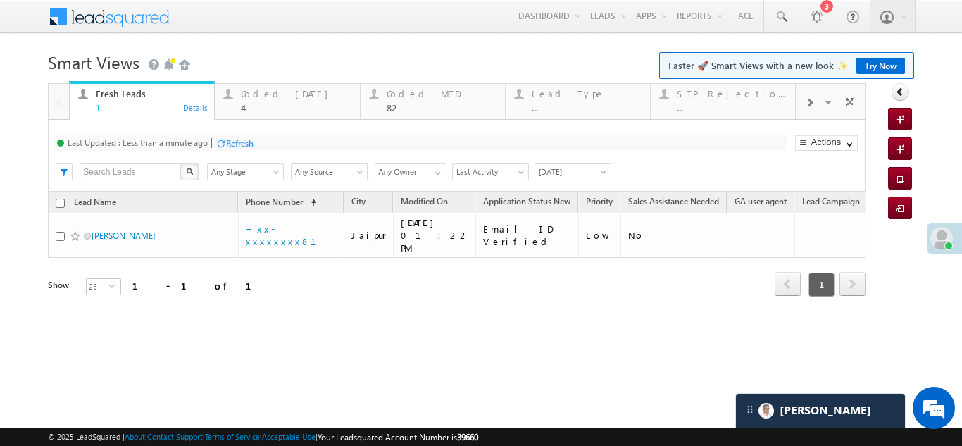
click at [247, 144] on div "Refresh" at bounding box center [239, 143] width 27 height 11
click at [191, 144] on div "Refresh" at bounding box center [186, 143] width 27 height 11
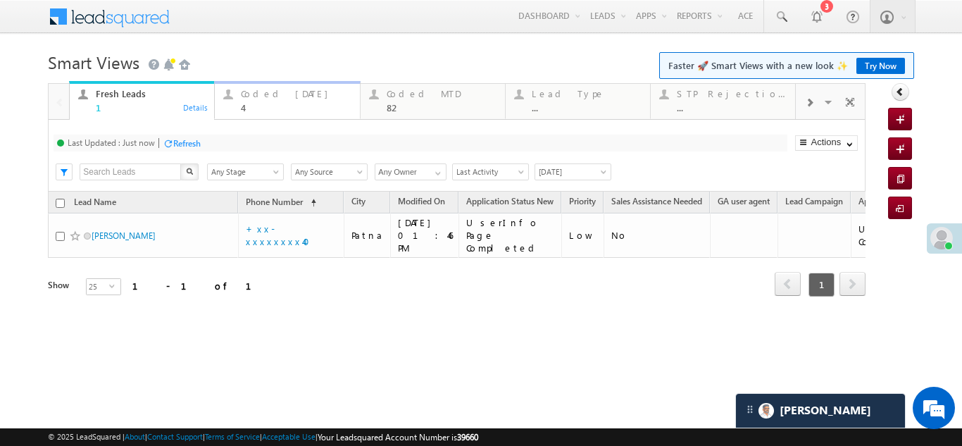
click at [259, 101] on div "Coded Today 4" at bounding box center [296, 98] width 110 height 27
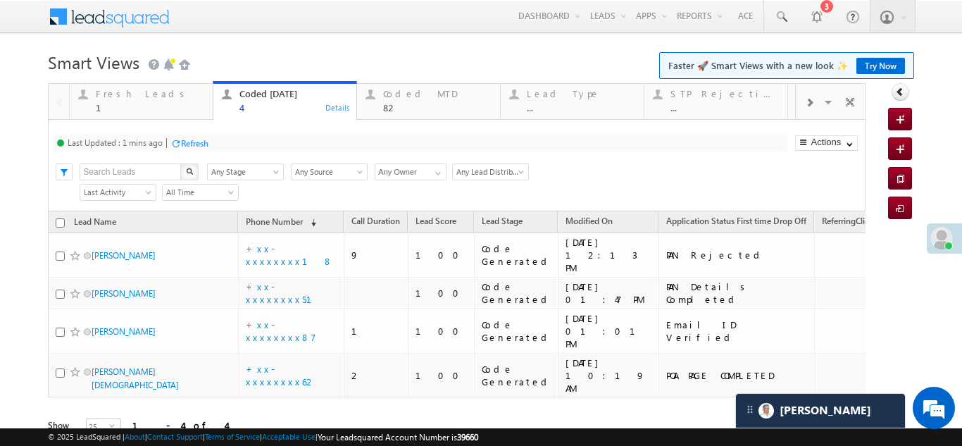
click at [194, 144] on div "Refresh" at bounding box center [194, 143] width 27 height 11
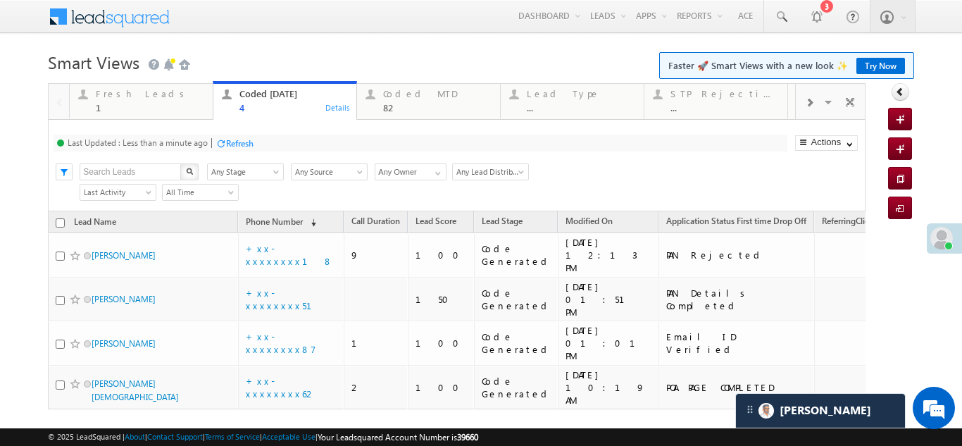
click at [243, 139] on div "Refresh" at bounding box center [239, 143] width 27 height 11
click at [420, 94] on div "Coded MTD" at bounding box center [437, 93] width 108 height 11
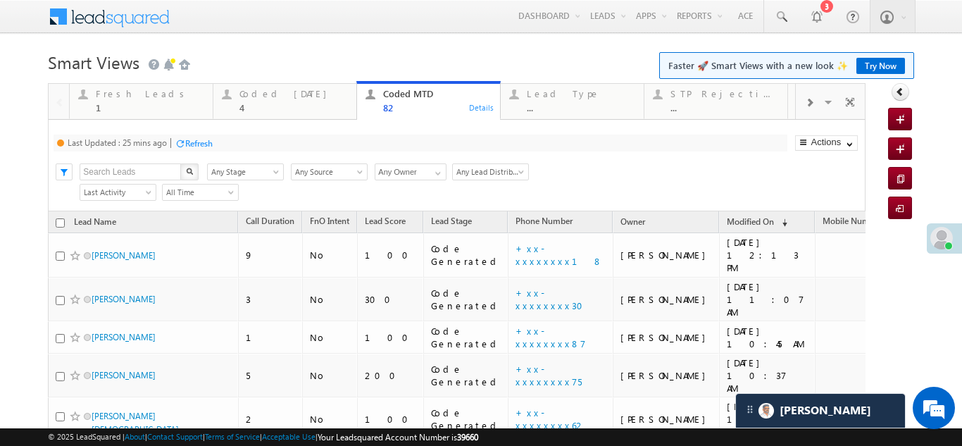
click at [209, 141] on div "Refresh" at bounding box center [198, 143] width 27 height 11
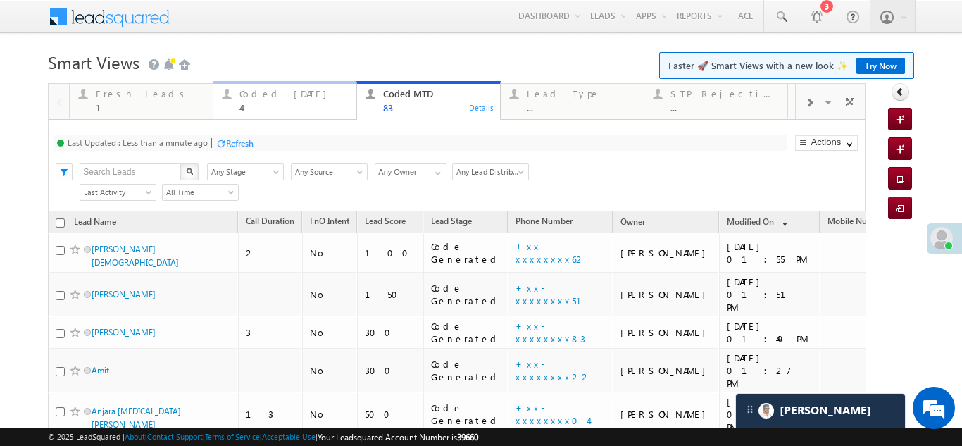
click at [260, 89] on div "Coded Today" at bounding box center [293, 93] width 108 height 11
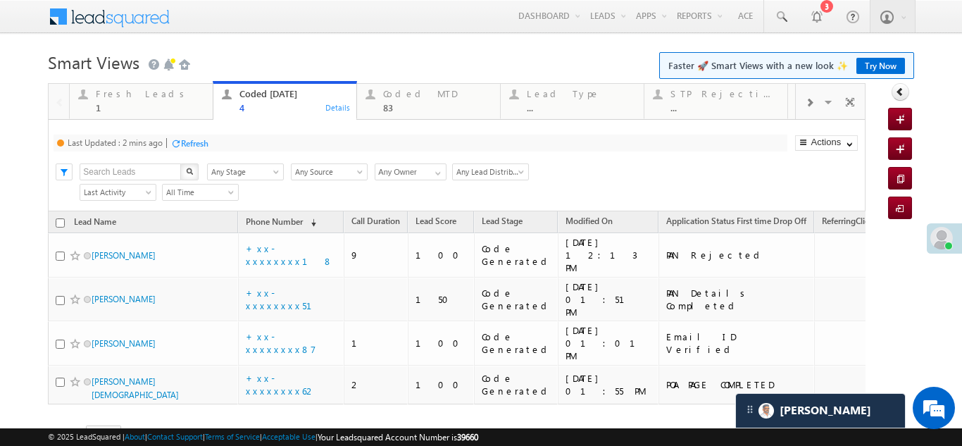
click at [197, 142] on div "Refresh" at bounding box center [194, 143] width 27 height 11
drag, startPoint x: 127, startPoint y: 92, endPoint x: 308, endPoint y: 241, distance: 234.5
click at [127, 92] on div "Fresh Leads" at bounding box center [150, 93] width 108 height 11
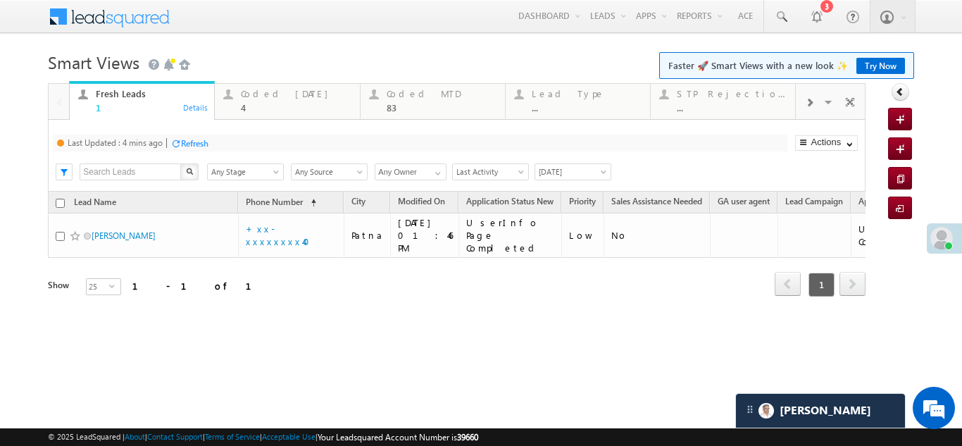
click at [199, 141] on div "Refresh" at bounding box center [194, 143] width 27 height 11
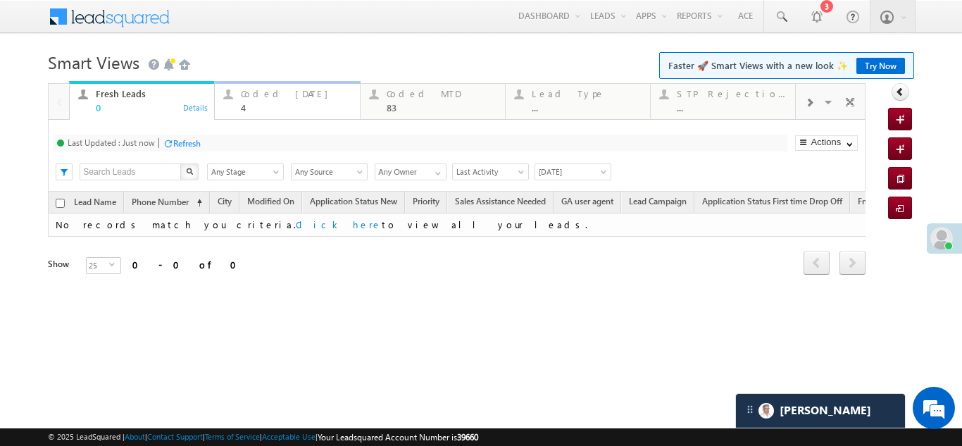
click at [269, 94] on div "Coded Today" at bounding box center [296, 93] width 110 height 11
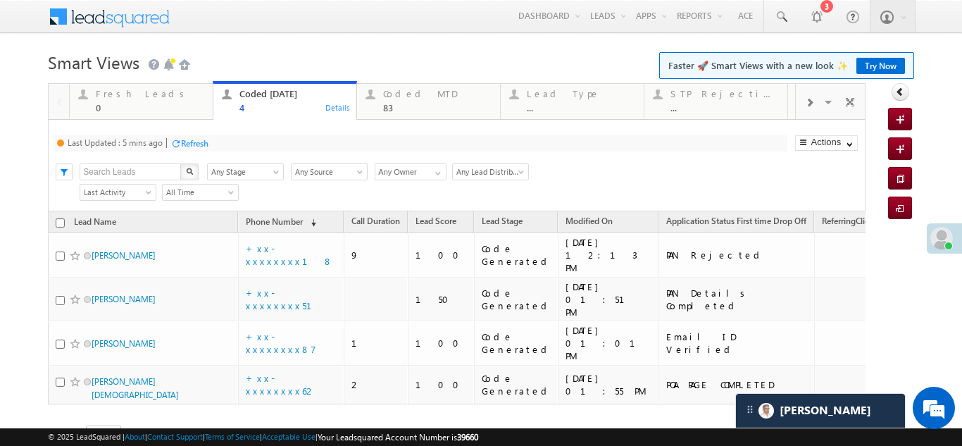
click at [194, 143] on div "Refresh" at bounding box center [194, 143] width 27 height 11
click at [187, 141] on div "Refresh" at bounding box center [186, 143] width 27 height 11
click at [108, 100] on div "Fresh Leads 0" at bounding box center [150, 98] width 108 height 27
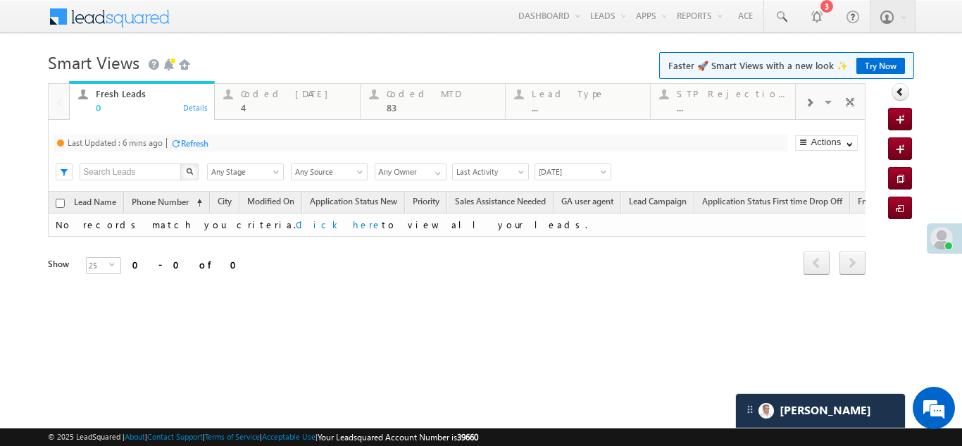
click at [108, 99] on div "Fresh Leads 0" at bounding box center [151, 98] width 110 height 27
click at [200, 145] on div "Refresh" at bounding box center [194, 143] width 27 height 11
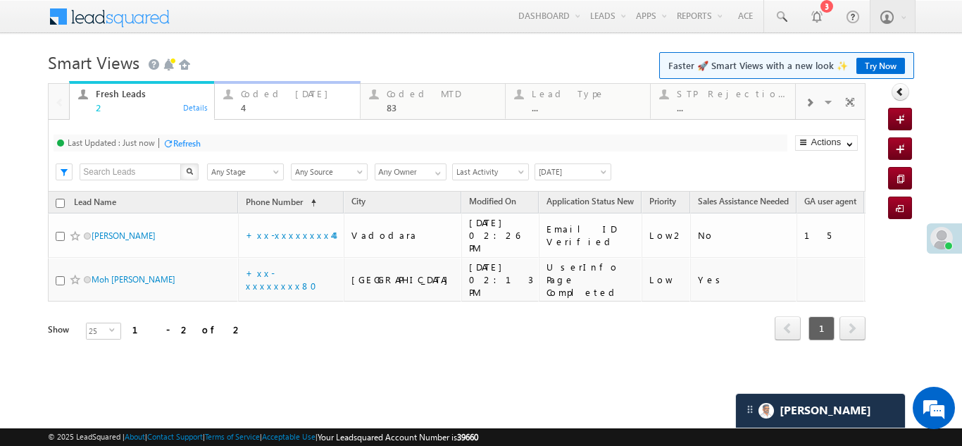
click at [267, 92] on div "Coded Today" at bounding box center [296, 93] width 110 height 11
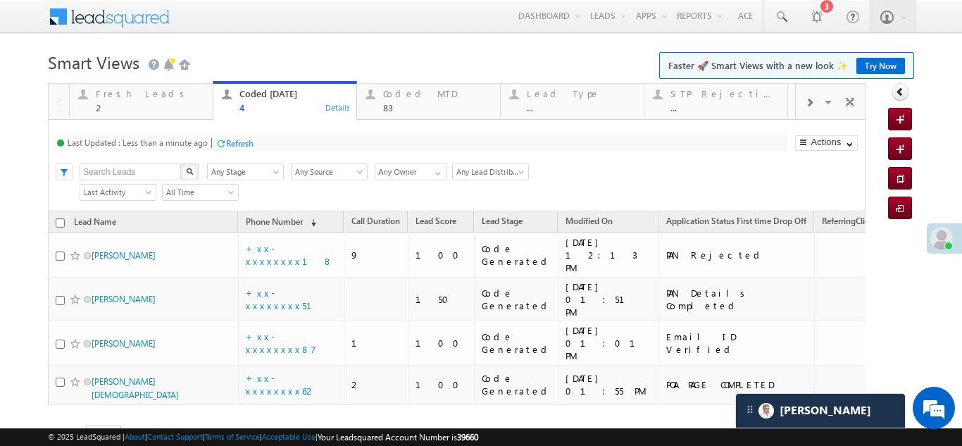
click at [237, 147] on div "Refresh" at bounding box center [239, 143] width 27 height 11
click at [112, 100] on div "Fresh Leads 2" at bounding box center [150, 98] width 108 height 27
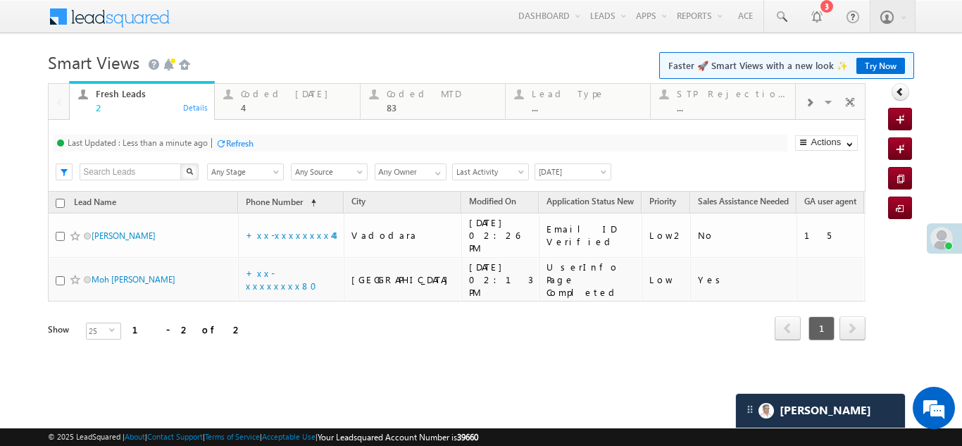
click at [250, 140] on div "Refresh" at bounding box center [239, 143] width 27 height 11
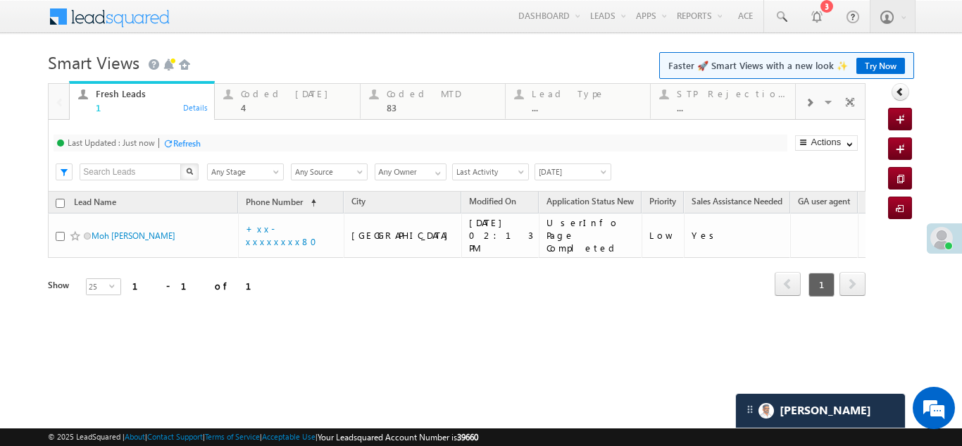
drag, startPoint x: 113, startPoint y: 292, endPoint x: 101, endPoint y: 222, distance: 71.5
click at [263, 99] on div "Coded Today 4" at bounding box center [296, 98] width 110 height 27
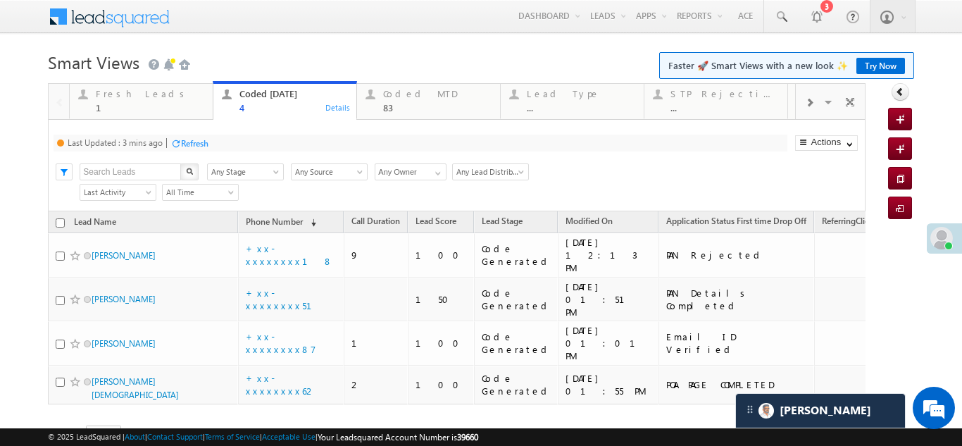
click at [189, 141] on div "Refresh" at bounding box center [194, 143] width 27 height 11
click at [240, 142] on div "Refresh" at bounding box center [239, 143] width 27 height 11
click at [128, 88] on div "Fresh Leads" at bounding box center [150, 93] width 108 height 11
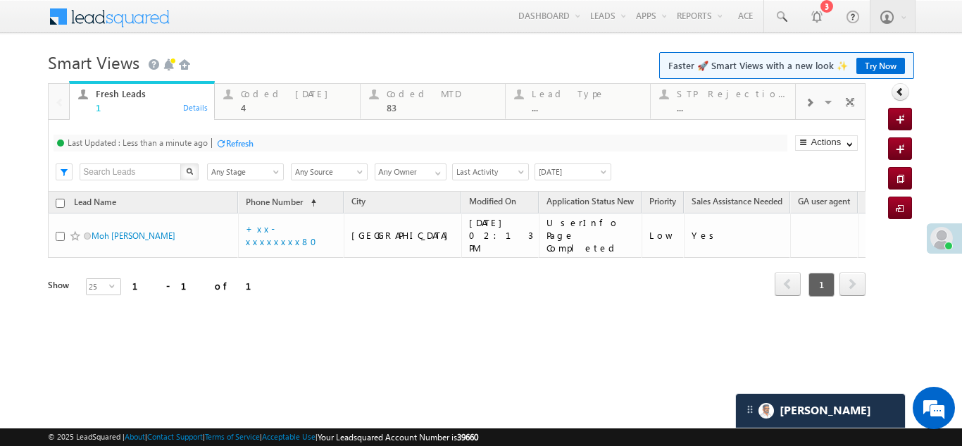
click at [236, 144] on div "Refresh" at bounding box center [239, 143] width 27 height 11
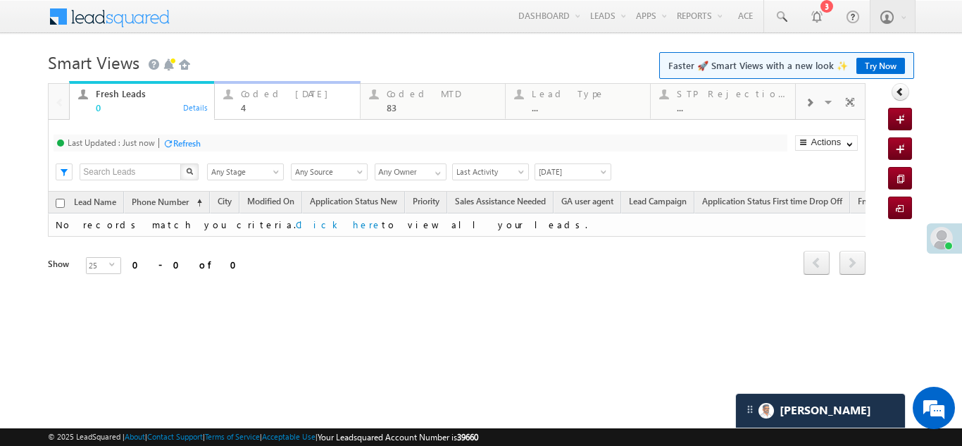
click at [277, 93] on div "Coded Today" at bounding box center [296, 93] width 110 height 11
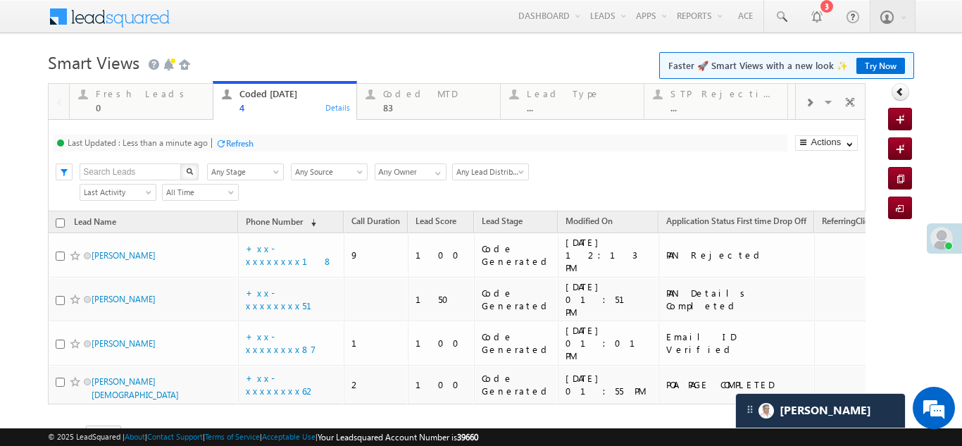
click at [241, 138] on div "Refresh" at bounding box center [239, 143] width 27 height 11
